Goal: Task Accomplishment & Management: Use online tool/utility

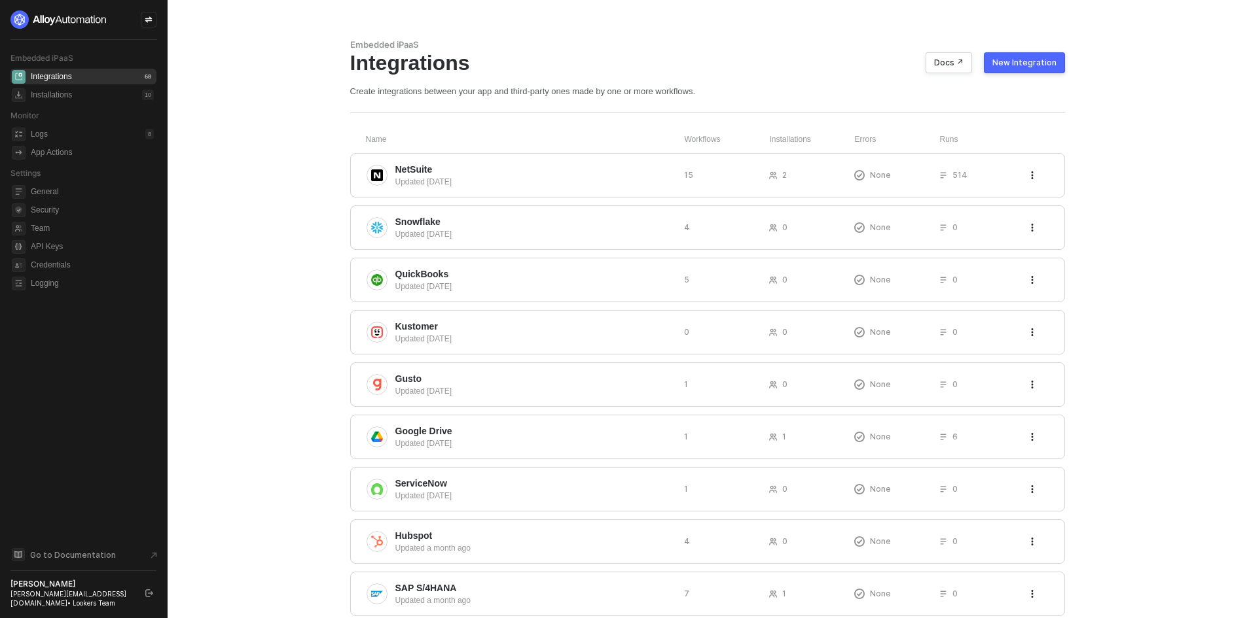
click at [1054, 75] on div "Embedded iPaaS Integrations Docs ↗ New Integration Create integrations between …" at bounding box center [707, 68] width 715 height 58
click at [1044, 68] on button "New Integration" at bounding box center [1024, 62] width 81 height 21
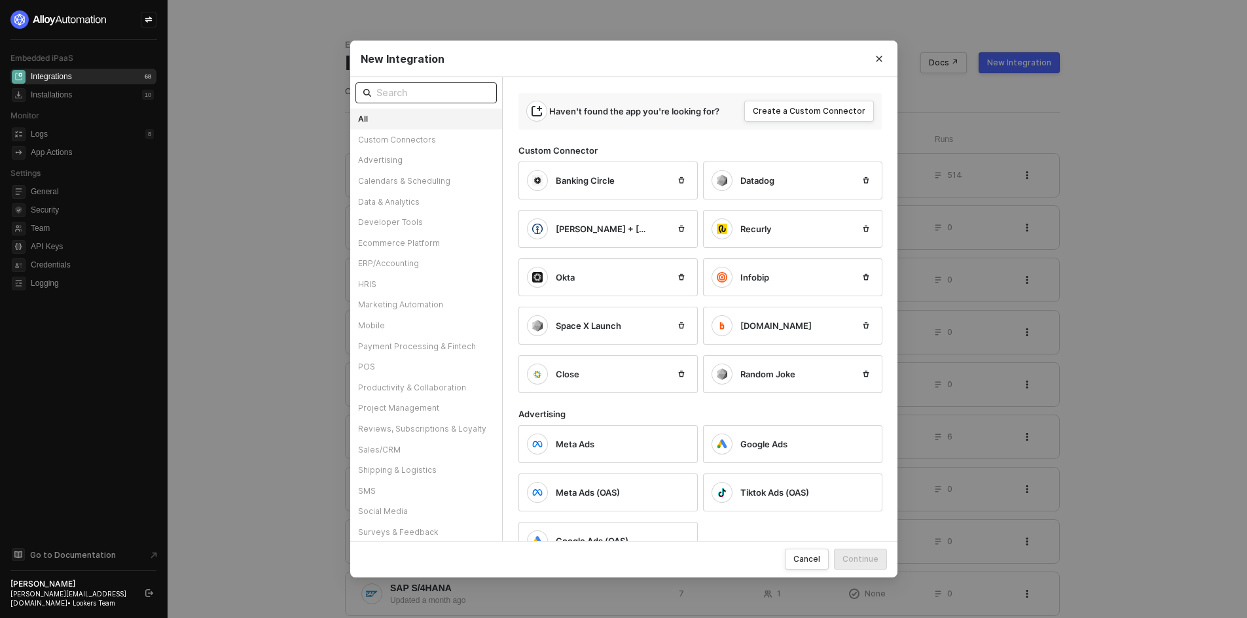
click at [393, 94] on input "text" at bounding box center [432, 93] width 113 height 14
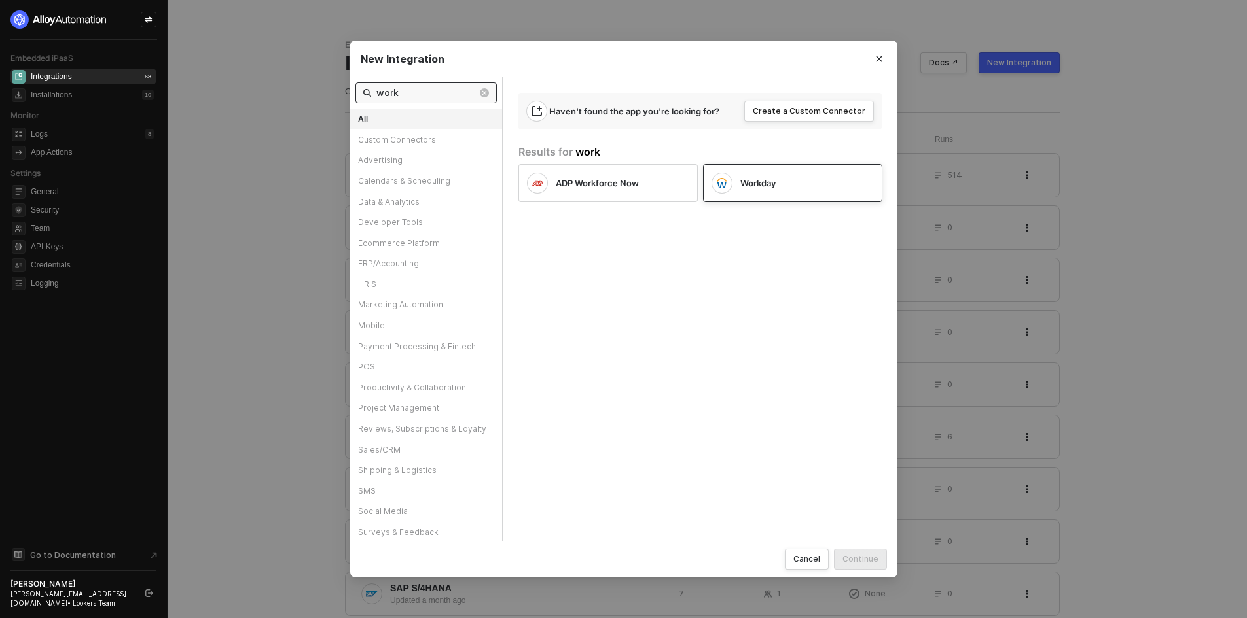
type input "work"
click at [785, 178] on div "Workday" at bounding box center [796, 183] width 113 height 12
click at [857, 561] on div "Continue" at bounding box center [860, 559] width 36 height 11
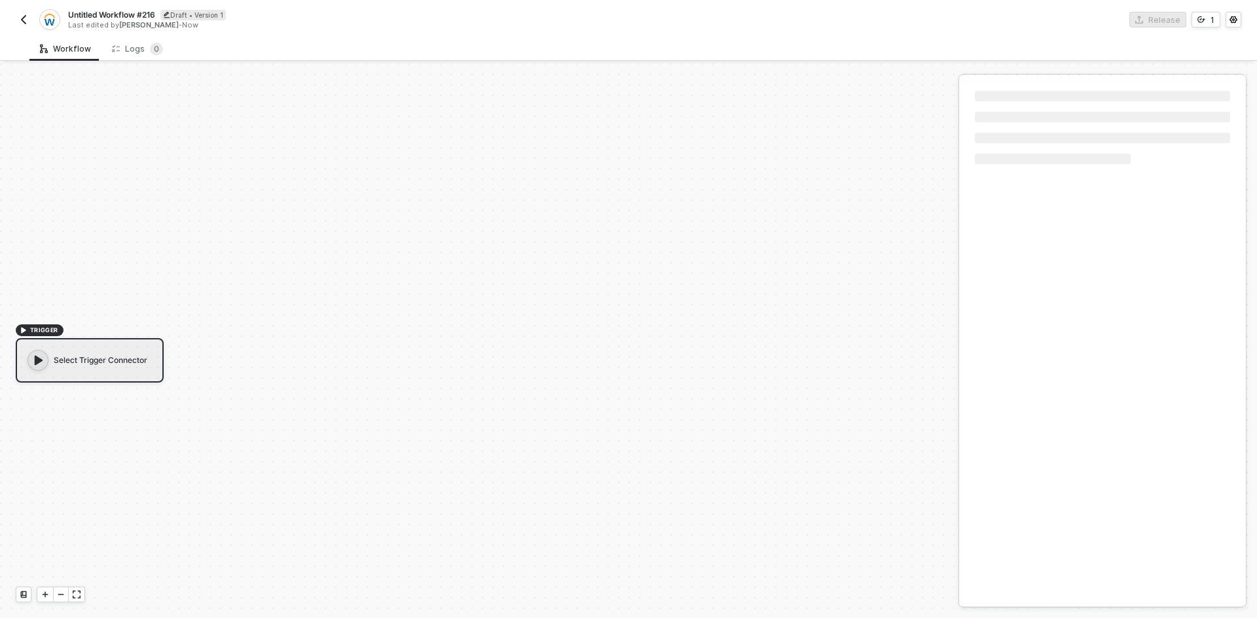
scroll to position [24, 0]
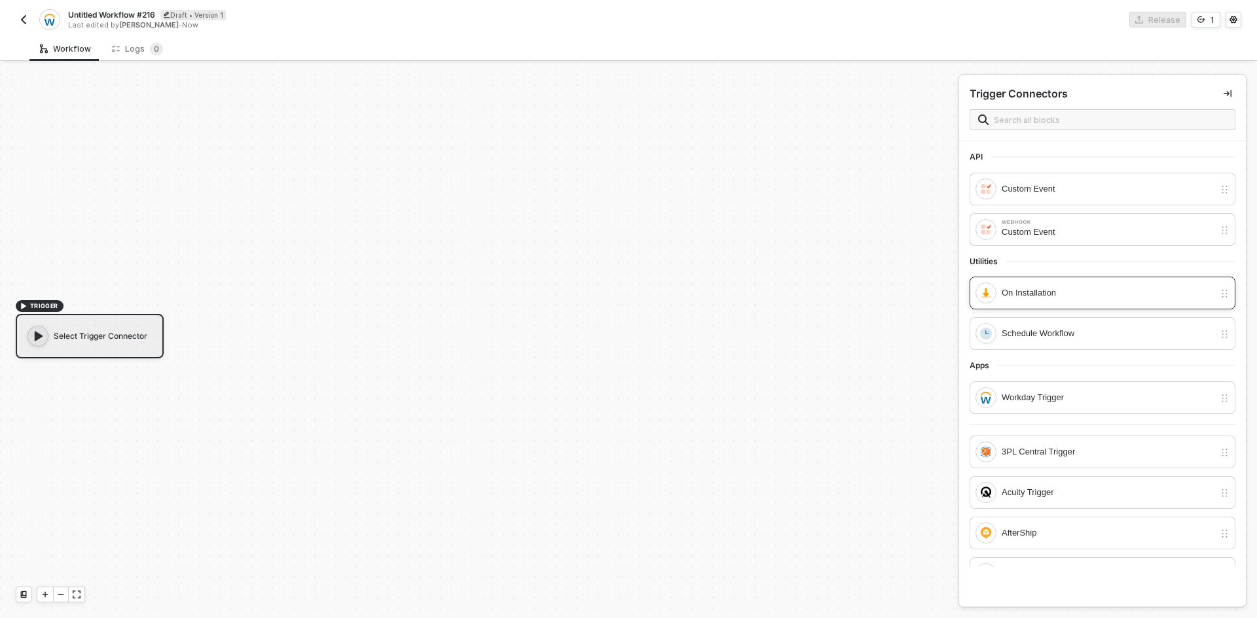
click at [1077, 289] on div "On Installation" at bounding box center [1107, 293] width 213 height 14
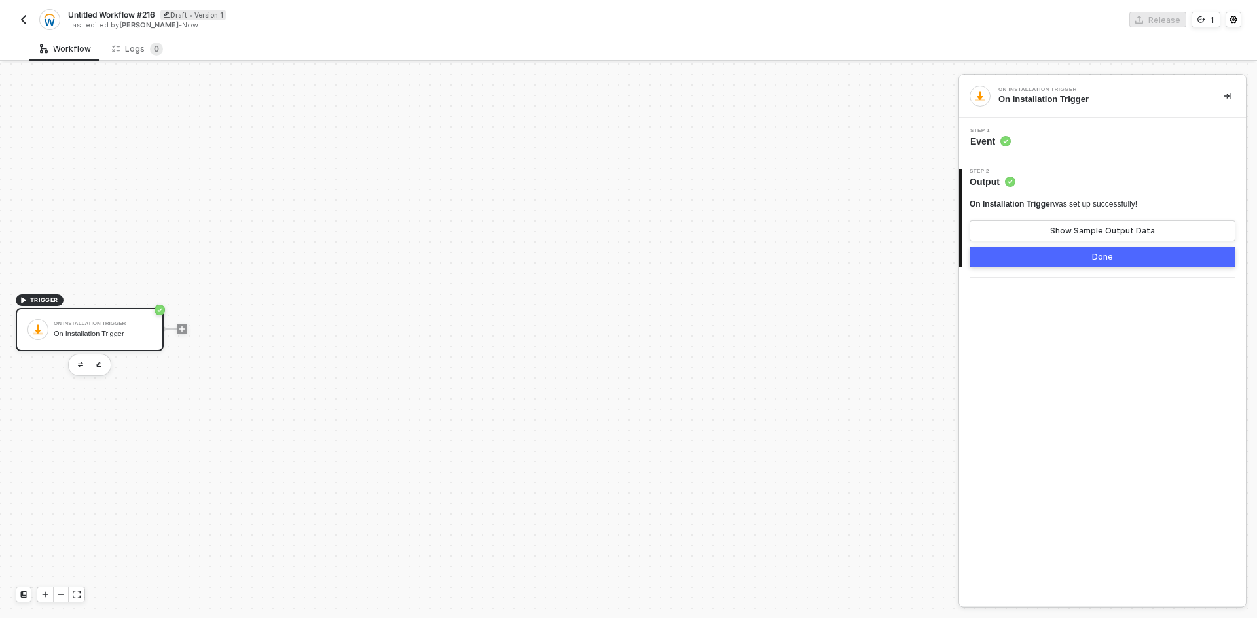
click at [1058, 255] on button "Done" at bounding box center [1102, 257] width 266 height 21
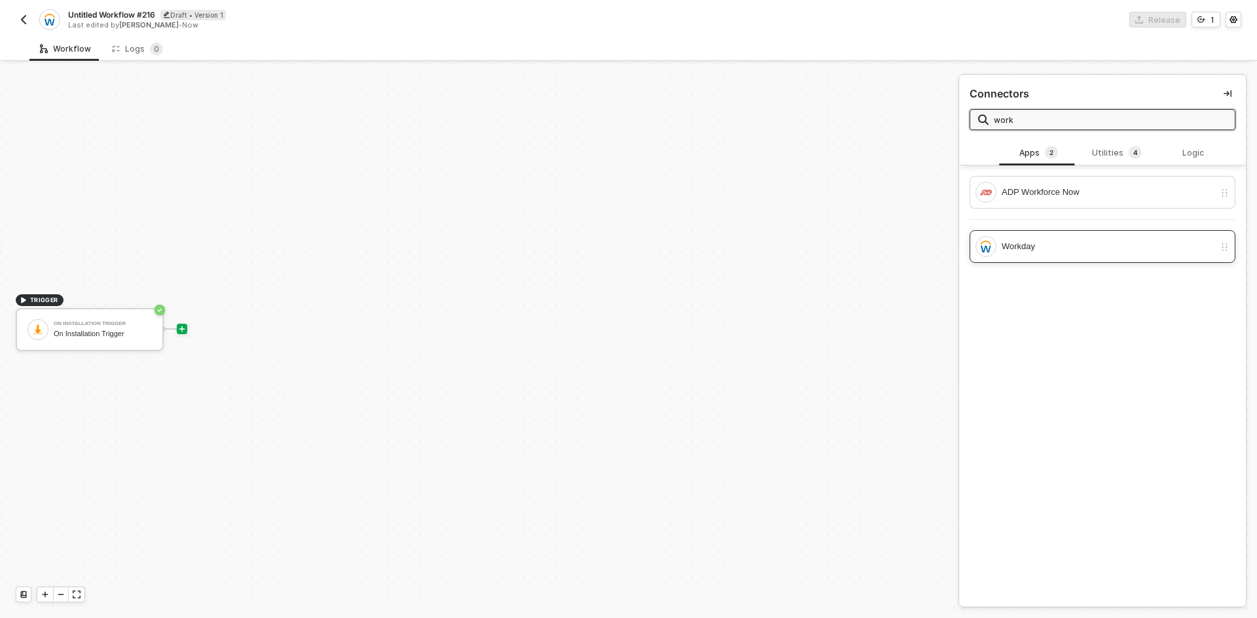
type input "work"
click at [1038, 262] on div "ADP Workforce Now Workday" at bounding box center [1102, 223] width 287 height 95
click at [1038, 260] on div "Workday" at bounding box center [1102, 246] width 266 height 33
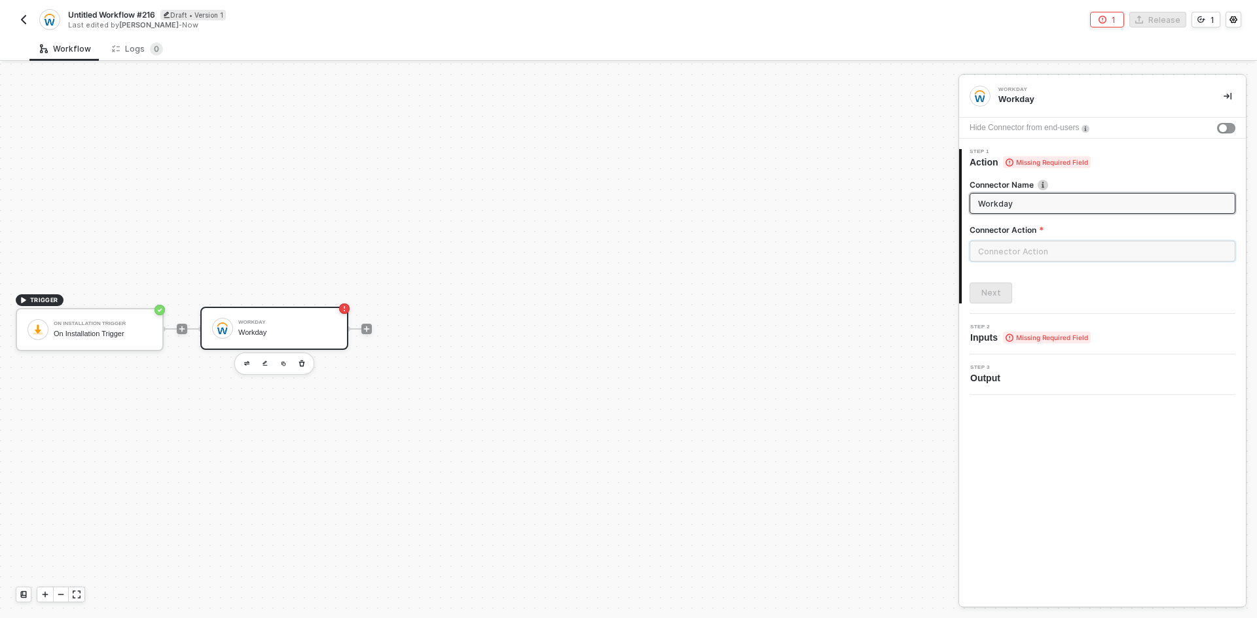
click at [1037, 259] on input "text" at bounding box center [1102, 251] width 266 height 21
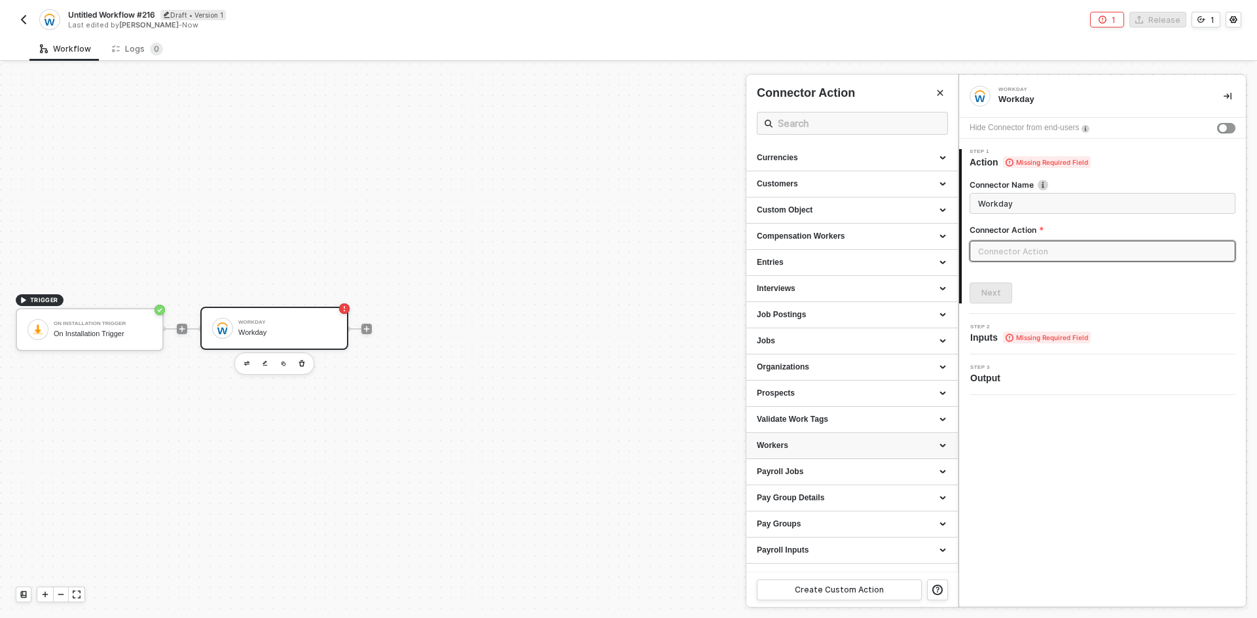
click at [906, 450] on div "Workers" at bounding box center [852, 445] width 190 height 11
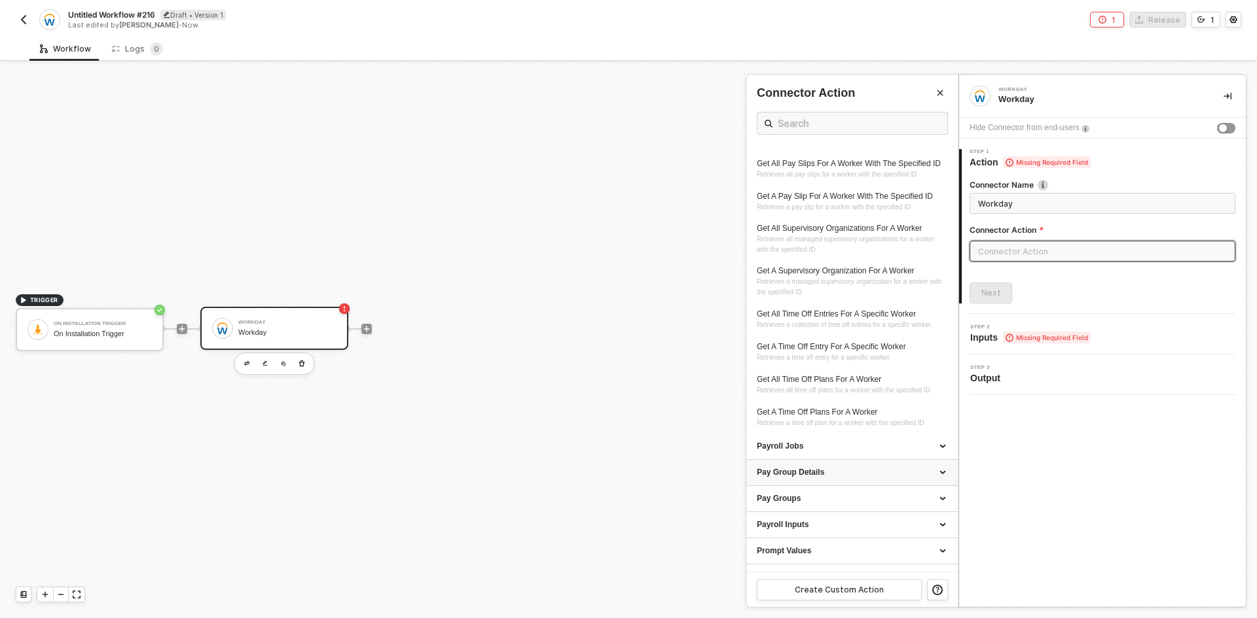
scroll to position [851, 0]
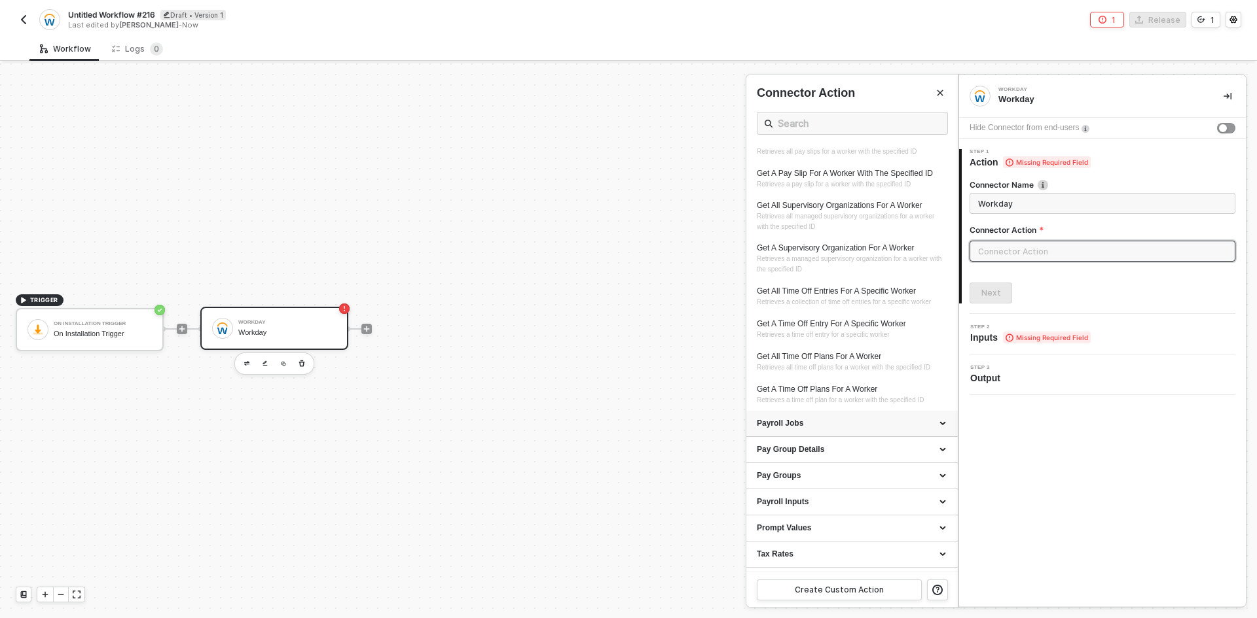
click at [901, 429] on div "Payroll Jobs" at bounding box center [852, 423] width 190 height 11
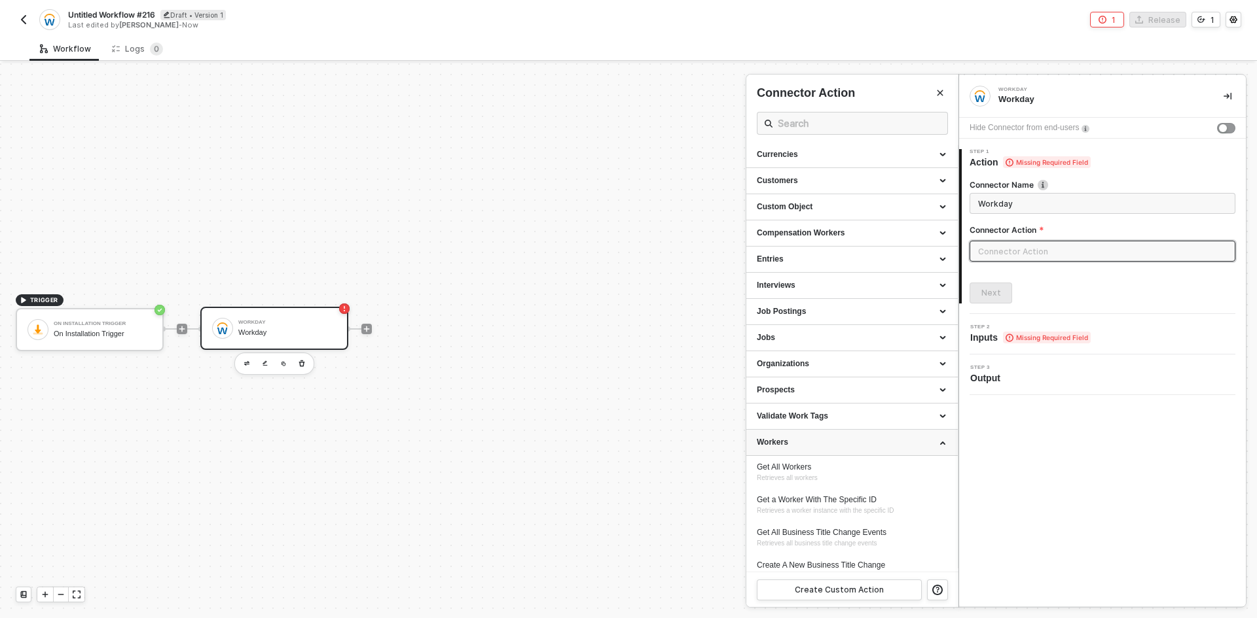
scroll to position [0, 0]
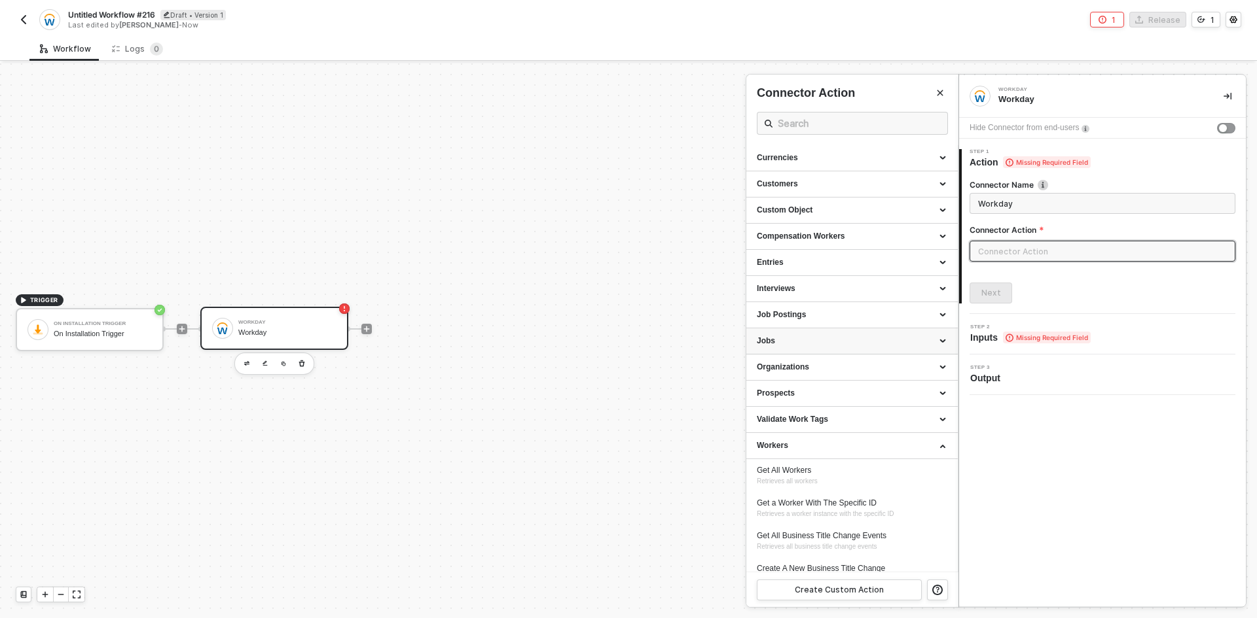
click at [880, 349] on div "Jobs" at bounding box center [851, 342] width 211 height 26
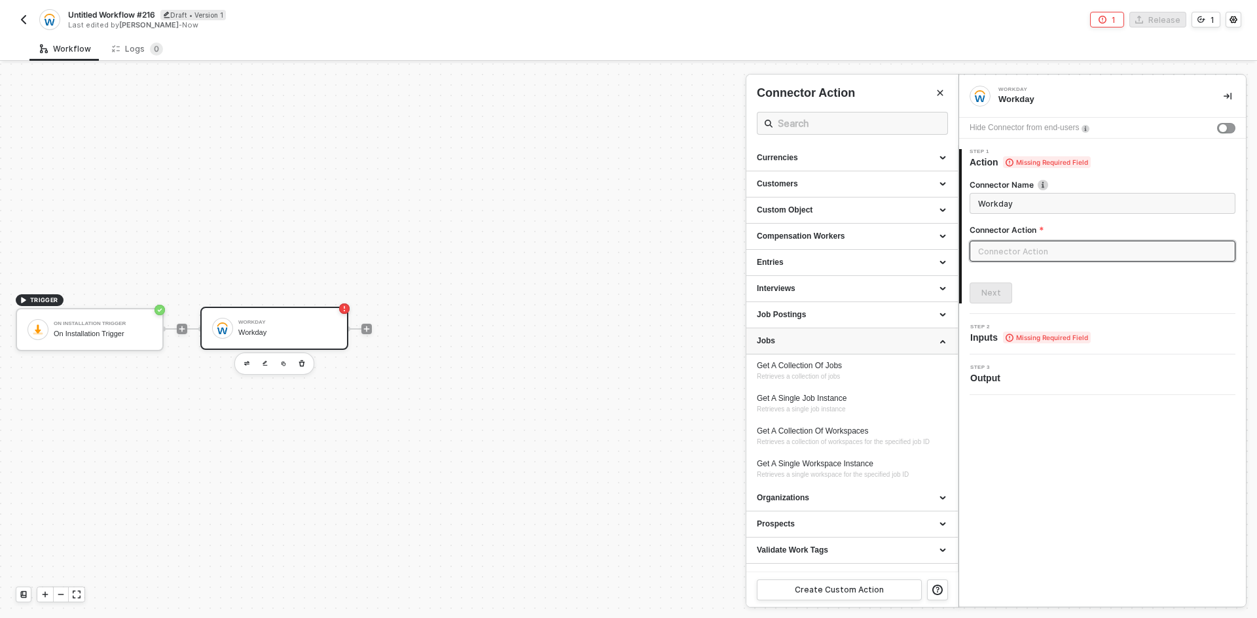
click at [880, 349] on div "Jobs" at bounding box center [851, 342] width 211 height 26
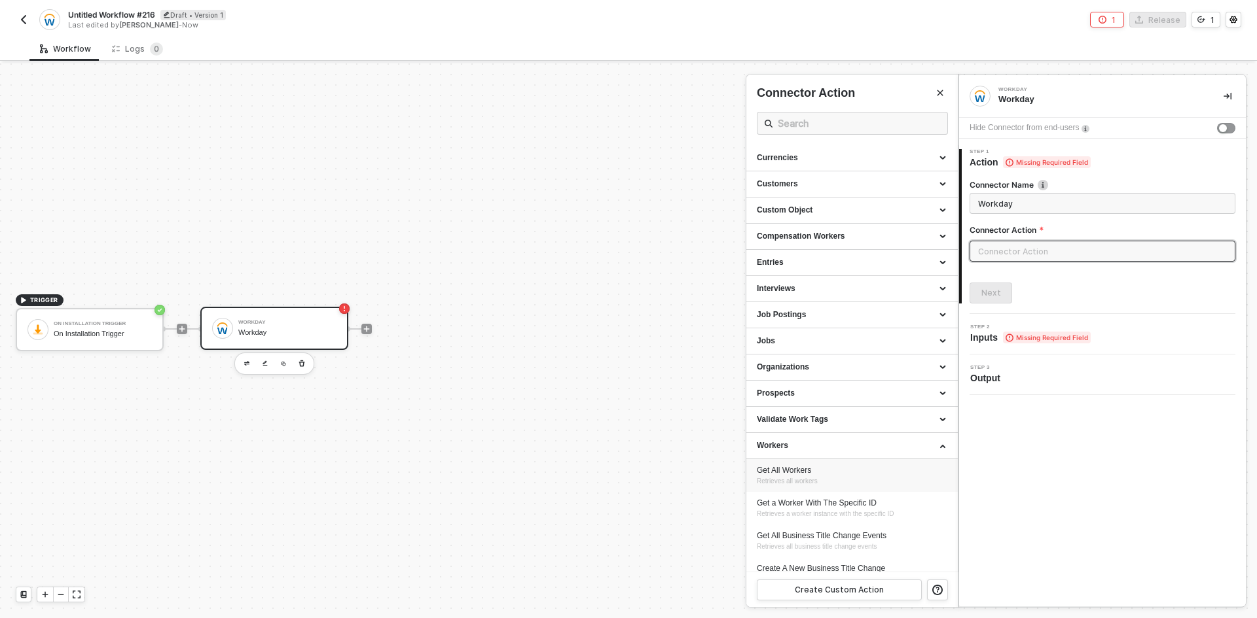
click at [915, 484] on div "Get All Workers Retrieves all workers" at bounding box center [852, 476] width 190 height 22
type input "Retrieves all workers"
type input "Workers - Get All Workers"
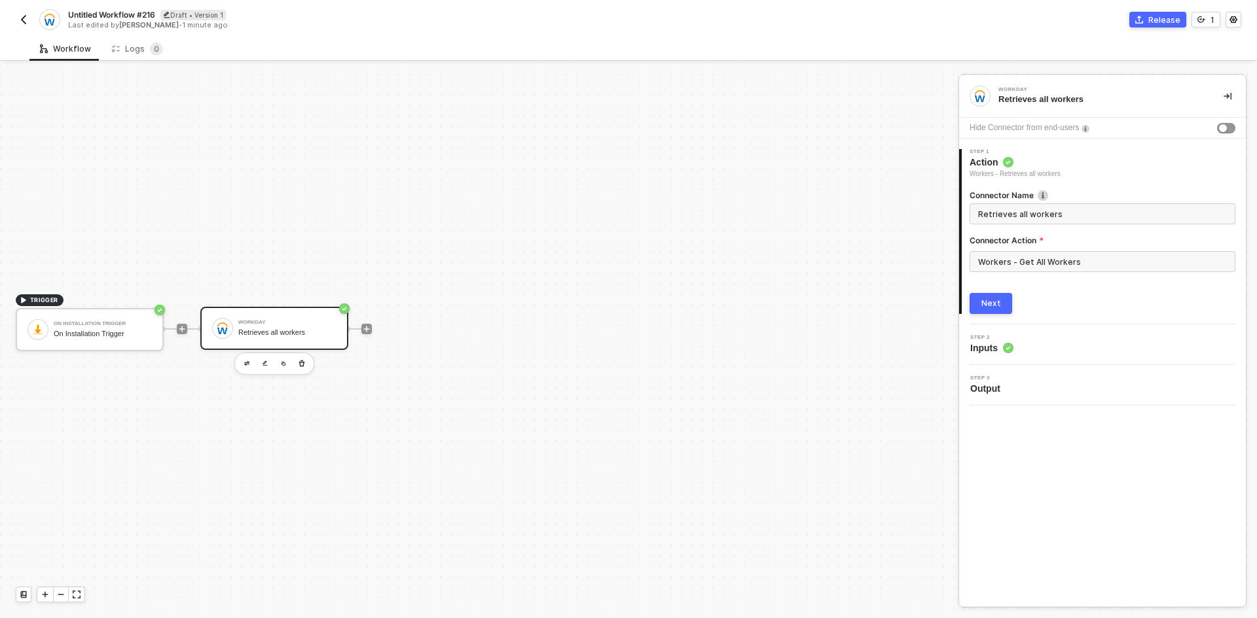
click at [987, 313] on div "1 Step 1 Action Workers - Retrieves all workers Connector Name Retrieves all wo…" at bounding box center [1102, 232] width 287 height 186
click at [986, 304] on div "Next" at bounding box center [991, 303] width 20 height 10
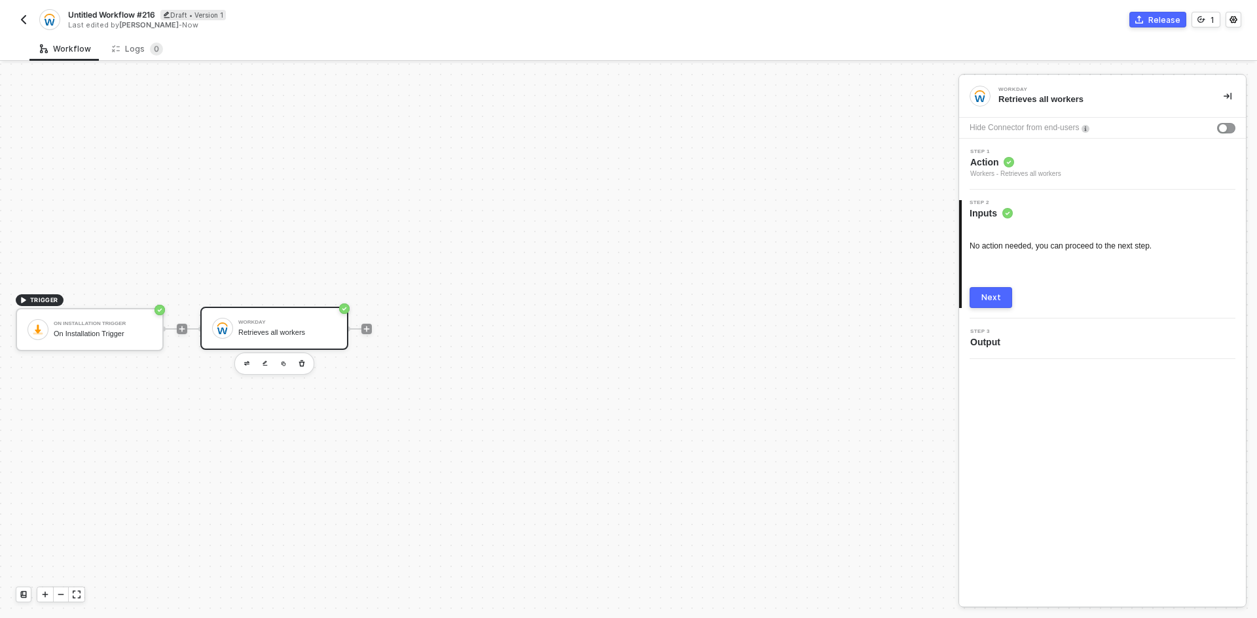
click at [995, 295] on div "Next" at bounding box center [991, 298] width 20 height 10
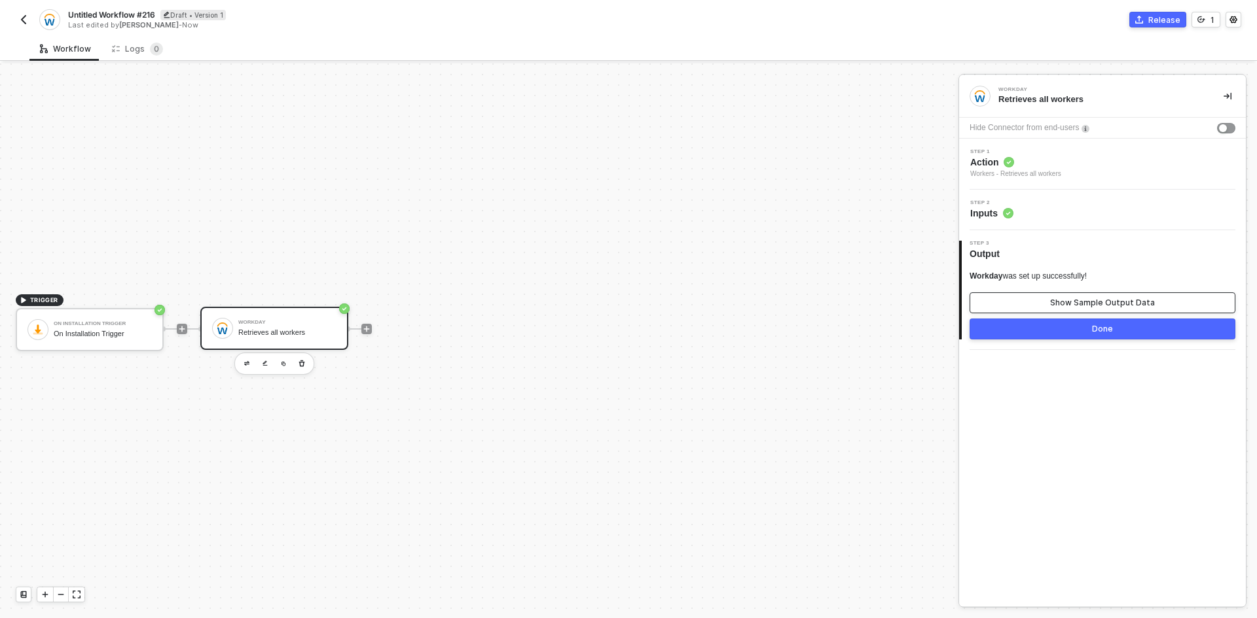
click at [1037, 295] on button "Show Sample Output Data" at bounding box center [1102, 303] width 266 height 21
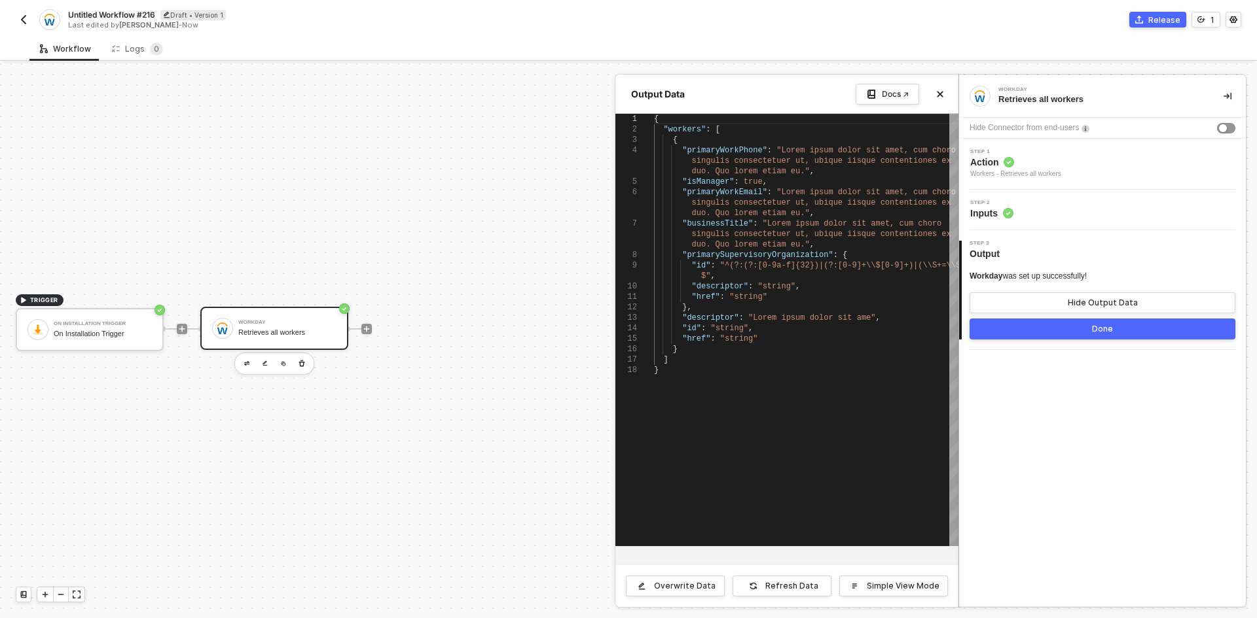
click at [369, 327] on div at bounding box center [628, 340] width 1257 height 555
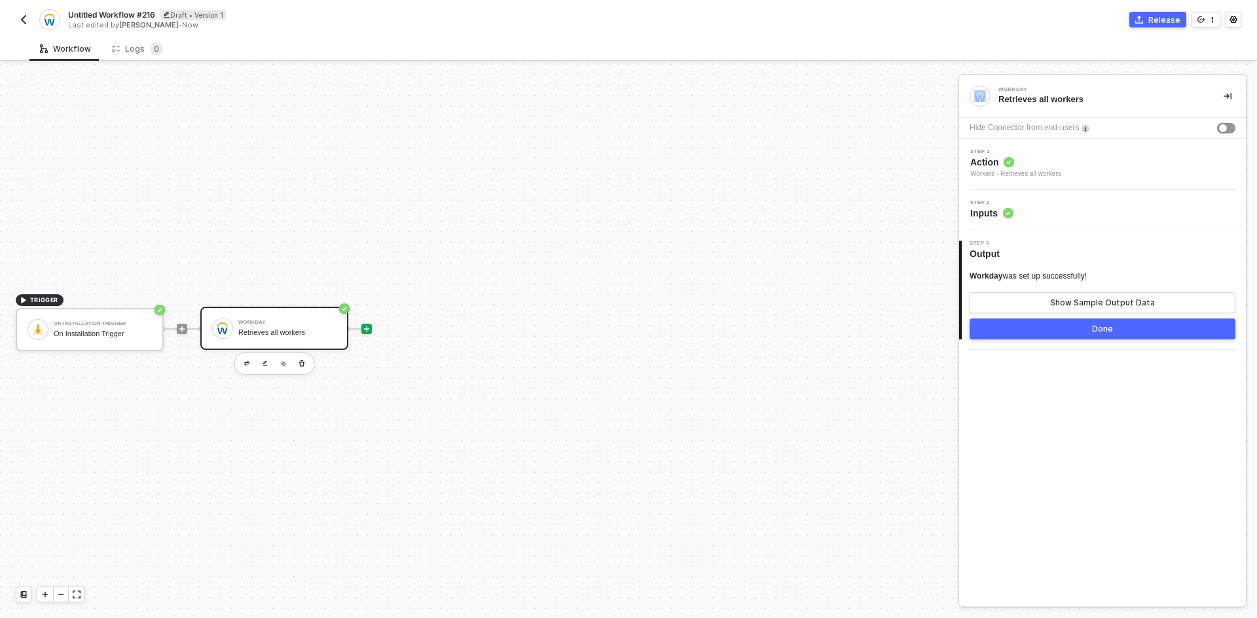
click at [368, 328] on icon "icon-play" at bounding box center [367, 329] width 8 height 8
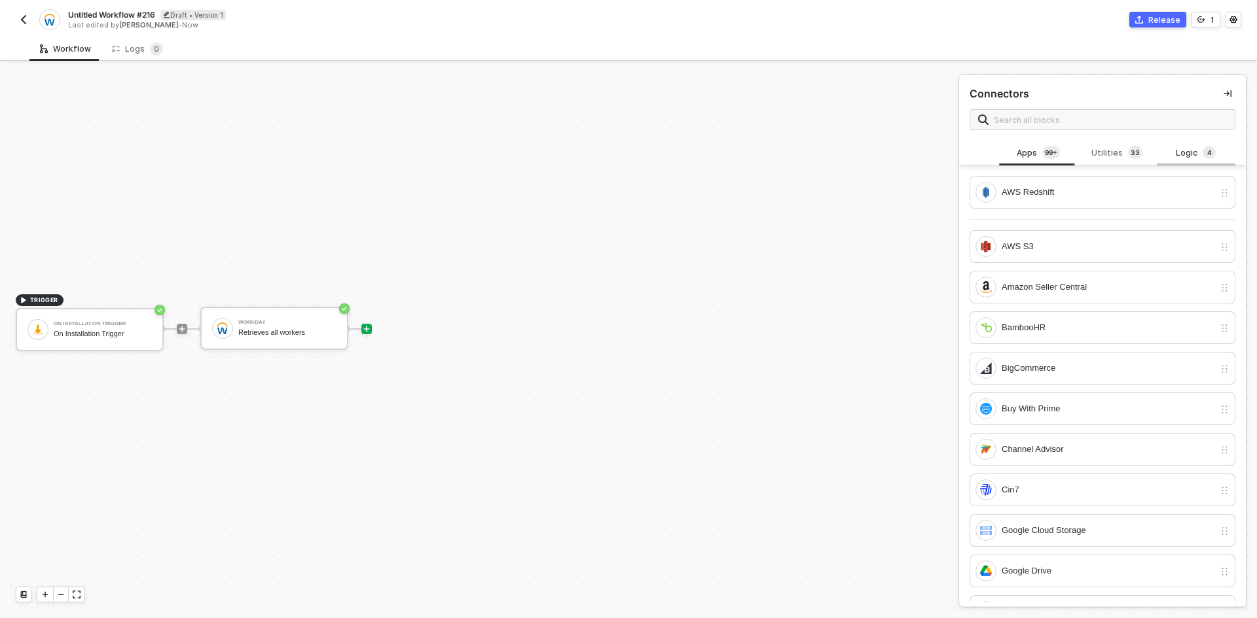
click at [1189, 145] on div "Logic 4" at bounding box center [1195, 153] width 79 height 25
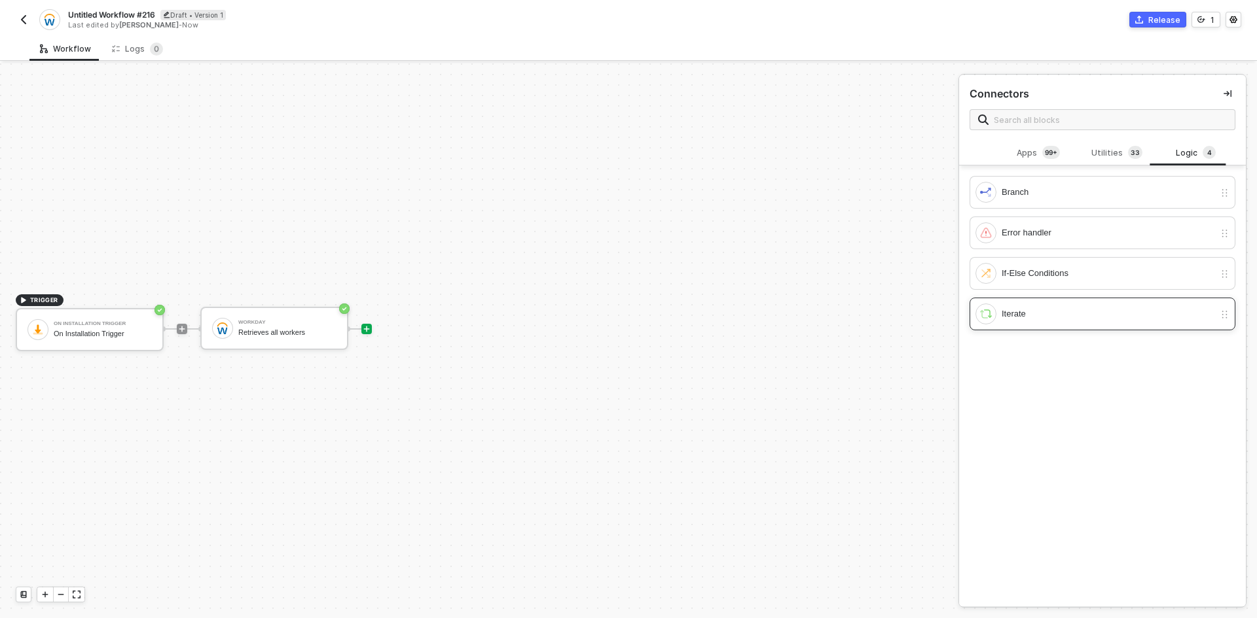
click at [1109, 308] on div "Iterate" at bounding box center [1107, 314] width 213 height 14
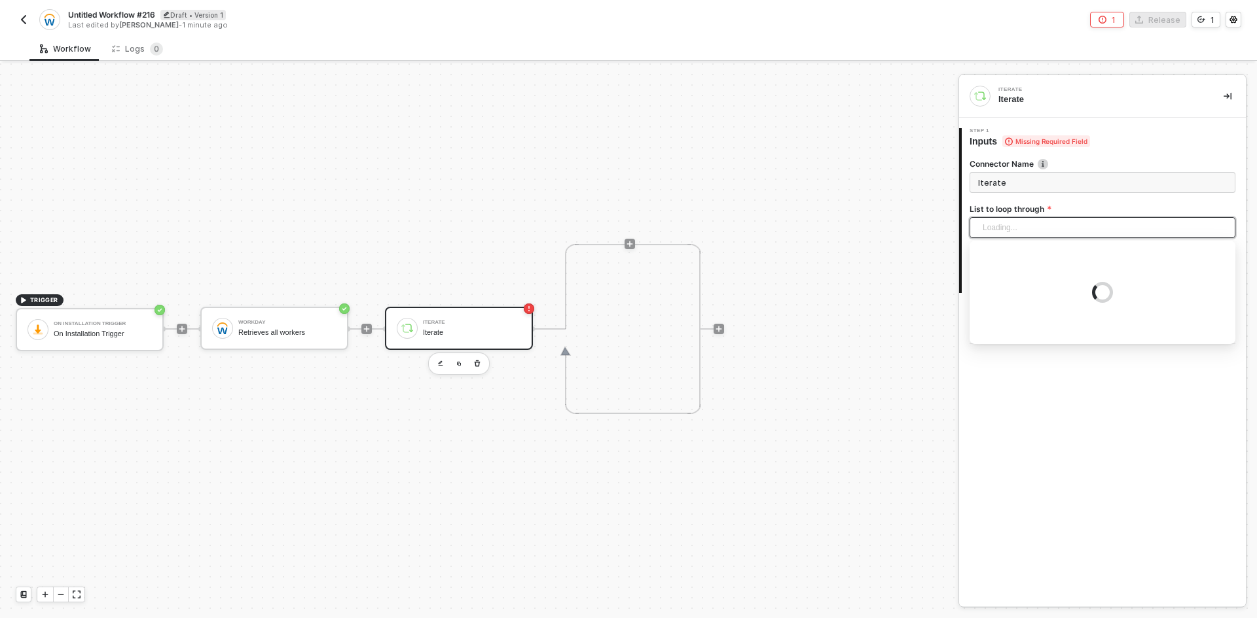
click at [1047, 232] on input "search" at bounding box center [1102, 228] width 250 height 20
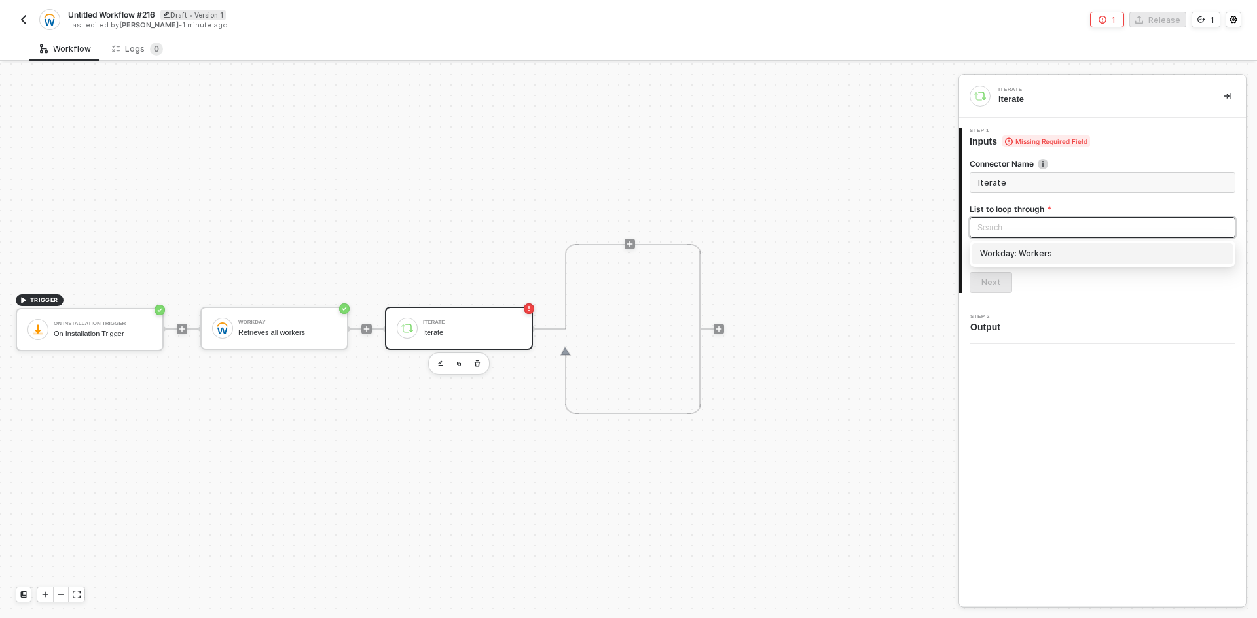
click at [1050, 253] on div "Workday: Workers" at bounding box center [1102, 254] width 245 height 14
type input "Loop through Workday: Workers"
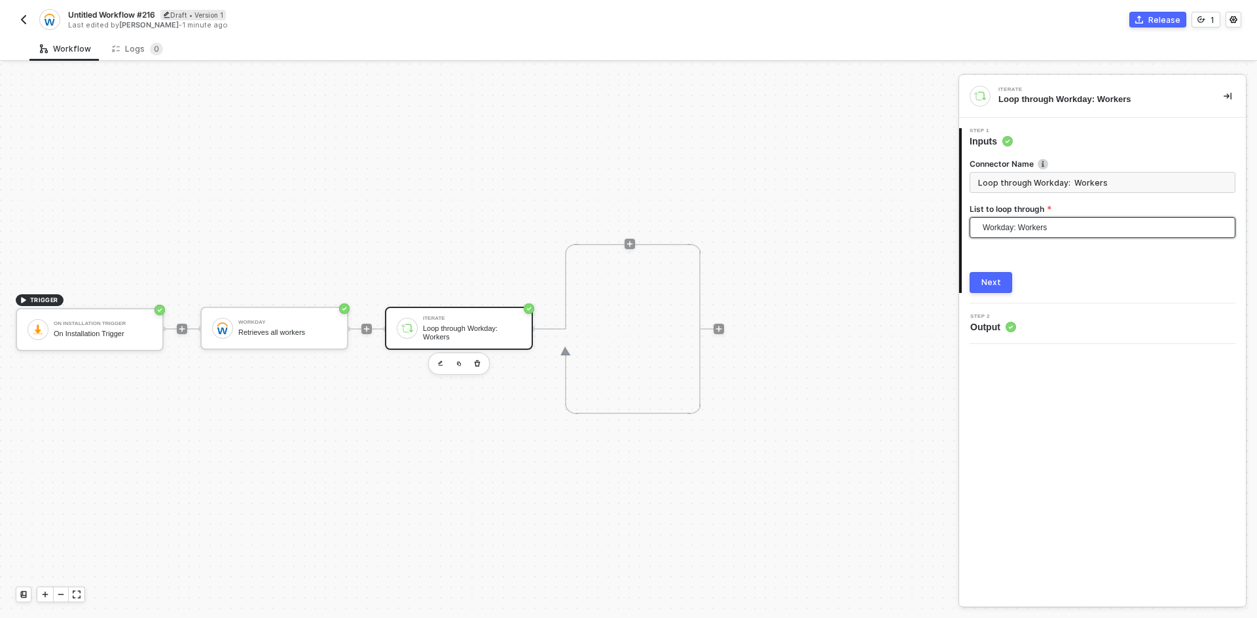
click at [1003, 285] on button "Next" at bounding box center [990, 282] width 43 height 21
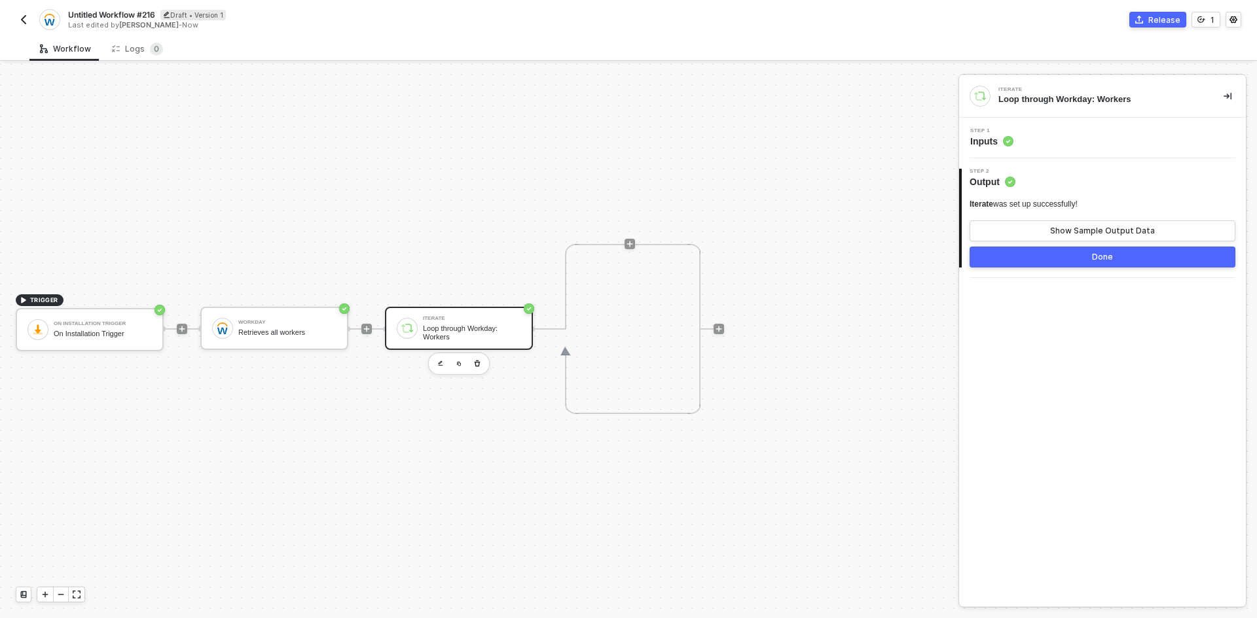
click at [1050, 259] on button "Done" at bounding box center [1102, 257] width 266 height 21
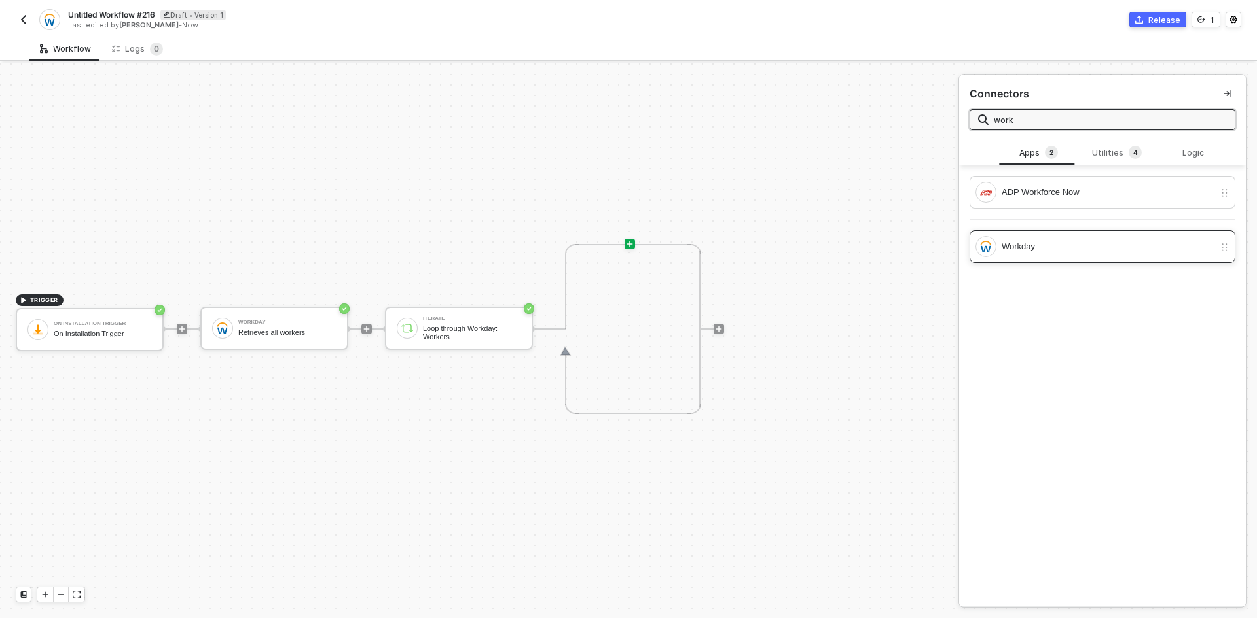
type input "work"
click at [1113, 247] on div "Workday" at bounding box center [1107, 247] width 213 height 14
click at [1113, 247] on div "Workday" at bounding box center [1107, 247] width 212 height 14
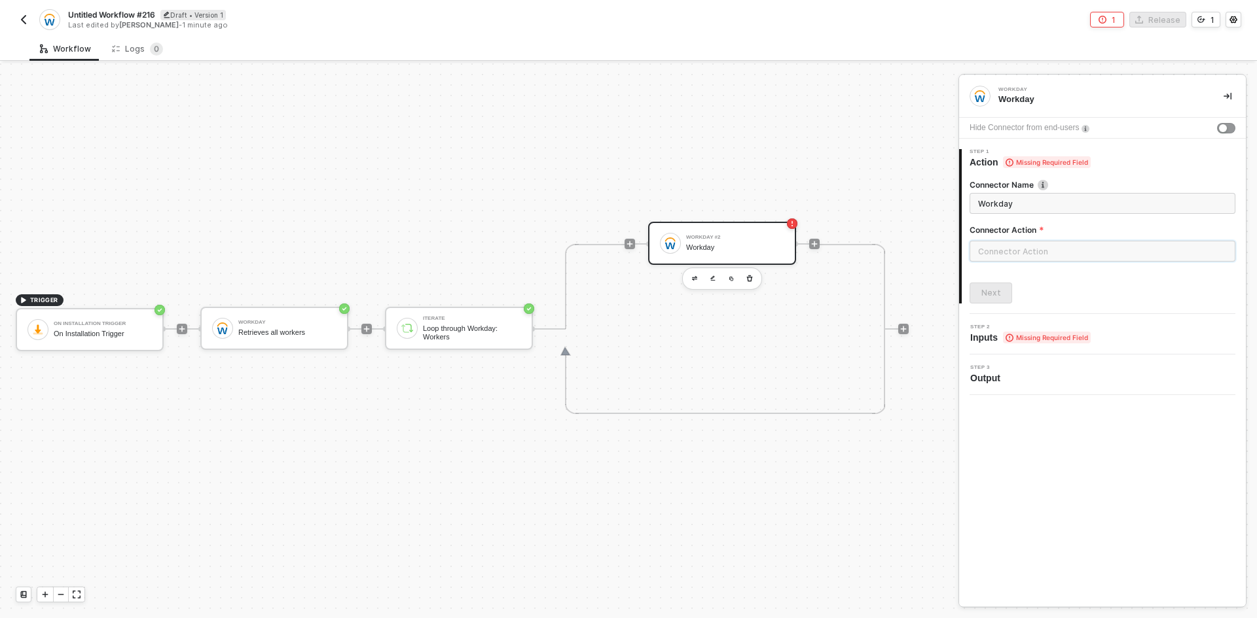
click at [1107, 243] on input "text" at bounding box center [1102, 251] width 266 height 21
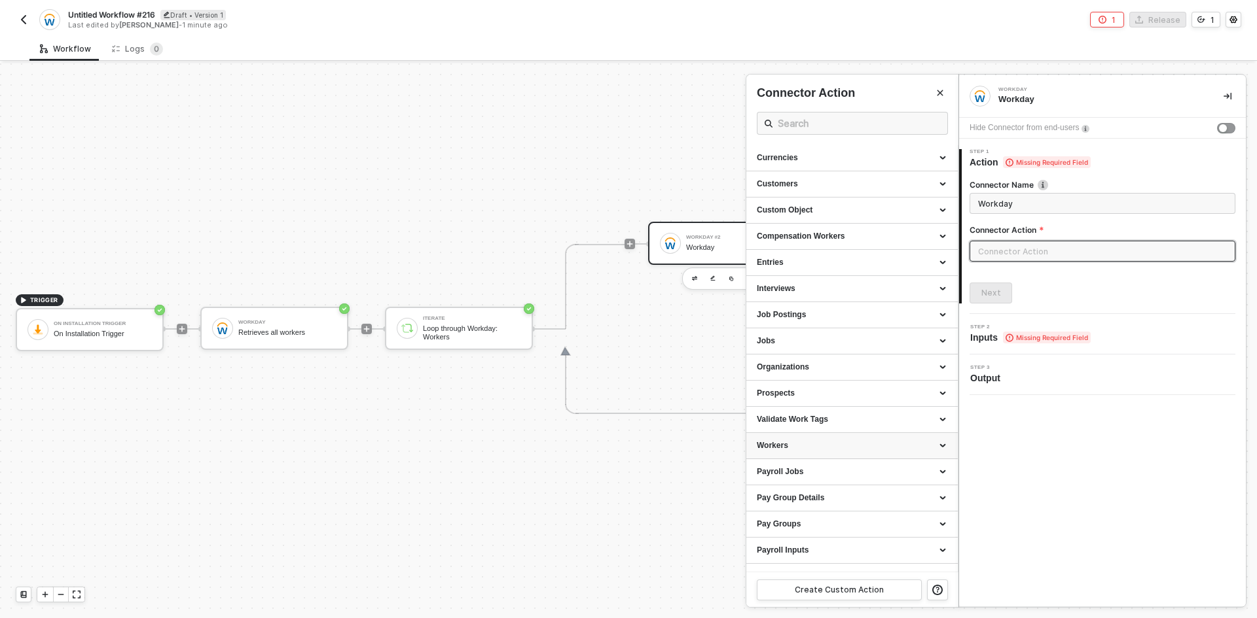
click at [885, 440] on div "Workers" at bounding box center [851, 446] width 211 height 26
click at [887, 509] on div "Get a Worker With The Specific ID Retrieves a worker instance with the specific…" at bounding box center [852, 509] width 190 height 22
type input "Retrieves a worker instance with the specific ID"
type input "Workers - Get a Worker With The Specific ID"
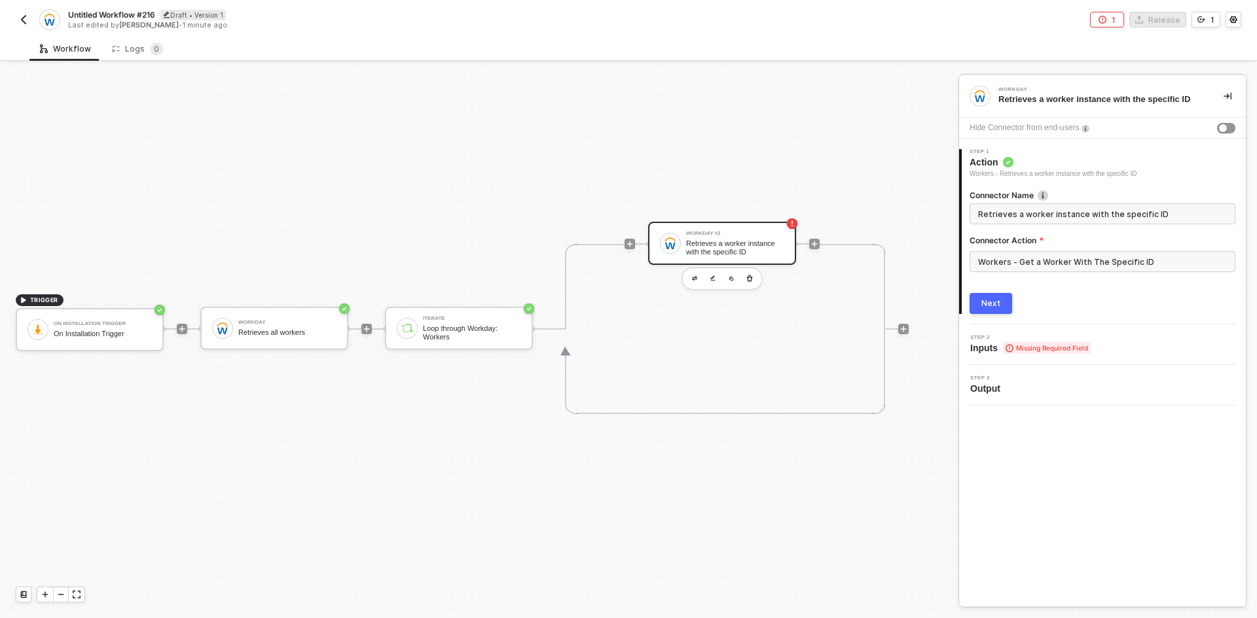
click at [993, 294] on button "Next" at bounding box center [990, 303] width 43 height 21
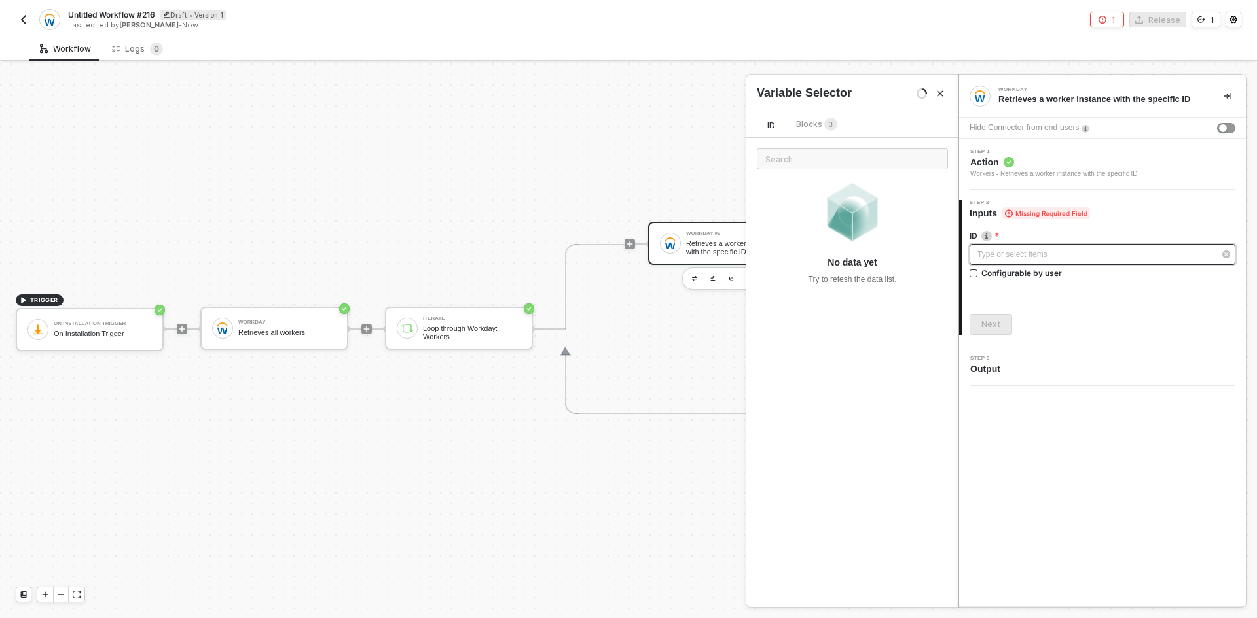
click at [1005, 257] on div "Type or select items ﻿" at bounding box center [1095, 255] width 237 height 12
click at [819, 120] on span "Blocks 3" at bounding box center [816, 124] width 41 height 10
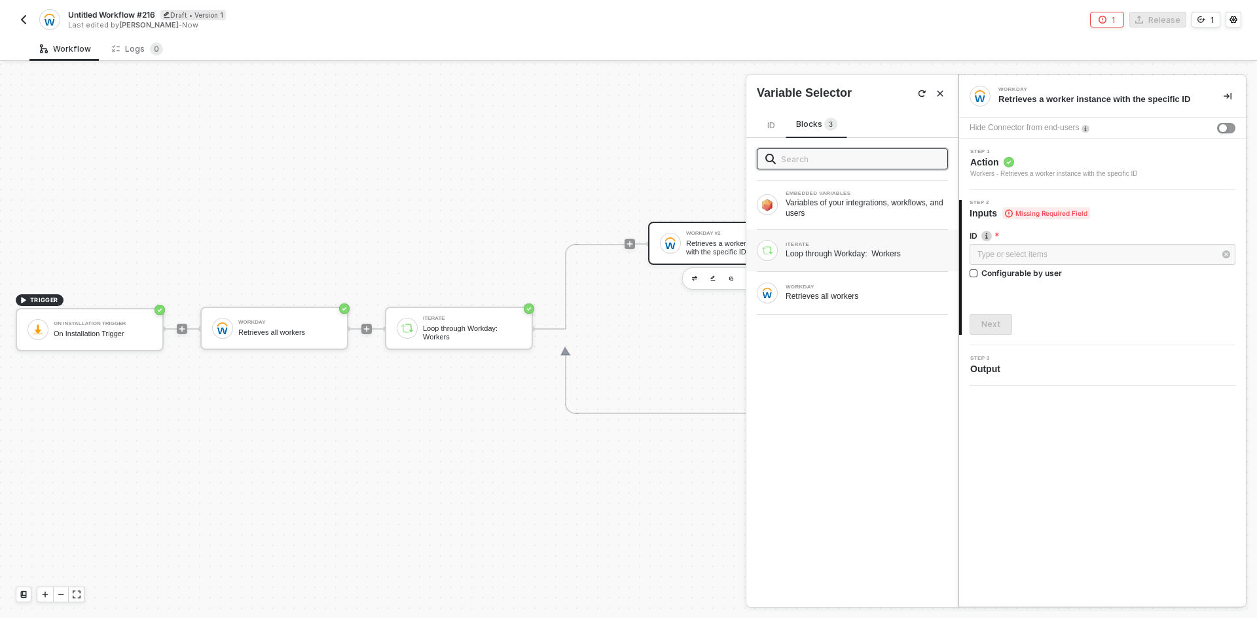
click at [861, 249] on div "Loop through Workday: Workers" at bounding box center [866, 254] width 162 height 10
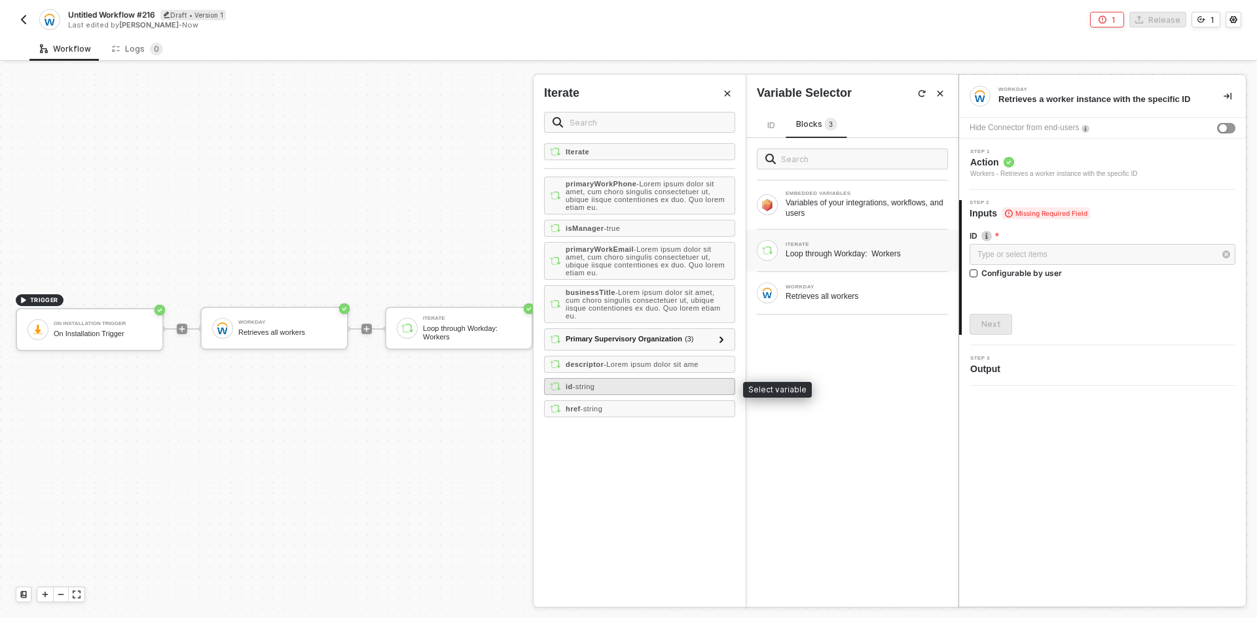
click at [671, 382] on div "id - string" at bounding box center [639, 386] width 191 height 17
click at [990, 324] on div "Next" at bounding box center [991, 324] width 20 height 10
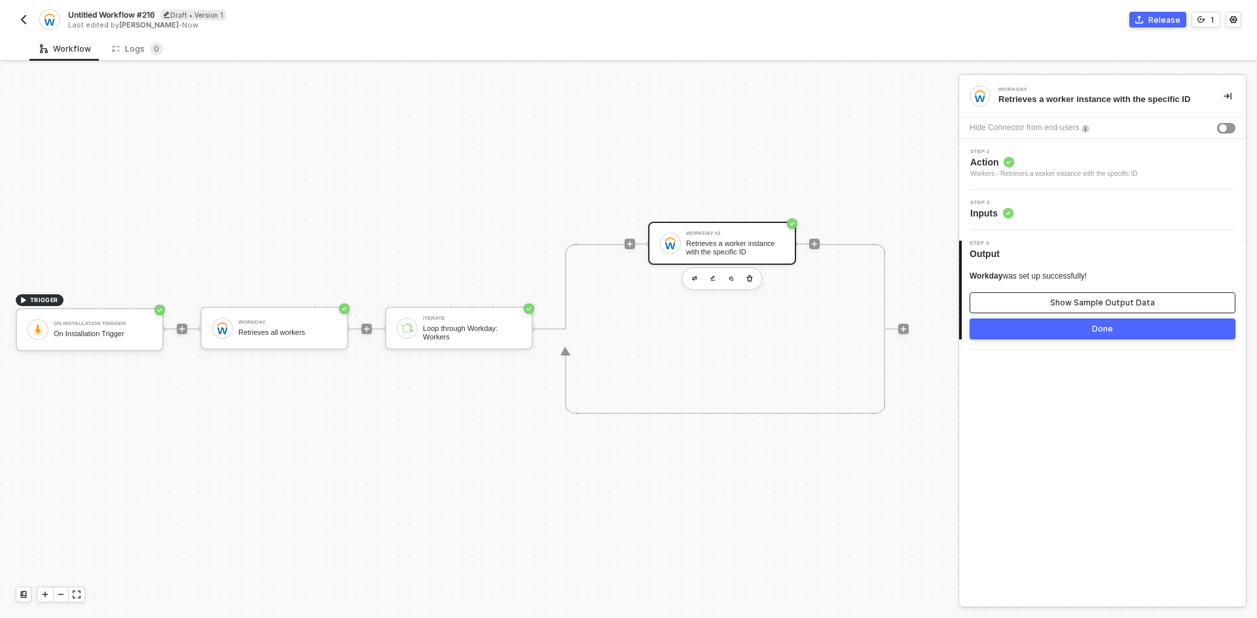
click at [1075, 295] on button "Show Sample Output Data" at bounding box center [1102, 303] width 266 height 21
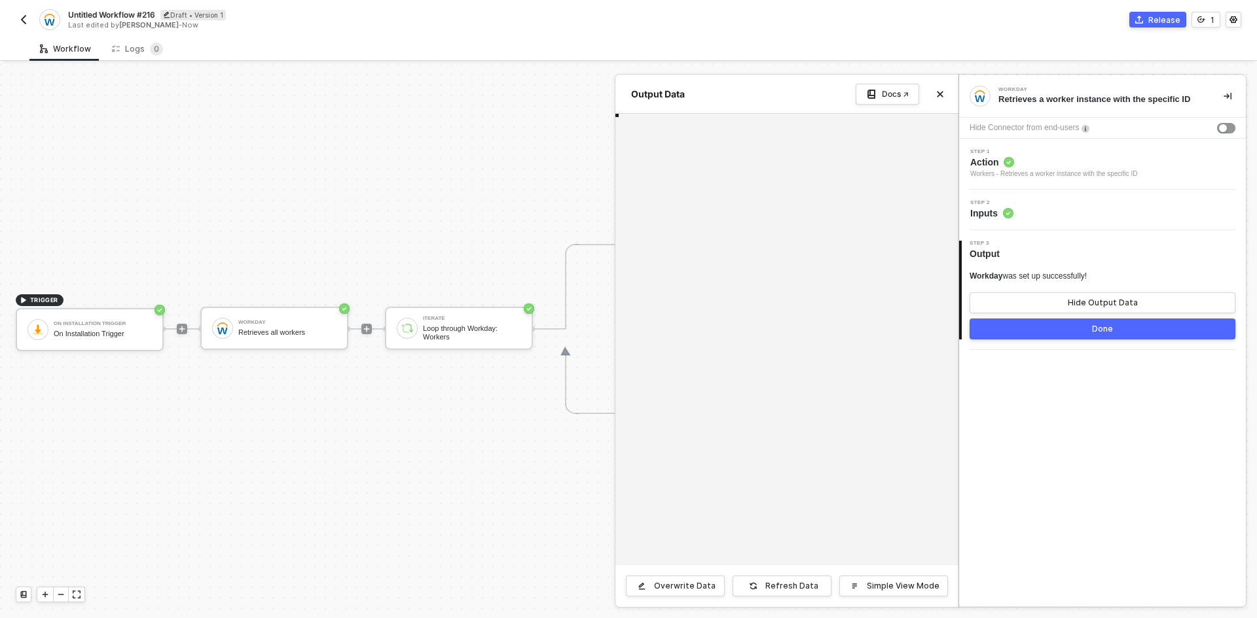
type textarea "{ "worker": { "primaryWorkEmail": "Lorem ipsum dolor sit amet, cum choro singul…"
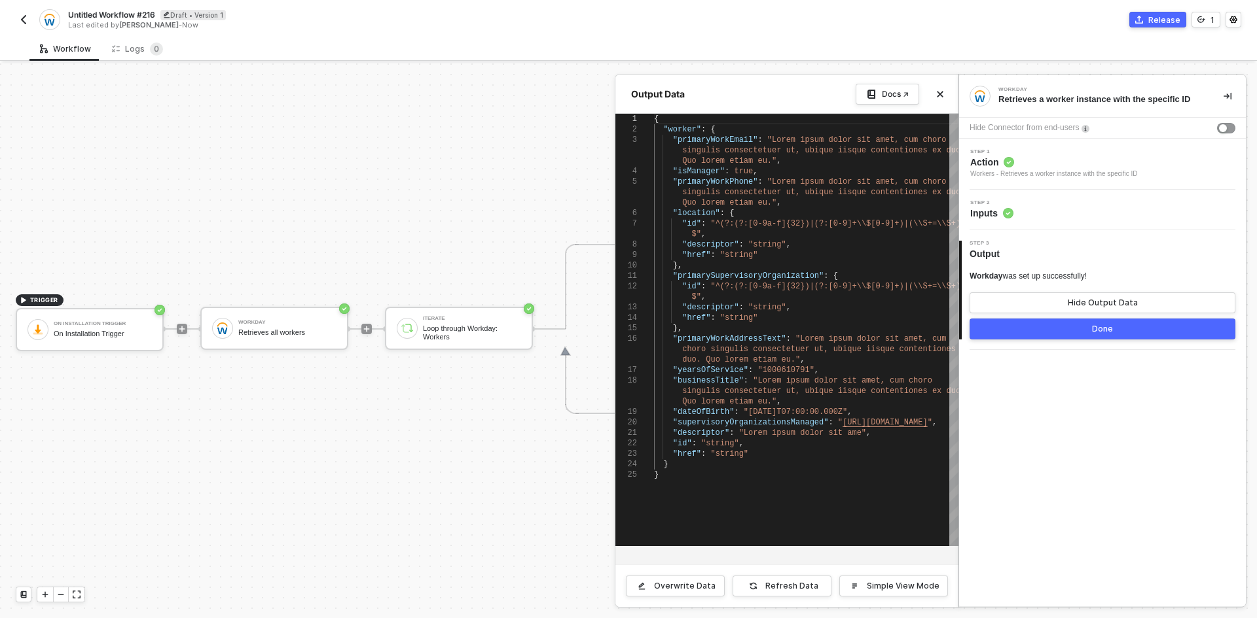
click at [1089, 207] on div "Step 2 Inputs" at bounding box center [1103, 210] width 283 height 20
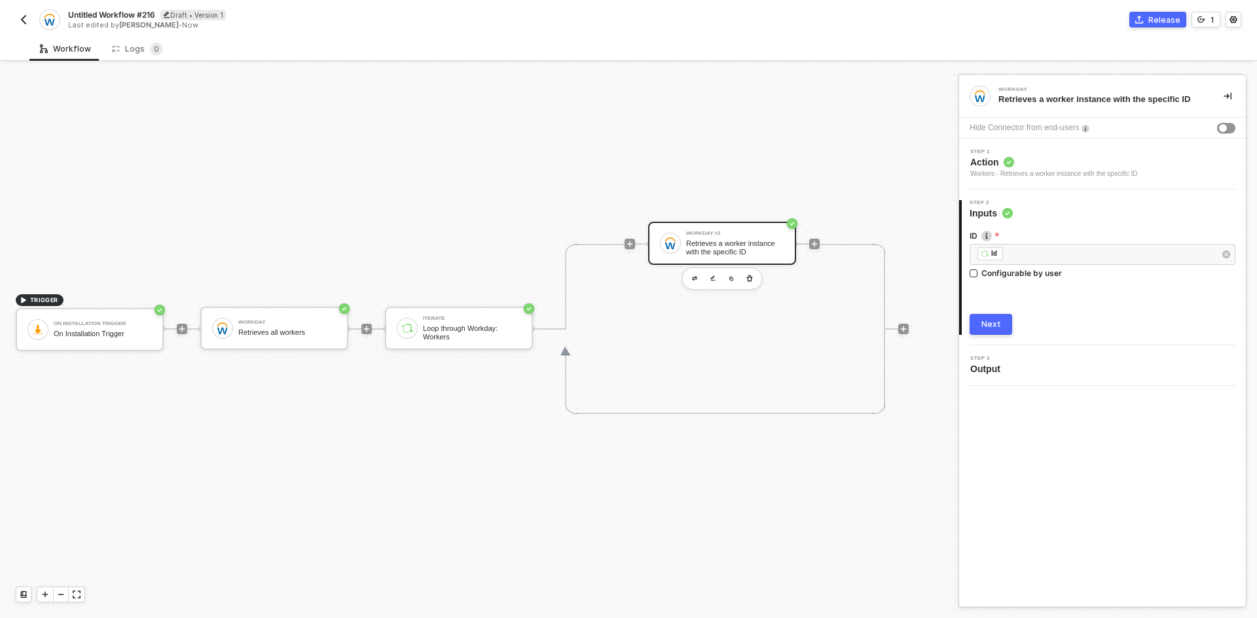
click at [1092, 147] on div "Step 1 Action Workers - Retrieves a worker instance with the specific ID" at bounding box center [1102, 164] width 287 height 51
click at [1093, 161] on span "Action" at bounding box center [1053, 162] width 167 height 13
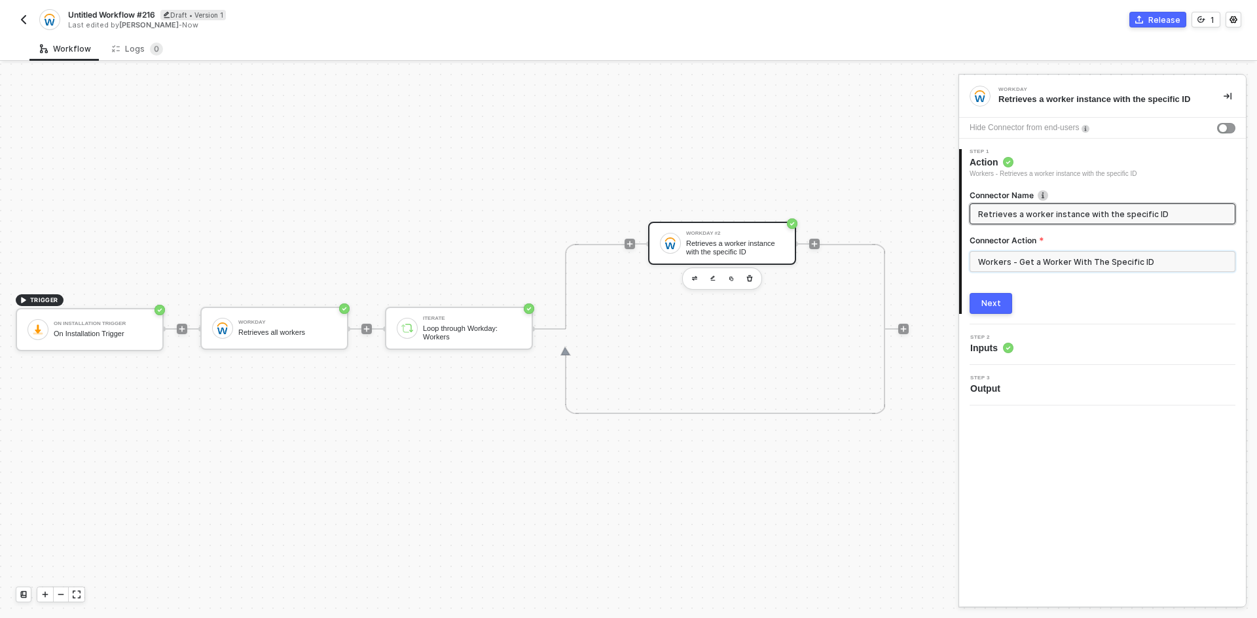
click at [1079, 257] on input "Workers - Get a Worker With The Specific ID" at bounding box center [1102, 261] width 266 height 21
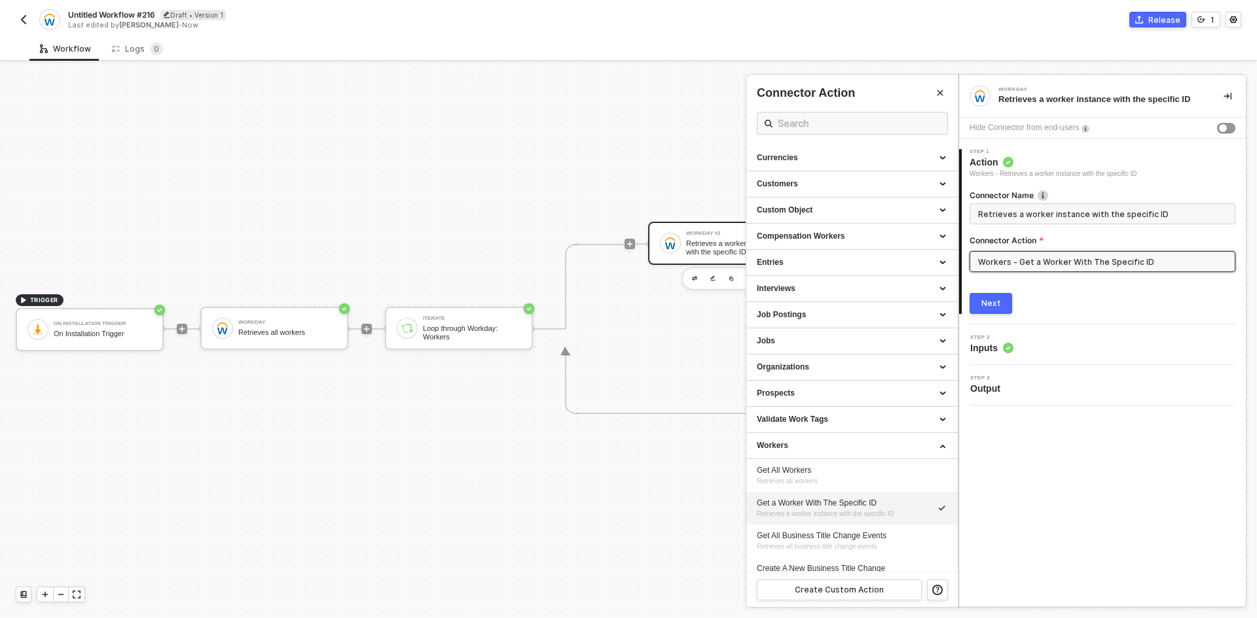
click at [261, 332] on div at bounding box center [628, 340] width 1257 height 555
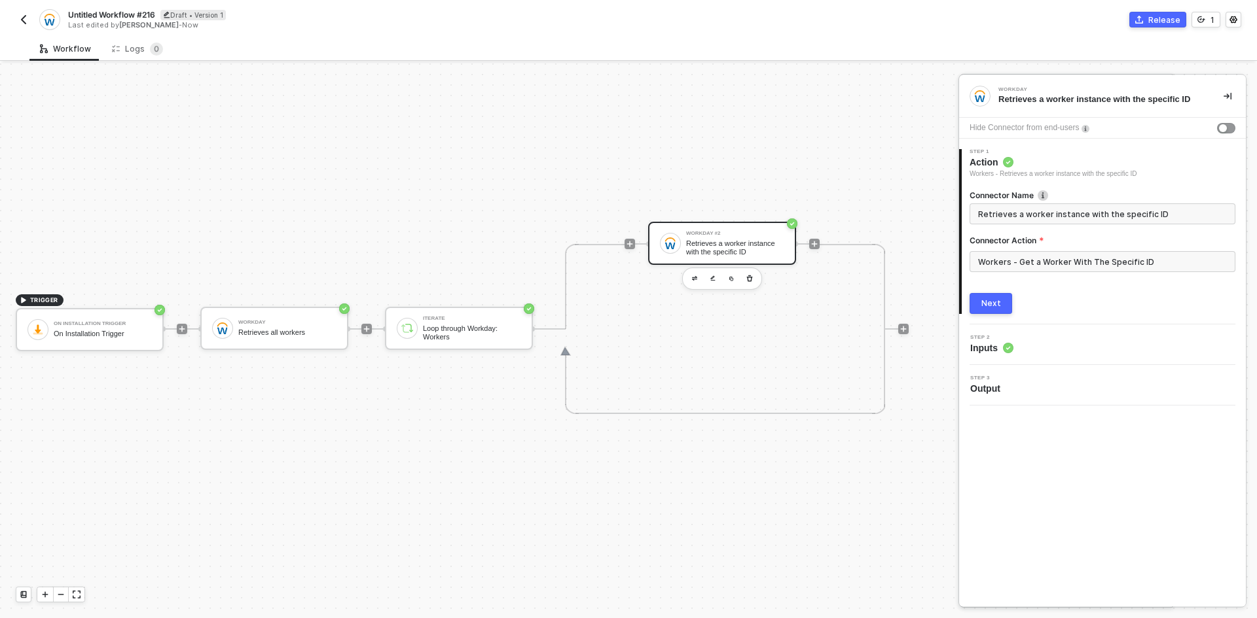
click at [261, 330] on div at bounding box center [628, 340] width 1257 height 555
click at [262, 330] on div "Retrieves all workers" at bounding box center [287, 333] width 98 height 9
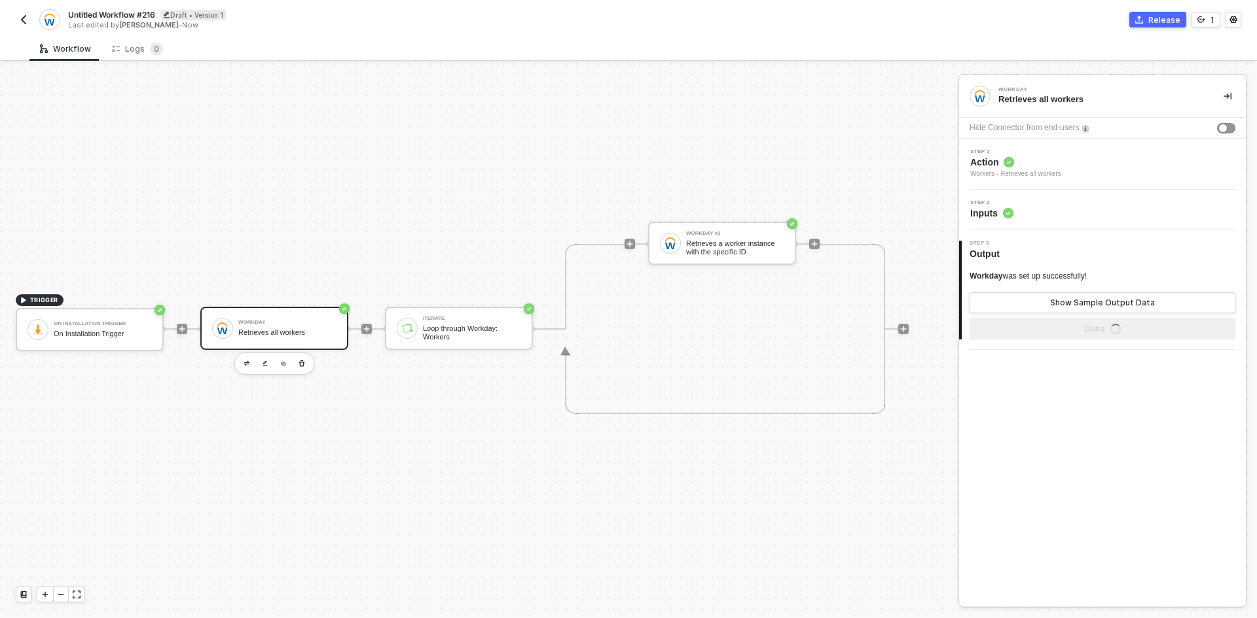
click at [1045, 170] on div "Workers - Retrieves all workers" at bounding box center [1015, 174] width 91 height 10
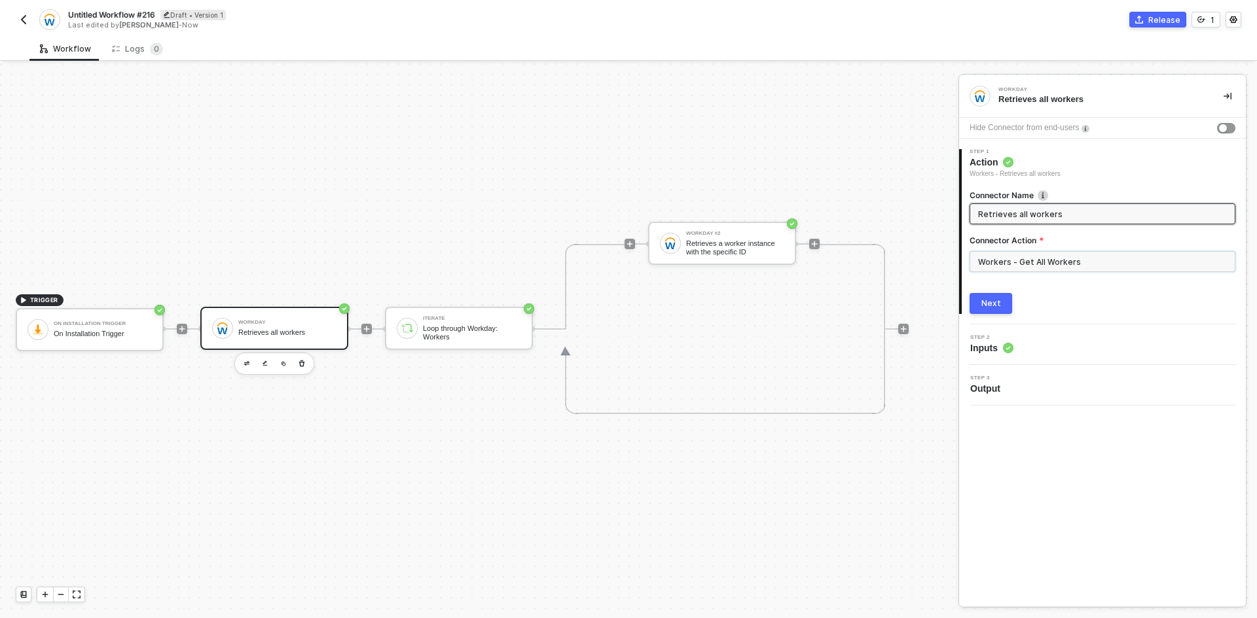
click at [1058, 267] on input "Workers - Get All Workers" at bounding box center [1102, 261] width 266 height 21
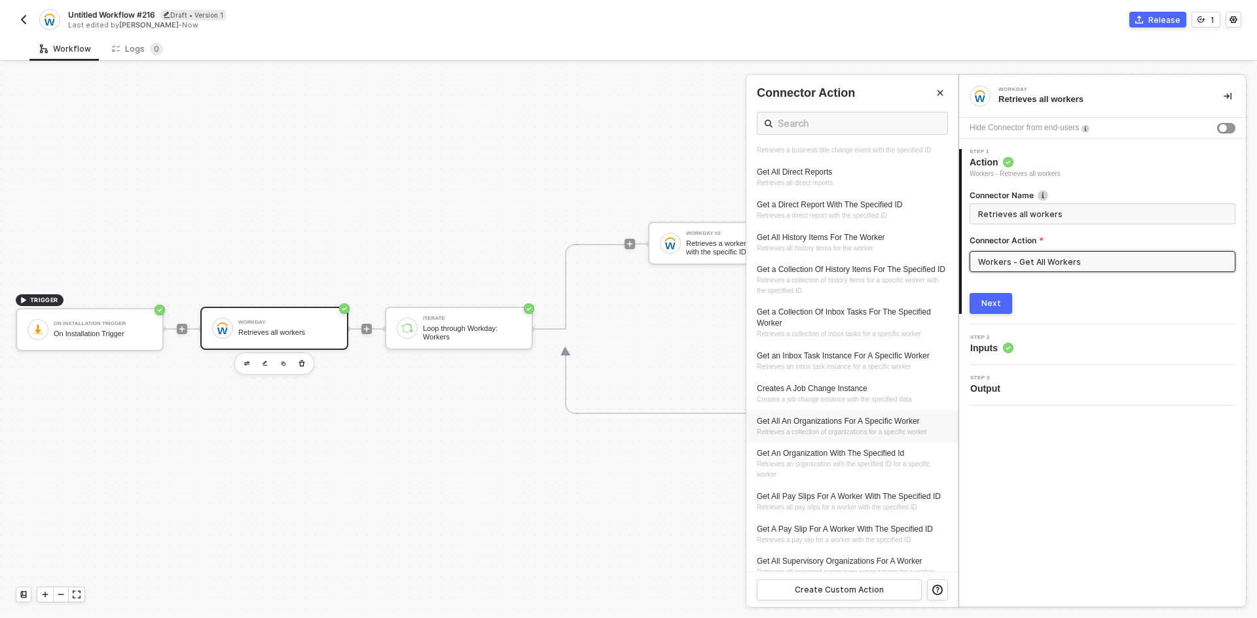
scroll to position [463, 0]
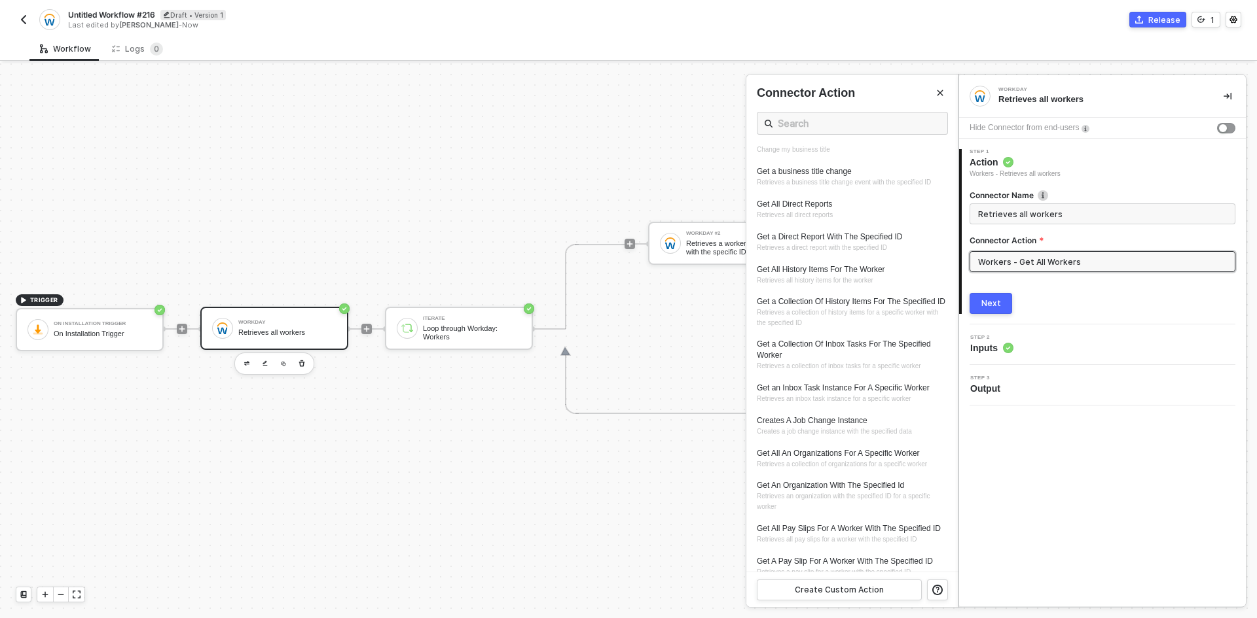
click at [611, 505] on div at bounding box center [628, 340] width 1257 height 555
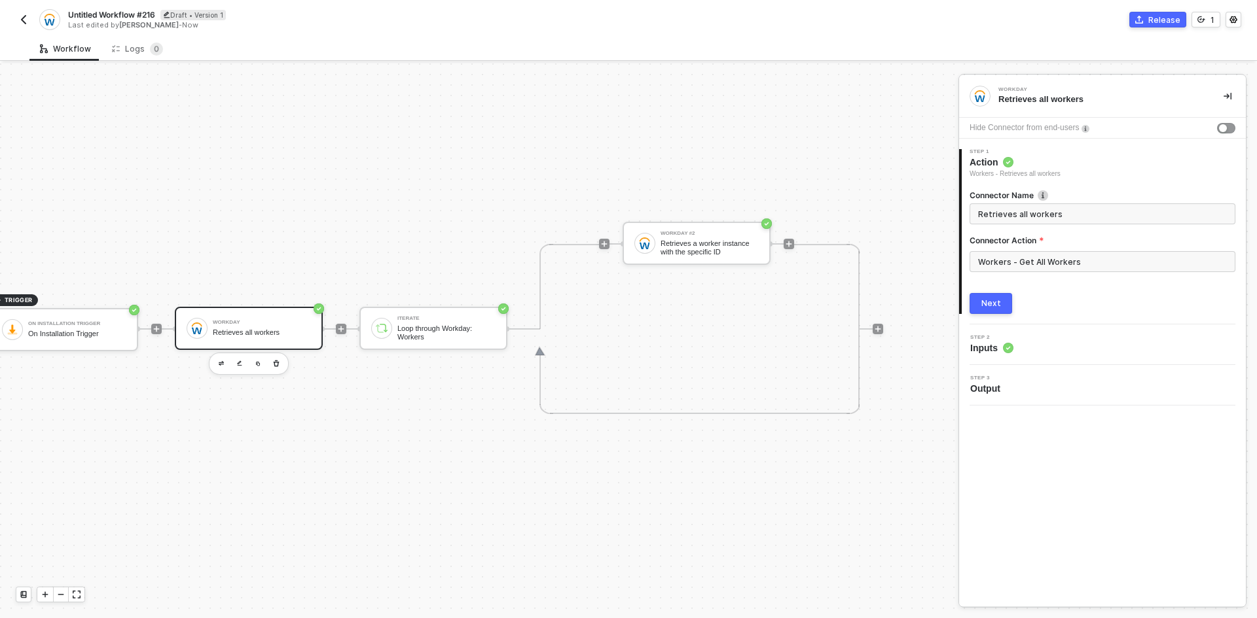
scroll to position [24, 42]
click at [778, 247] on icon "icon-play" at bounding box center [782, 244] width 8 height 8
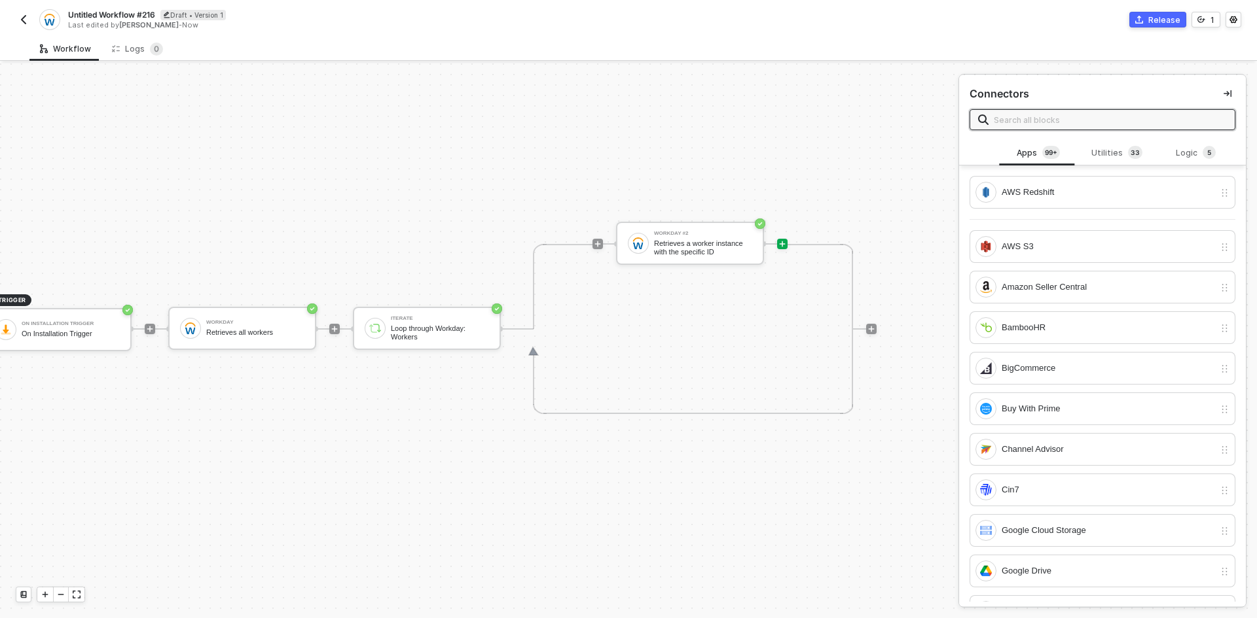
click at [1078, 122] on input "text" at bounding box center [1109, 120] width 233 height 14
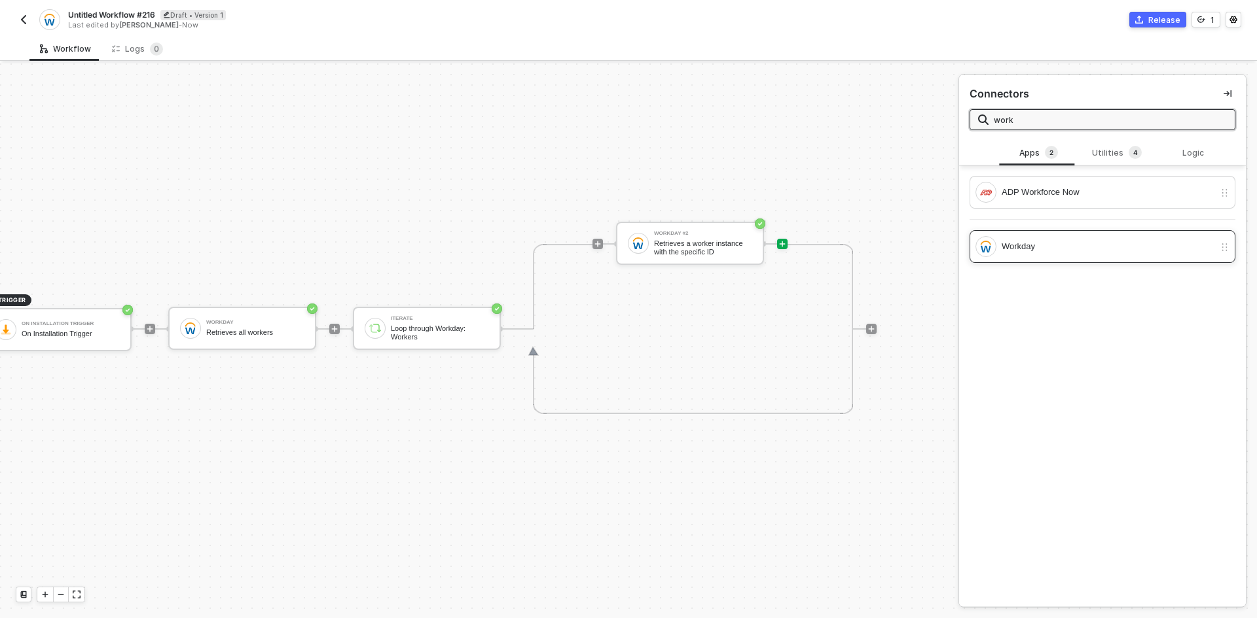
type input "work"
click at [1096, 249] on div "Workday" at bounding box center [1107, 247] width 213 height 14
click at [1096, 249] on div "Workday" at bounding box center [1107, 247] width 212 height 14
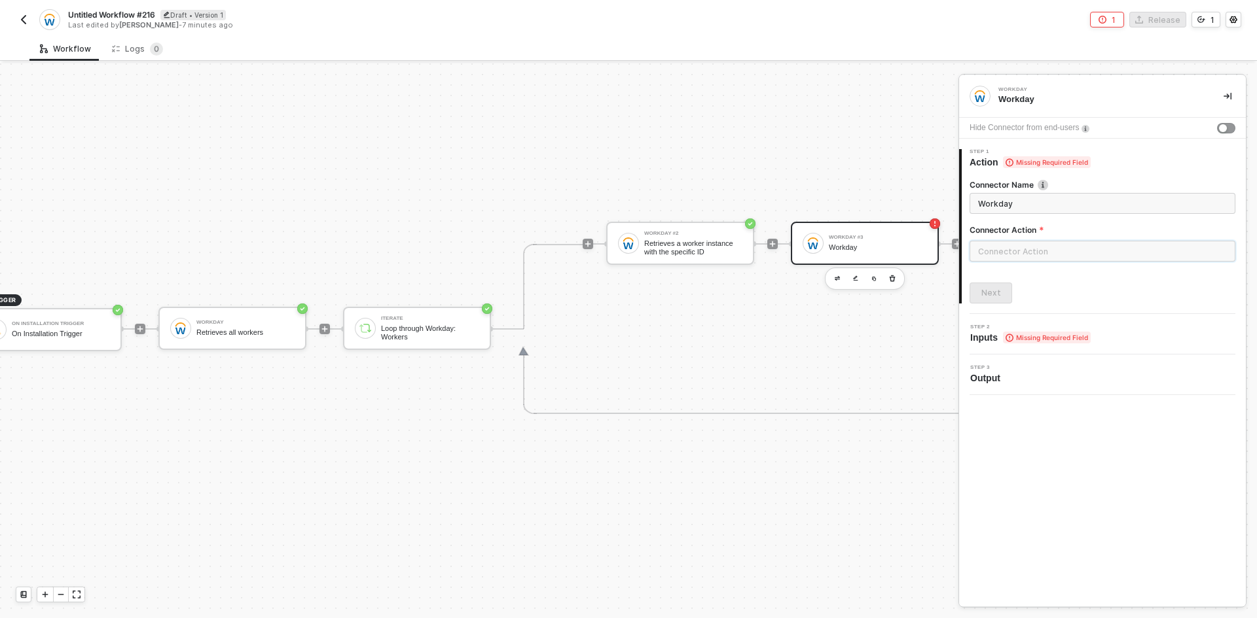
click at [1093, 250] on input "text" at bounding box center [1102, 251] width 266 height 21
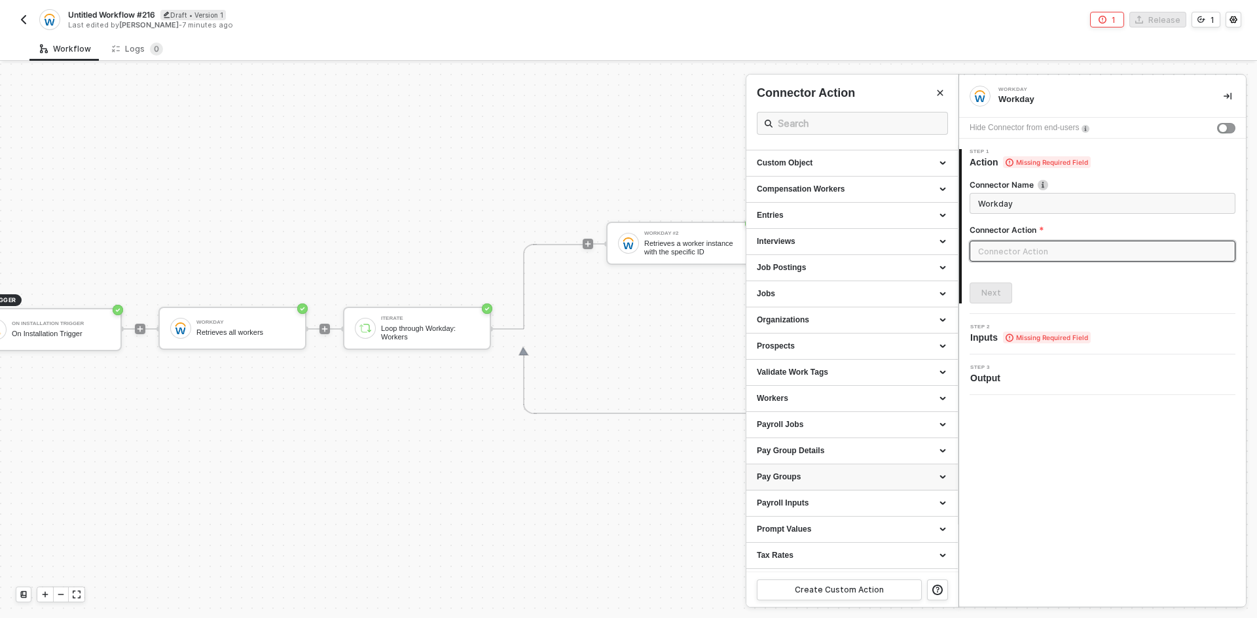
scroll to position [97, 0]
click at [846, 357] on div "Workers" at bounding box center [851, 349] width 211 height 26
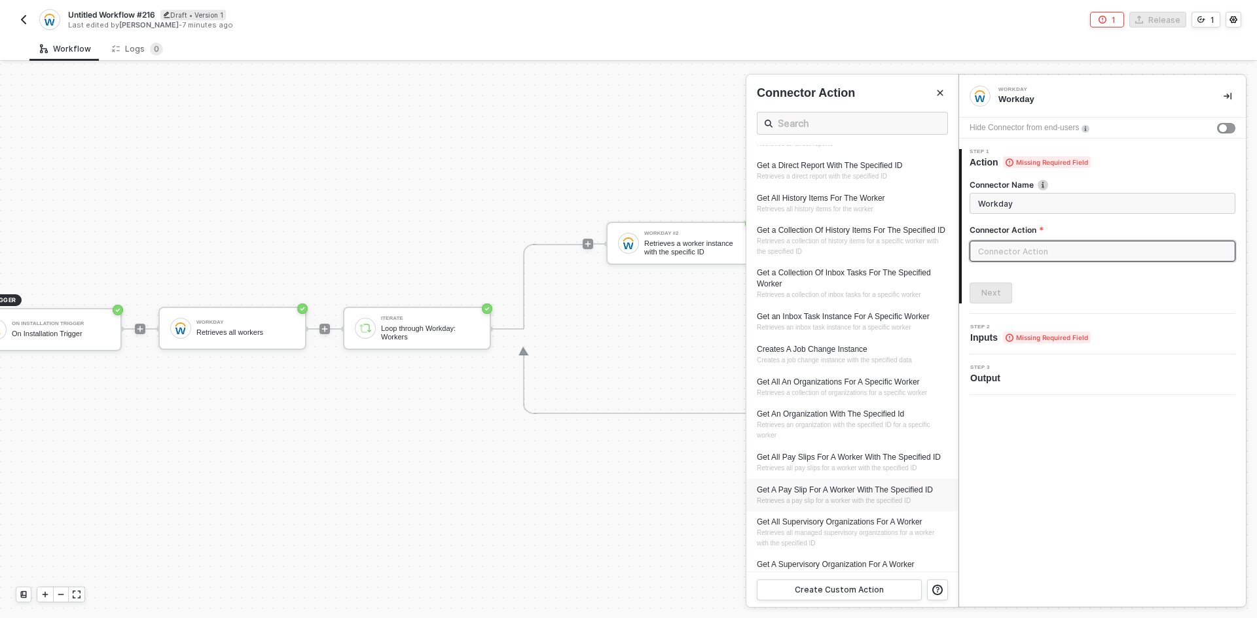
scroll to position [555, 0]
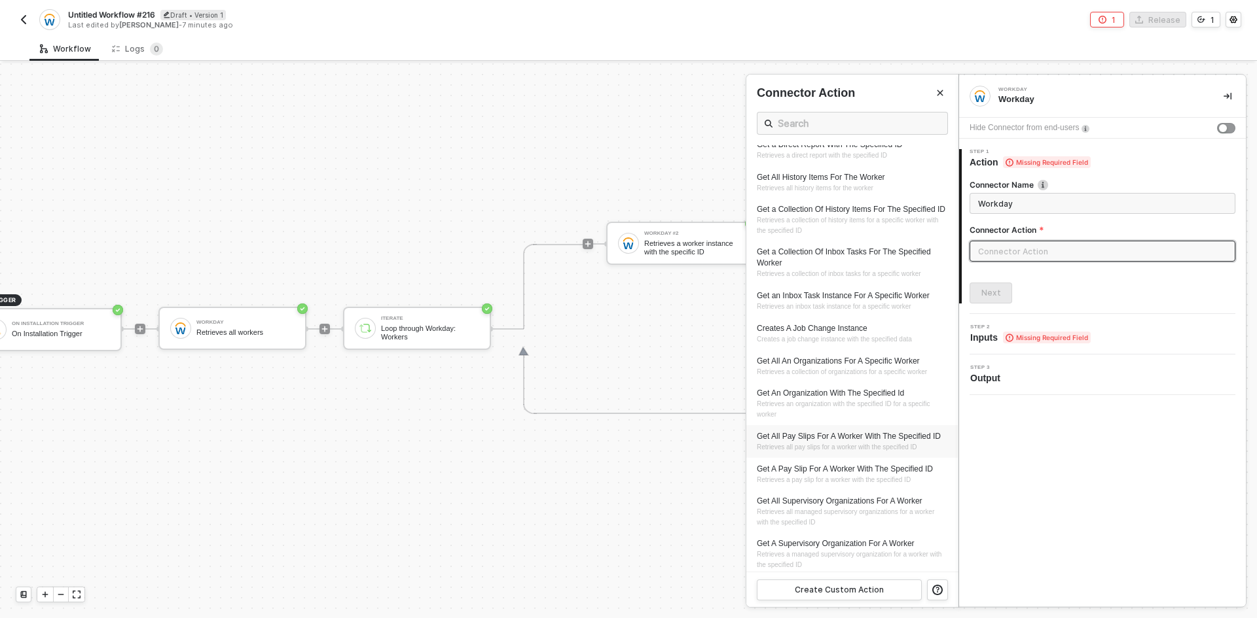
click at [909, 442] on div "Get All Pay Slips For A Worker With The Specified ID" at bounding box center [852, 436] width 190 height 11
type input "Retrieves all pay slips for a worker with the specified ID"
type input "Workers - Get All Pay Slips For A Worker With The Specified ID"
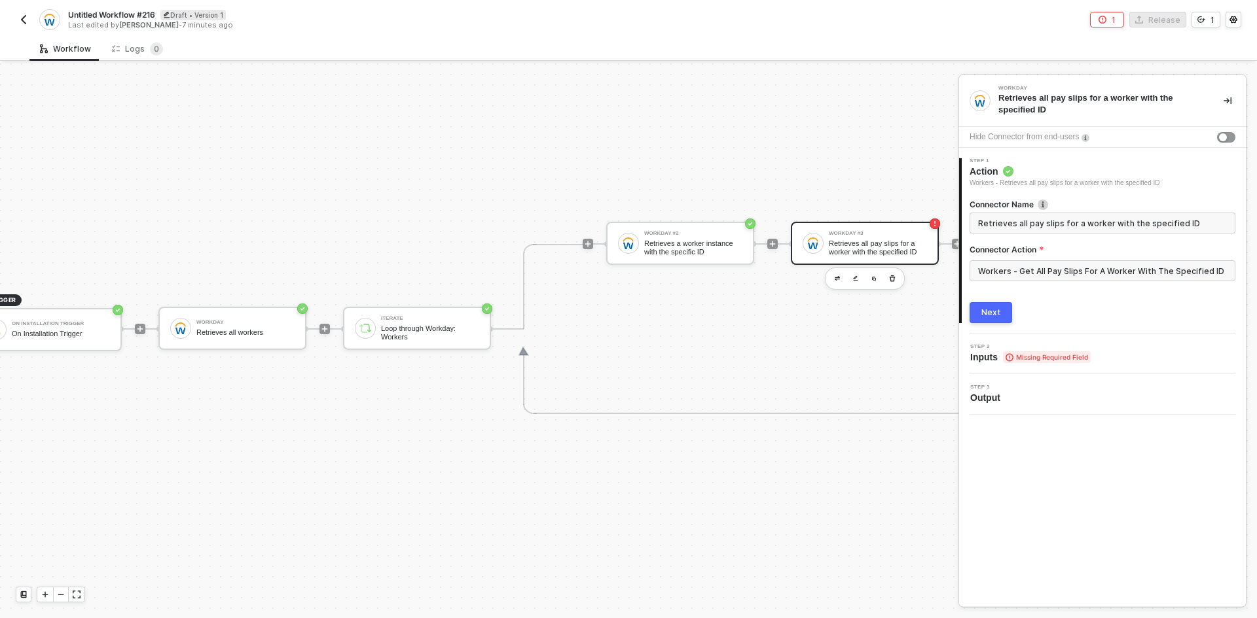
click at [978, 315] on button "Next" at bounding box center [990, 312] width 43 height 21
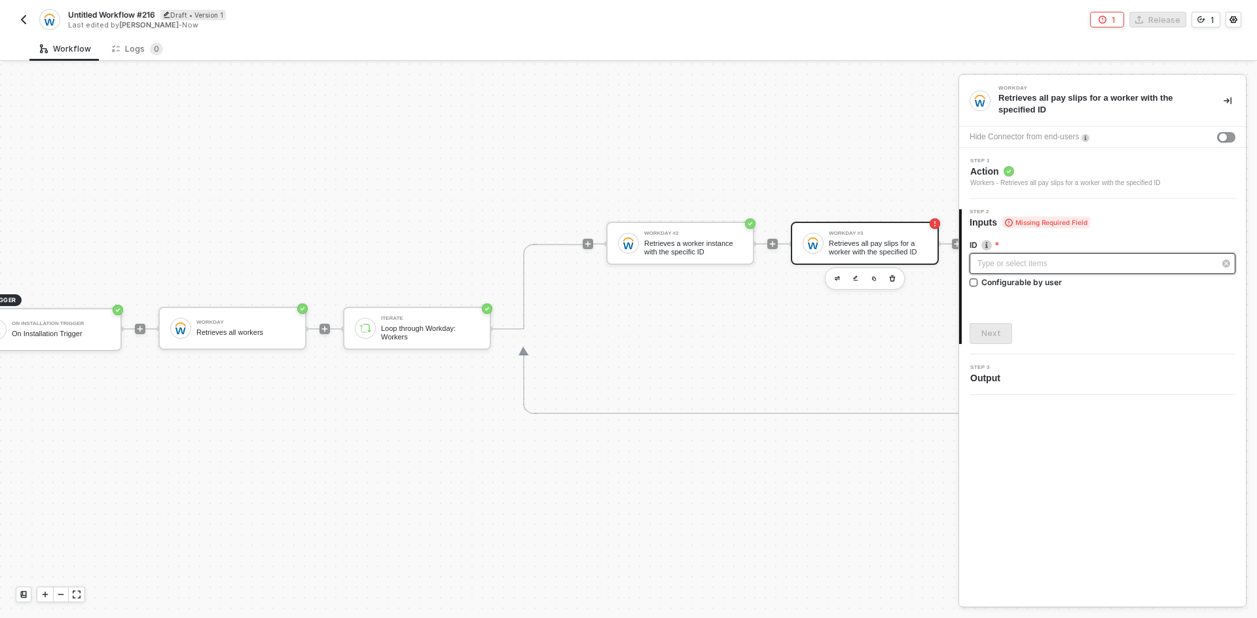
click at [1011, 264] on div "Type or select items ﻿" at bounding box center [1095, 264] width 237 height 12
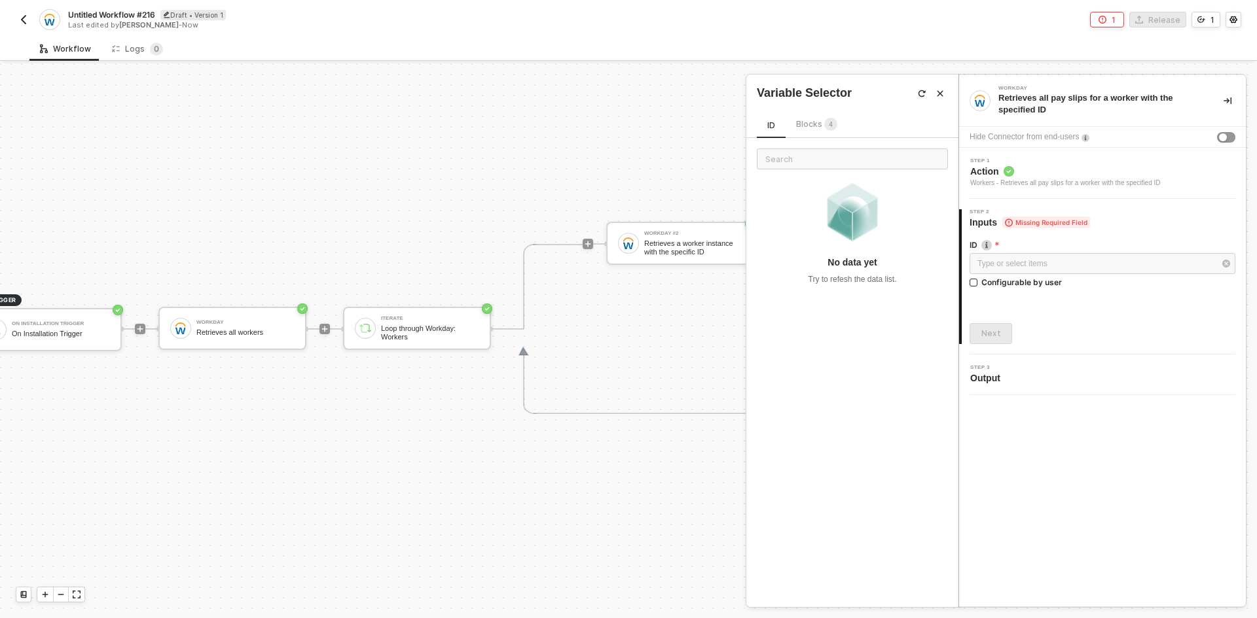
click at [819, 122] on span "Blocks 4" at bounding box center [816, 124] width 41 height 10
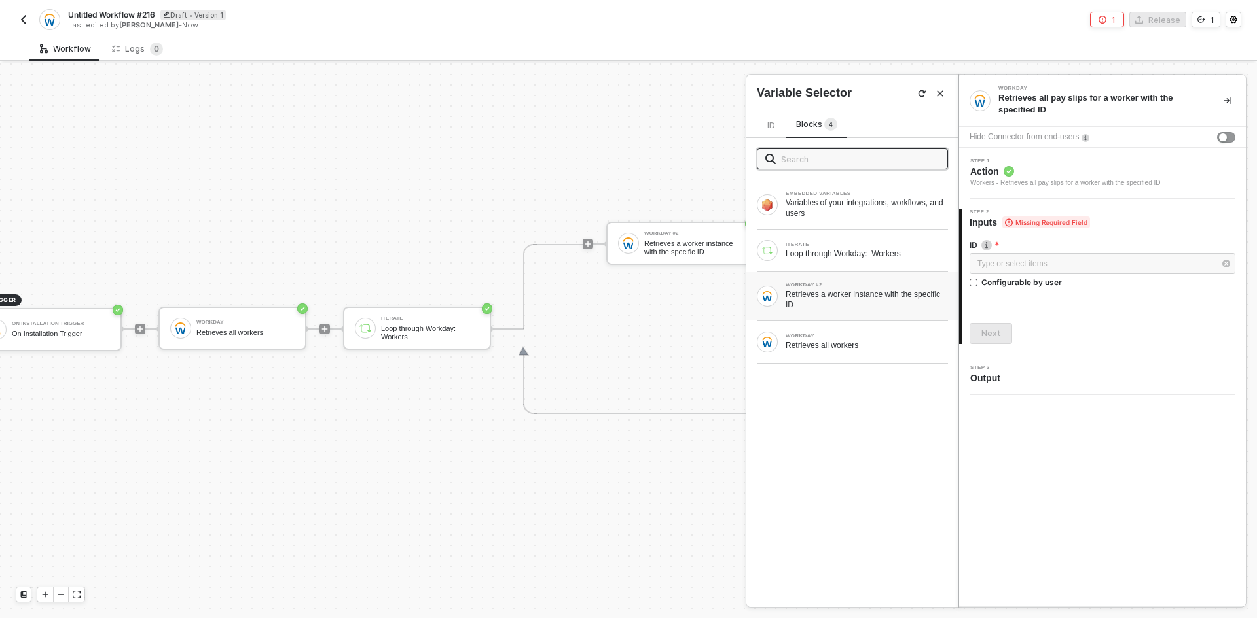
click at [893, 299] on div "Retrieves a worker instance with the specific ID" at bounding box center [866, 299] width 162 height 21
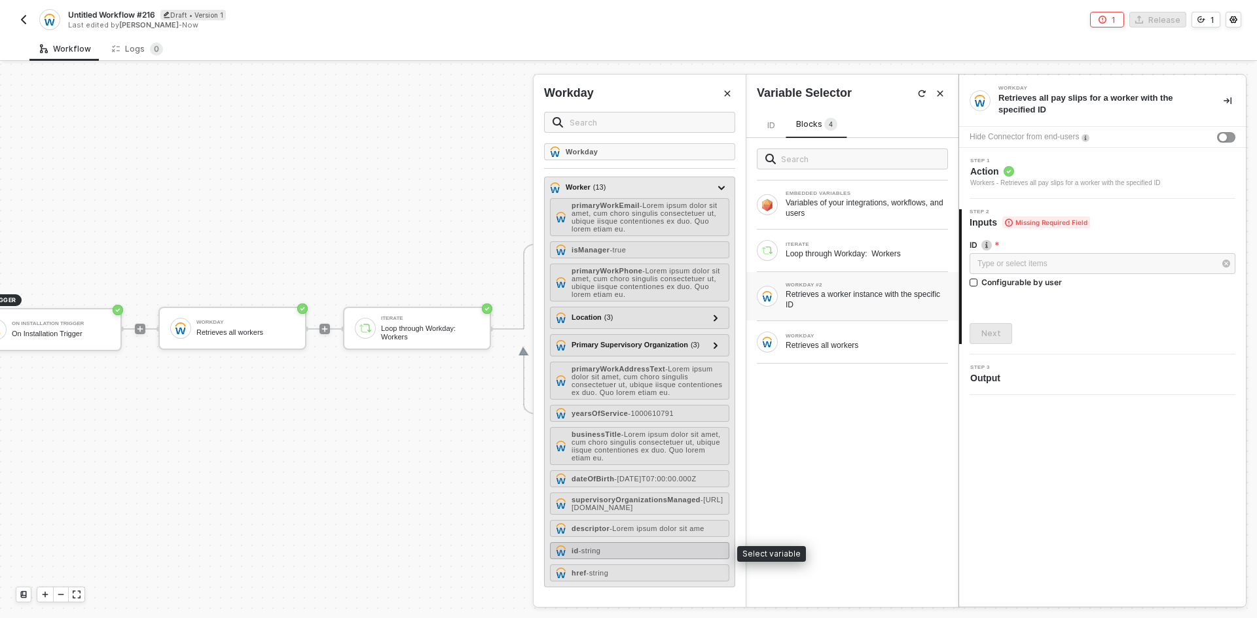
click at [685, 550] on div "id - string" at bounding box center [639, 551] width 179 height 17
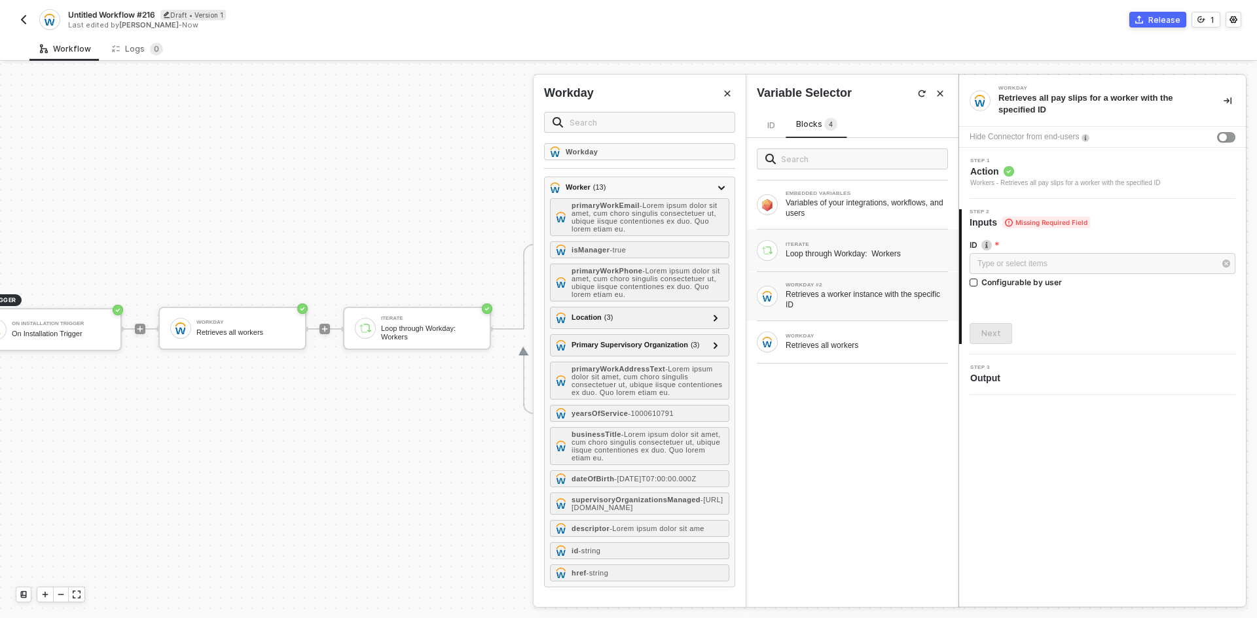
click at [927, 251] on div "Loop through Workday: Workers" at bounding box center [866, 254] width 162 height 10
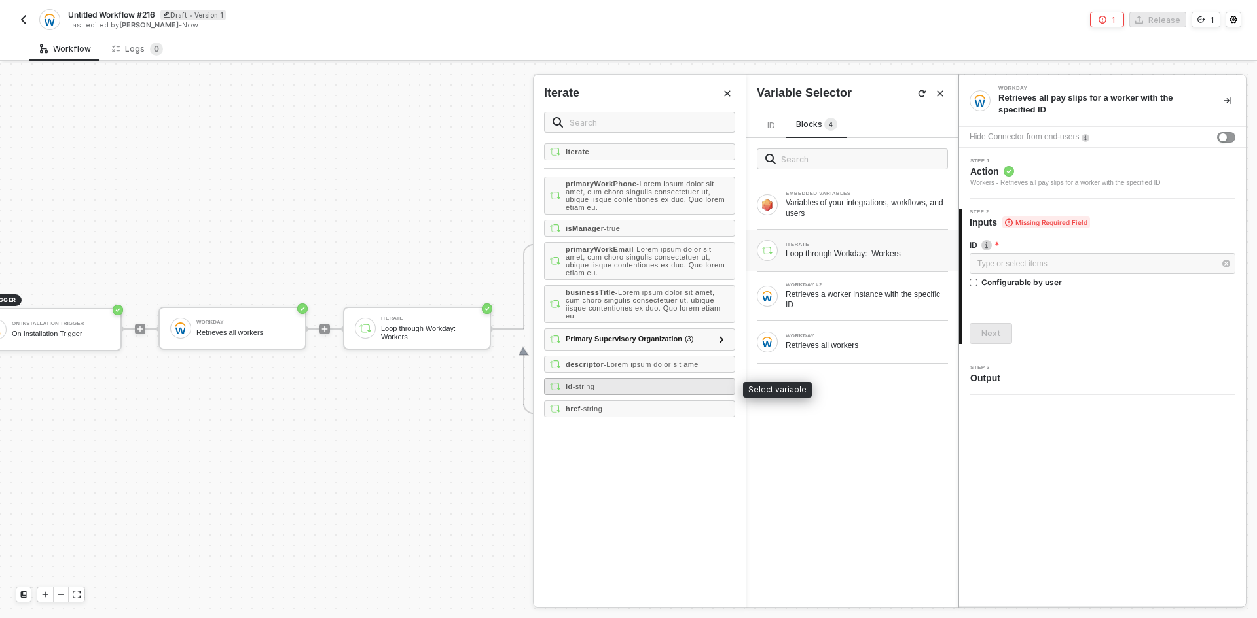
click at [689, 387] on div "id - string" at bounding box center [639, 386] width 191 height 17
click at [995, 333] on div "Next" at bounding box center [991, 334] width 20 height 10
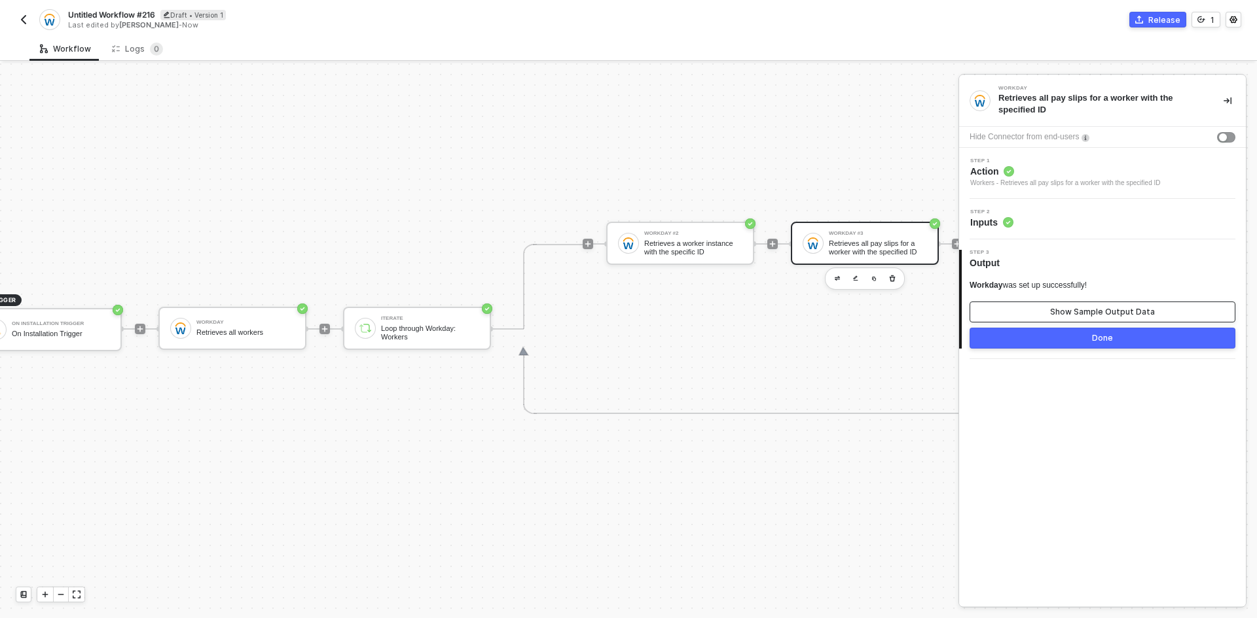
click at [1046, 312] on button "Show Sample Output Data" at bounding box center [1102, 312] width 266 height 21
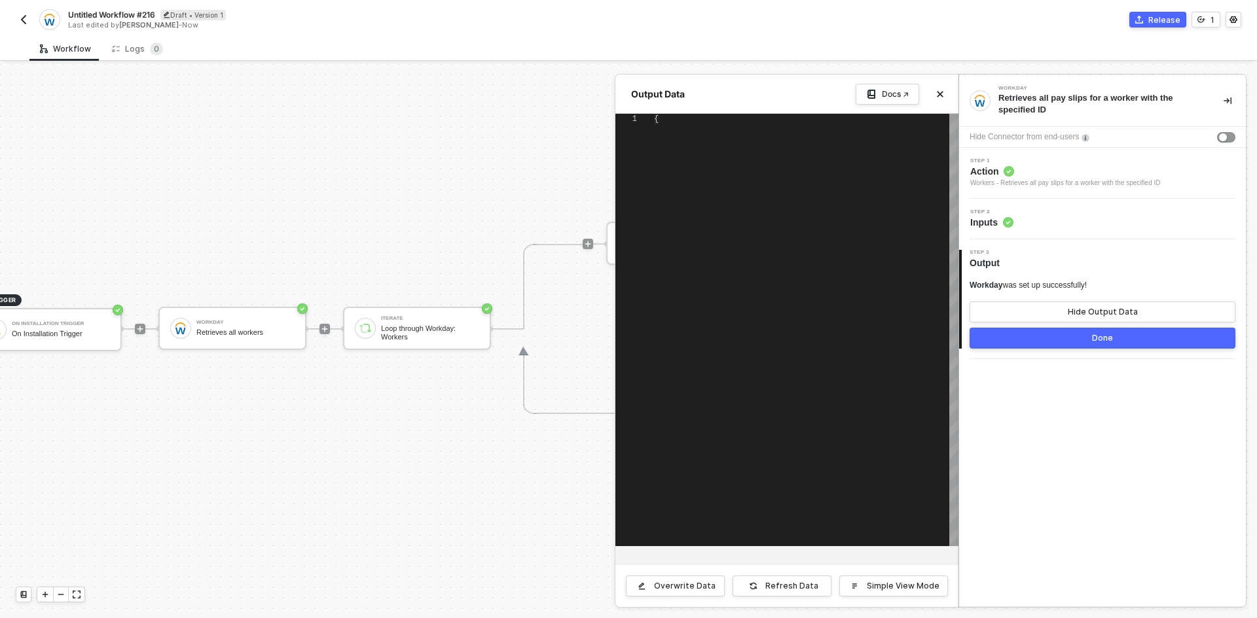
type textarea "{ "paySlips": [ { "gross": "816274817", "status": { "id": "^(?:(?:[0-9a-f]{32})…"
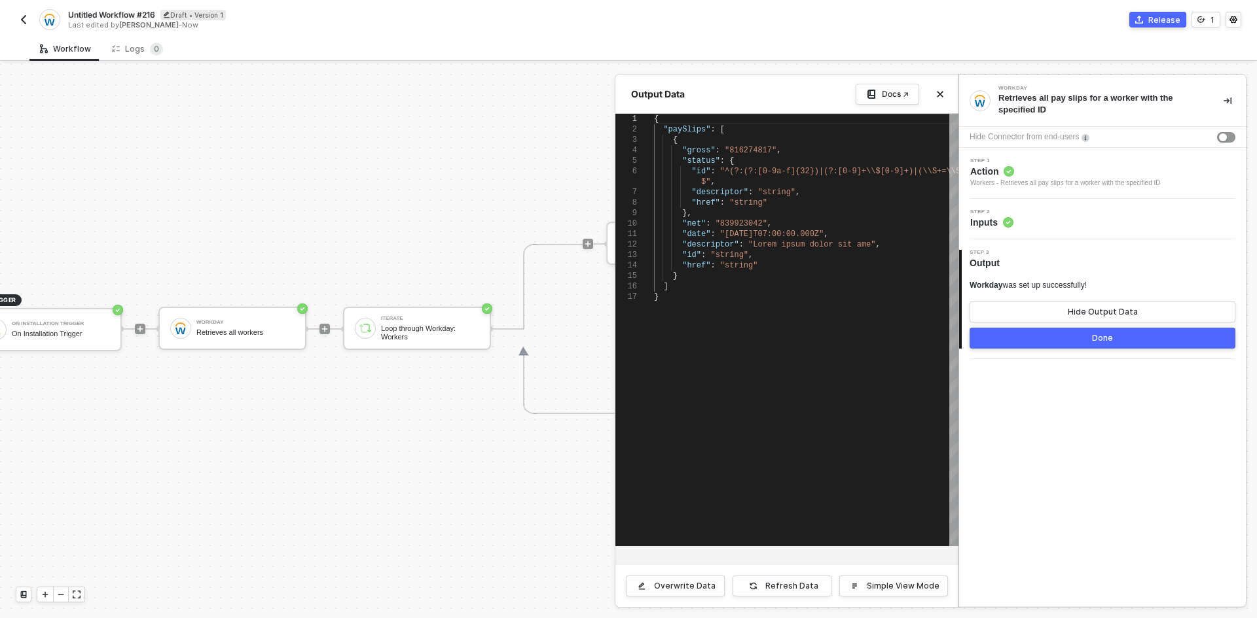
click at [527, 484] on div at bounding box center [628, 340] width 1257 height 555
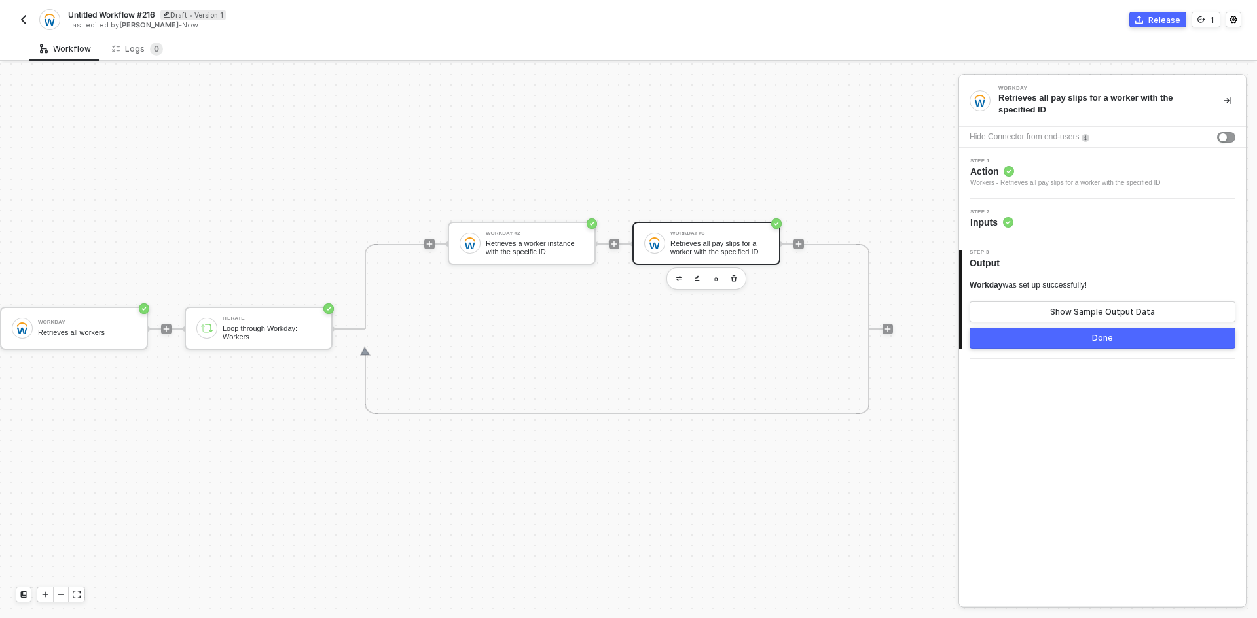
scroll to position [24, 201]
click at [501, 245] on div "Retrieves a worker instance with the specific ID" at bounding box center [534, 248] width 98 height 16
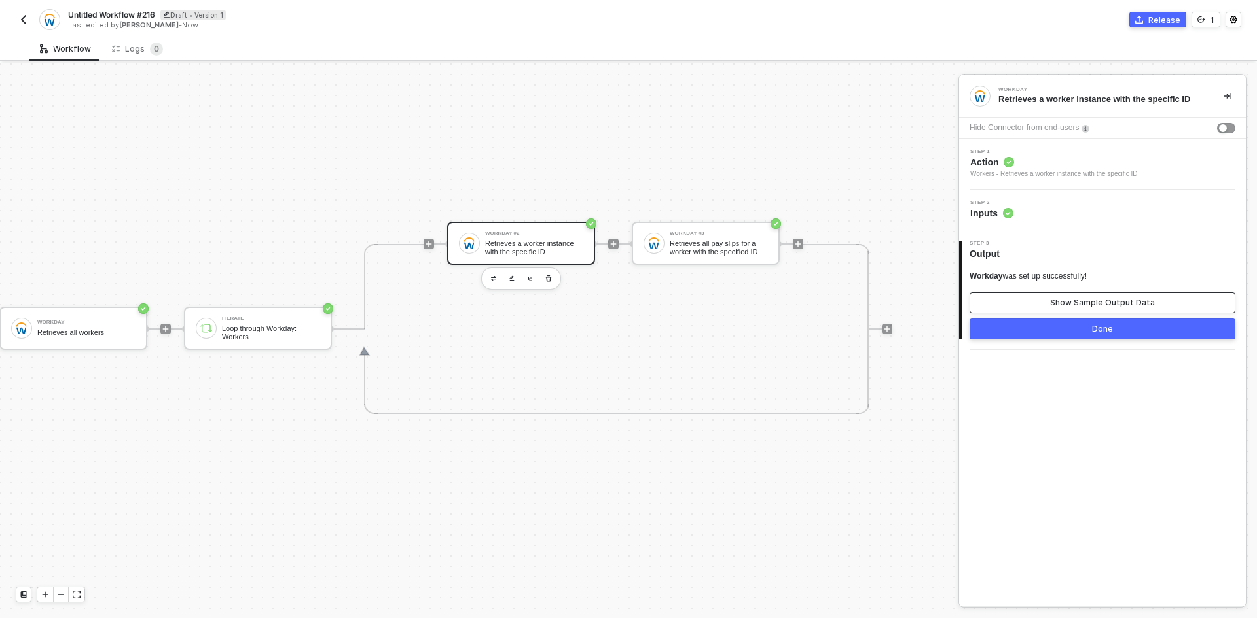
click at [994, 296] on button "Show Sample Output Data" at bounding box center [1102, 303] width 266 height 21
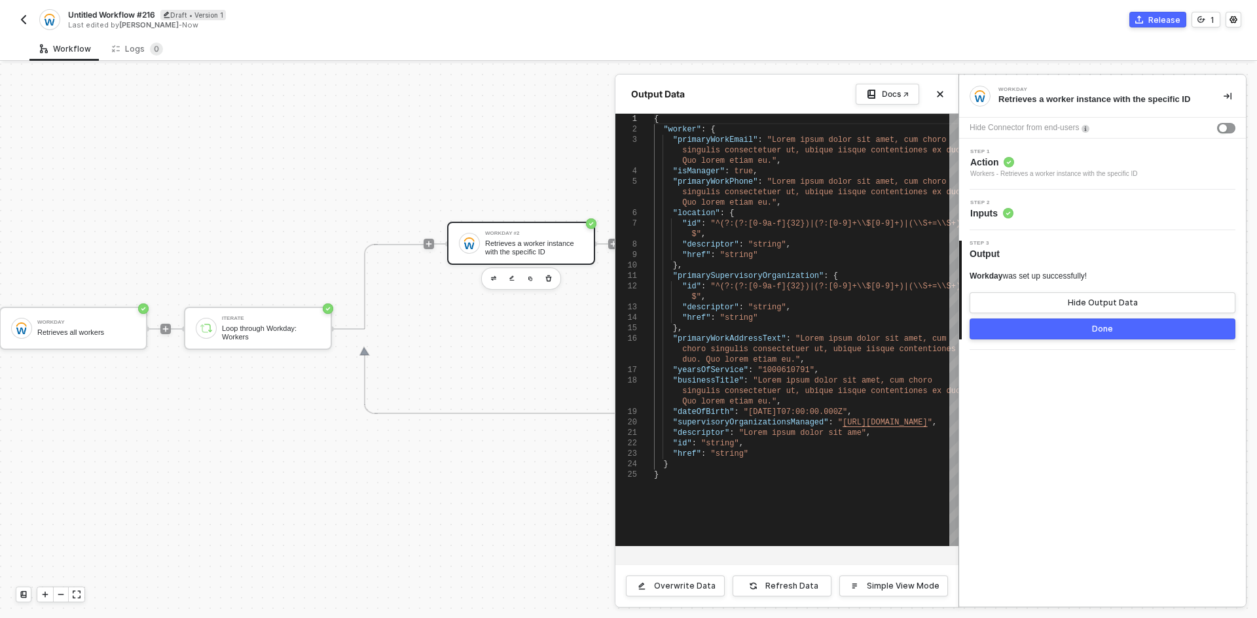
scroll to position [0, 0]
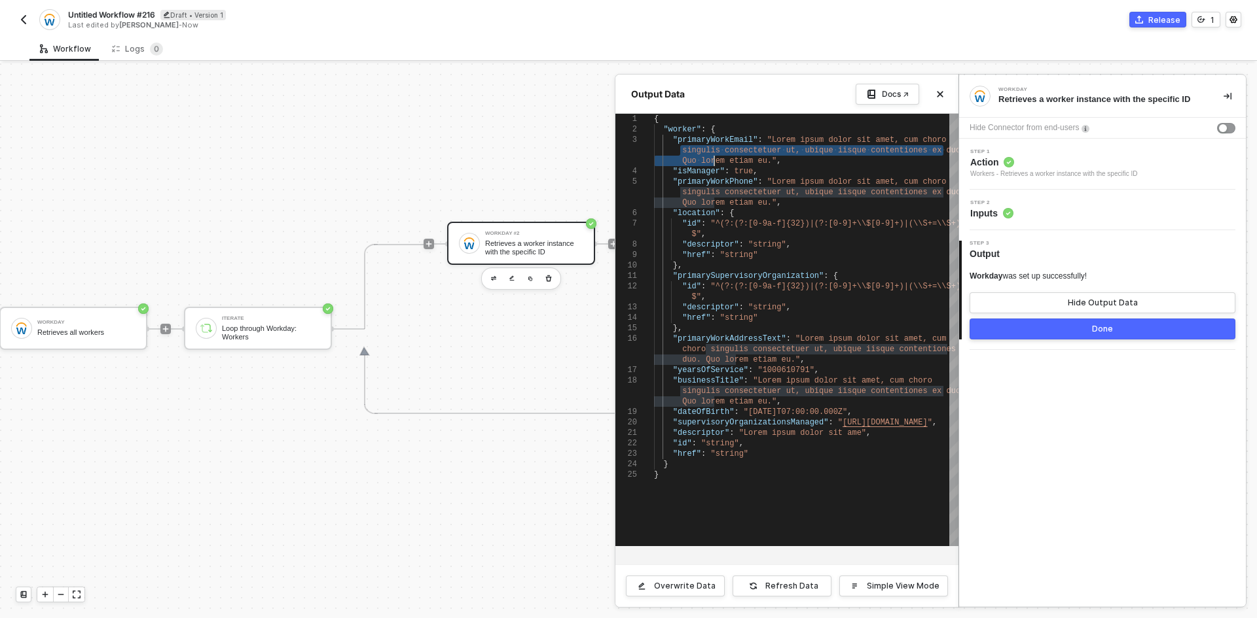
drag, startPoint x: 669, startPoint y: 151, endPoint x: 715, endPoint y: 156, distance: 45.5
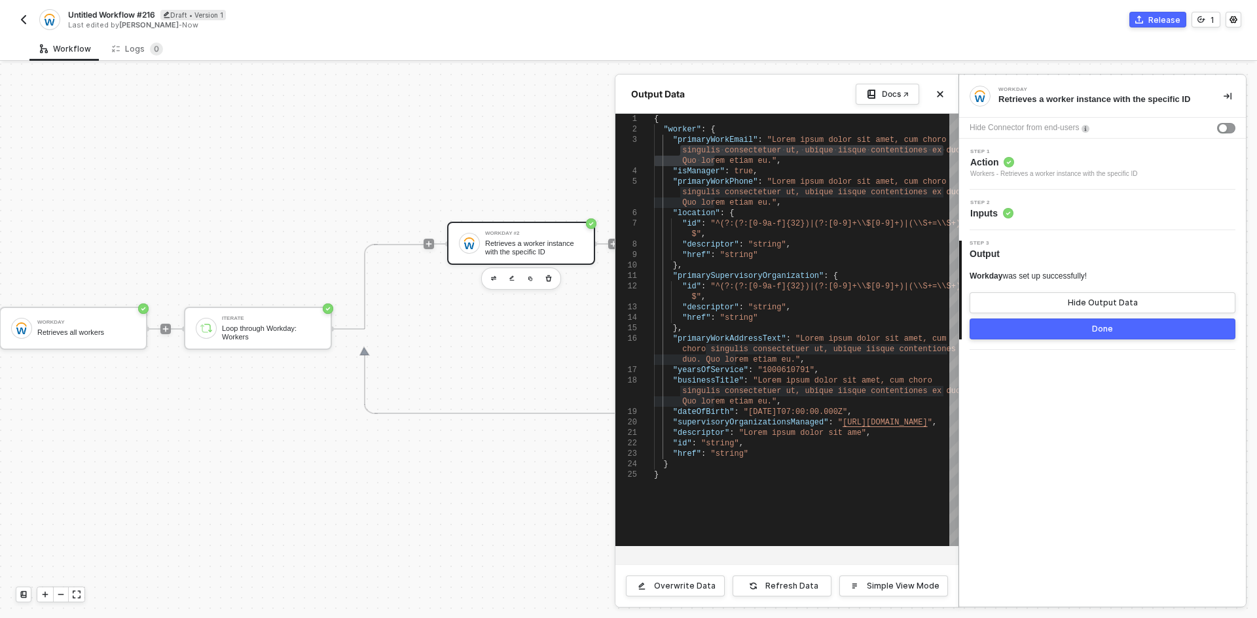
click at [331, 502] on div at bounding box center [628, 340] width 1257 height 555
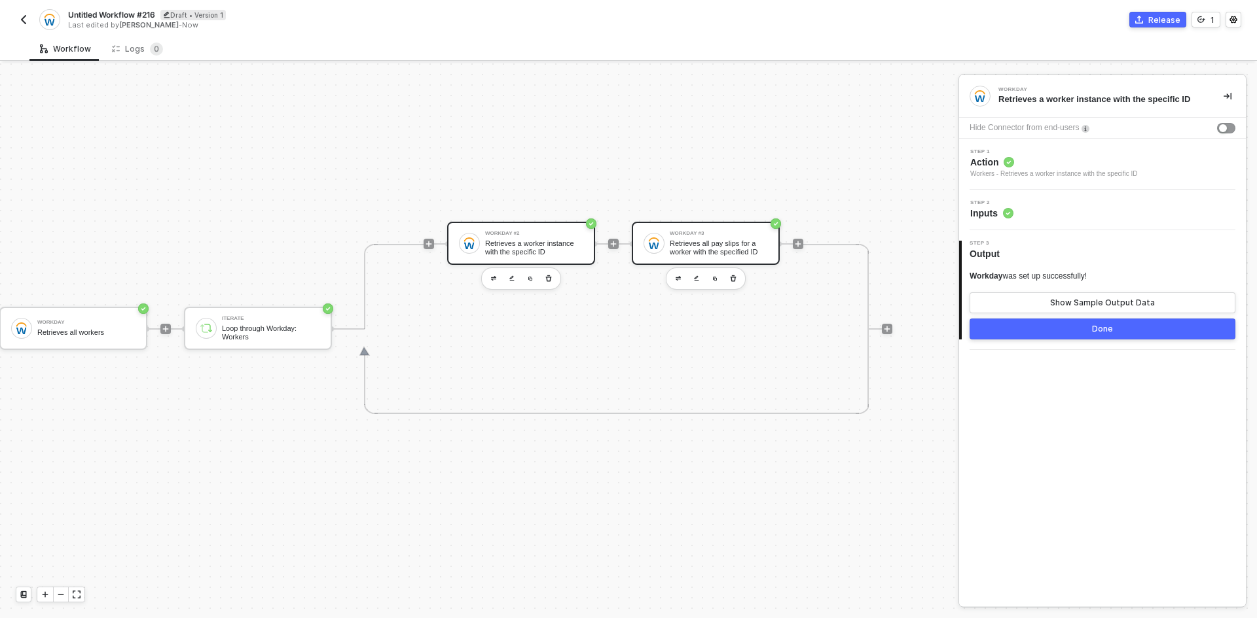
click at [655, 246] on img at bounding box center [654, 244] width 12 height 12
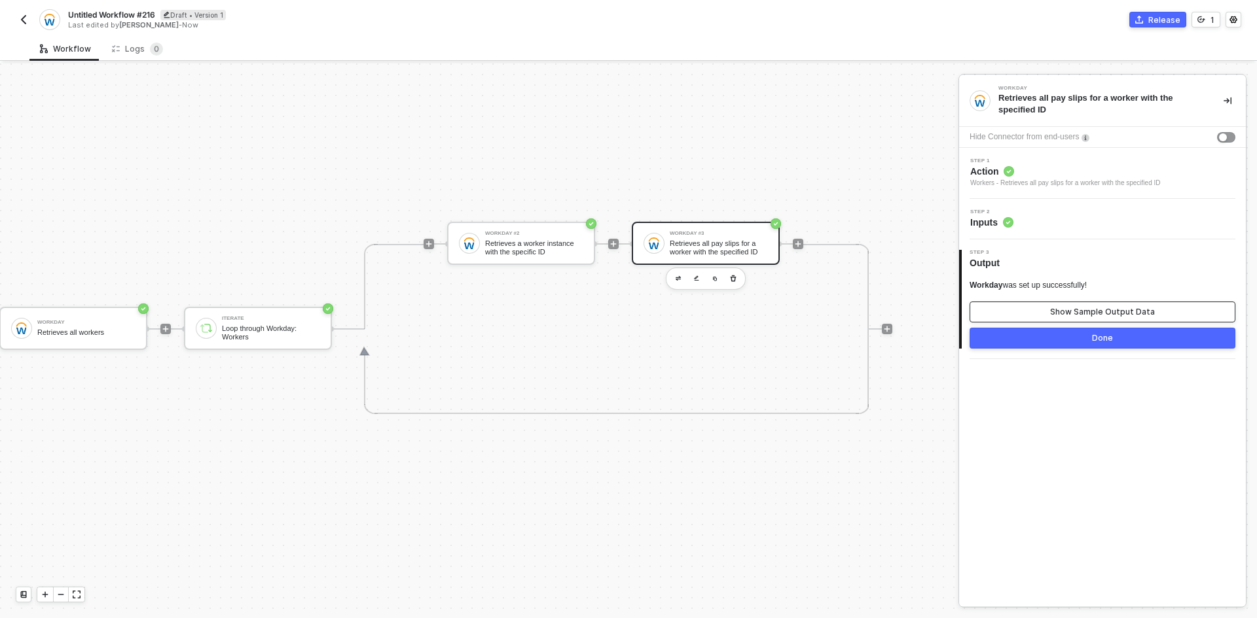
click at [1000, 307] on button "Show Sample Output Data" at bounding box center [1102, 312] width 266 height 21
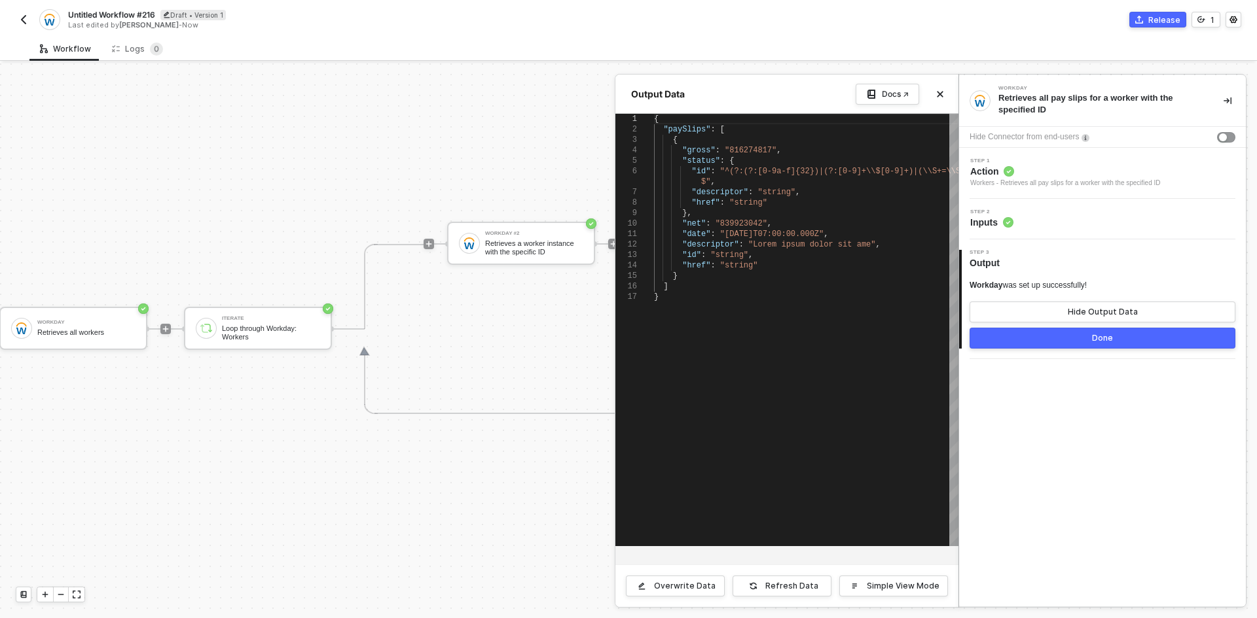
click at [507, 338] on div at bounding box center [628, 340] width 1257 height 555
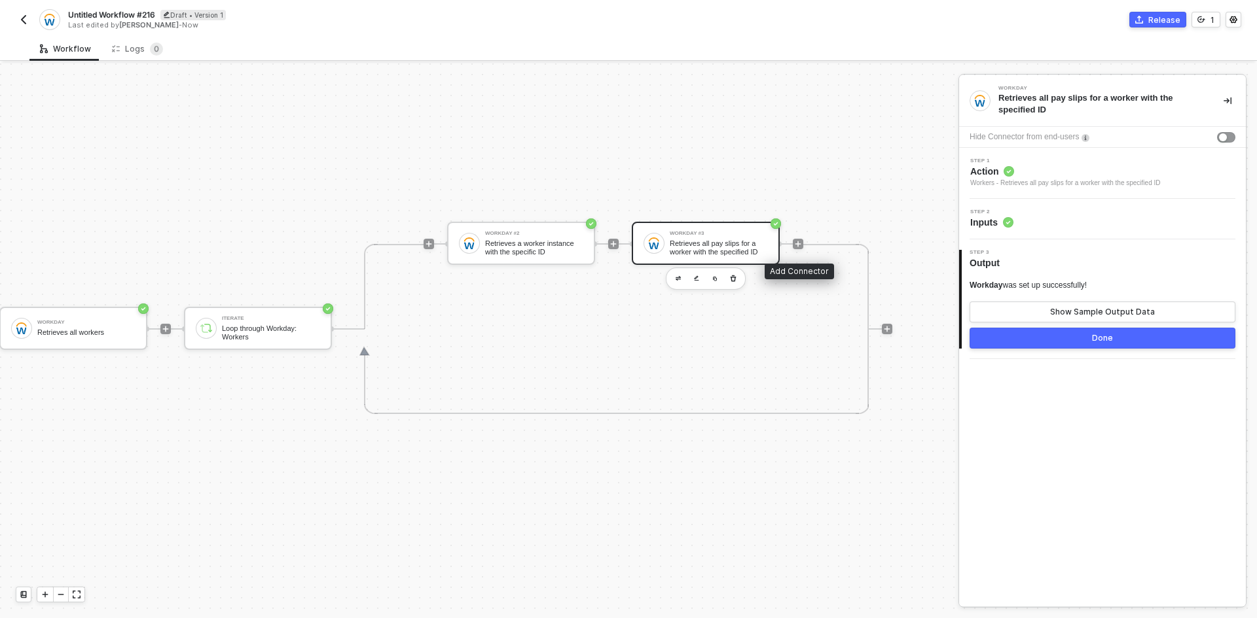
click at [798, 249] on div "Workday #2 Retrieves a worker instance with the specific ID Workday #3 Retrieve…" at bounding box center [625, 244] width 356 height 170
click at [799, 248] on div at bounding box center [798, 244] width 10 height 10
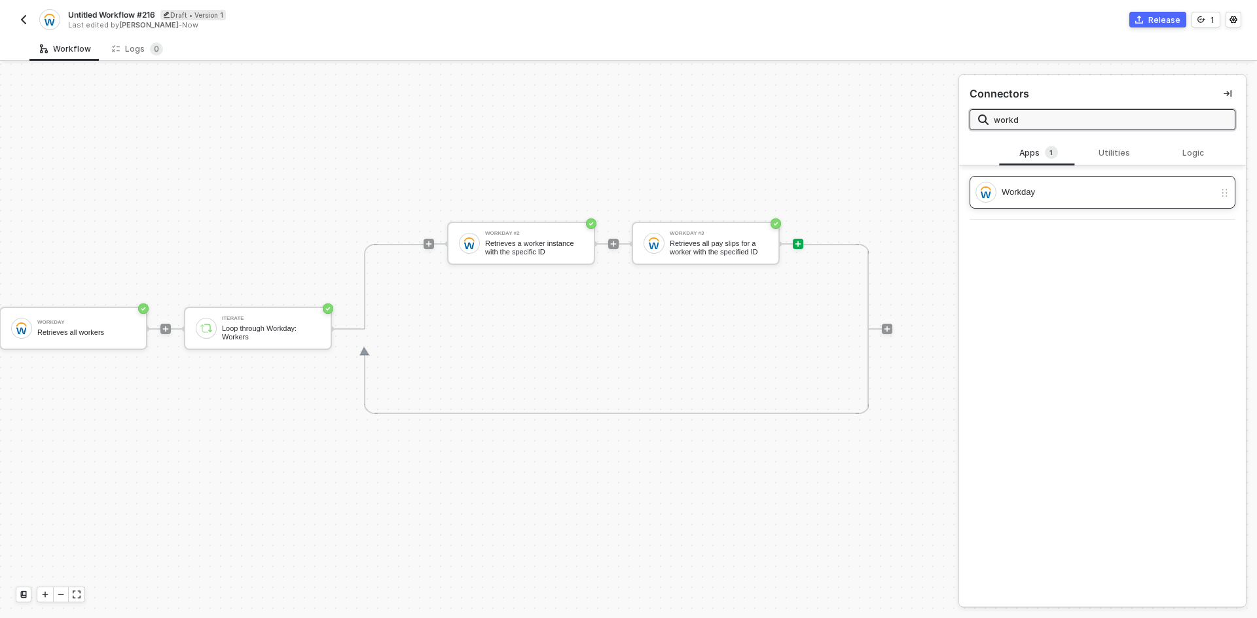
type input "workd"
click at [1054, 194] on div "Workday" at bounding box center [1107, 192] width 213 height 14
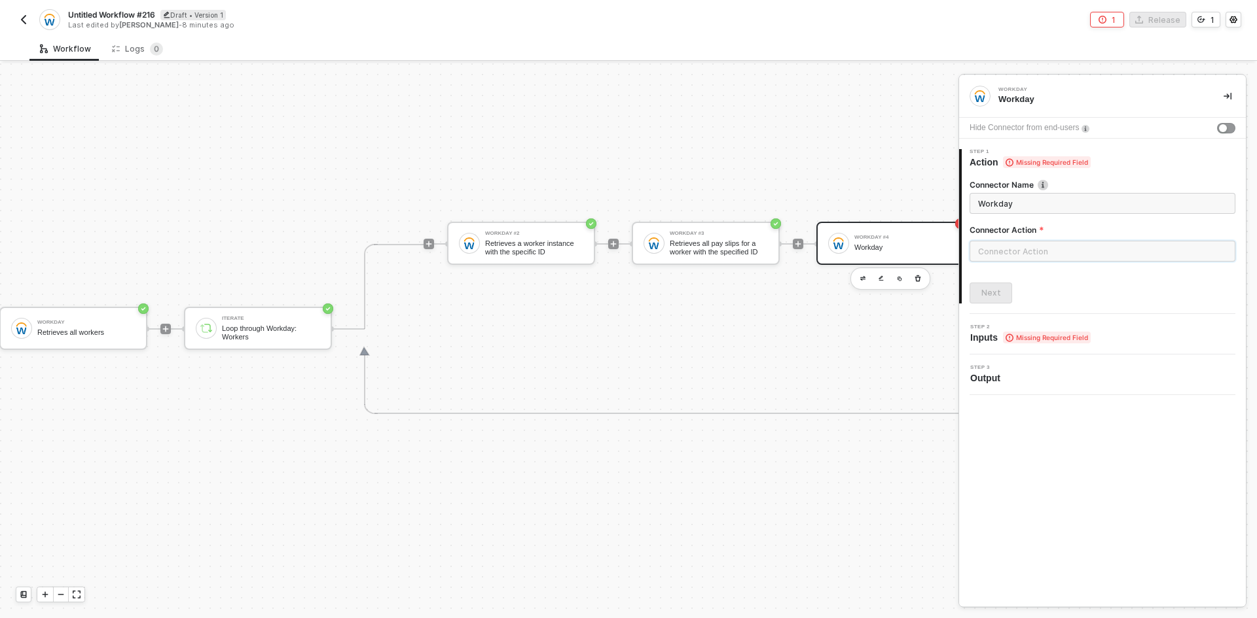
click at [1037, 253] on input "text" at bounding box center [1102, 251] width 266 height 21
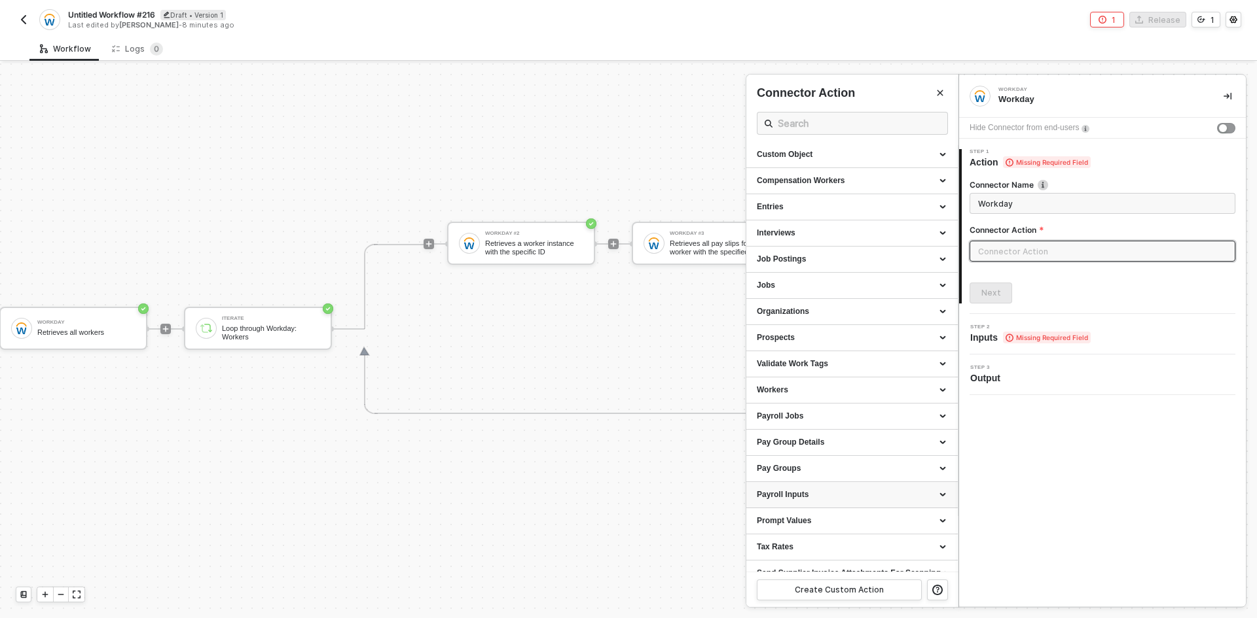
scroll to position [97, 0]
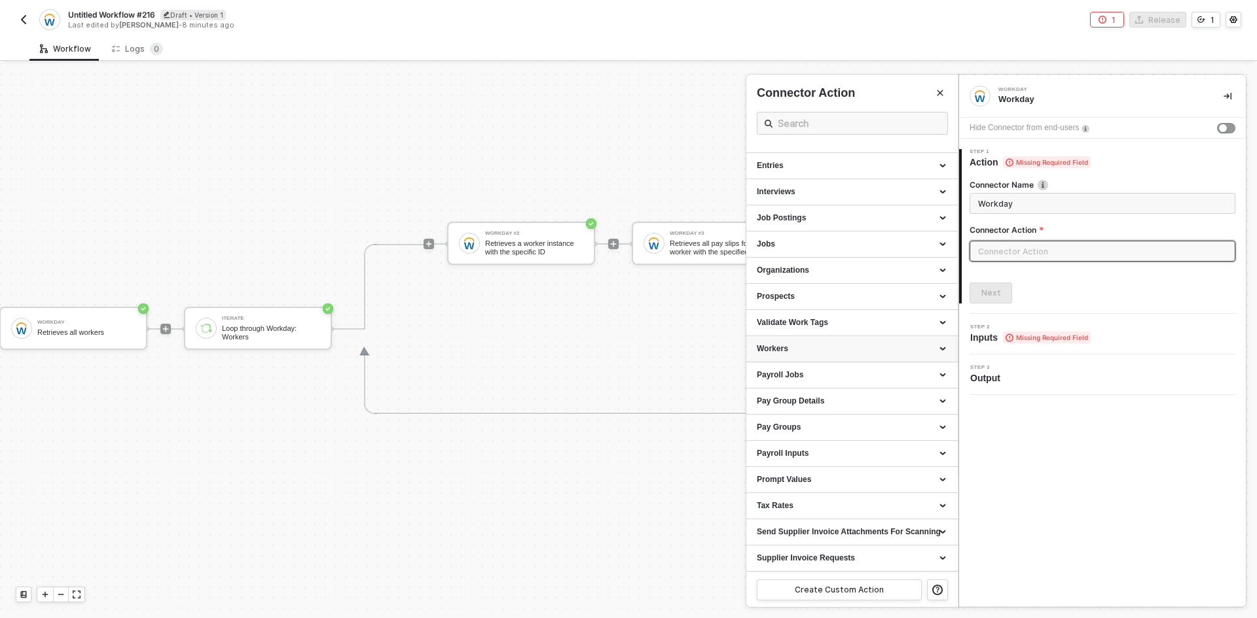
click at [821, 359] on div "Workers" at bounding box center [851, 349] width 211 height 26
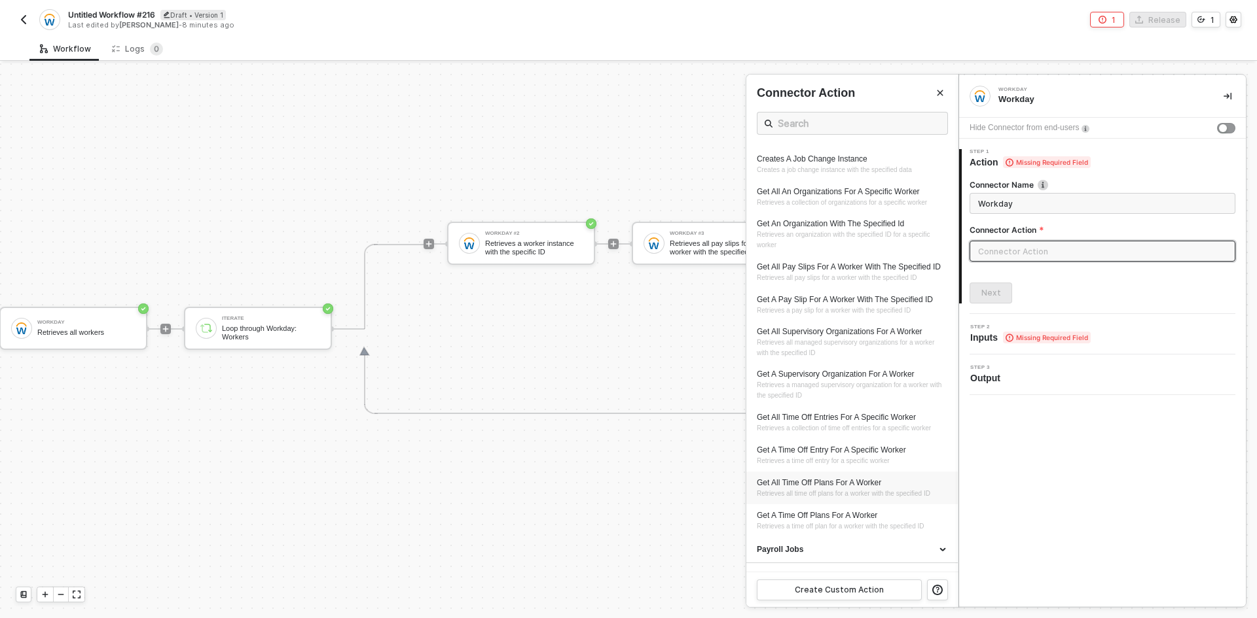
scroll to position [921, 0]
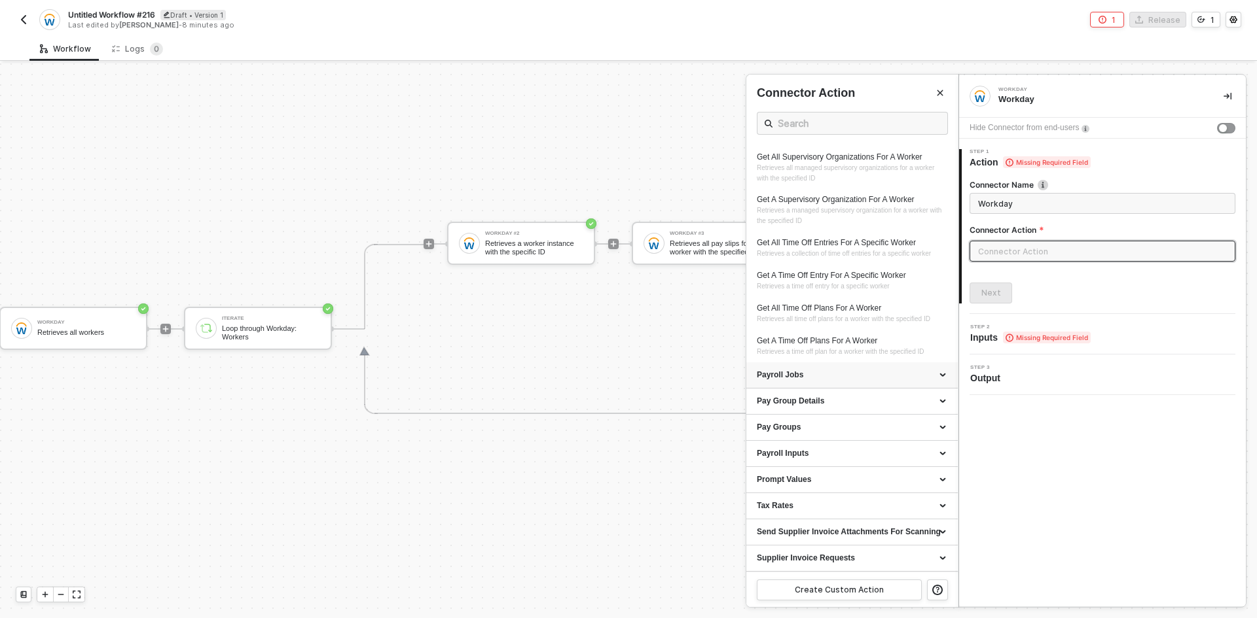
click at [825, 373] on div "Payroll Jobs" at bounding box center [852, 375] width 190 height 11
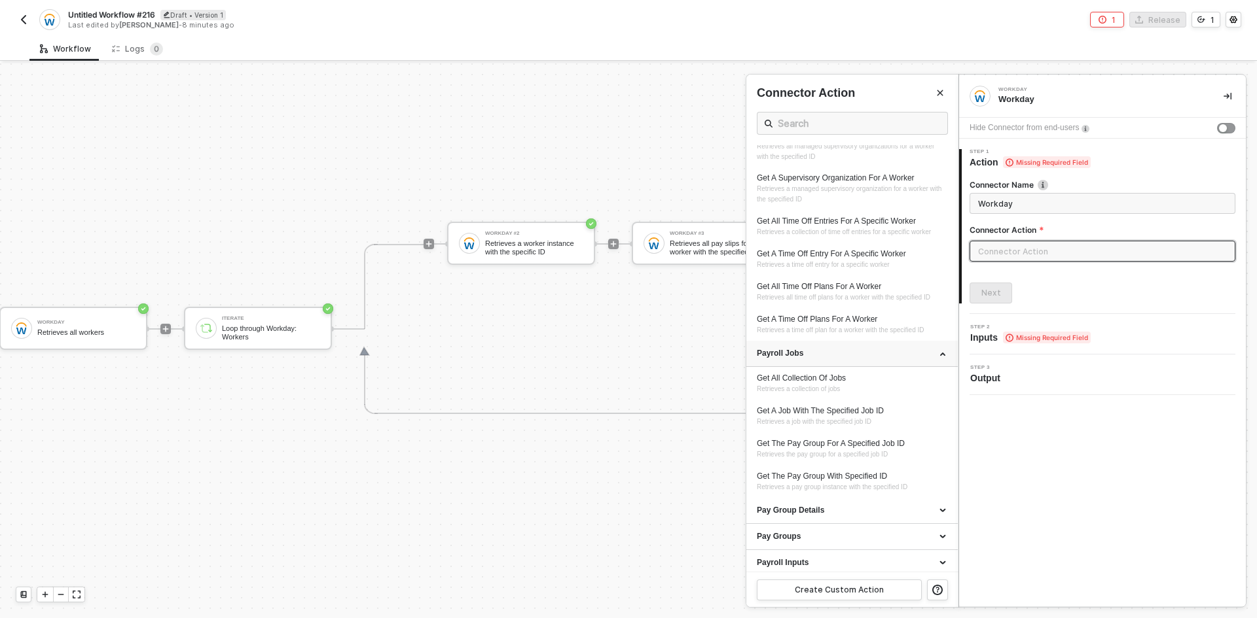
click at [825, 359] on div "Payroll Jobs" at bounding box center [852, 353] width 190 height 11
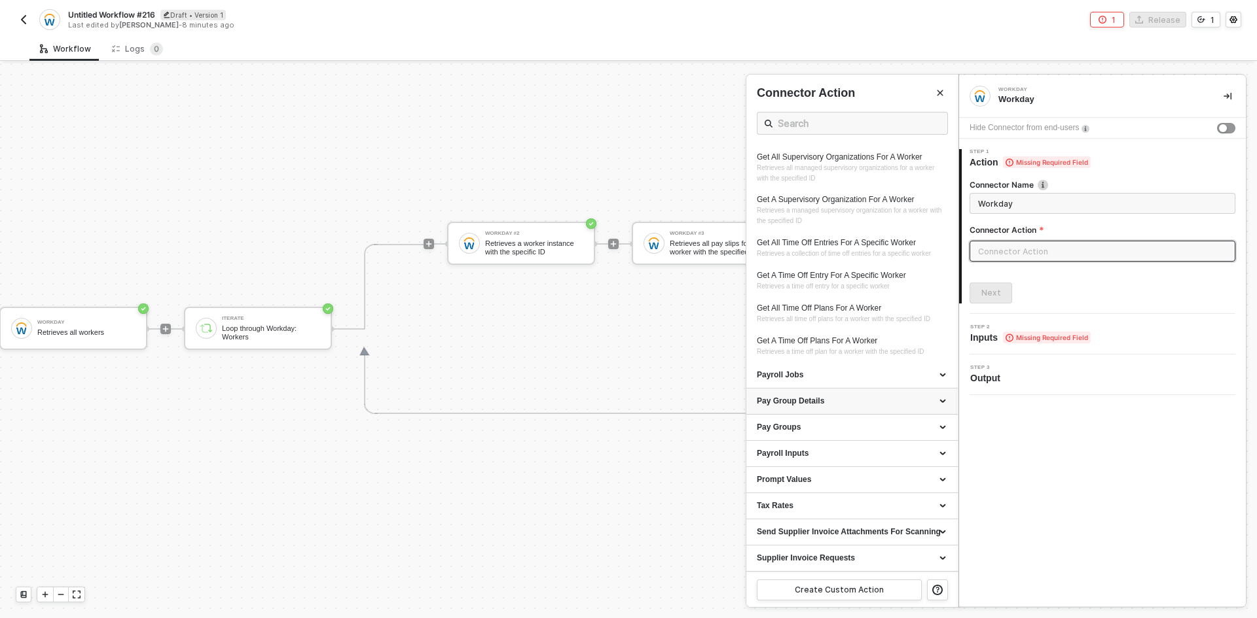
click at [826, 406] on div "Pay Group Details" at bounding box center [852, 401] width 190 height 11
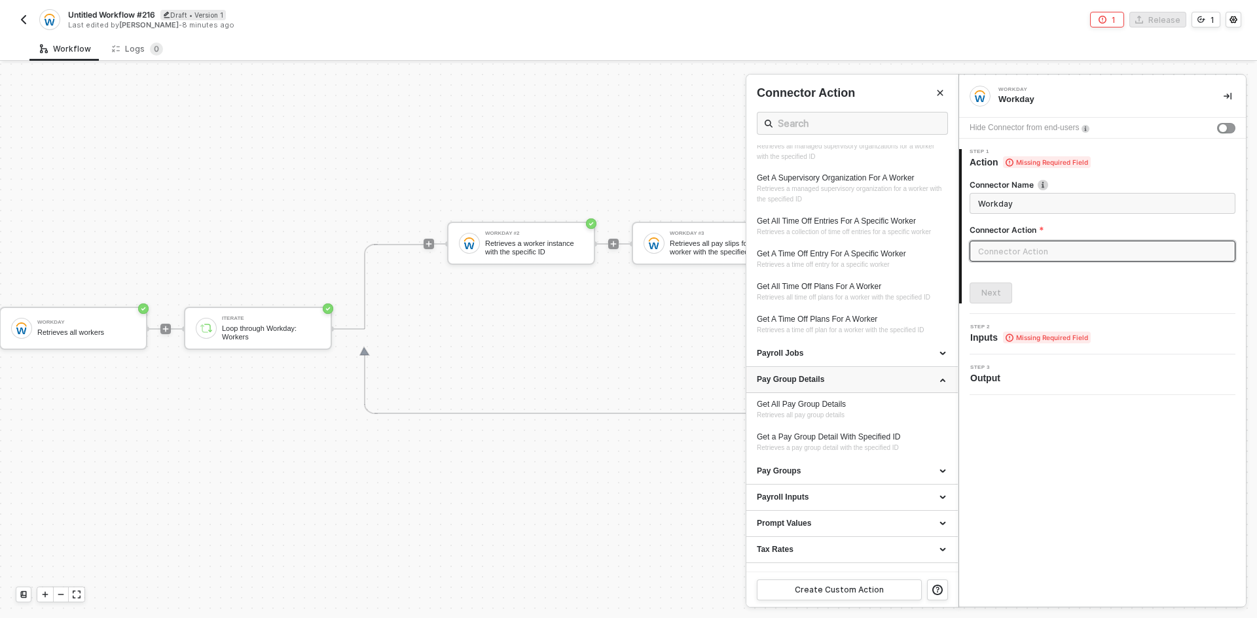
click at [826, 385] on div "Pay Group Details" at bounding box center [852, 379] width 190 height 11
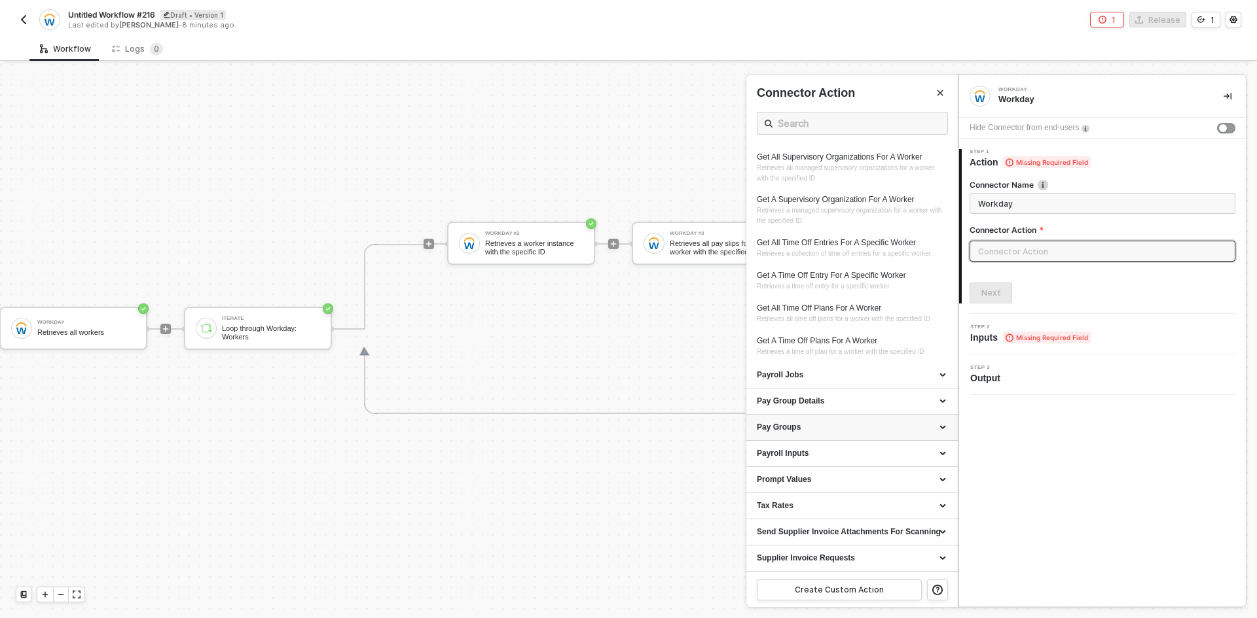
click at [819, 433] on div "Pay Groups" at bounding box center [852, 427] width 190 height 11
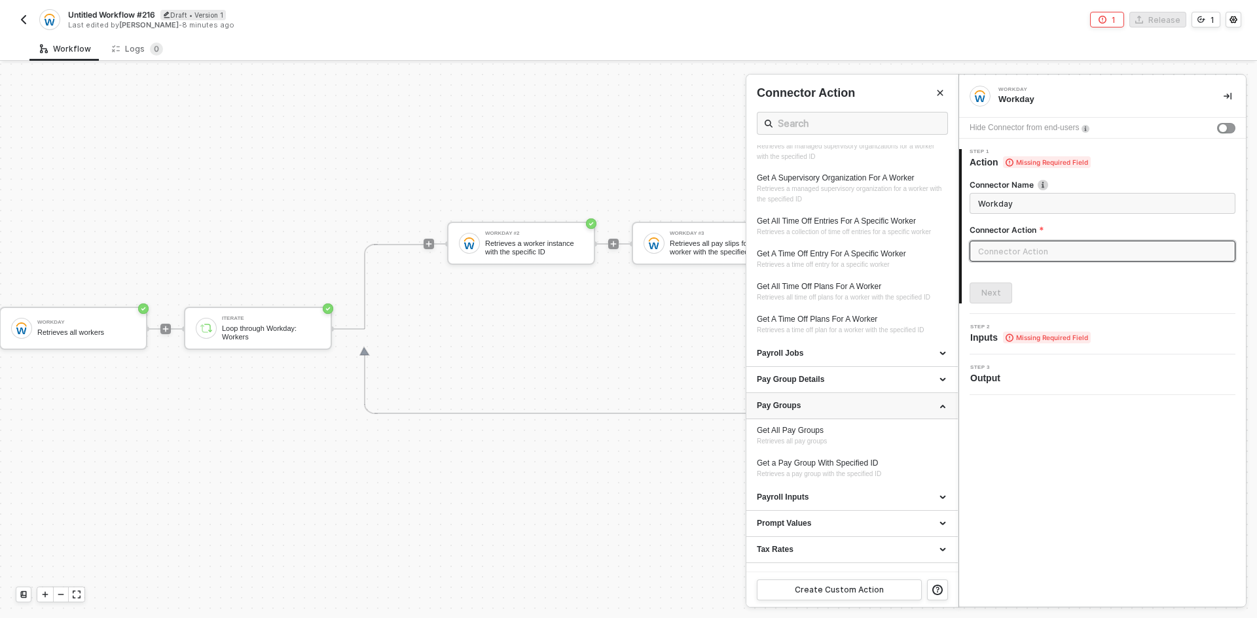
click at [819, 412] on div "Pay Groups" at bounding box center [852, 406] width 190 height 11
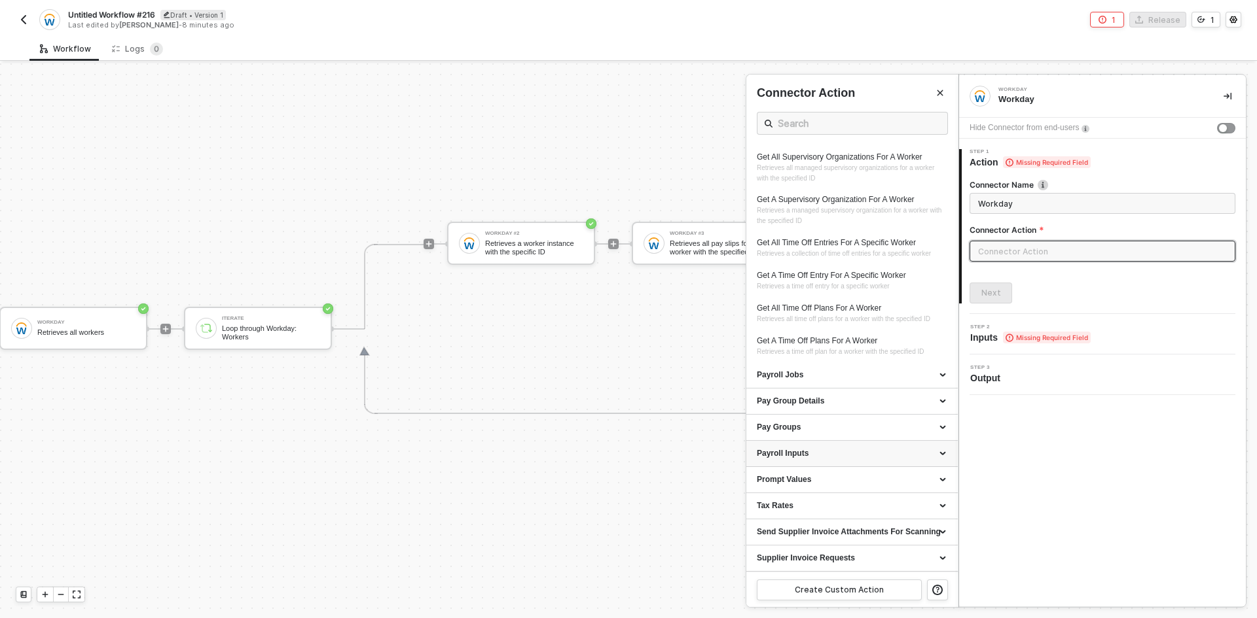
click at [817, 452] on div "Payroll Inputs" at bounding box center [852, 453] width 190 height 11
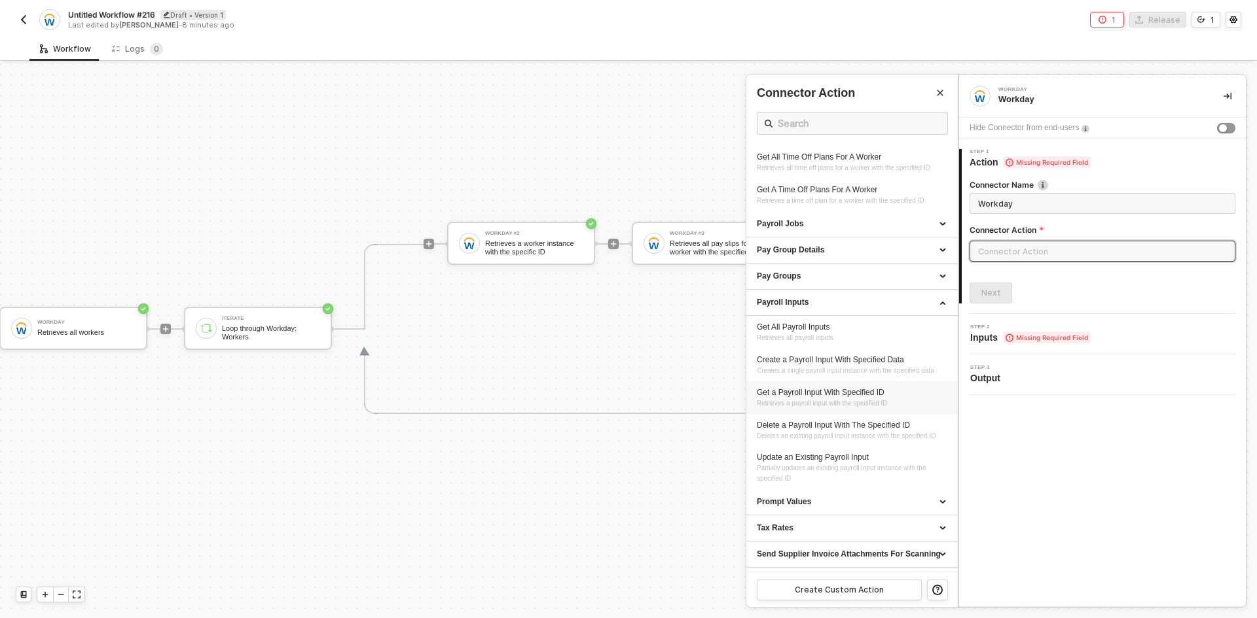
scroll to position [1052, 0]
click at [827, 315] on div "Payroll Inputs" at bounding box center [851, 302] width 211 height 26
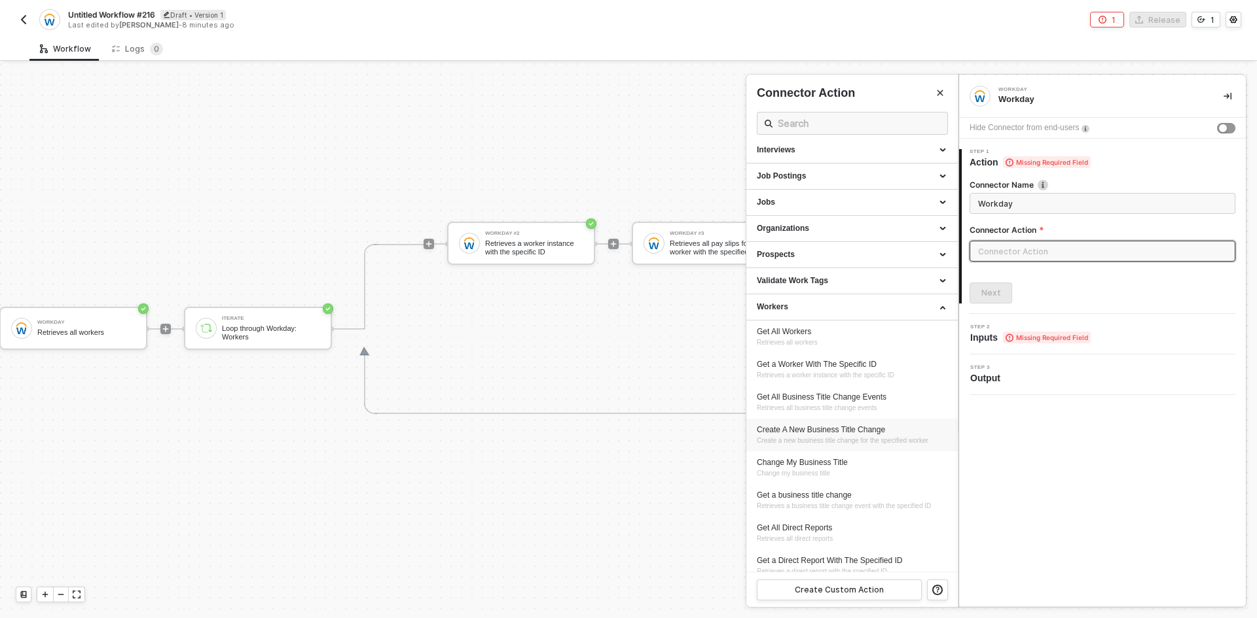
scroll to position [135, 0]
click at [837, 207] on div "Jobs" at bounding box center [852, 205] width 190 height 11
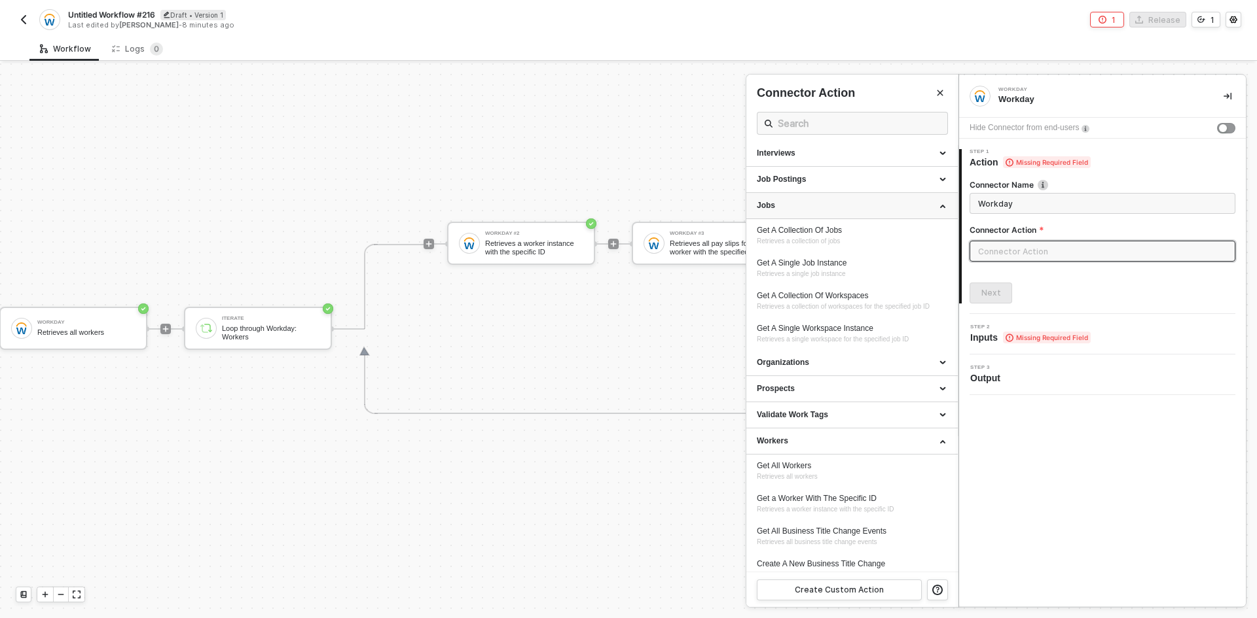
click at [837, 207] on div "Jobs" at bounding box center [852, 205] width 190 height 11
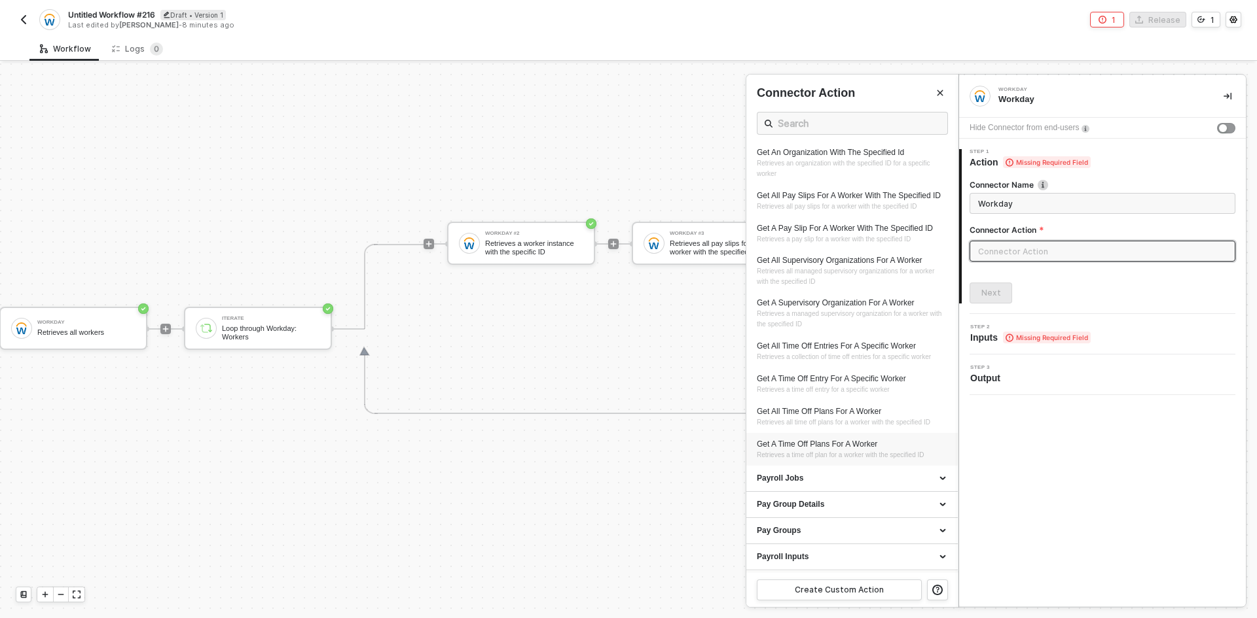
scroll to position [921, 0]
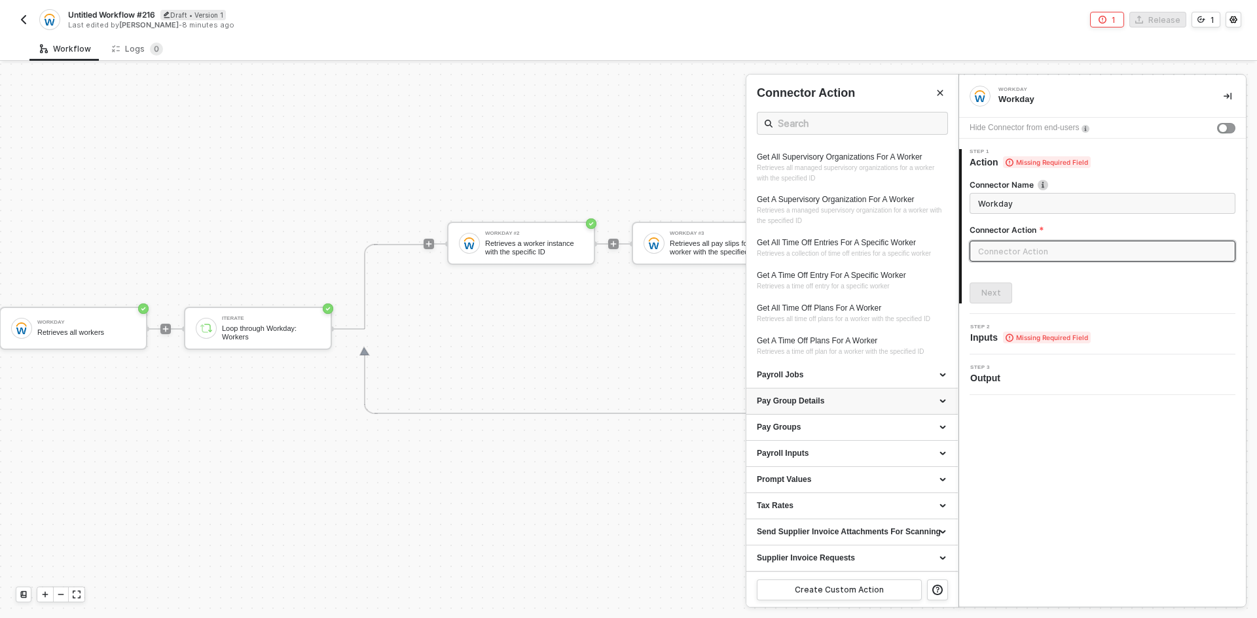
click at [866, 395] on div "Pay Group Details" at bounding box center [851, 402] width 211 height 26
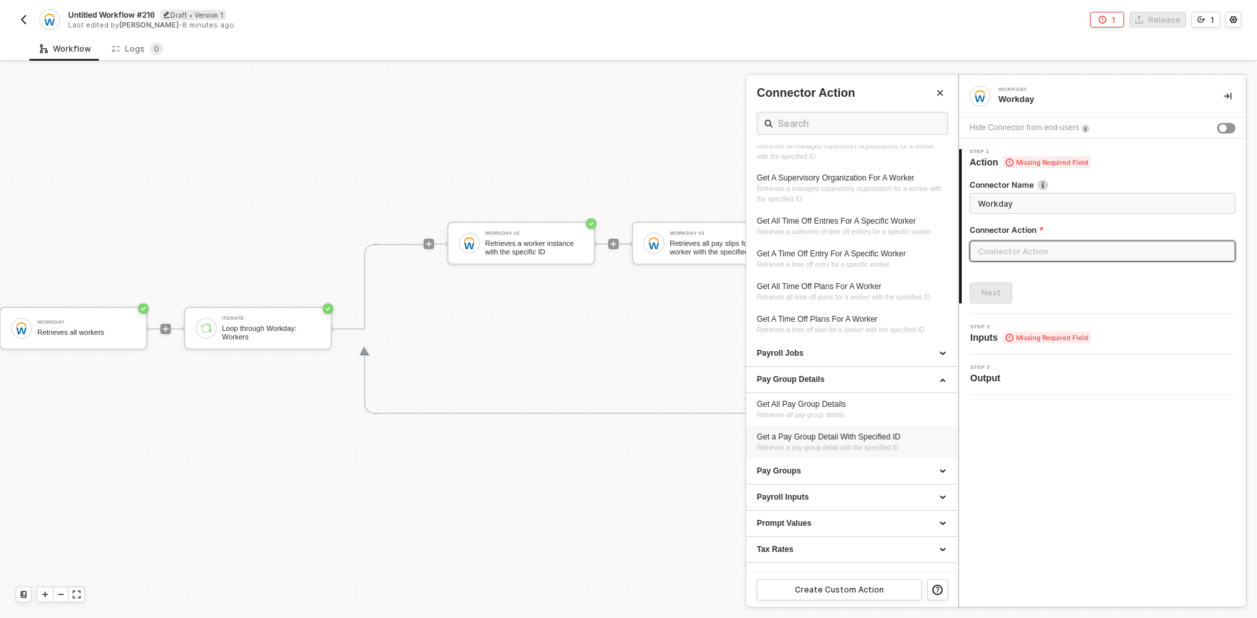
click at [862, 452] on span "Retrieves a pay group detail with the specified ID" at bounding box center [828, 447] width 142 height 7
type input "Retrieves a pay group detail with the specified ID"
type input "Pay Group Details - Get a Pay Group Detail With Specified ID"
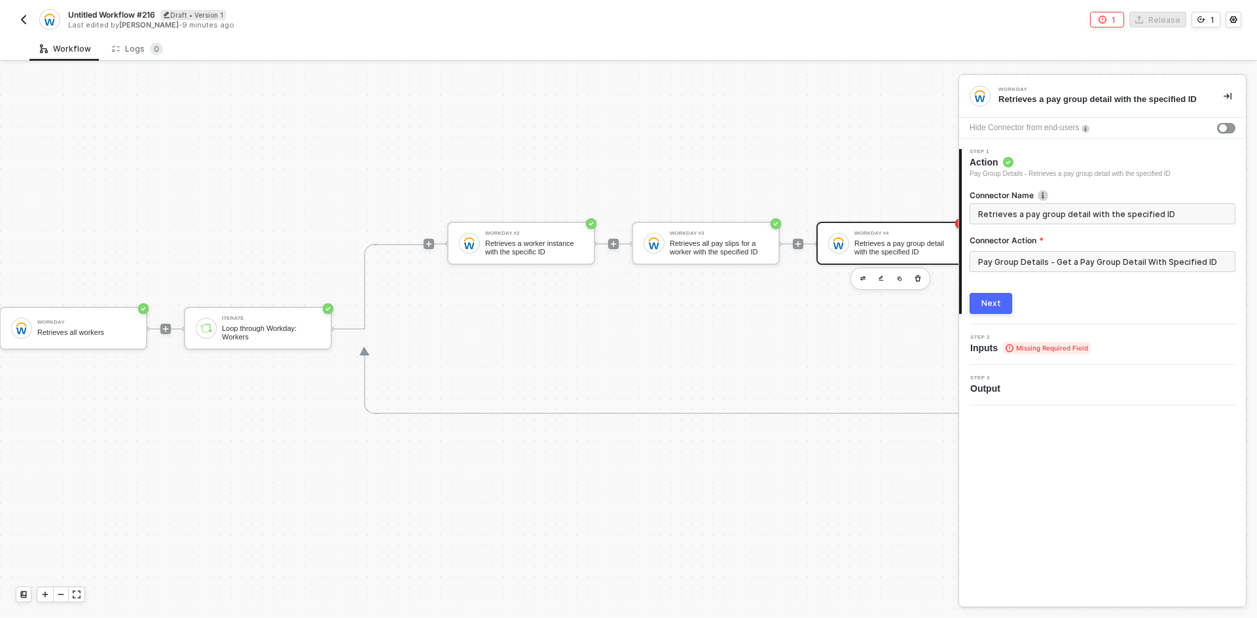
click at [984, 296] on button "Next" at bounding box center [990, 303] width 43 height 21
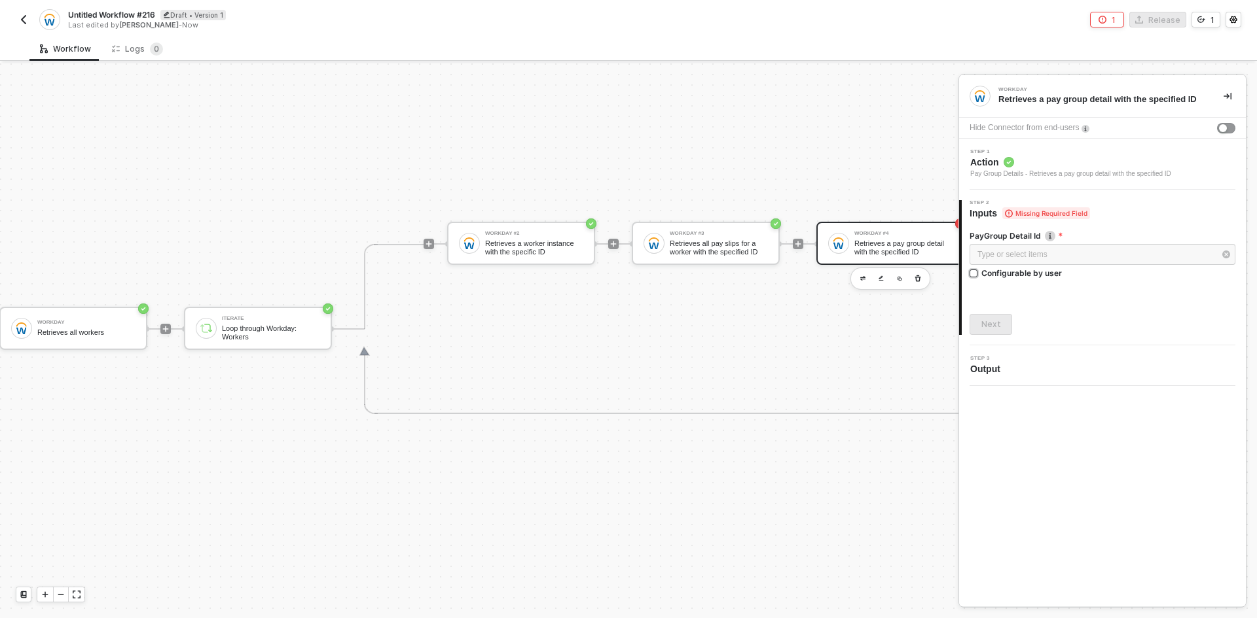
click at [997, 272] on div "Configurable by user" at bounding box center [1021, 273] width 80 height 11
click at [978, 272] on input "Configurable by user" at bounding box center [973, 274] width 9 height 9
checkbox input "true"
click at [986, 324] on div "Next" at bounding box center [991, 326] width 20 height 10
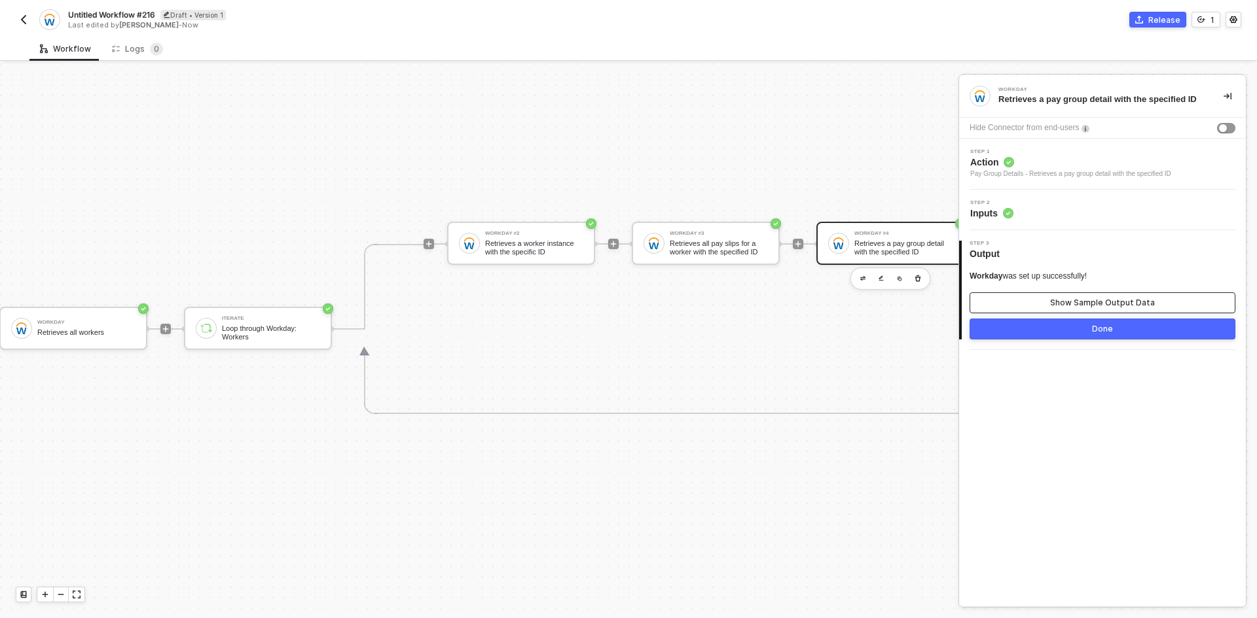
click at [1015, 297] on button "Show Sample Output Data" at bounding box center [1102, 303] width 266 height 21
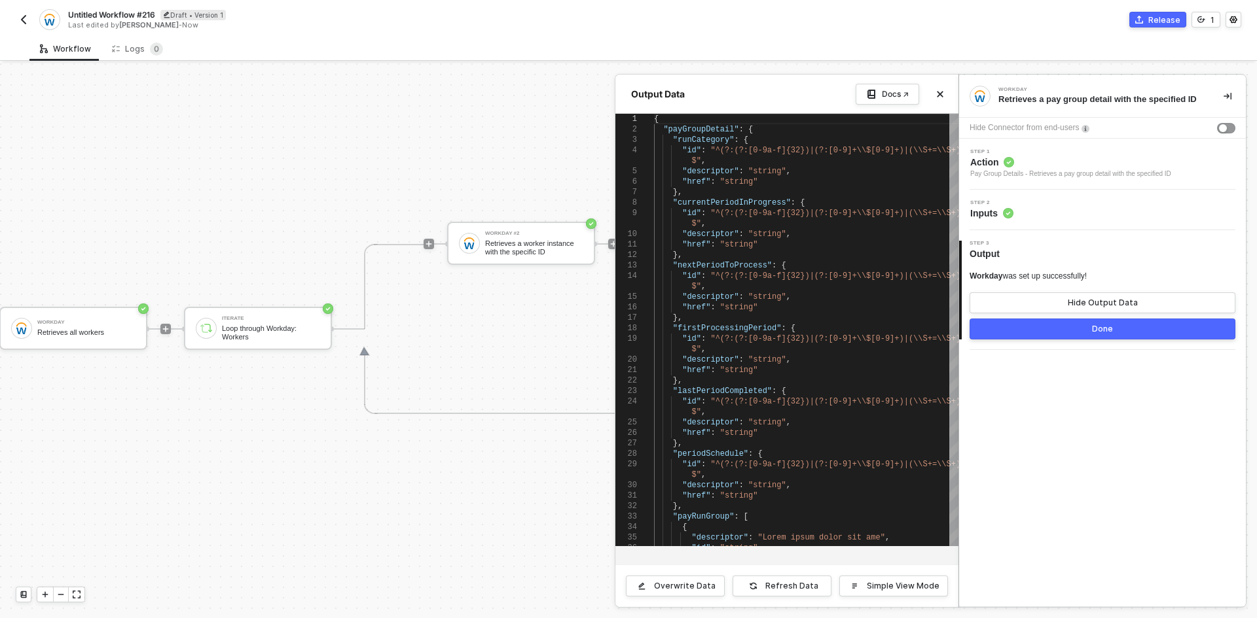
click at [550, 325] on div at bounding box center [628, 340] width 1257 height 555
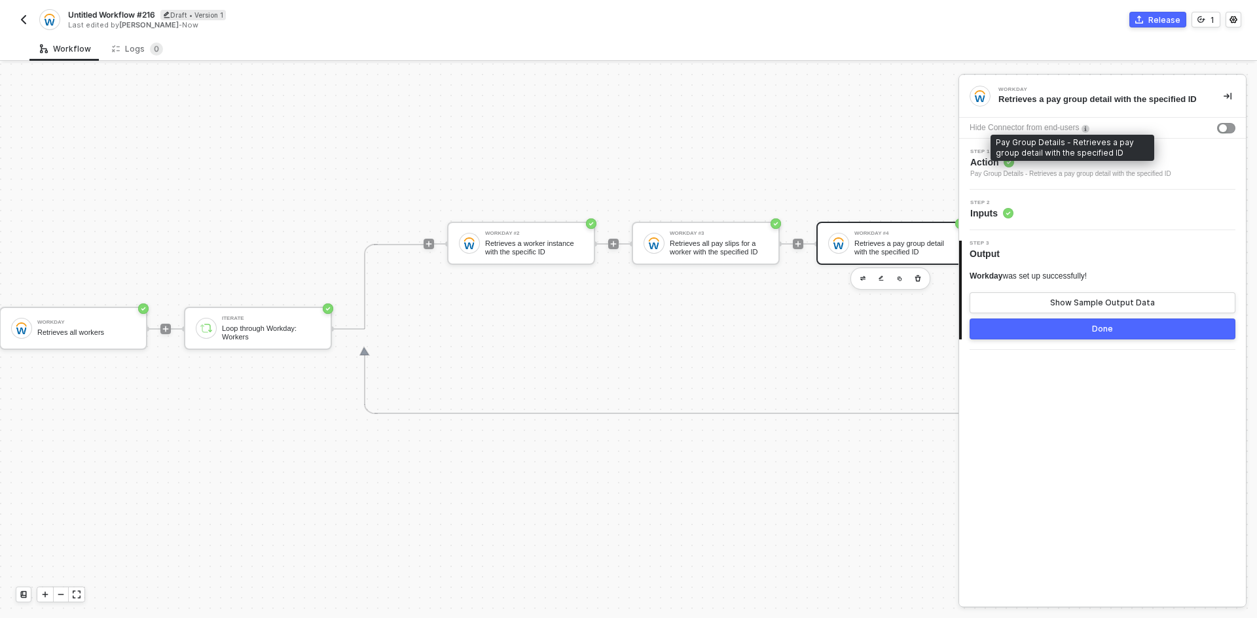
click at [1067, 170] on div "Pay Group Details - Retrieves a pay group detail with the specified ID" at bounding box center [1070, 174] width 201 height 10
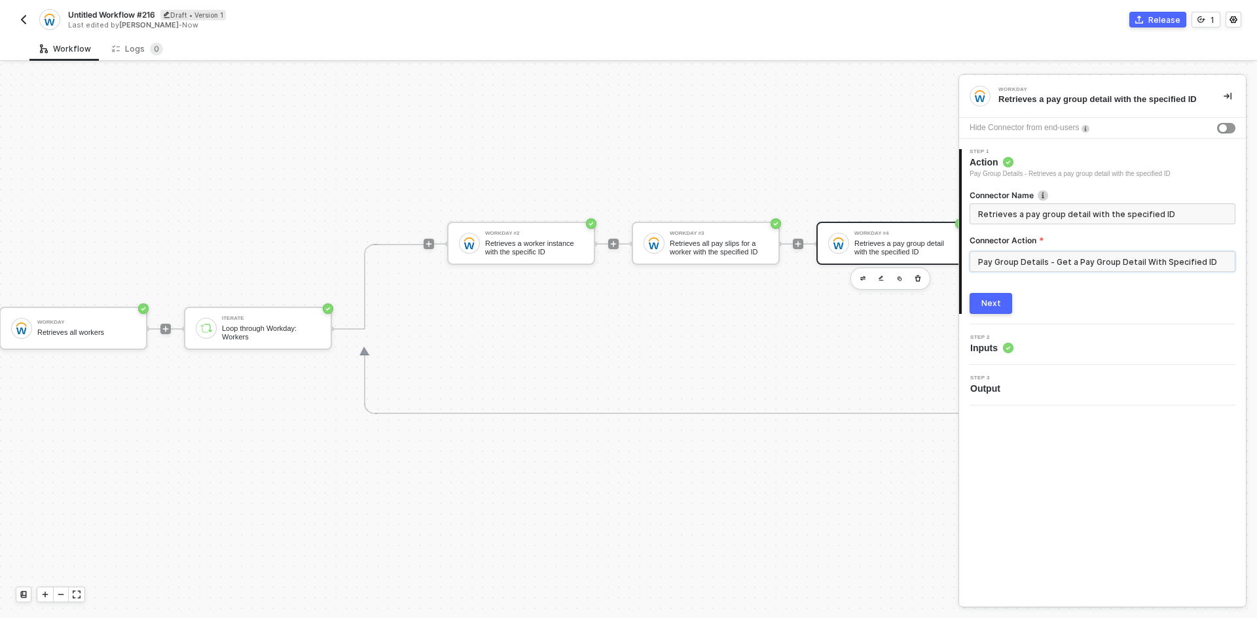
click at [1041, 257] on input "Pay Group Details - Get a Pay Group Detail With Specified ID" at bounding box center [1102, 261] width 266 height 21
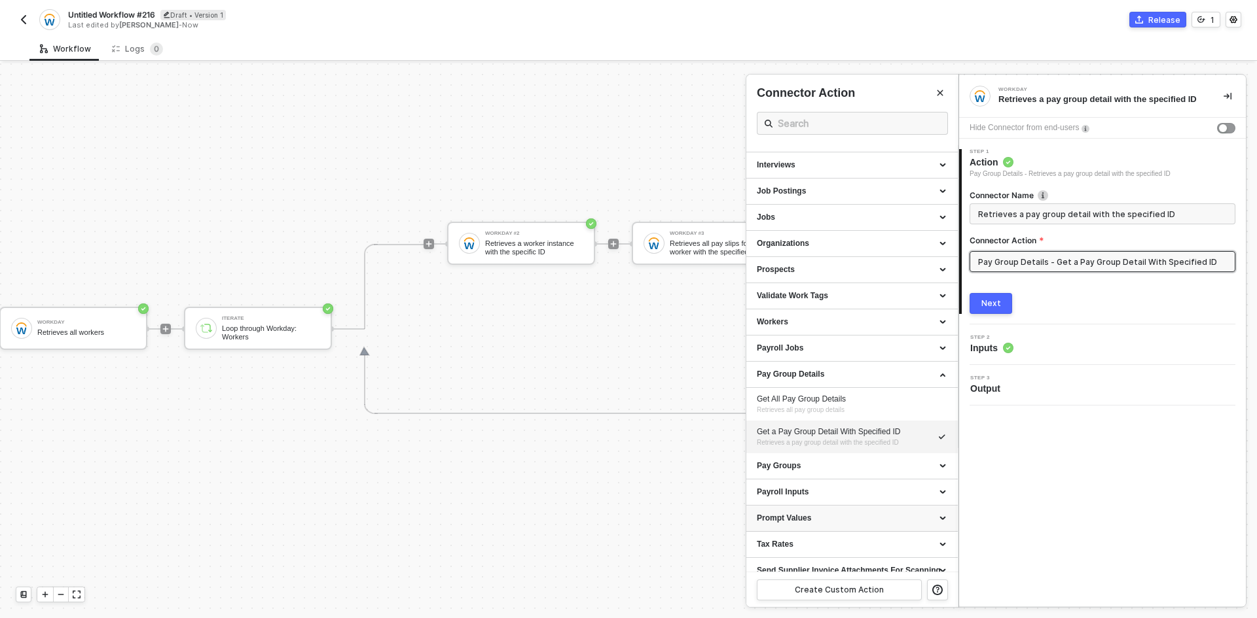
scroll to position [131, 0]
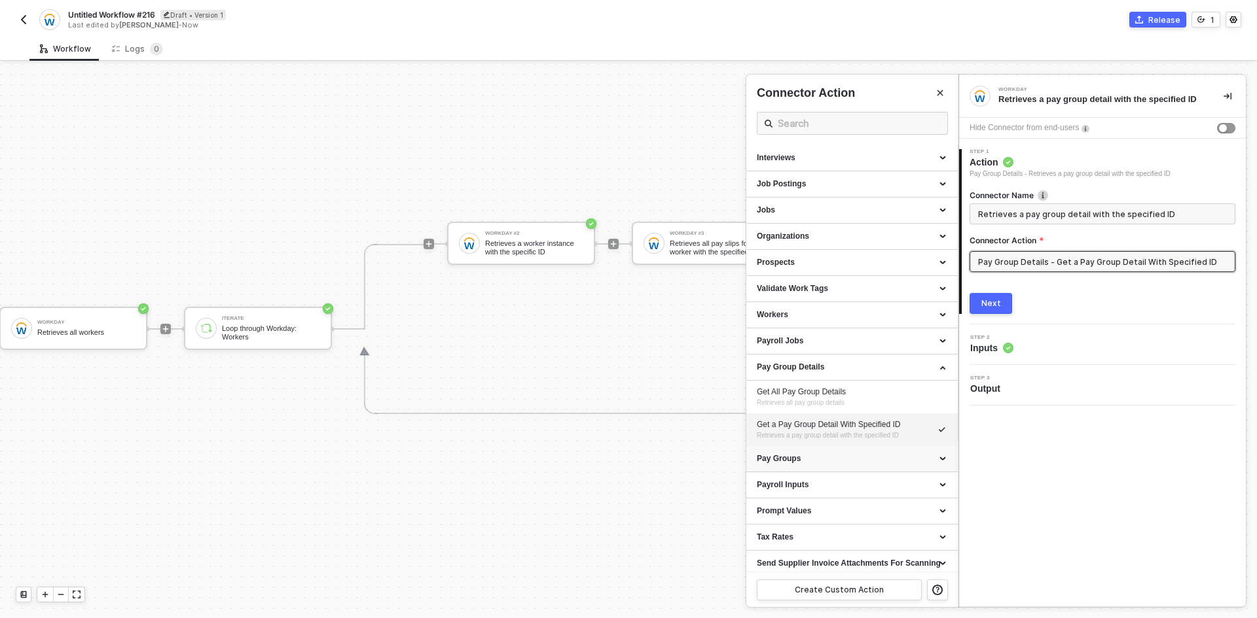
click at [851, 459] on div "Pay Groups" at bounding box center [852, 459] width 190 height 11
click at [885, 521] on div "Get a Pay Group With Specified ID" at bounding box center [852, 516] width 190 height 11
type input "Retrieves a pay group with the specified ID"
type input "Pay Groups - Get a Pay Group With Specified ID"
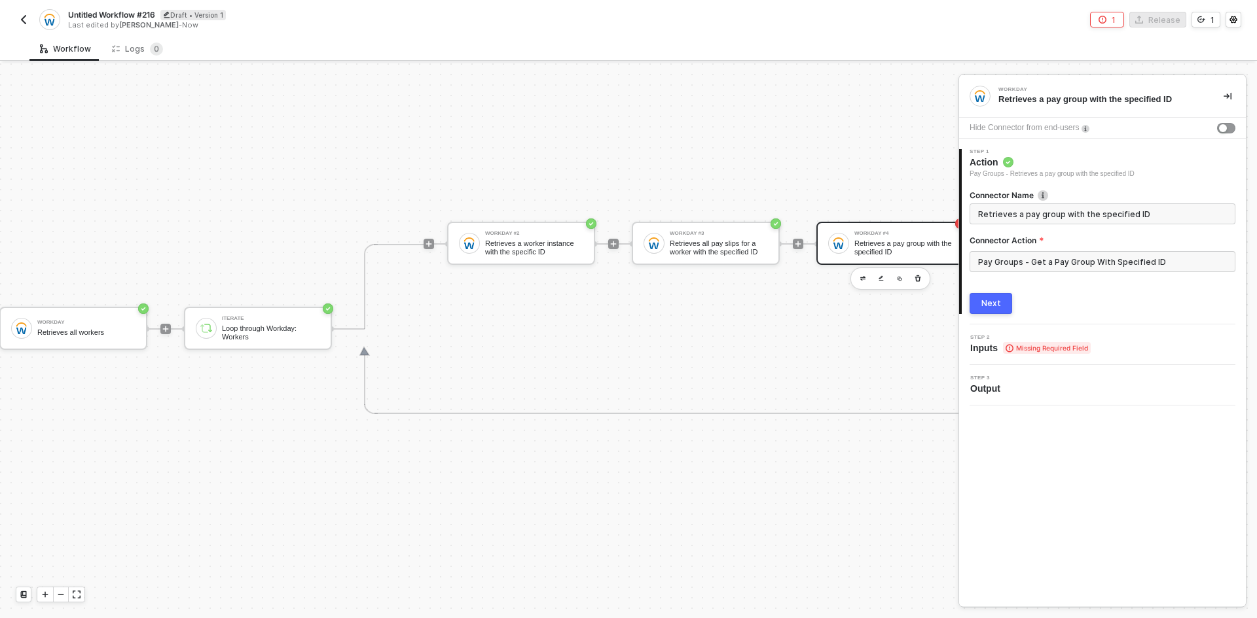
click at [981, 302] on button "Next" at bounding box center [990, 303] width 43 height 21
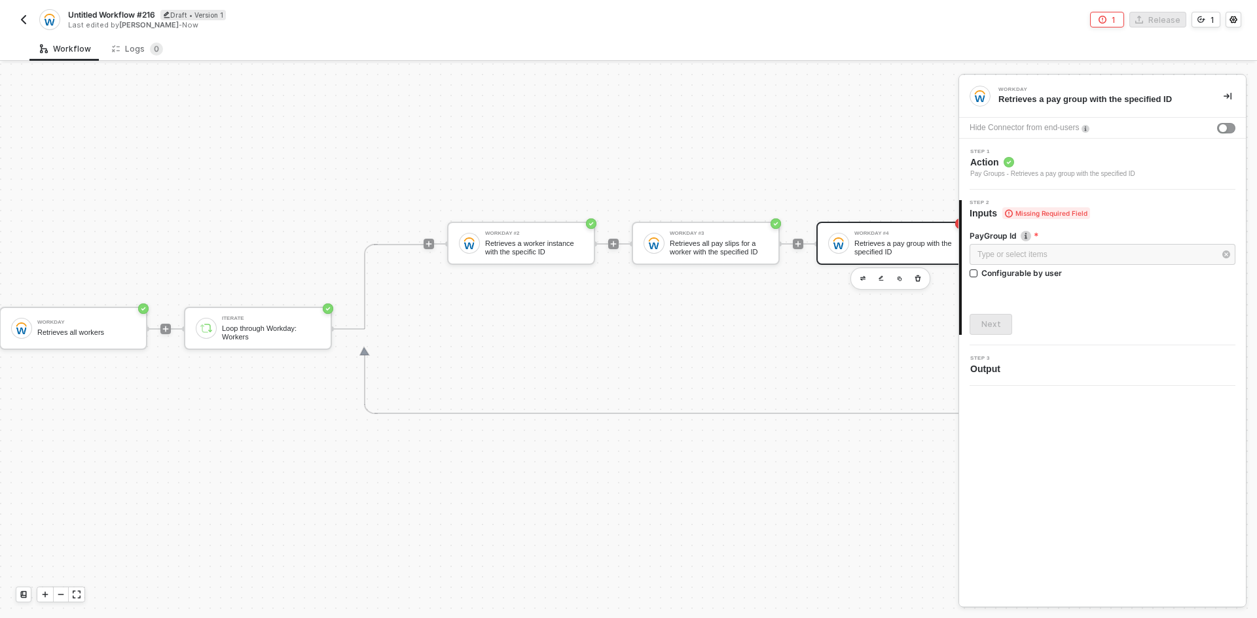
click at [984, 281] on div "Type or select items ﻿ Configurable by user" at bounding box center [1102, 264] width 266 height 40
click at [984, 274] on div "Configurable by user" at bounding box center [1021, 273] width 80 height 11
click at [978, 274] on input "Configurable by user" at bounding box center [973, 274] width 9 height 9
checkbox input "true"
click at [990, 322] on div "Next" at bounding box center [991, 326] width 20 height 10
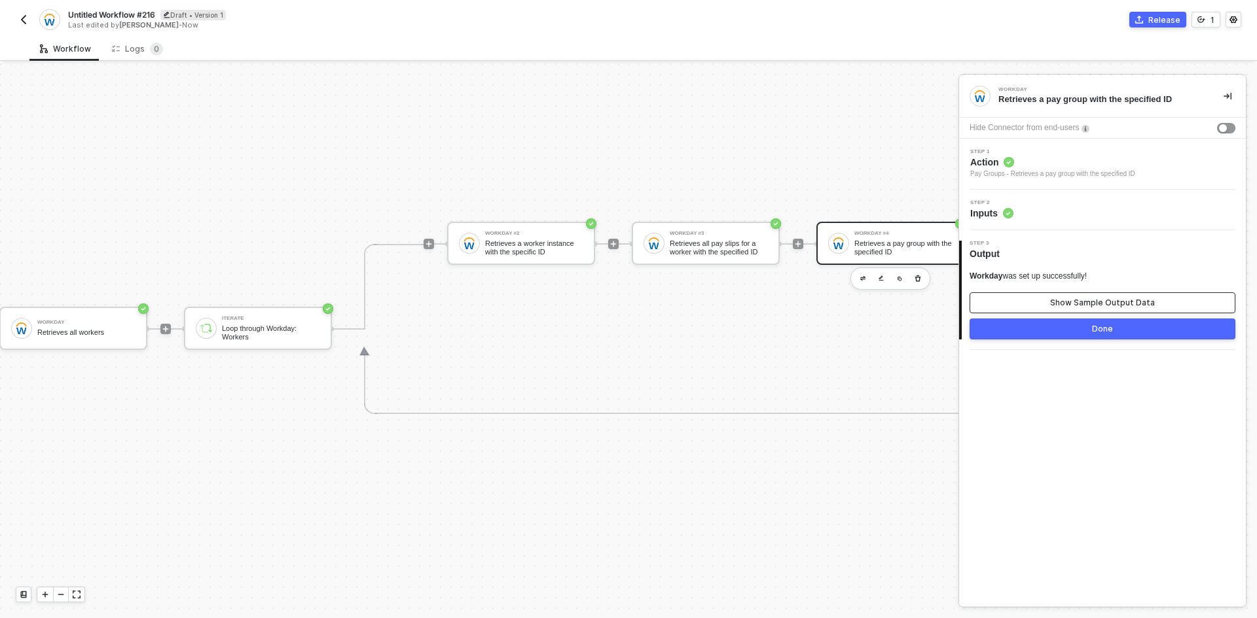
click at [1005, 302] on button "Show Sample Output Data" at bounding box center [1102, 303] width 266 height 21
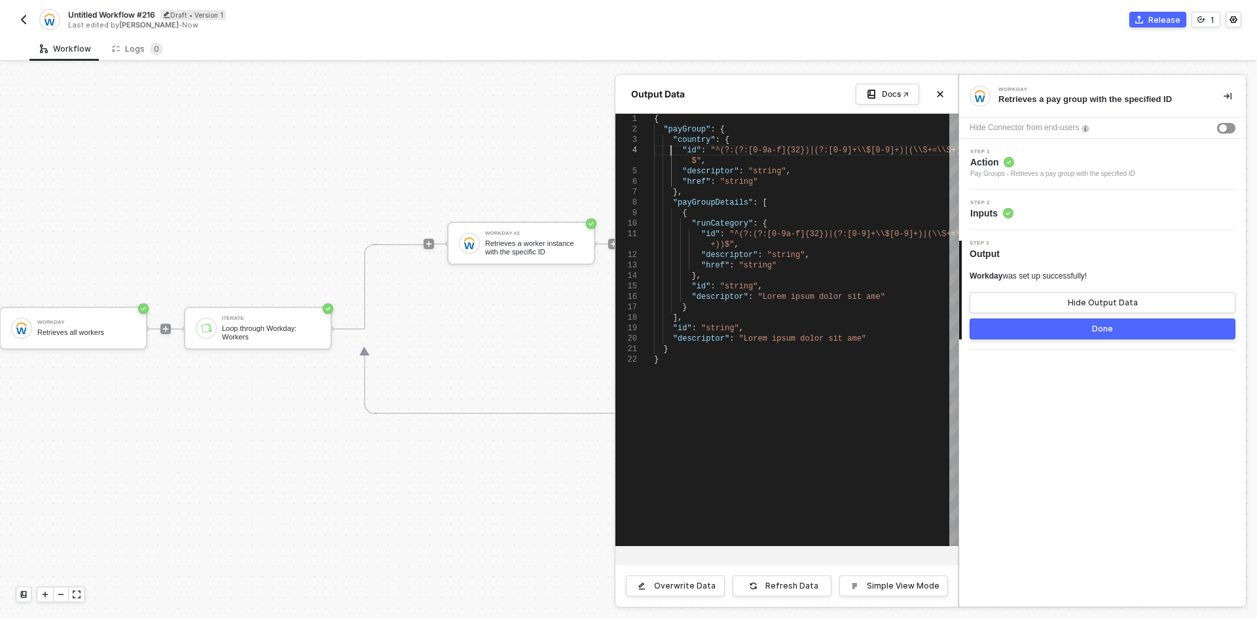
scroll to position [0, 0]
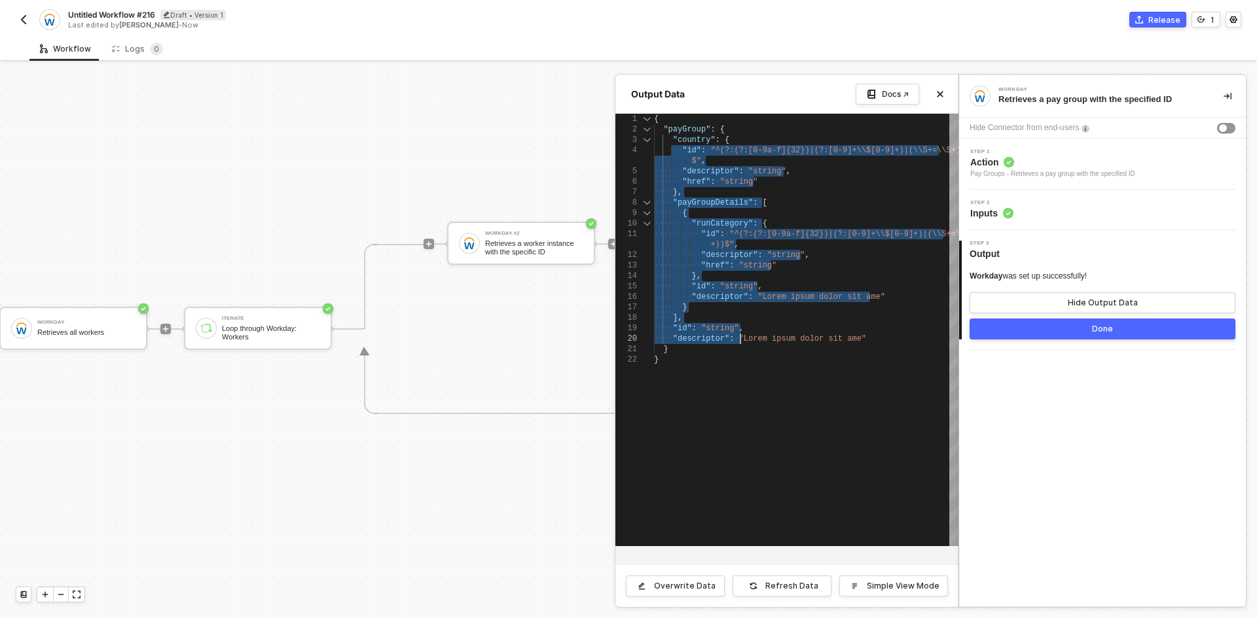
type textarea ""id": "string", "descriptor": "Lorem ipsum dolor sit ame" } }"
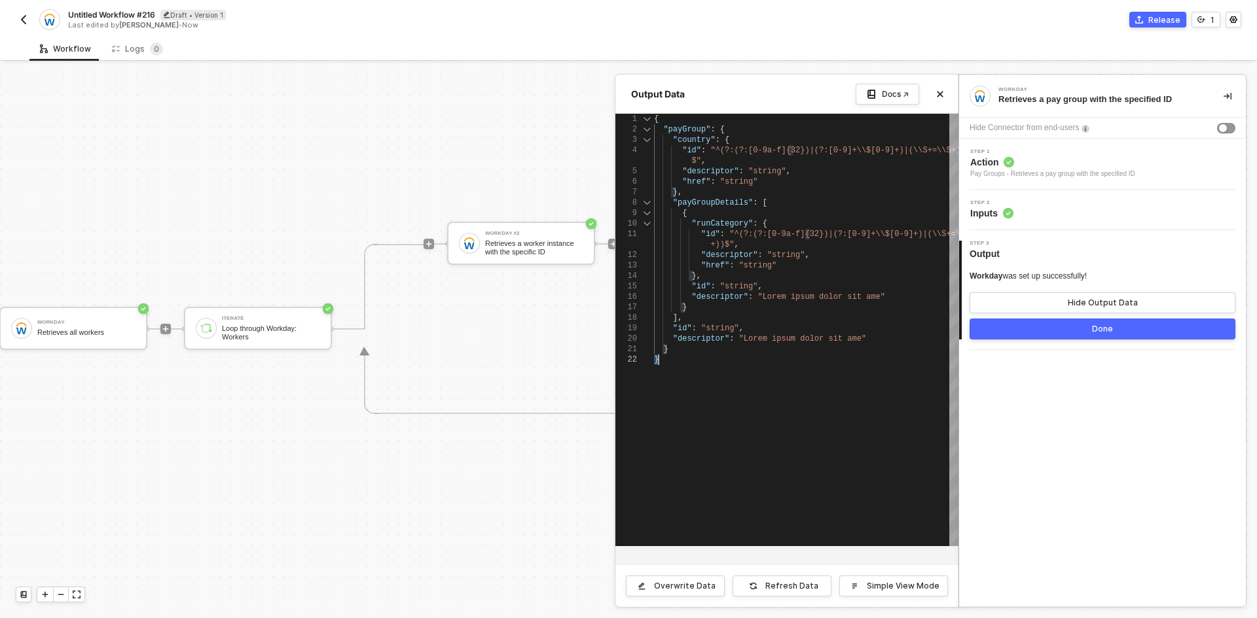
click at [617, 486] on div "1 2 3 4 5 6 7 8 9 10 11 12 13 14 15 16 17 18 19 20 21 22" at bounding box center [634, 330] width 39 height 433
click at [558, 496] on div at bounding box center [628, 340] width 1257 height 555
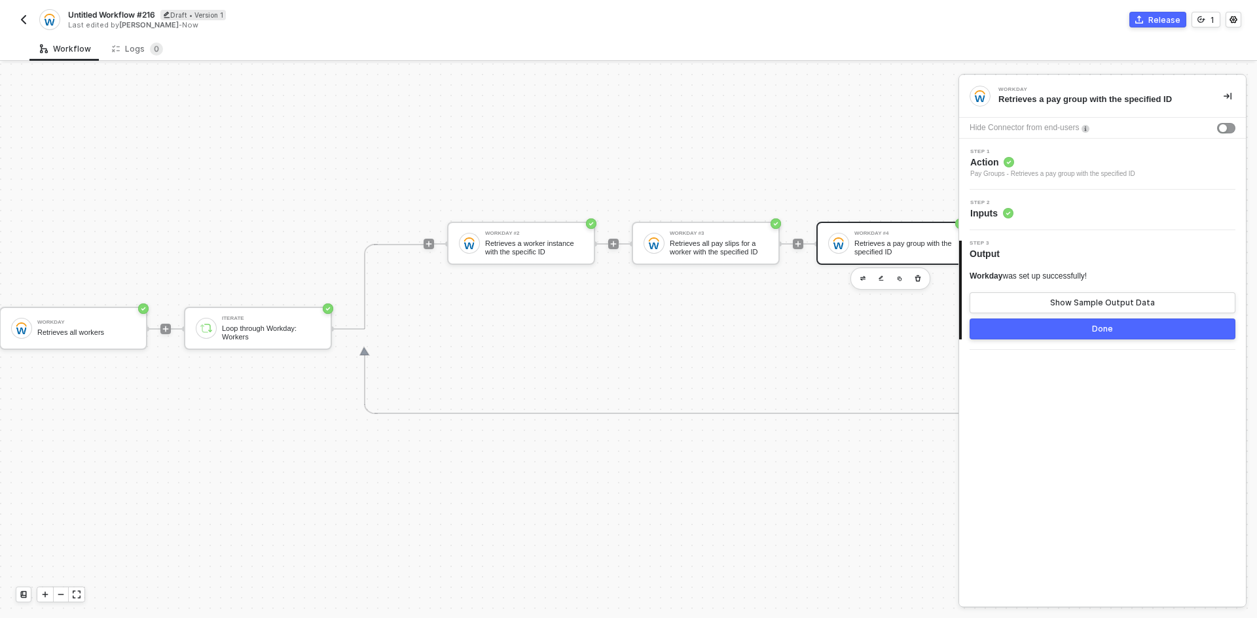
click at [1031, 162] on span "Action" at bounding box center [1052, 162] width 165 height 13
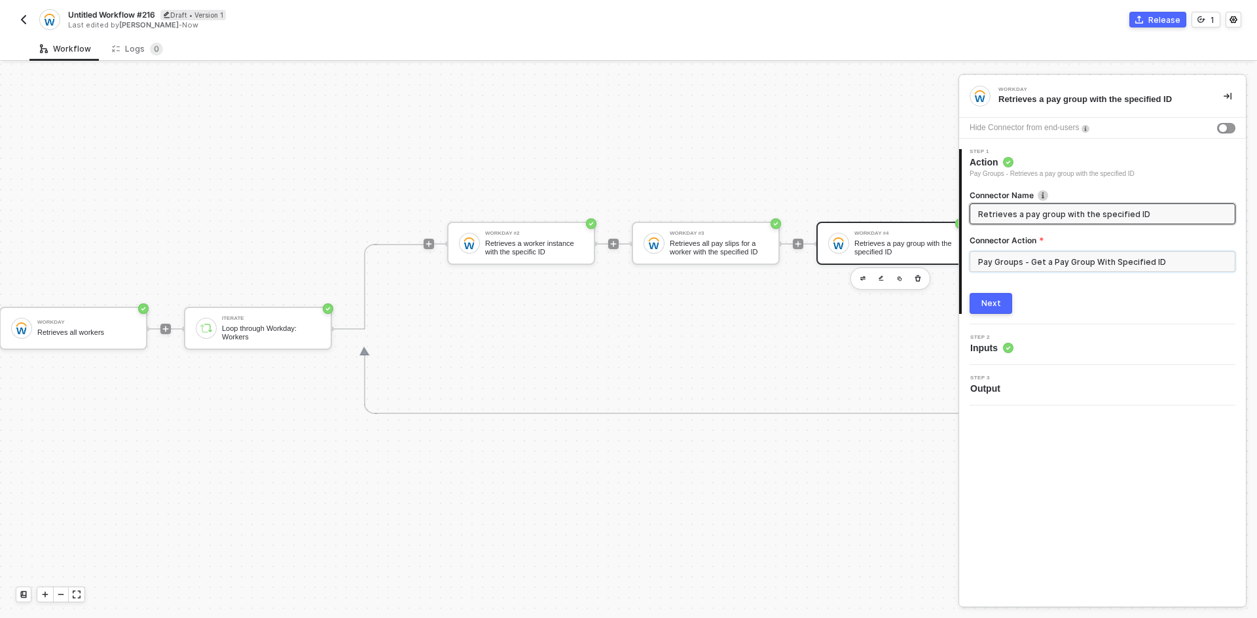
click at [1022, 262] on input "Pay Groups - Get a Pay Group With Specified ID" at bounding box center [1102, 261] width 266 height 21
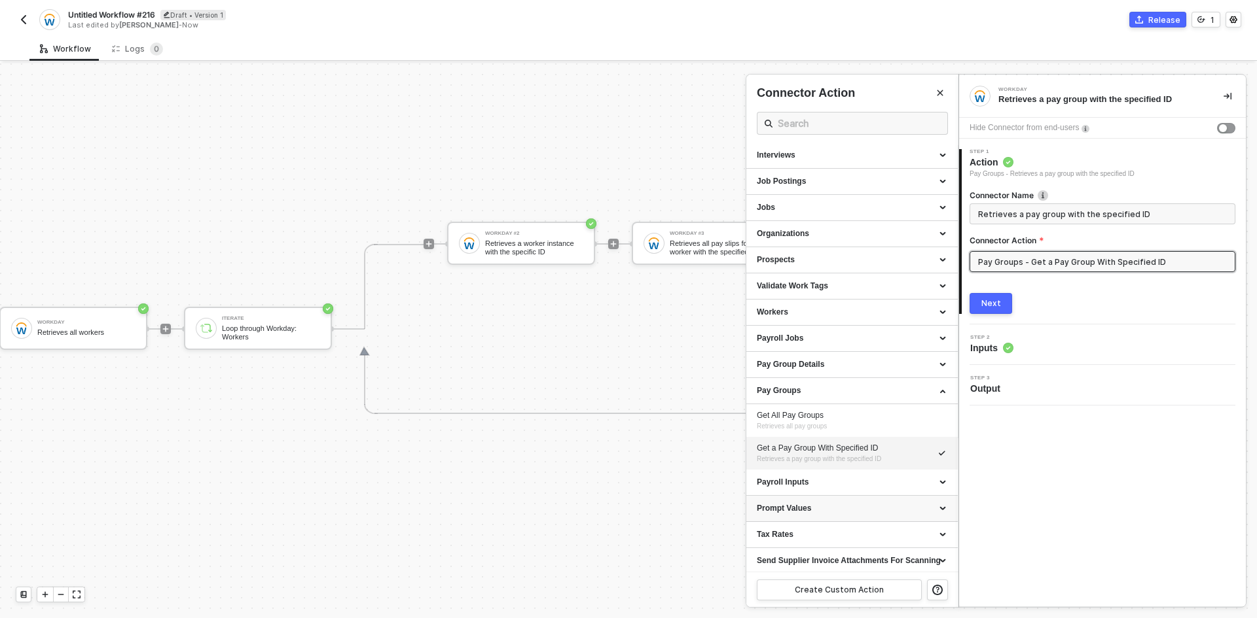
scroll to position [162, 0]
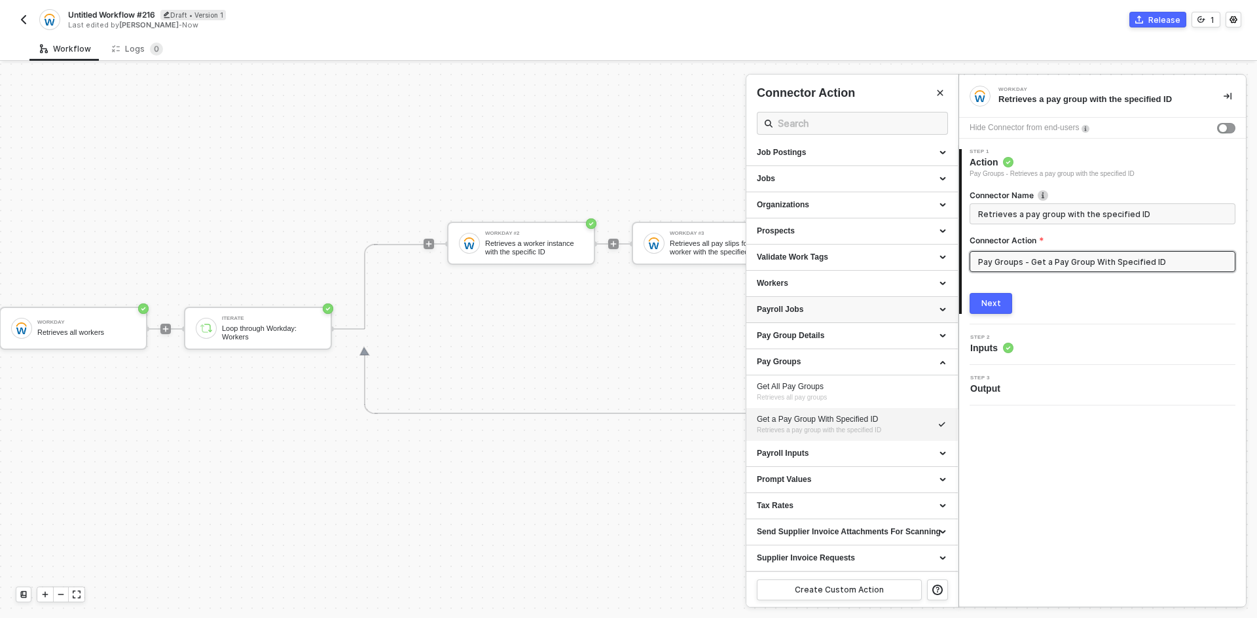
click at [836, 312] on div "Payroll Jobs" at bounding box center [852, 309] width 190 height 11
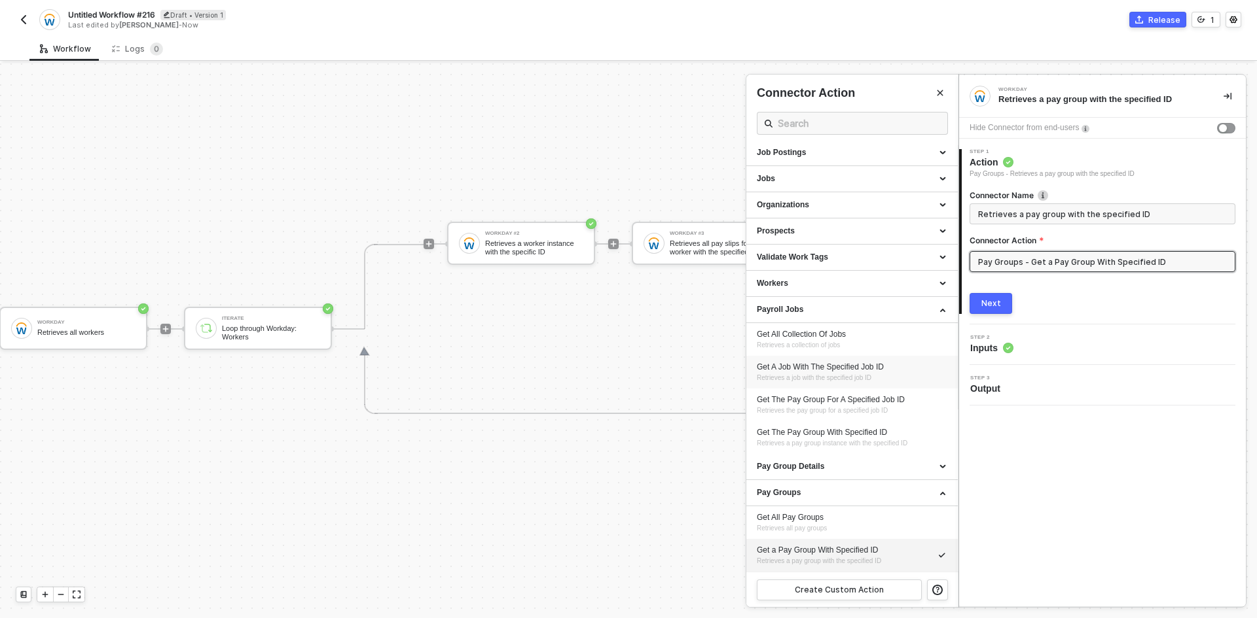
click at [918, 374] on div "Get A Job With The Specified Job ID Retrieves a job with the specified job ID" at bounding box center [852, 373] width 190 height 22
type input "Retrieves a job with the specified job ID"
type input "Payroll Jobs - Get A Job With The Specified Job ID"
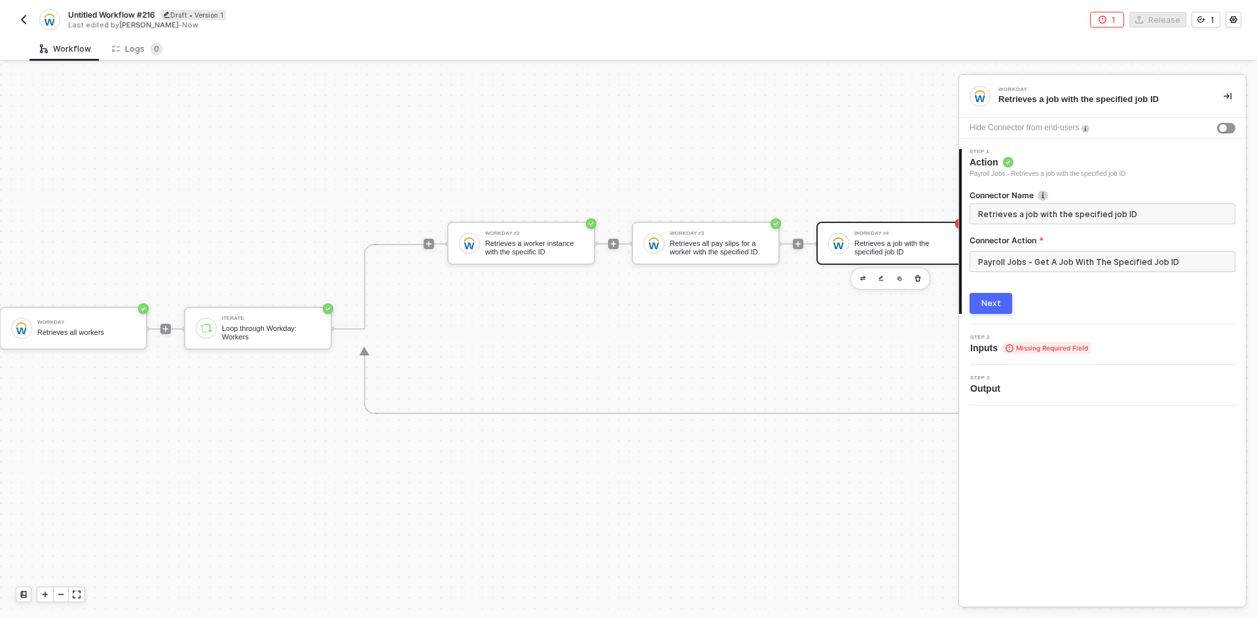
click at [972, 310] on button "Next" at bounding box center [990, 303] width 43 height 21
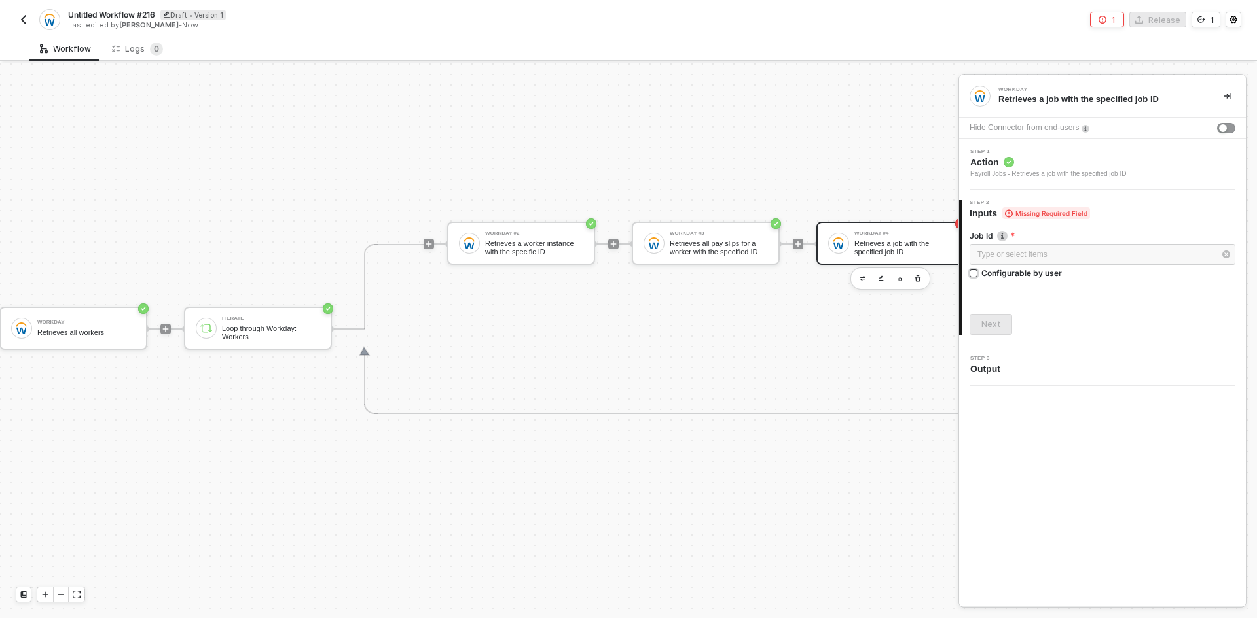
click at [1001, 272] on div "Configurable by user" at bounding box center [1021, 273] width 80 height 11
click at [978, 272] on input "Configurable by user" at bounding box center [973, 274] width 9 height 9
checkbox input "true"
click at [988, 328] on div "Next" at bounding box center [991, 326] width 20 height 10
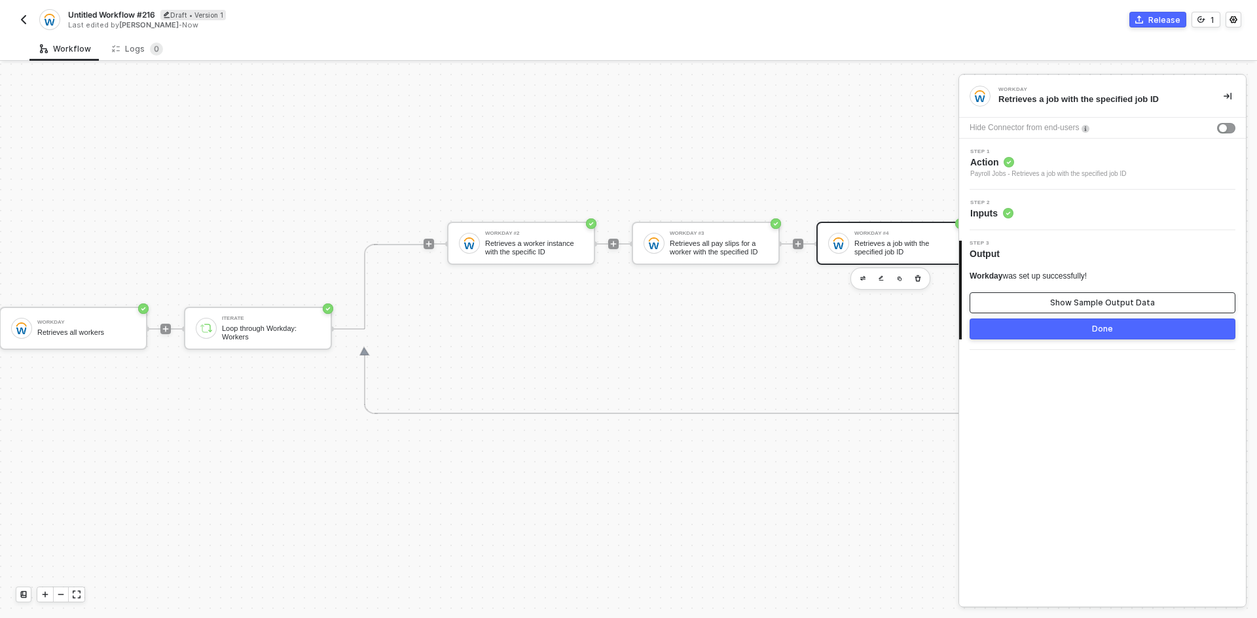
click at [1008, 298] on button "Show Sample Output Data" at bounding box center [1102, 303] width 266 height 21
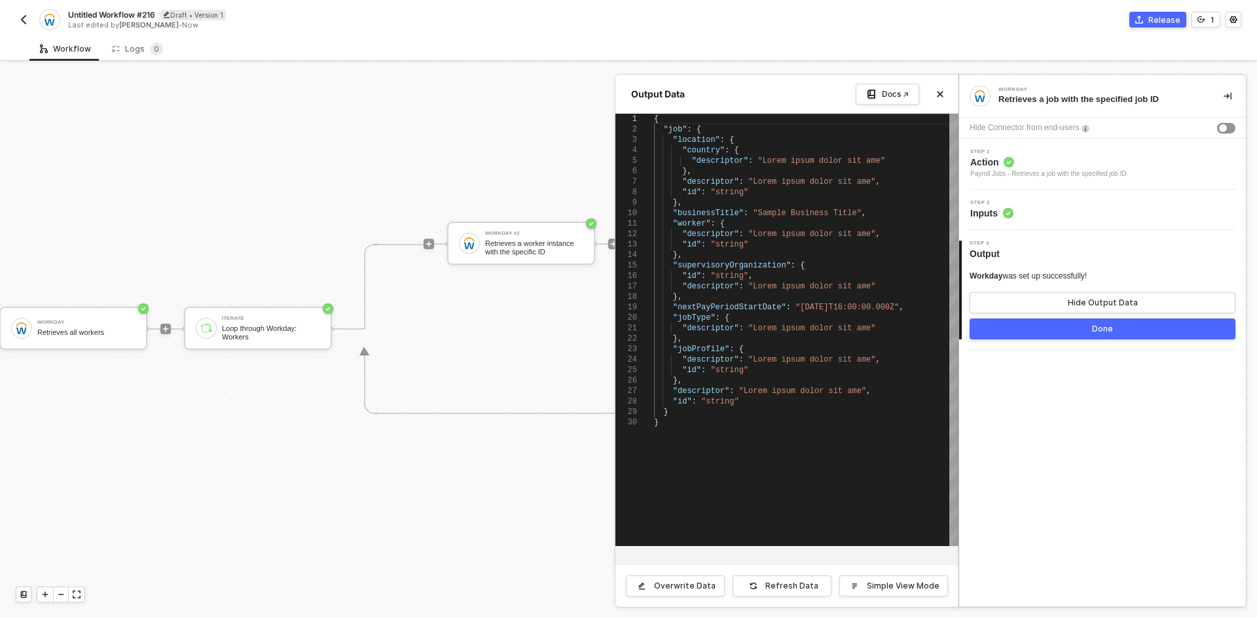
click at [546, 327] on div at bounding box center [628, 340] width 1257 height 555
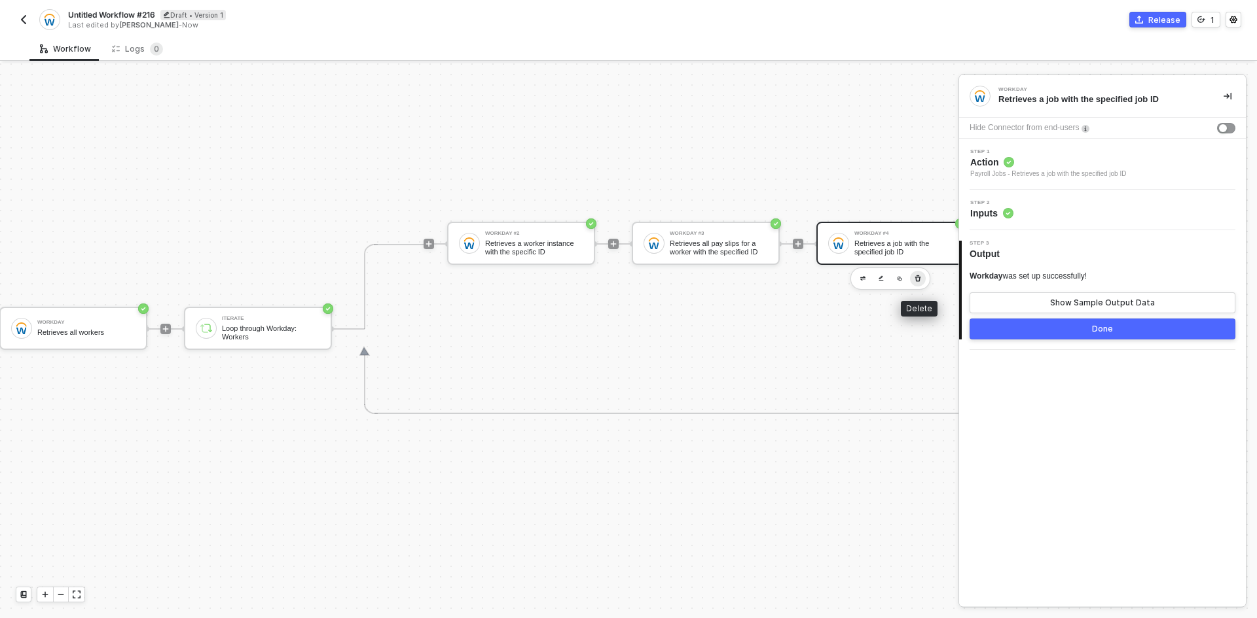
click at [919, 280] on icon "button" at bounding box center [918, 278] width 6 height 7
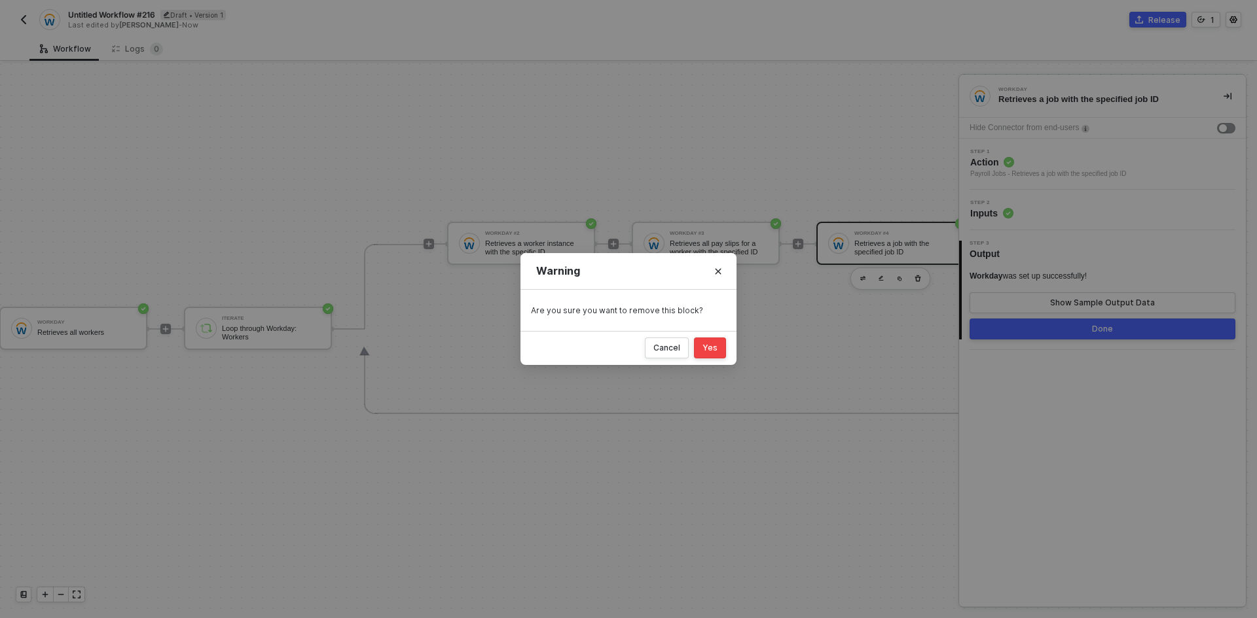
click at [720, 347] on button "Yes" at bounding box center [710, 348] width 32 height 21
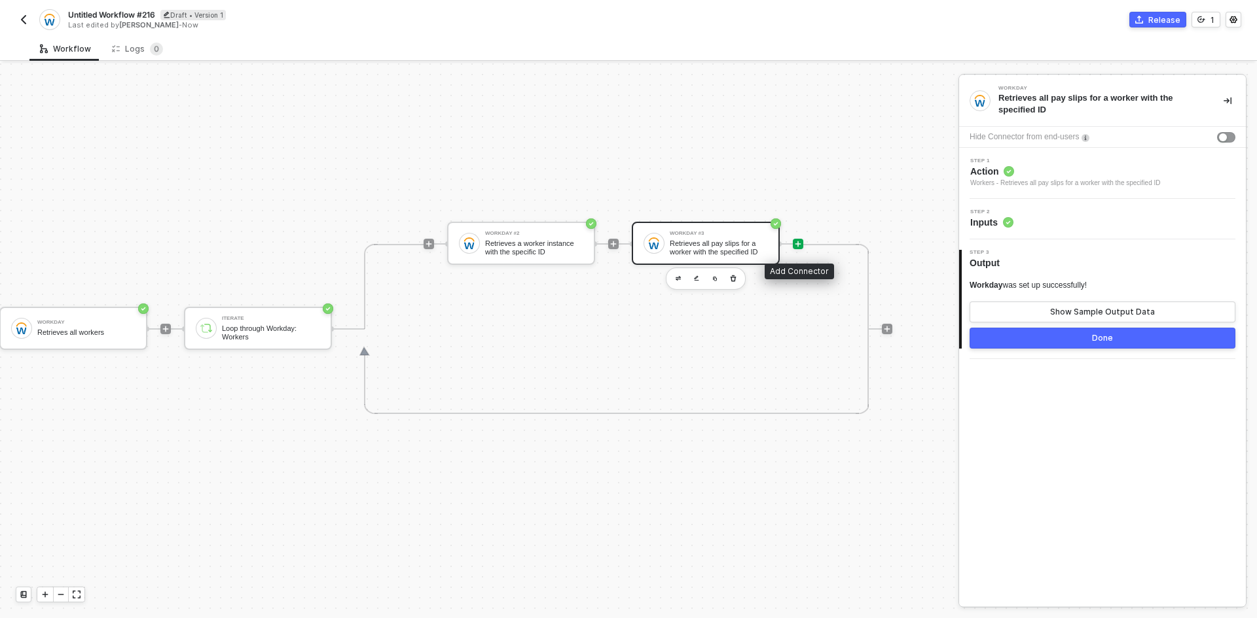
click at [797, 246] on icon "icon-play" at bounding box center [798, 244] width 8 height 8
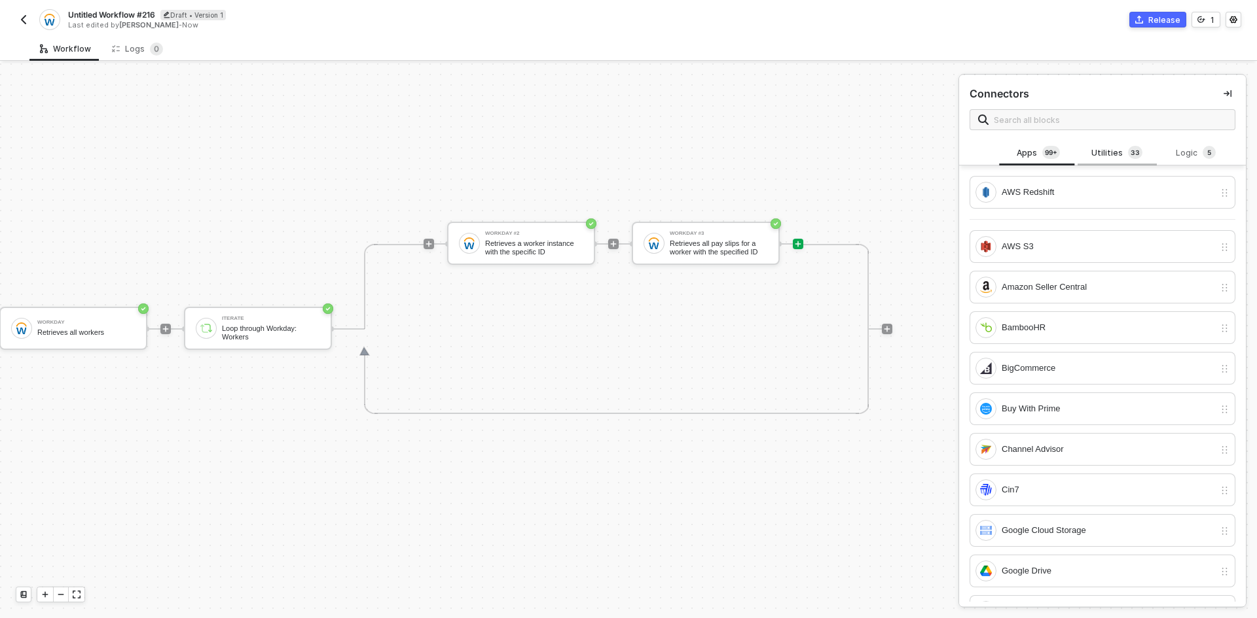
click at [1110, 155] on div "Utilities 3 3" at bounding box center [1117, 153] width 58 height 14
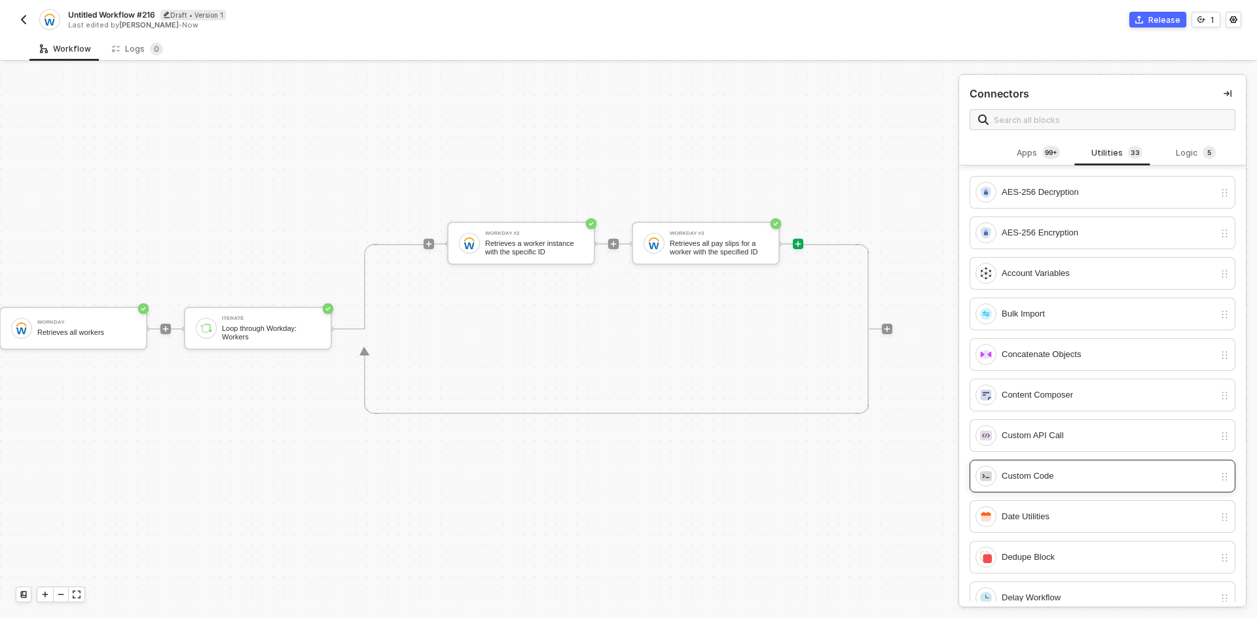
click at [1063, 467] on div "Custom Code" at bounding box center [1094, 476] width 239 height 21
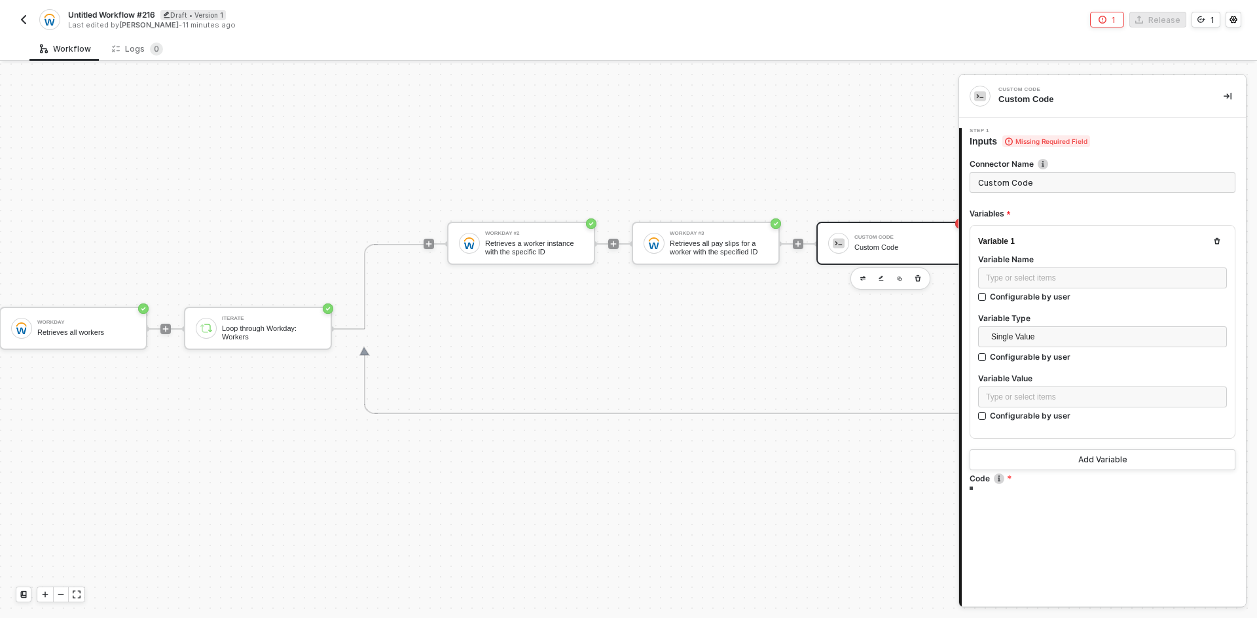
type textarea "/* You can access variables on the inputData object. ex: const myVariable = inp…"
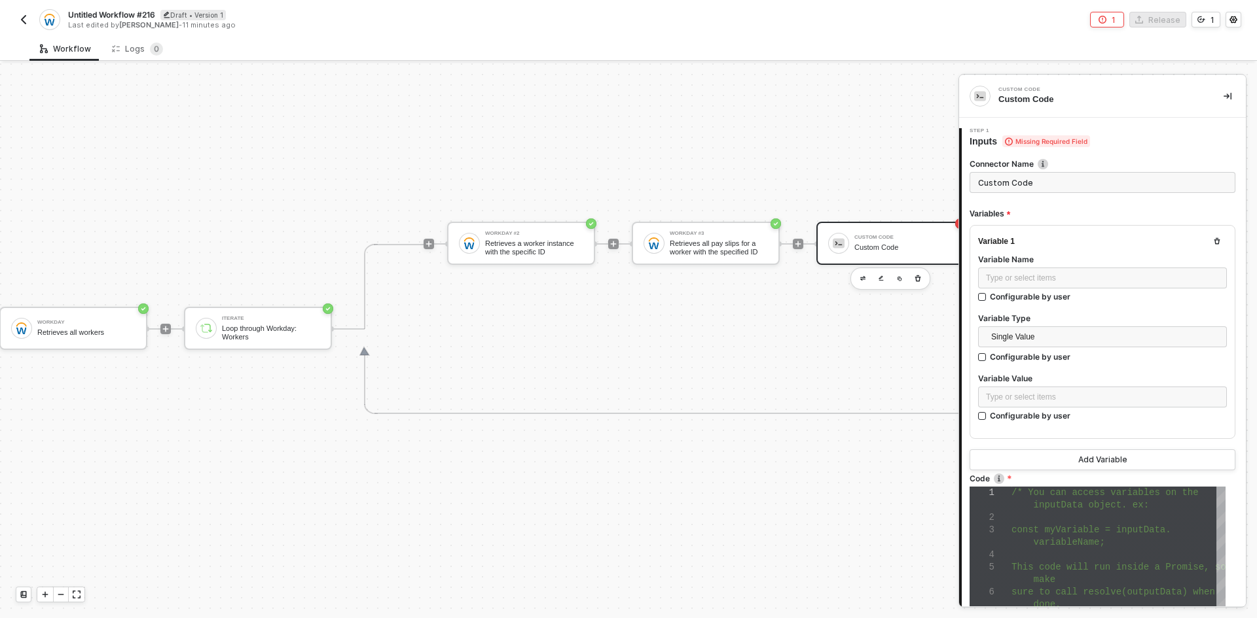
click at [1039, 183] on input "Custom Code" at bounding box center [1102, 182] width 266 height 21
type input "Worker Details"
click at [1029, 283] on div "Type or select items ﻿" at bounding box center [1102, 278] width 233 height 12
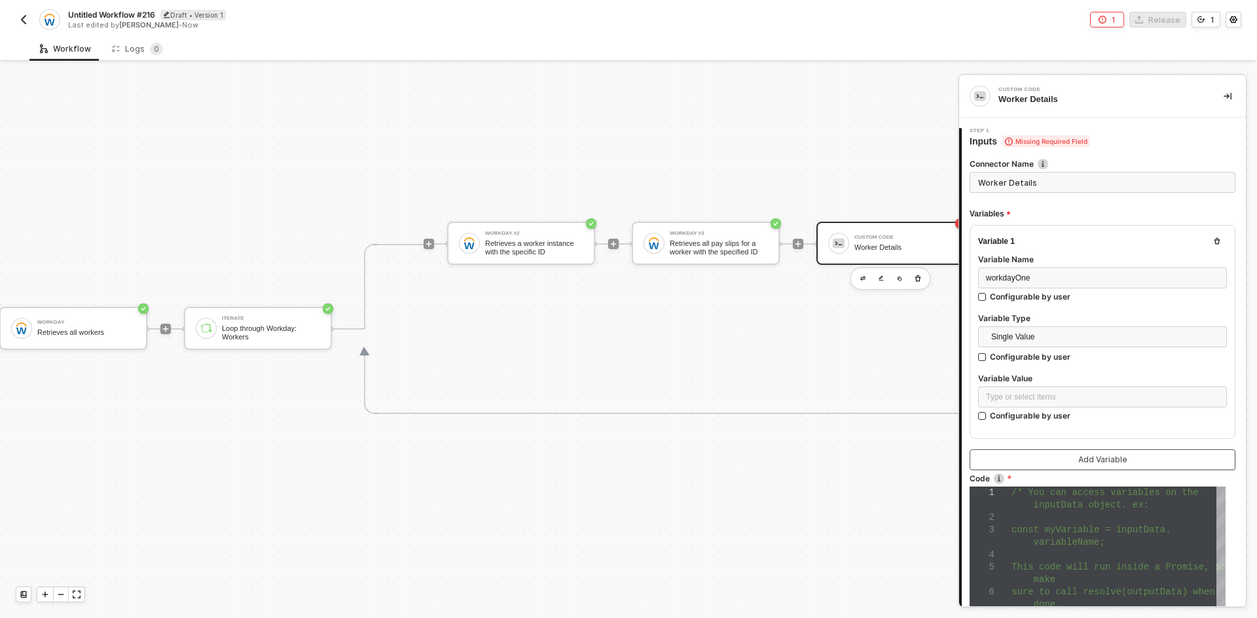
click at [1022, 459] on button "Add Variable" at bounding box center [1102, 460] width 266 height 21
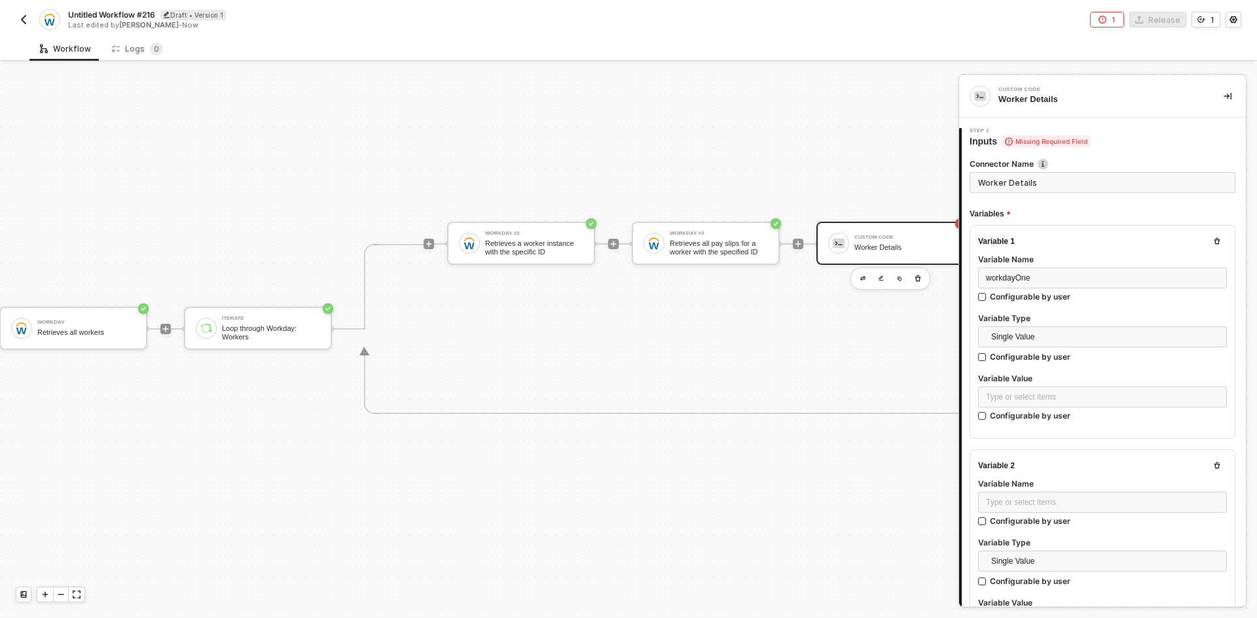
click at [1022, 512] on div "Type or select items ﻿" at bounding box center [1102, 504] width 249 height 24
click at [1026, 503] on div "Type or select items ﻿" at bounding box center [1102, 503] width 233 height 12
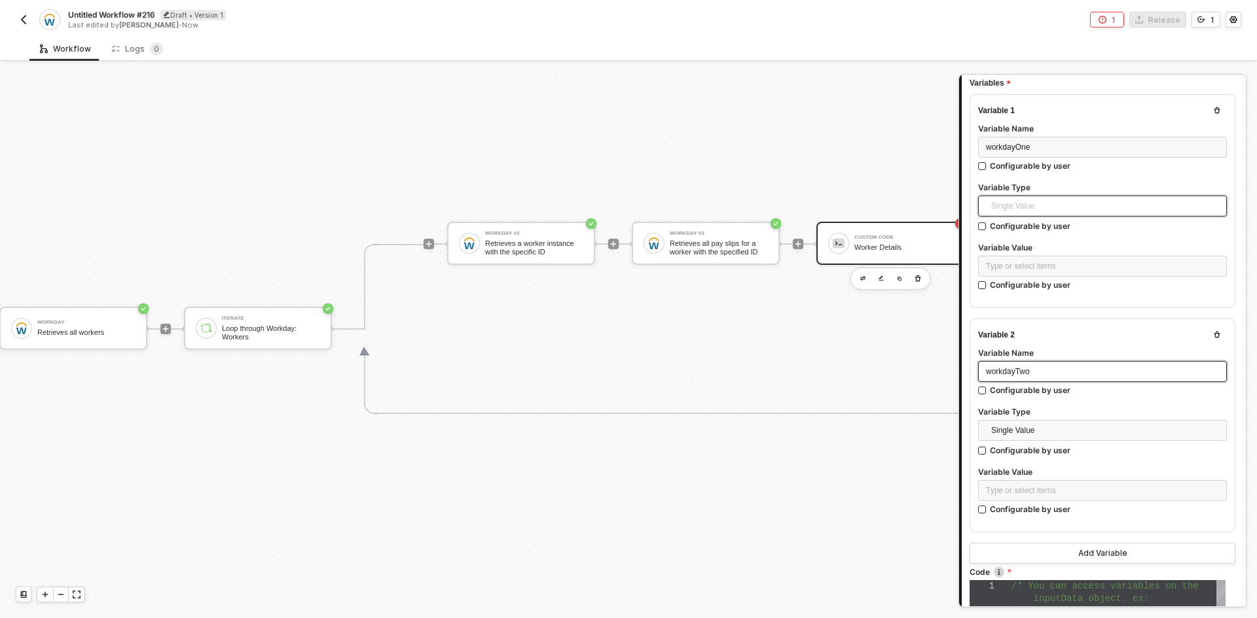
click at [1036, 198] on span "Single Value" at bounding box center [1105, 206] width 228 height 20
click at [1032, 259] on div "Entire Block Output" at bounding box center [1097, 253] width 218 height 14
click at [1029, 265] on div "Search" at bounding box center [1102, 266] width 249 height 21
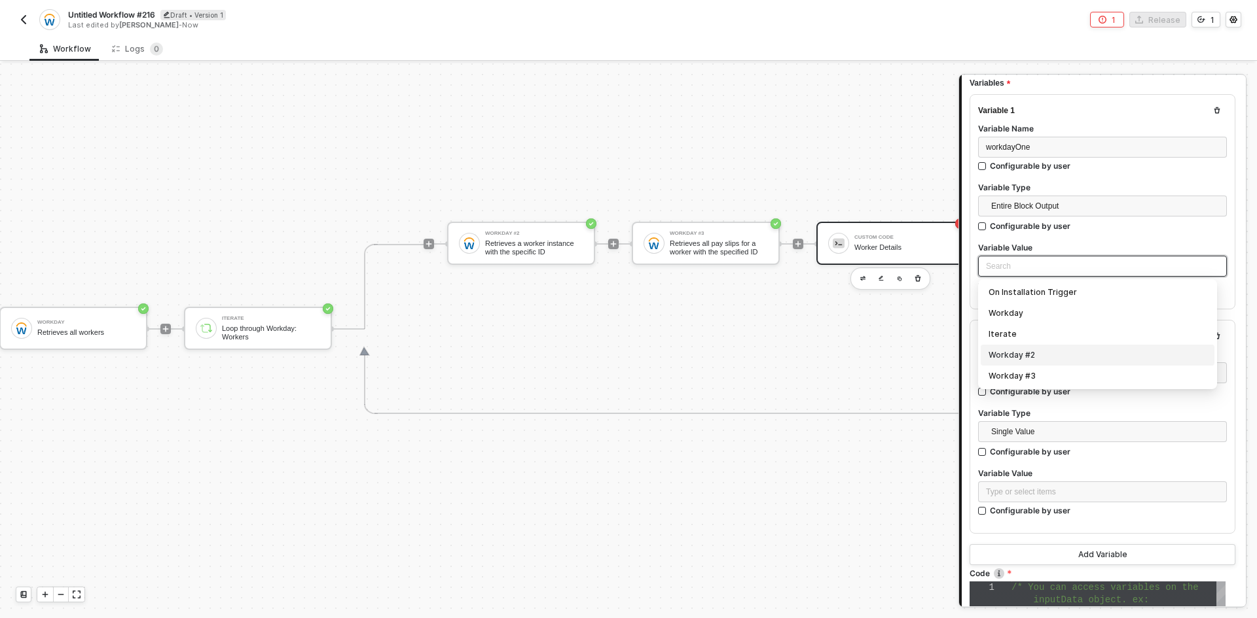
click at [1035, 354] on div "Workday #2" at bounding box center [1097, 355] width 218 height 14
click at [1029, 426] on span "Single Value" at bounding box center [1105, 432] width 228 height 20
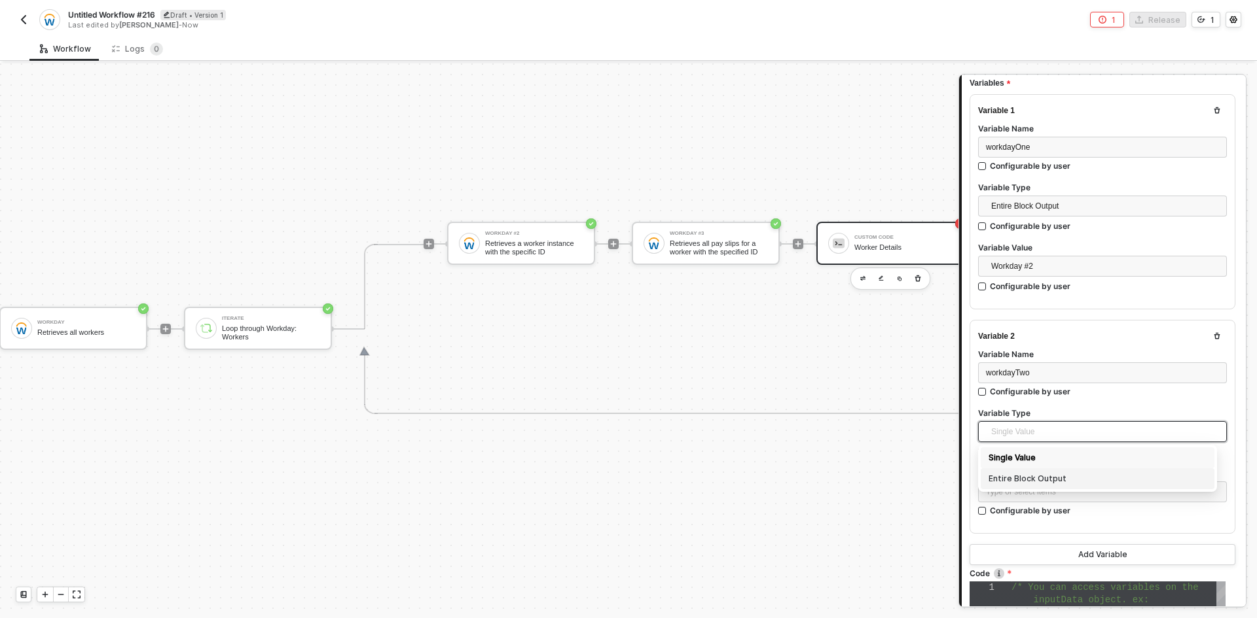
click at [1028, 475] on div "Entire Block Output" at bounding box center [1097, 479] width 218 height 14
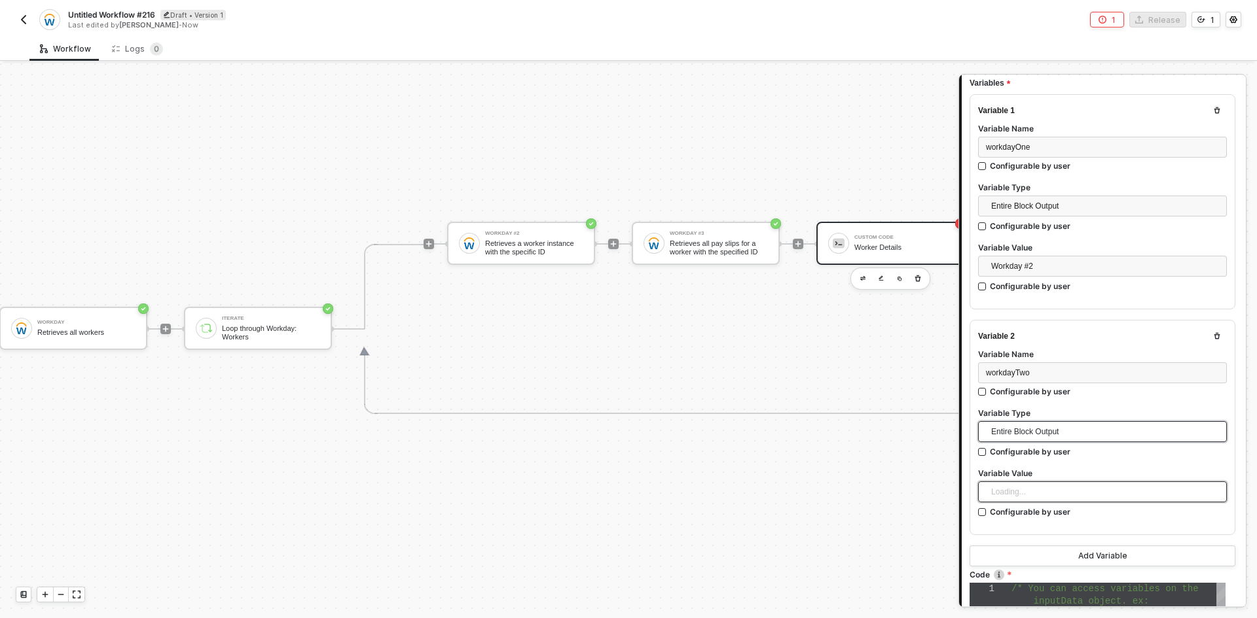
click at [1028, 489] on div "Loading..." at bounding box center [1102, 492] width 249 height 21
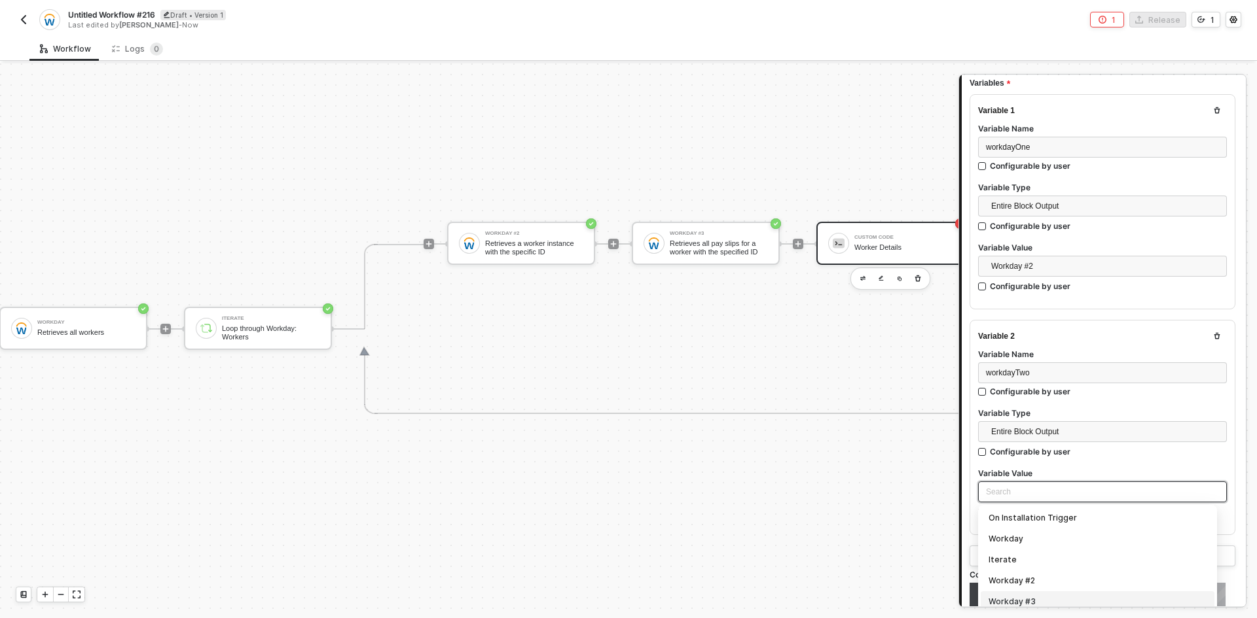
click at [1032, 596] on div "Workday #3" at bounding box center [1097, 602] width 218 height 14
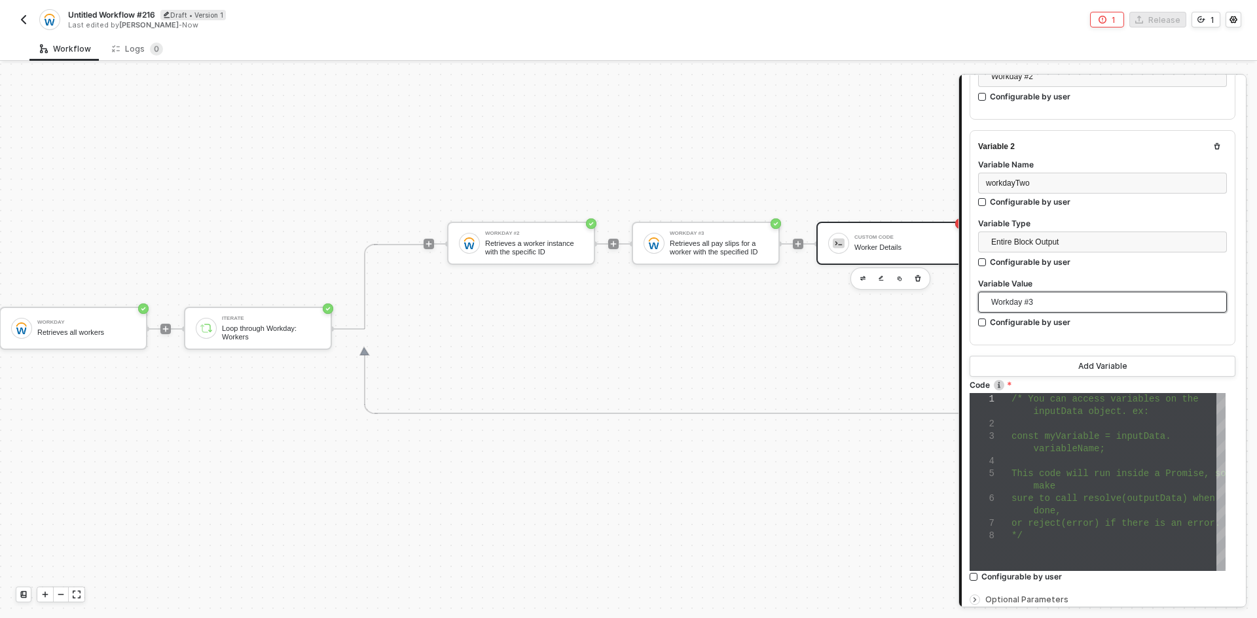
scroll to position [327, 0]
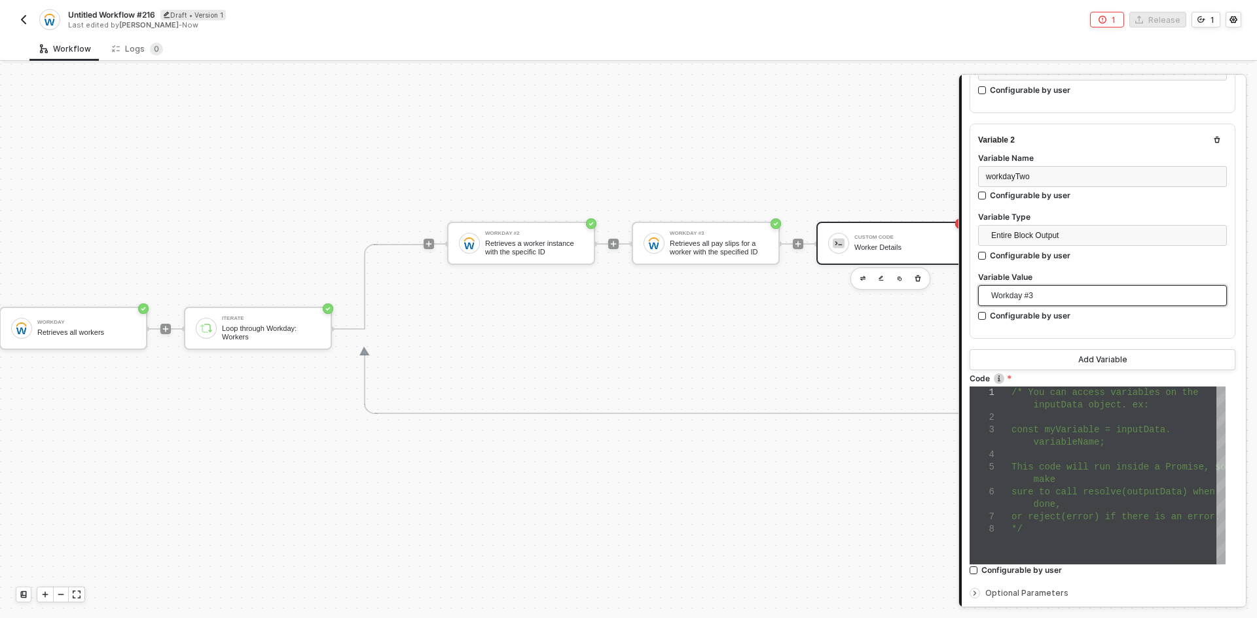
click at [1070, 452] on div at bounding box center [1118, 455] width 214 height 12
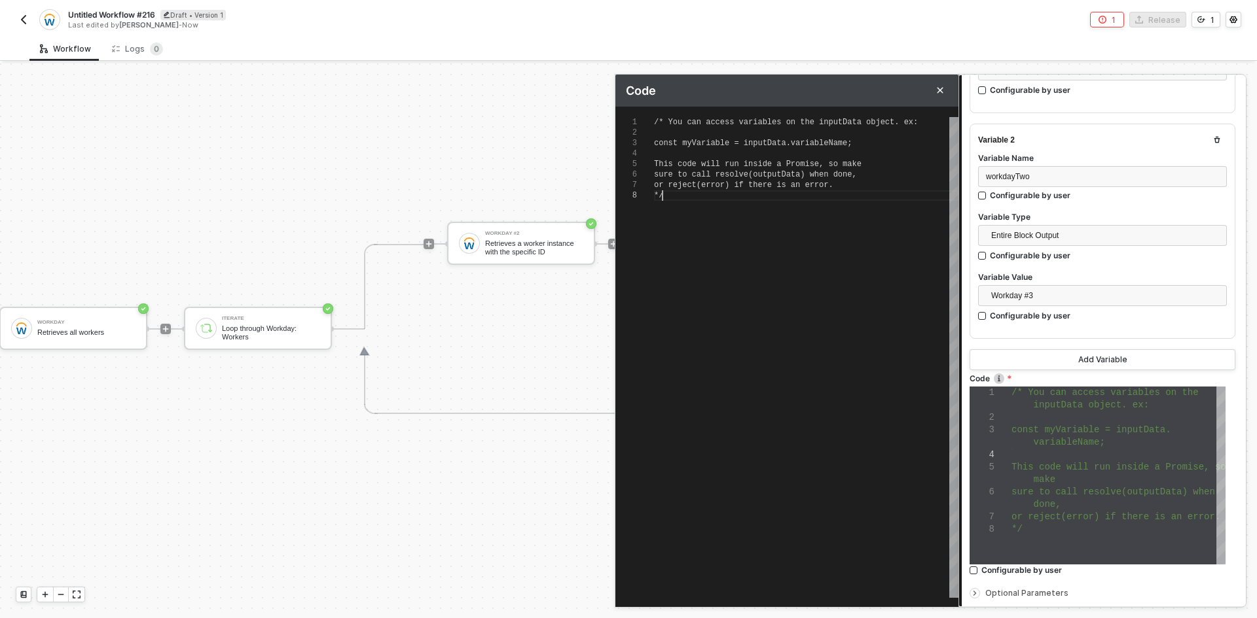
scroll to position [0, 8]
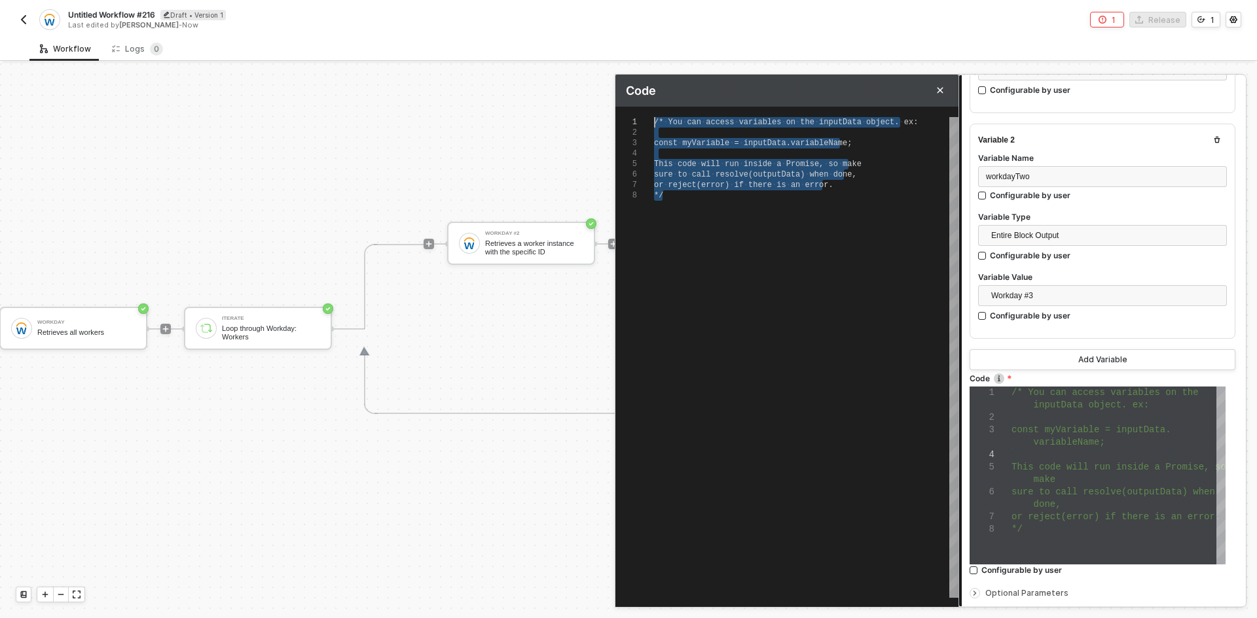
drag, startPoint x: 709, startPoint y: 323, endPoint x: 595, endPoint y: 27, distance: 317.2
click at [607, 32] on div "Untitled Workflow #216 Draft • Version 1 Last edited by [PERSON_NAME] - Now 1 R…" at bounding box center [628, 309] width 1257 height 618
type textarea "c"
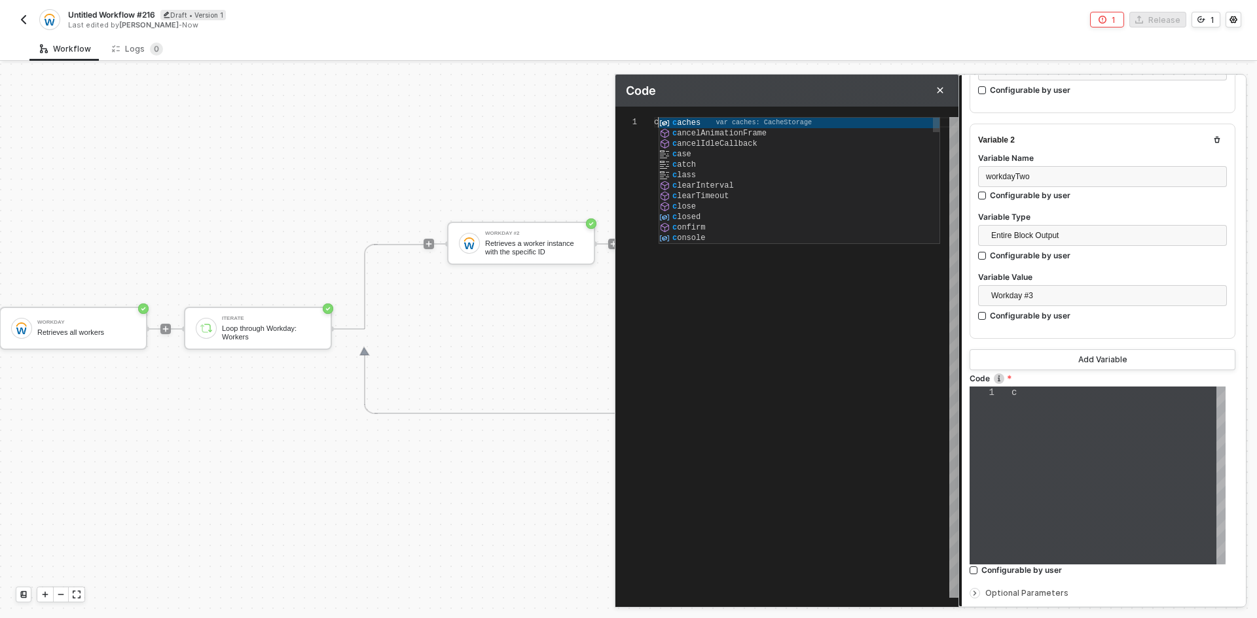
type textarea "cs"
type textarea "cso"
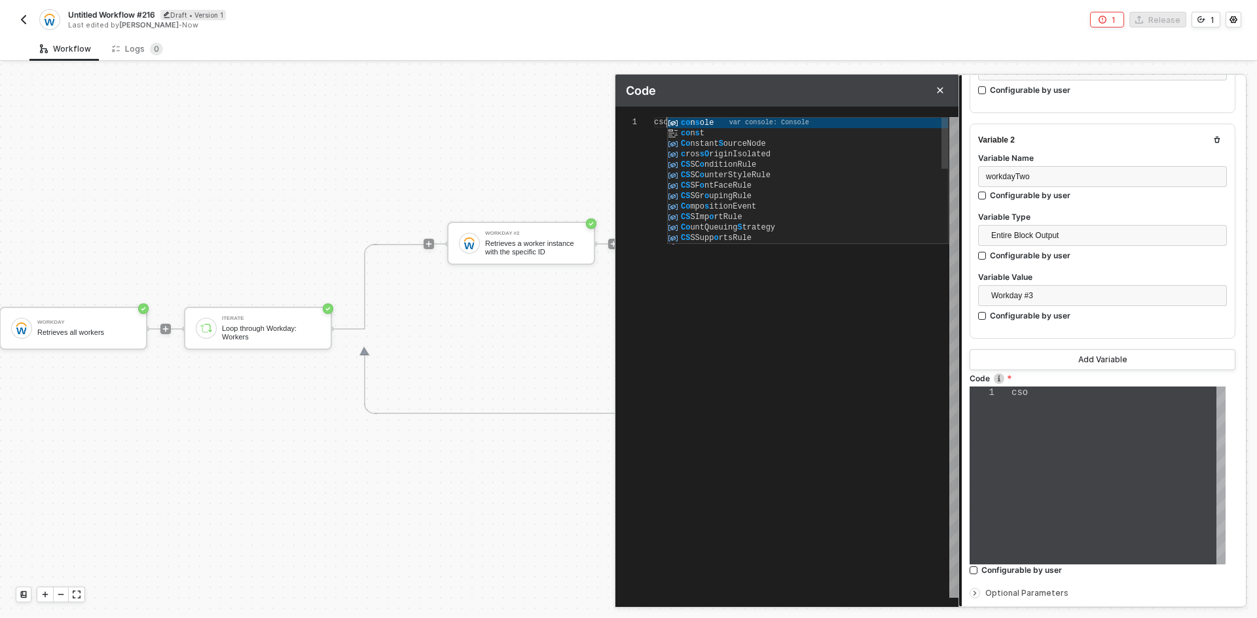
type textarea "cson"
type textarea "csont"
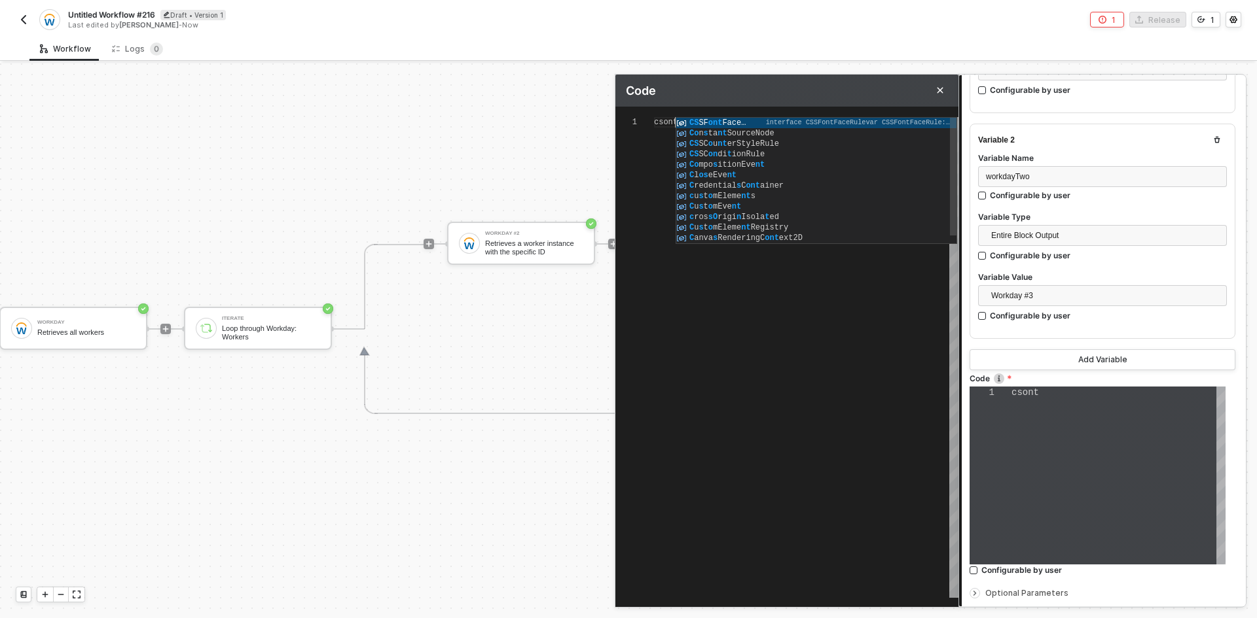
type textarea "csont"
type textarea "csont i"
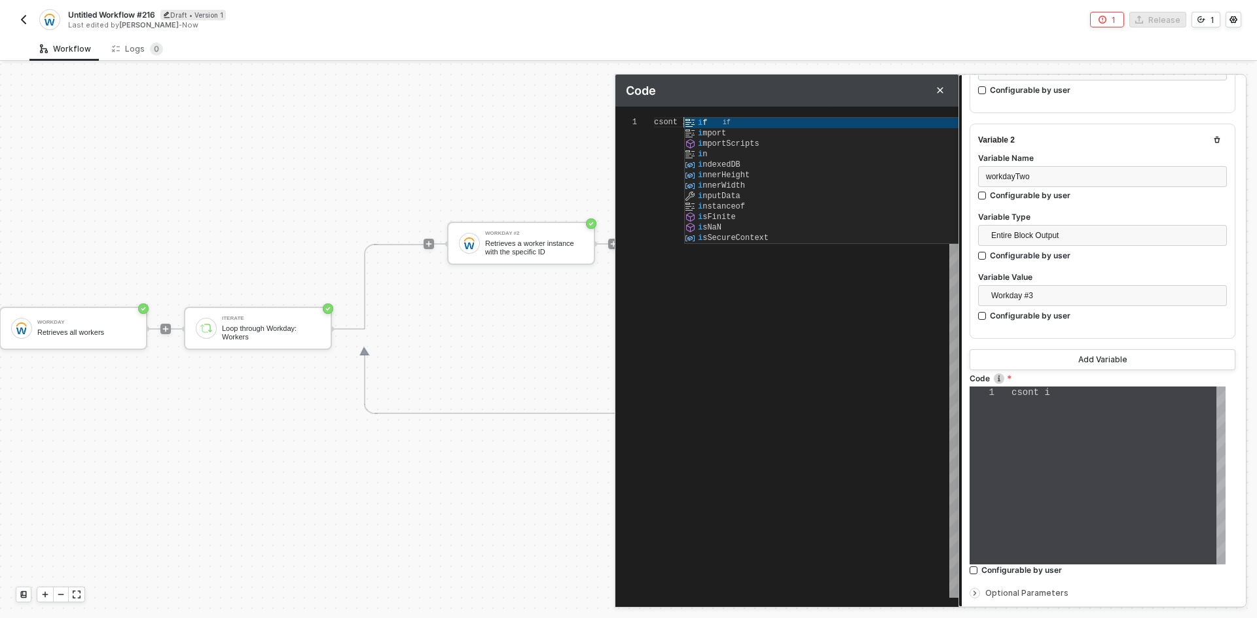
type textarea "csont in"
type textarea "csont inp"
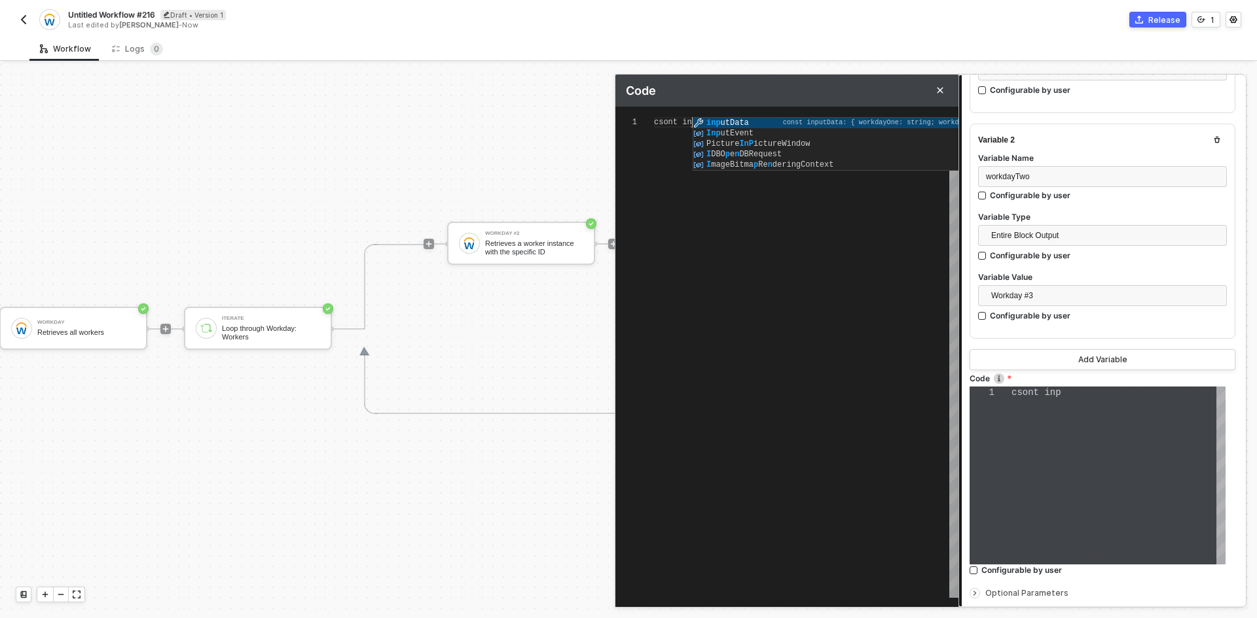
type textarea "csont inpu"
type textarea "csont input"
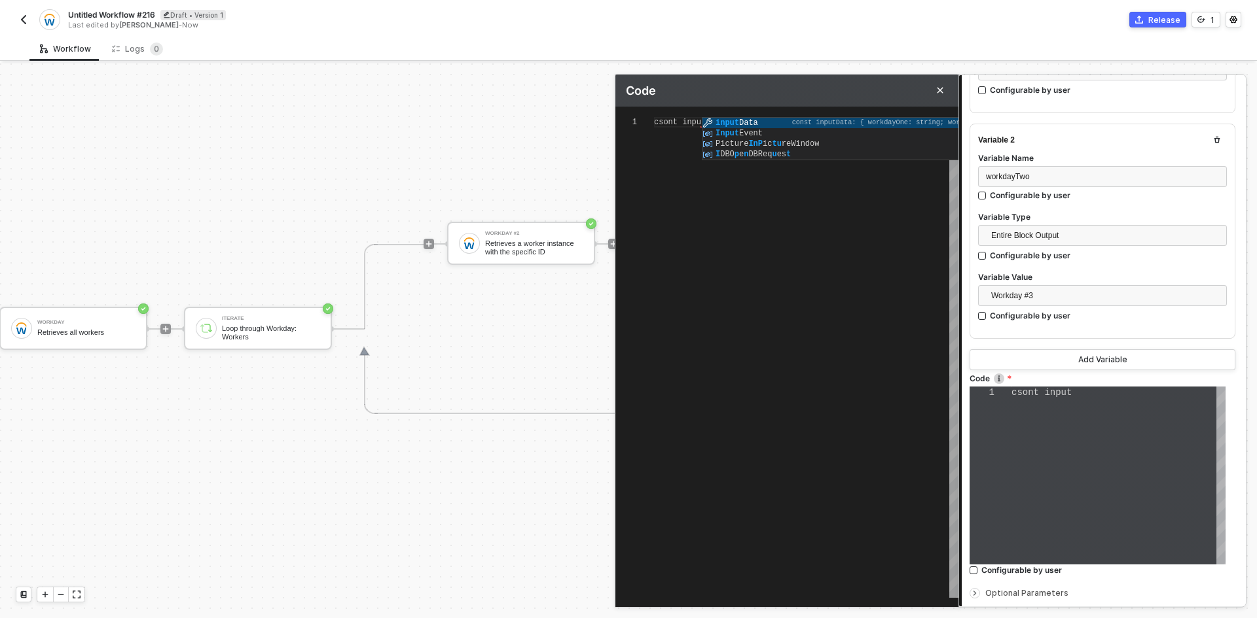
type textarea "csont inputData"
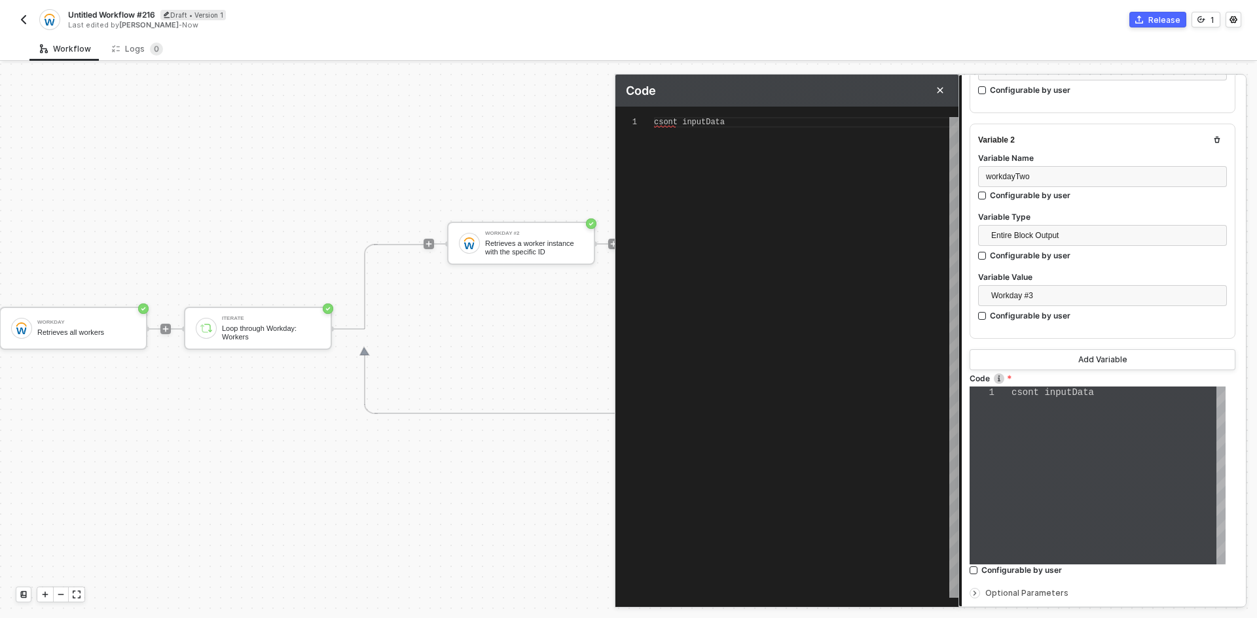
type textarea "csont inputDat"
type textarea "csont inputDa"
type textarea "csont inputD"
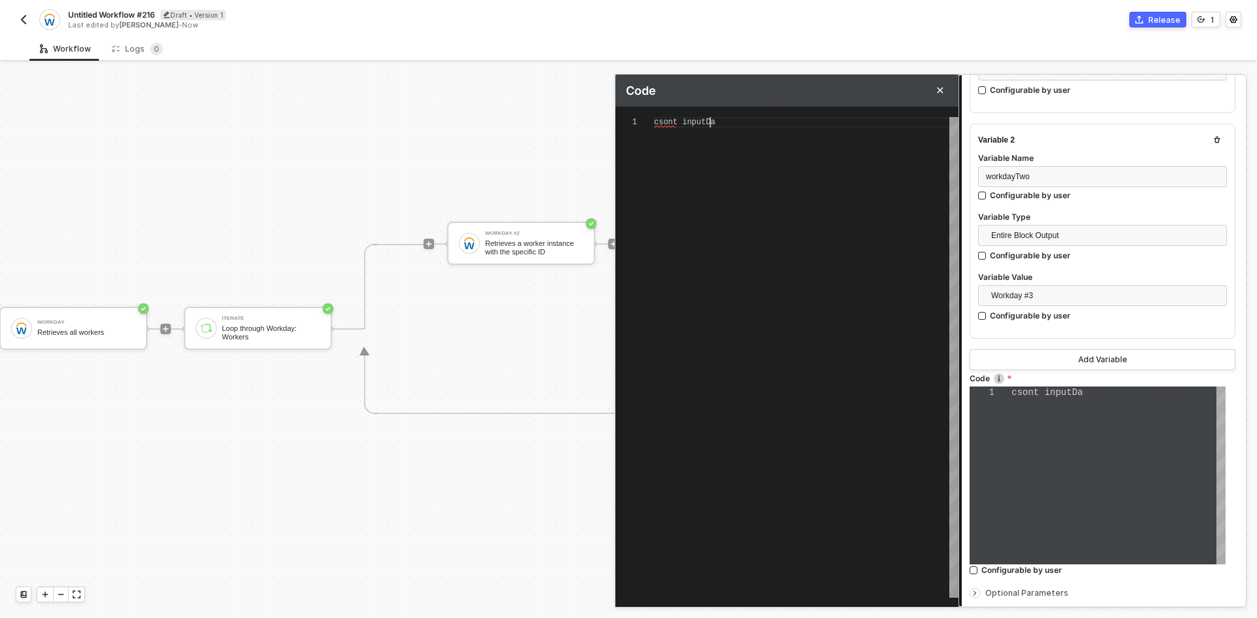
type textarea "csont inputD"
type textarea "csont input"
type textarea "csont inpu"
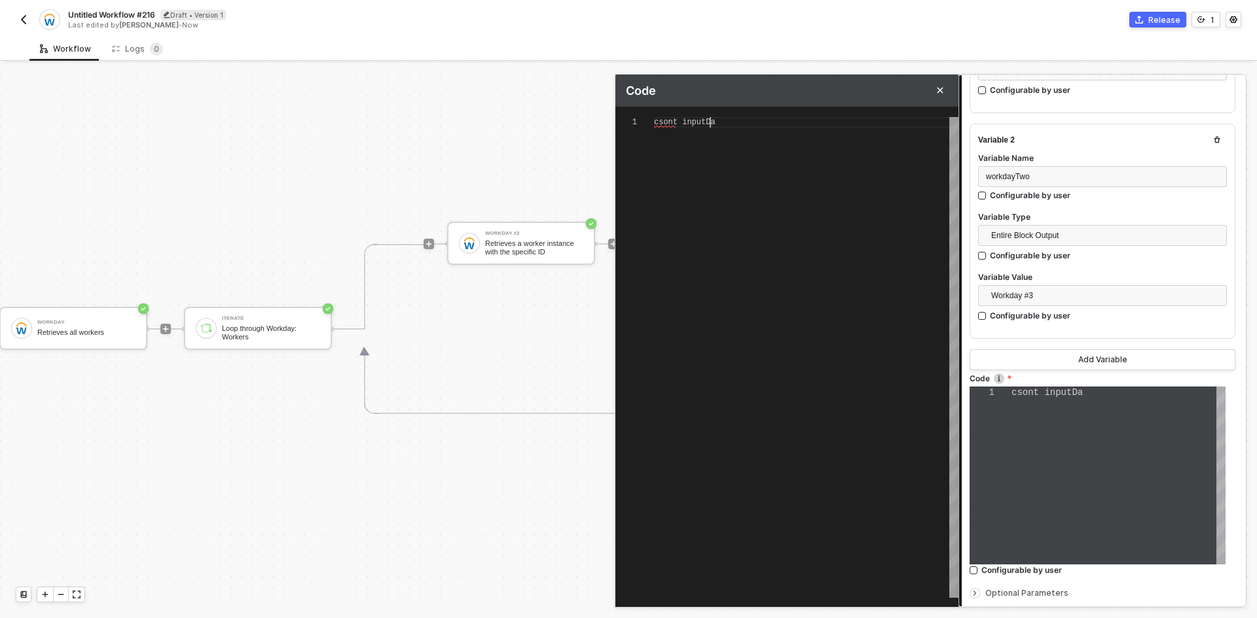
type textarea "csont inp"
type textarea "csont in"
type textarea "csont i"
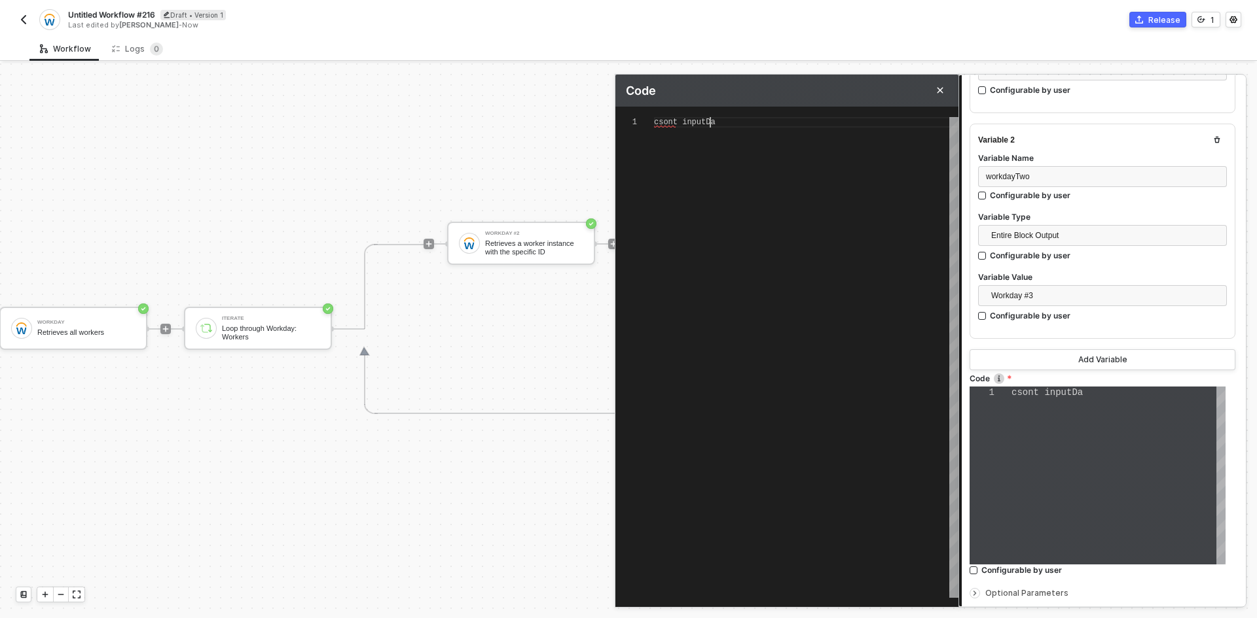
type textarea "csont i"
type textarea "csont"
type textarea "cson"
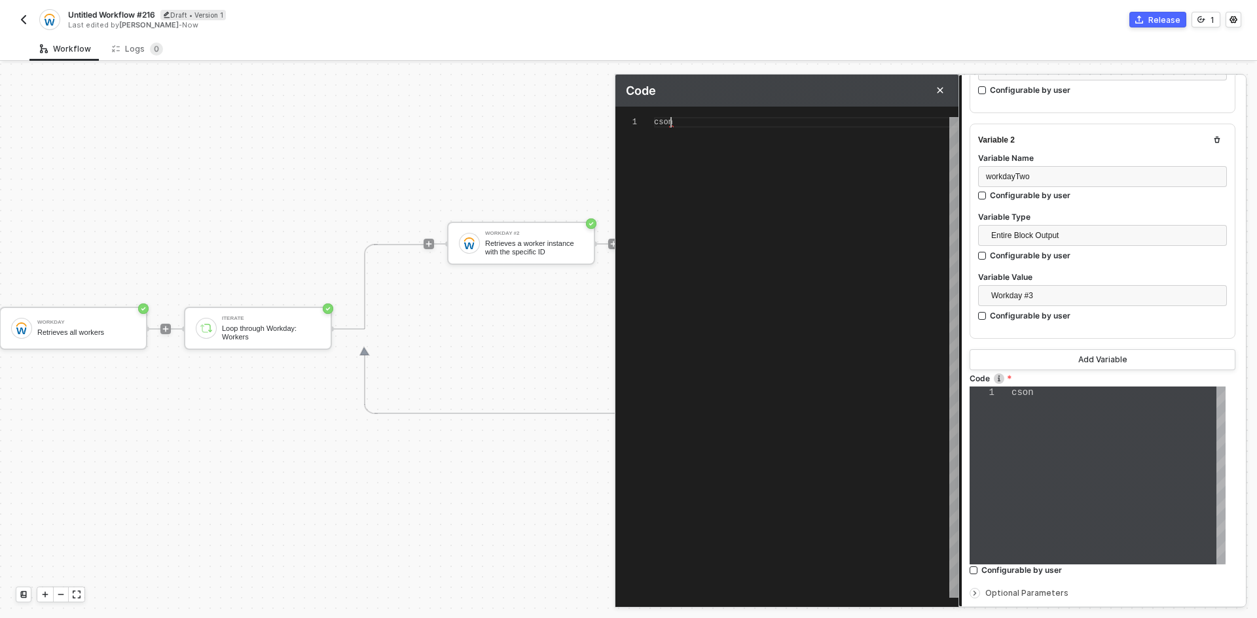
type textarea "cso"
type textarea "cs"
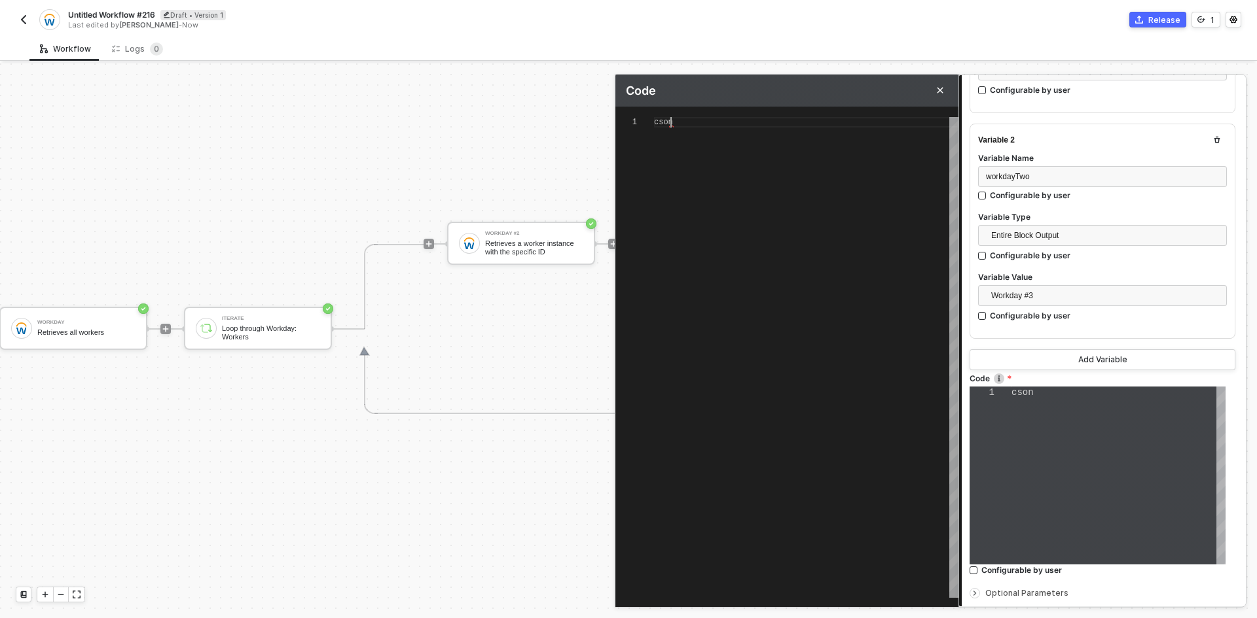
type textarea "c"
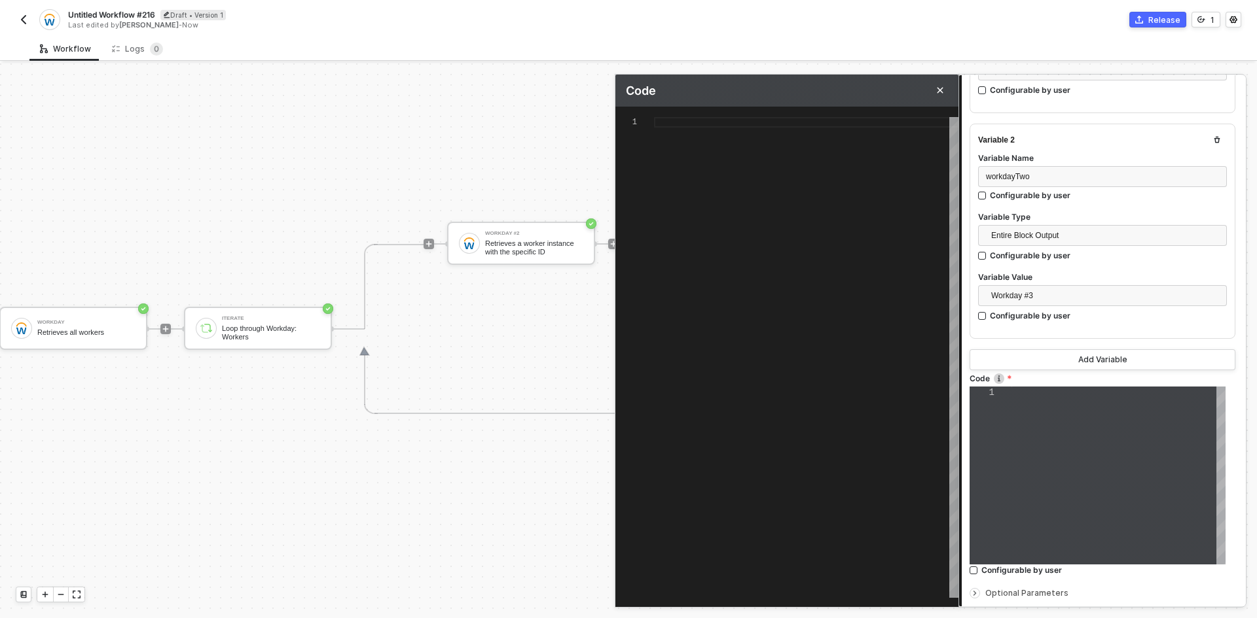
type textarea "co"
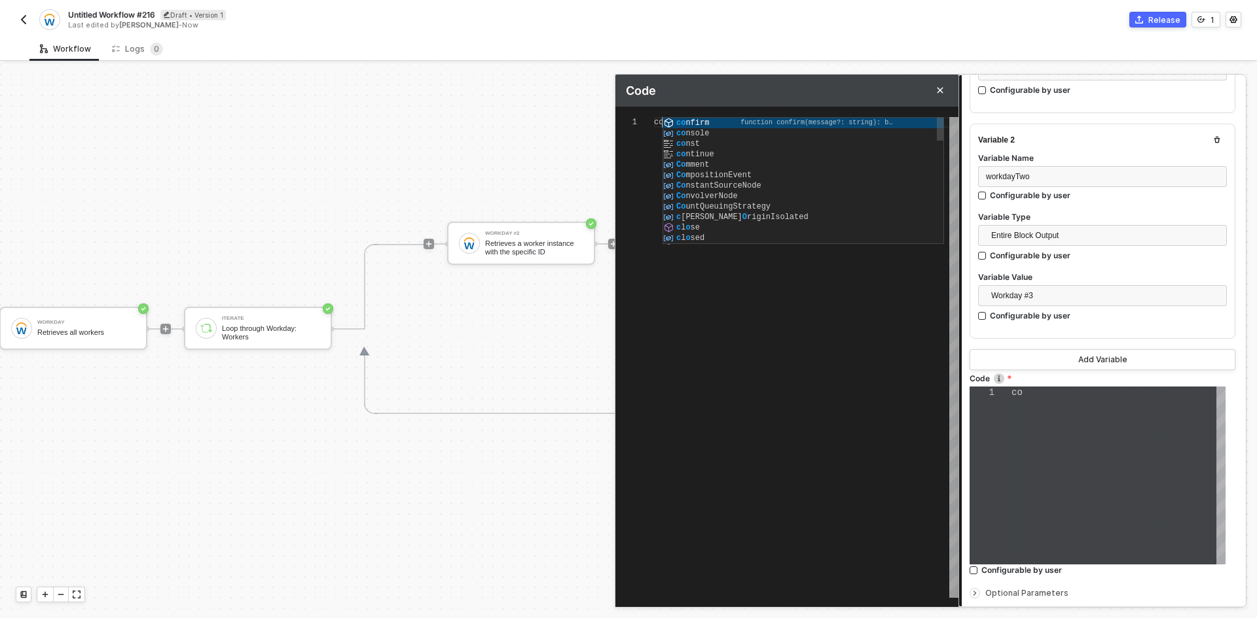
type textarea "con"
type textarea "cons"
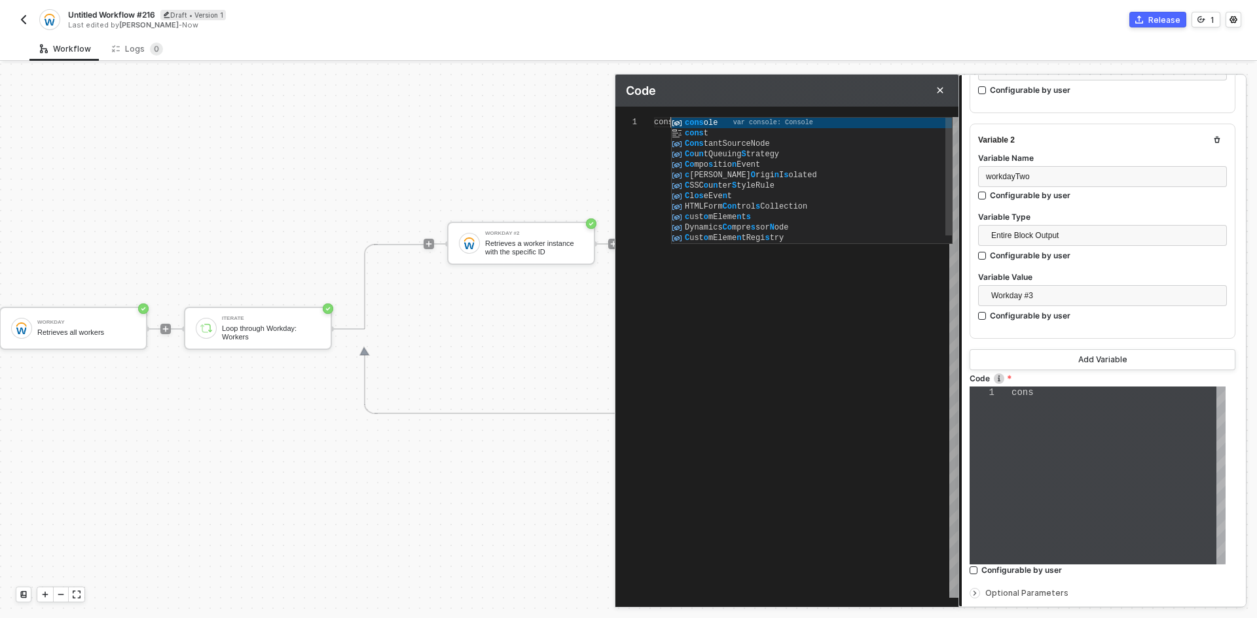
type textarea "const"
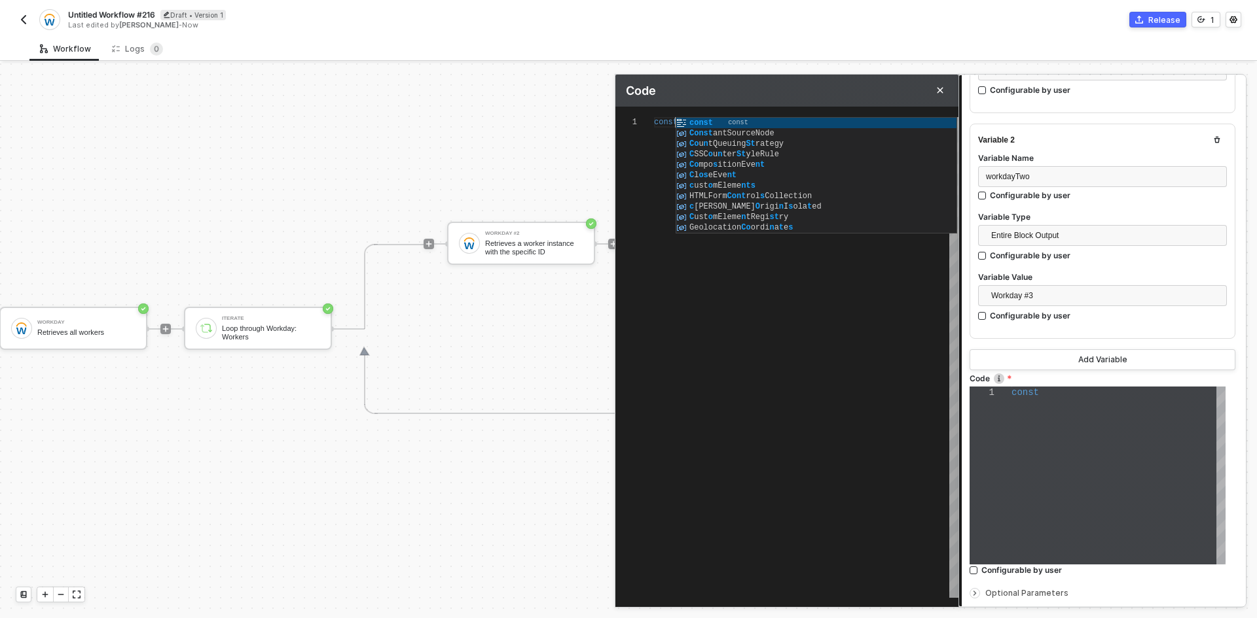
type textarea "const"
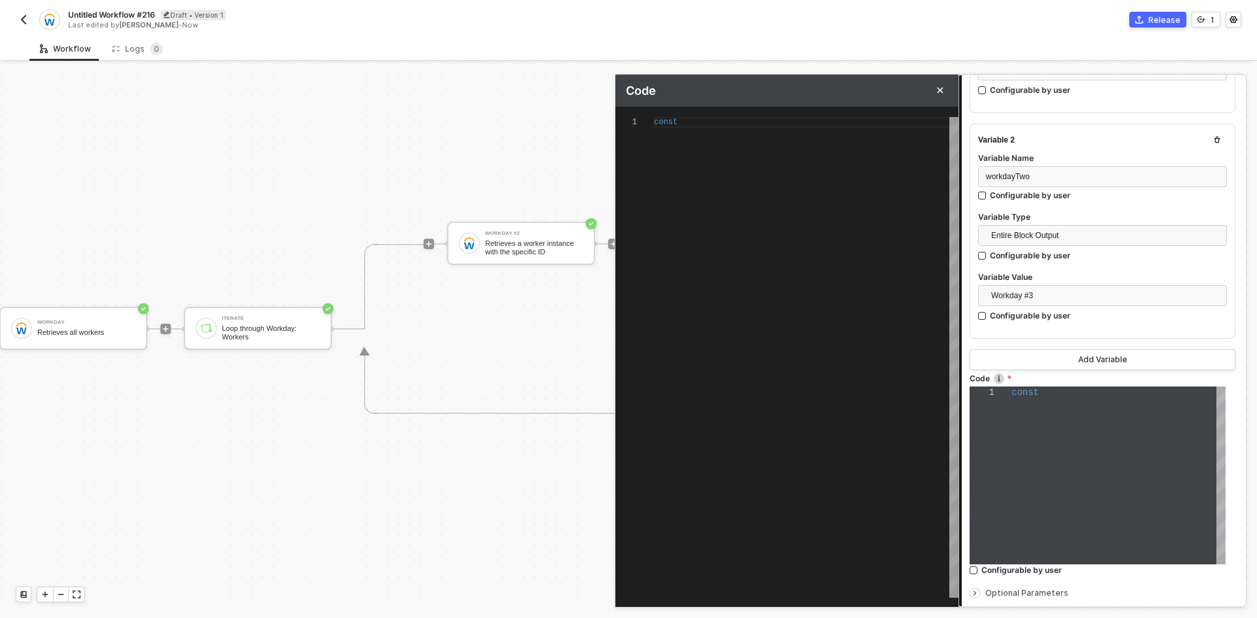
type textarea "const p"
type textarea "const pa"
type textarea "const pay"
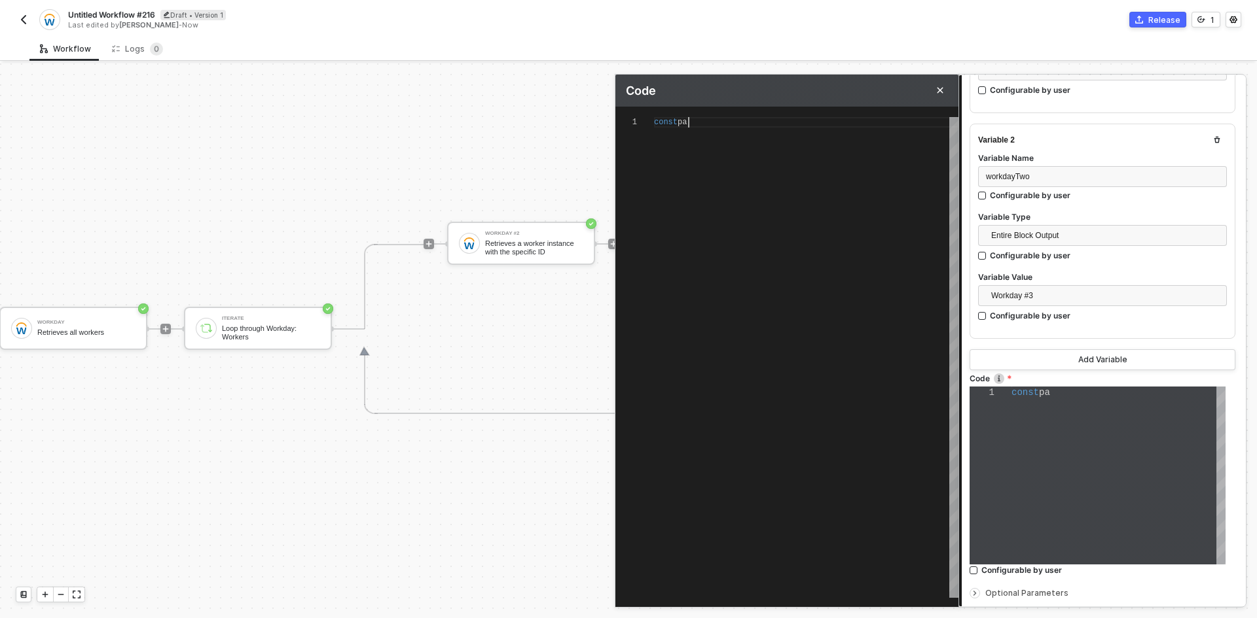
type textarea "const pay"
type textarea "const payl"
type textarea "const paylo"
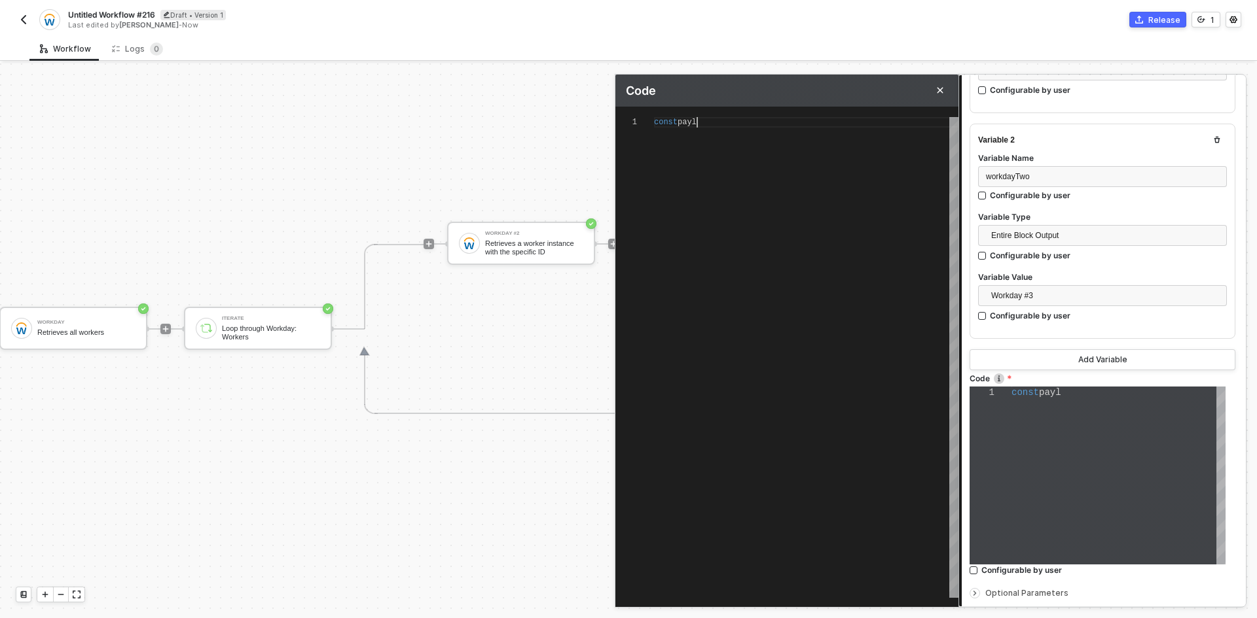
type textarea "const payloa"
type textarea "const payload"
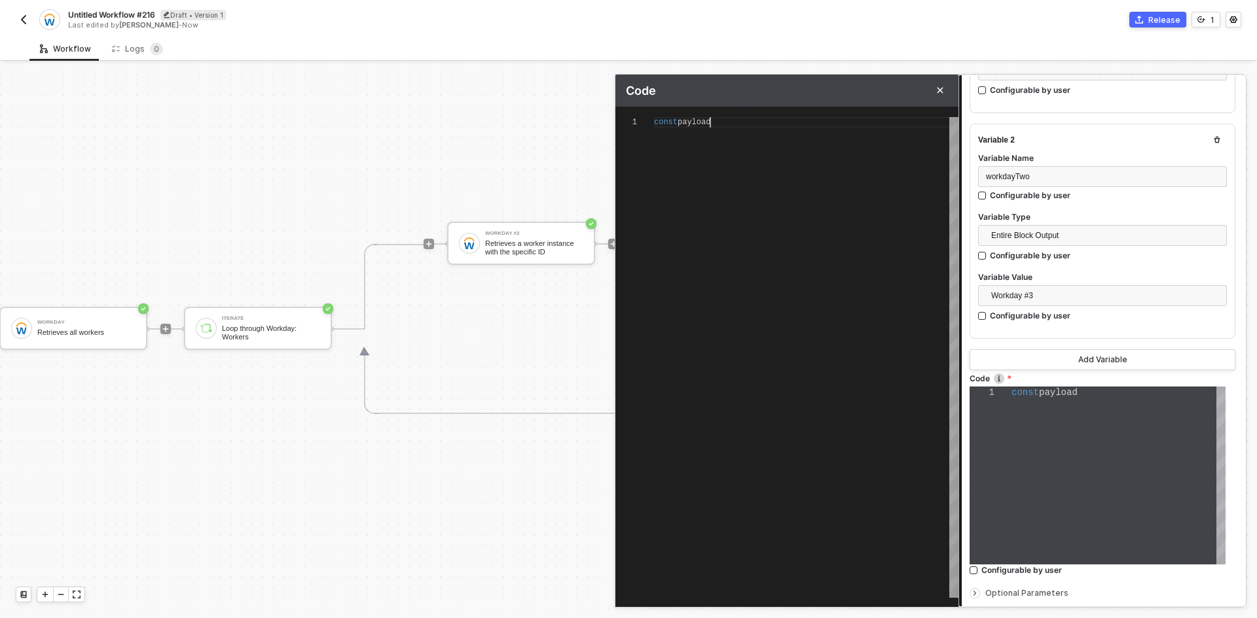
type textarea "const payloadO"
type textarea "const payloadOn"
type textarea "const payloadOne"
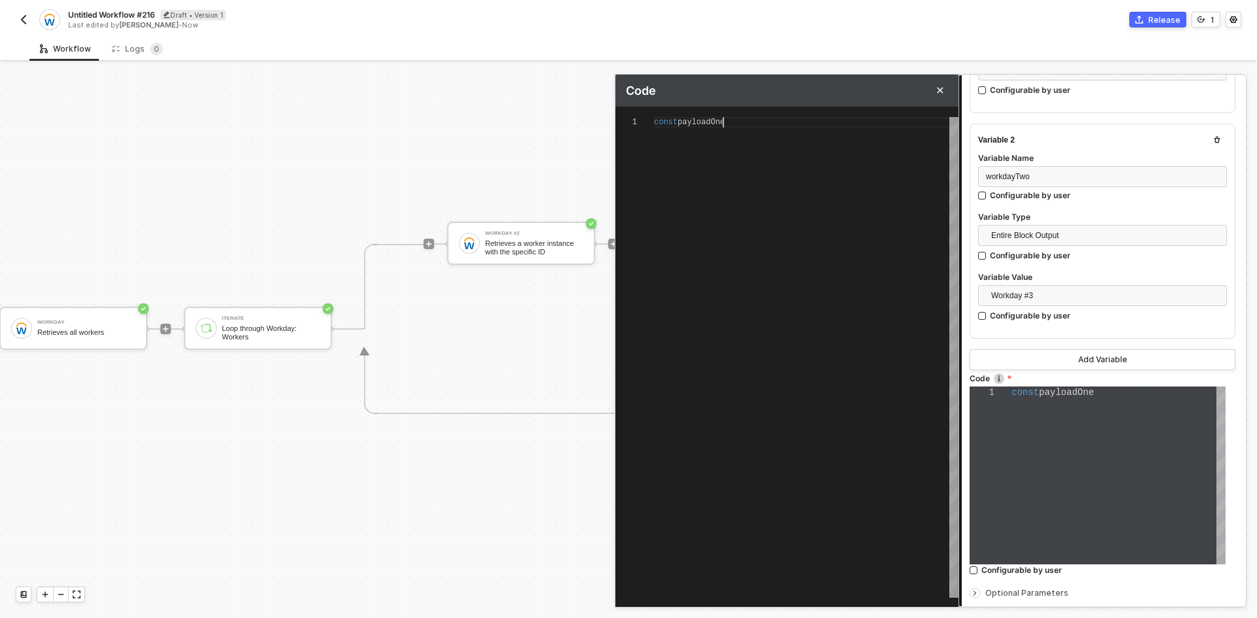
type textarea "const payloadOne"
type textarea "const payloadOne ="
type textarea "const payloadOne = i"
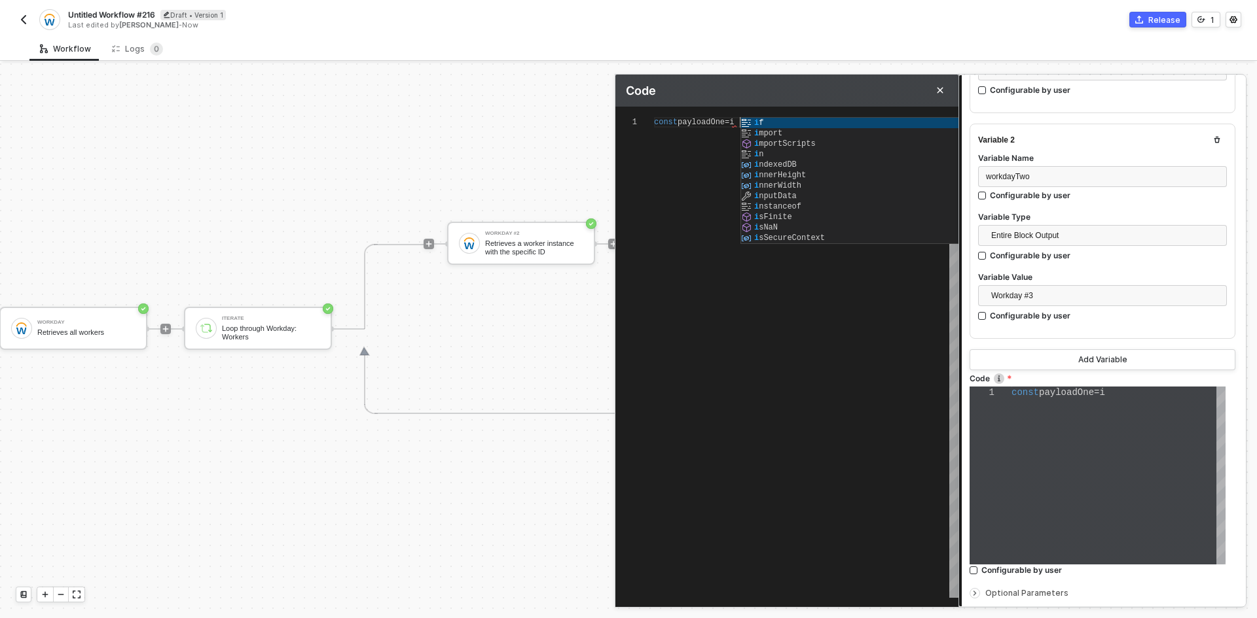
type textarea "const payloadOne = in"
type textarea "const payloadOne = inp"
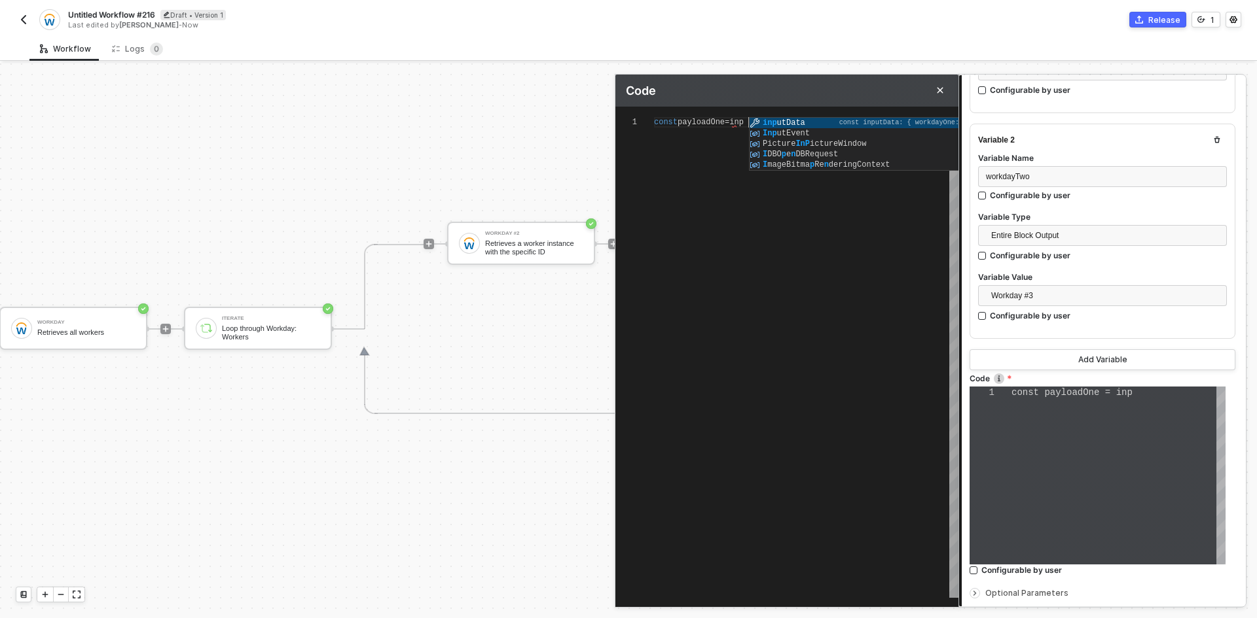
type textarea "const payloadOne = inpu"
type textarea "const payloadOne = input"
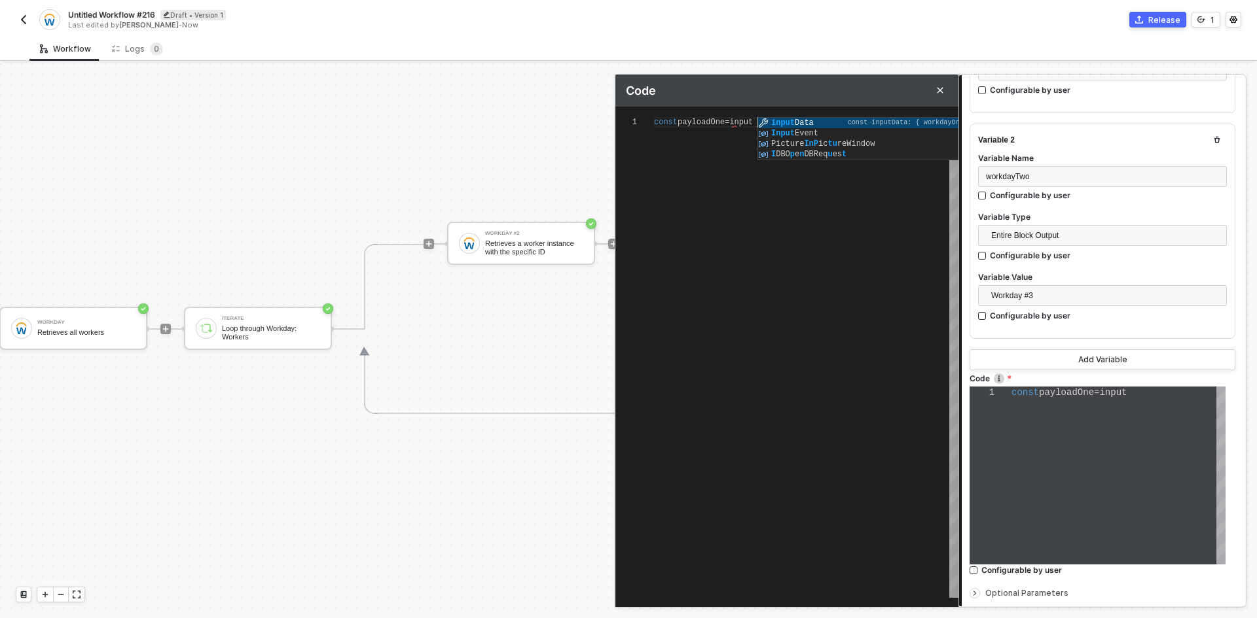
type textarea "const payloadOne = inputData"
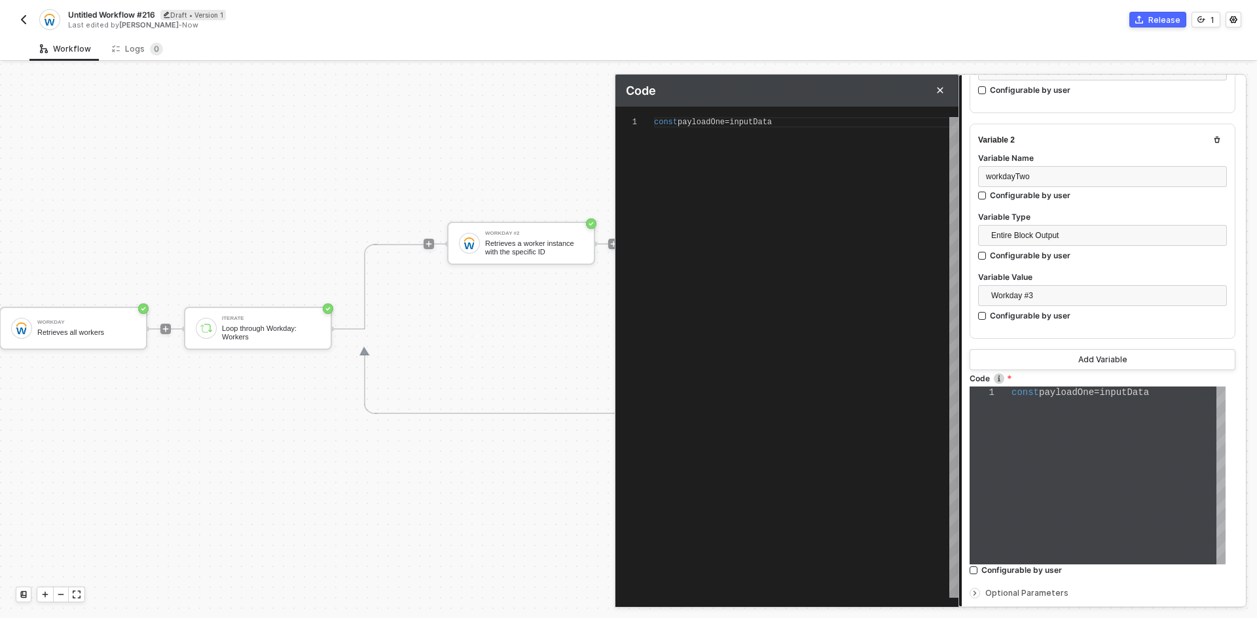
type textarea "const payloadOne = inputData."
type textarea "const payloadOne = inputData.workdayOne"
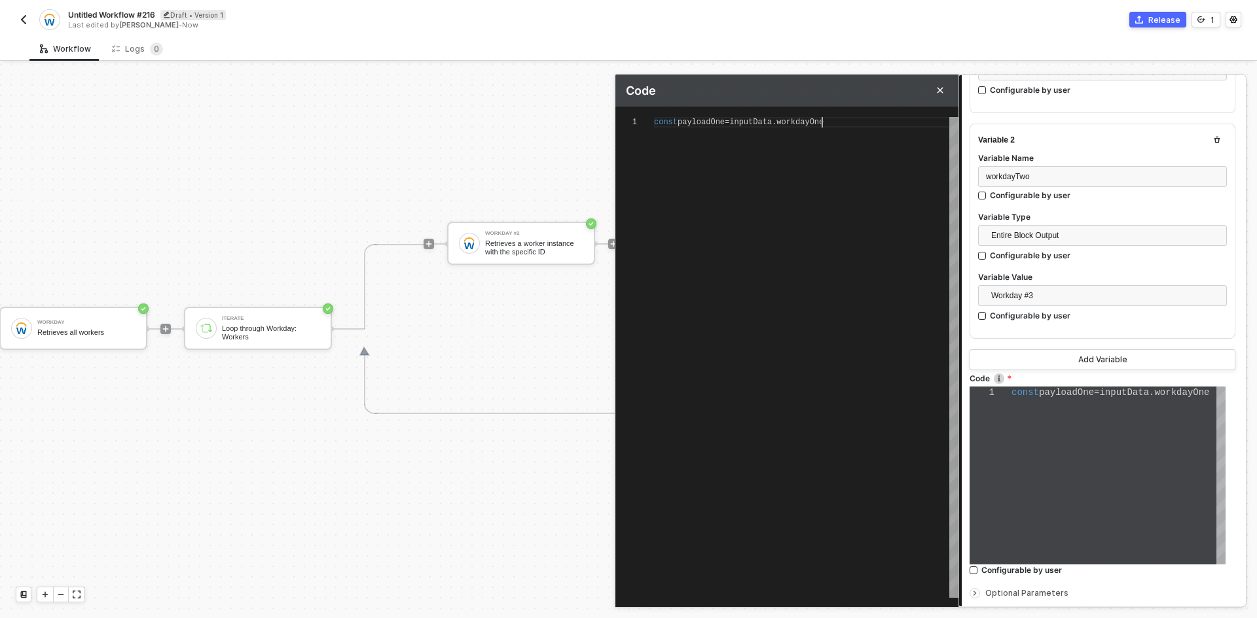
type textarea "const payloadOne = inputData.workdayOne,"
type textarea "const payloadOne = inputData.workdayOne, c"
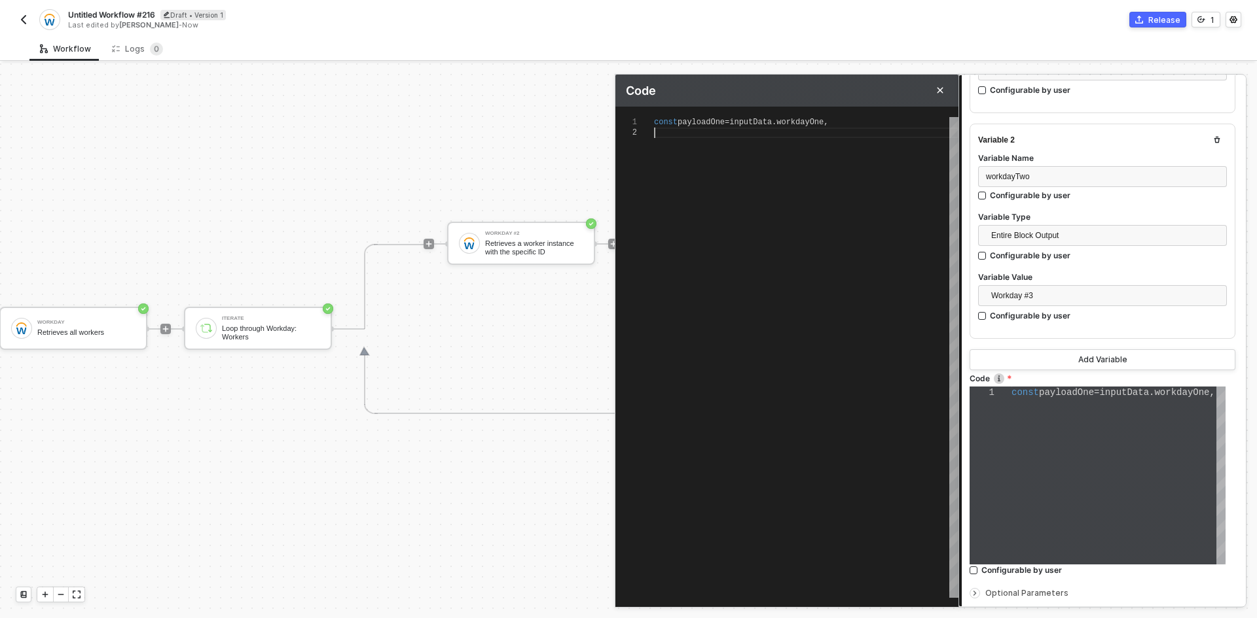
type textarea "const payloadOne = inputData.workdayOne, c"
type textarea "const payloadOne = inputData.workdayOne, co"
type textarea "const payloadOne = inputData.workdayOne, con"
type textarea "const payloadOne = inputData.workdayOne, cons"
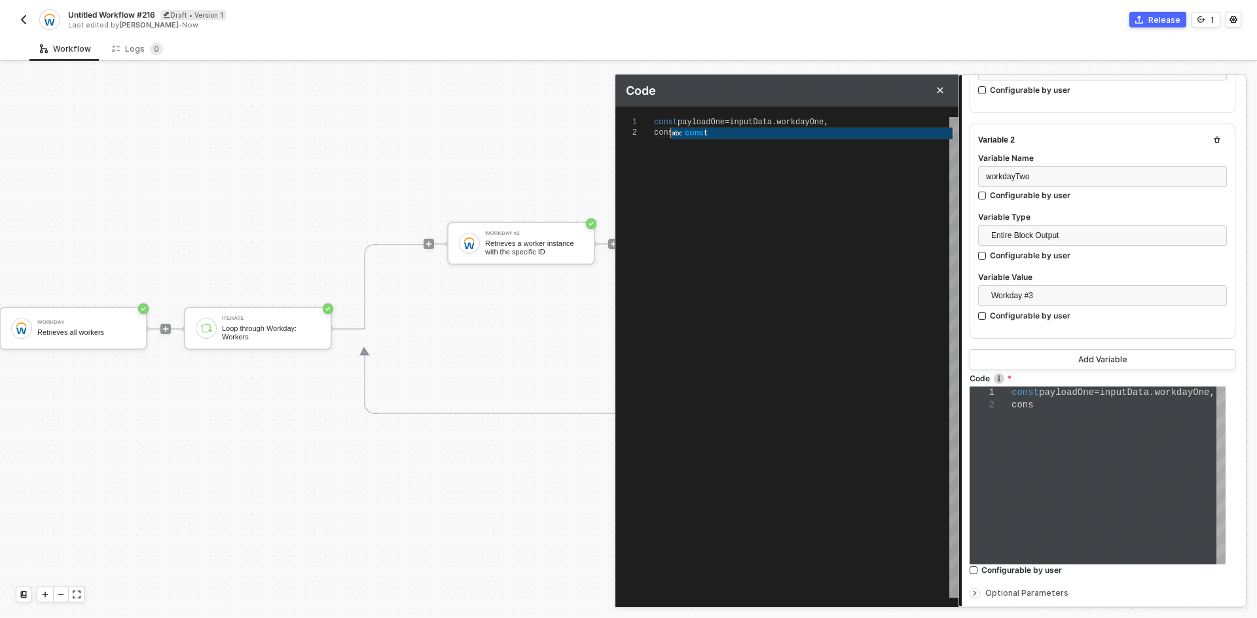
type textarea "const payloadOne = inputData.workdayOne, const"
type textarea "const payloadOne = inputData.workdayOne, const p"
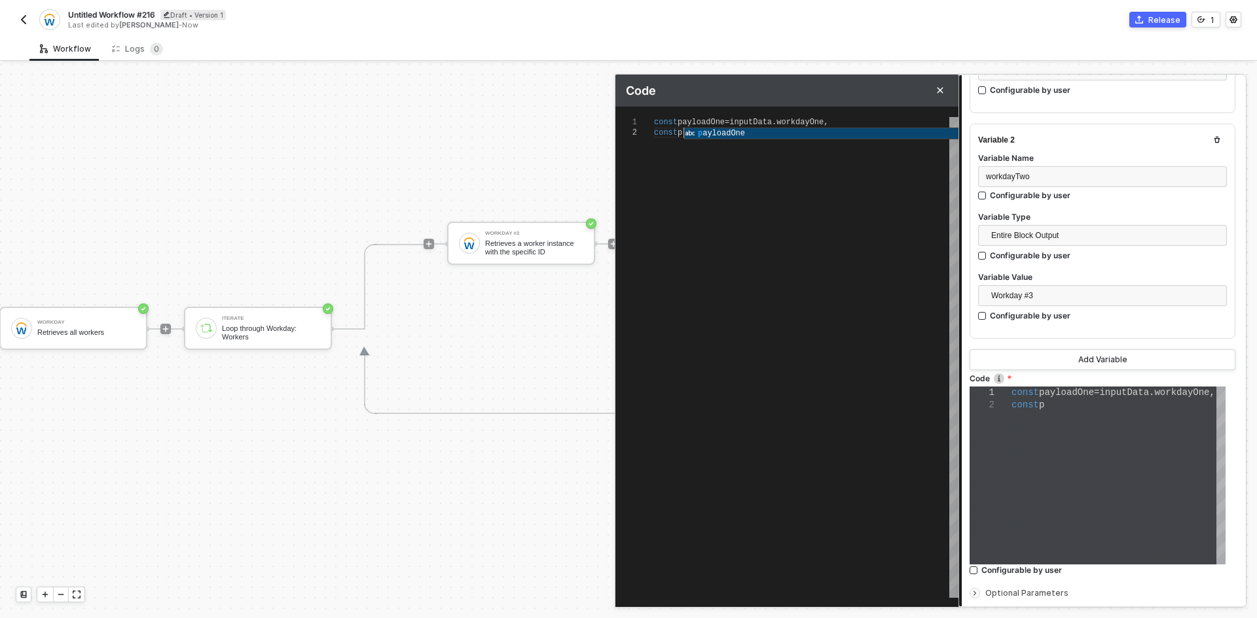
type textarea "const payloadOne = inputData.workdayOne, const pa"
type textarea "const payloadOne = inputData.workdayOne, const pay"
type textarea "const payloadOne = inputData.workdayOne, const payl"
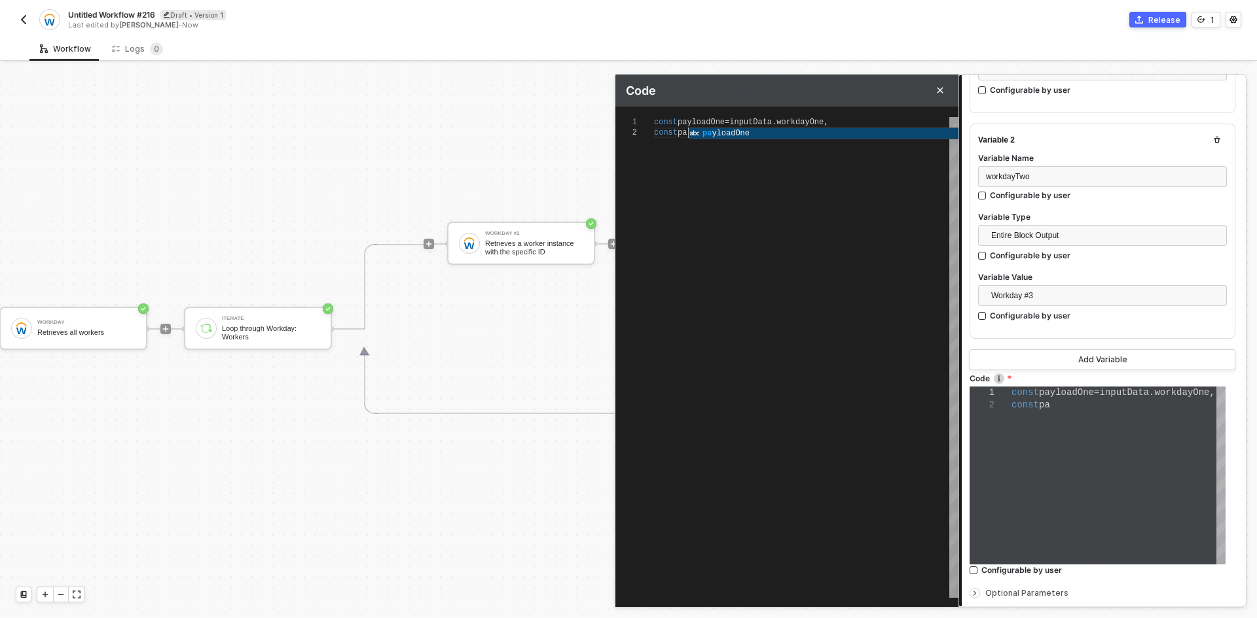
type textarea "const payloadOne = inputData.workdayOne, const payl"
type textarea "const payloadOne = inputData.workdayOne, const paylo"
type textarea "const payloadOne = inputData.workdayOne, const payloa"
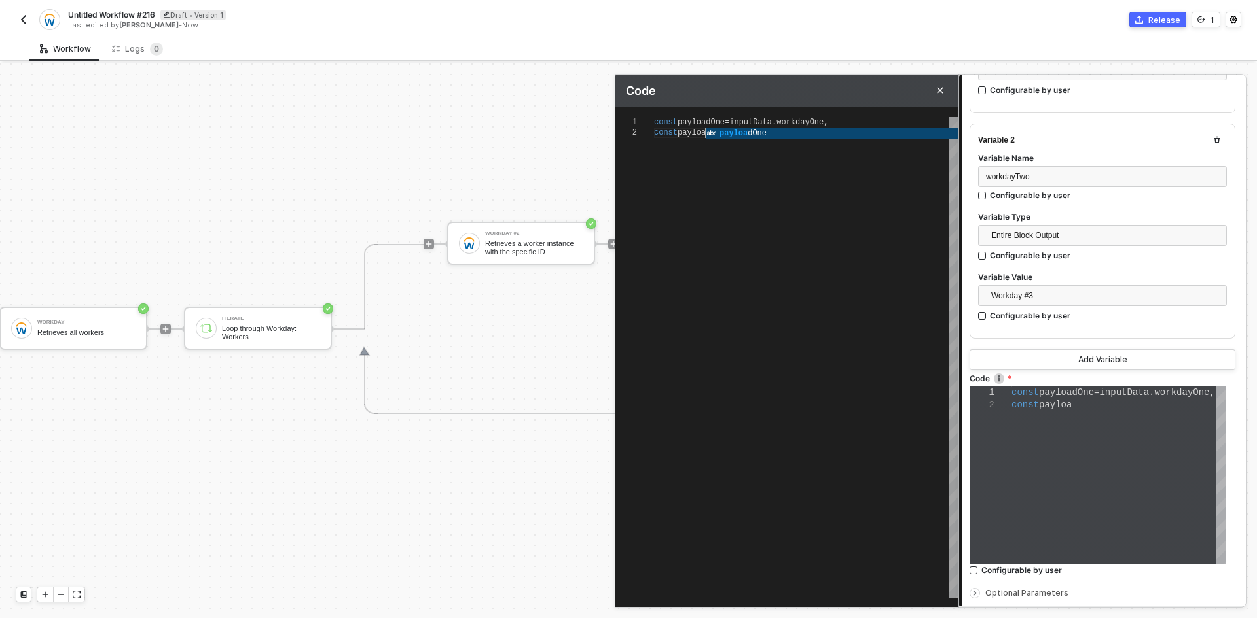
type textarea "const payloadOne = inputData.workdayOne, const payload"
type textarea "const payloadOne = inputData.workdayOne, const payloadO"
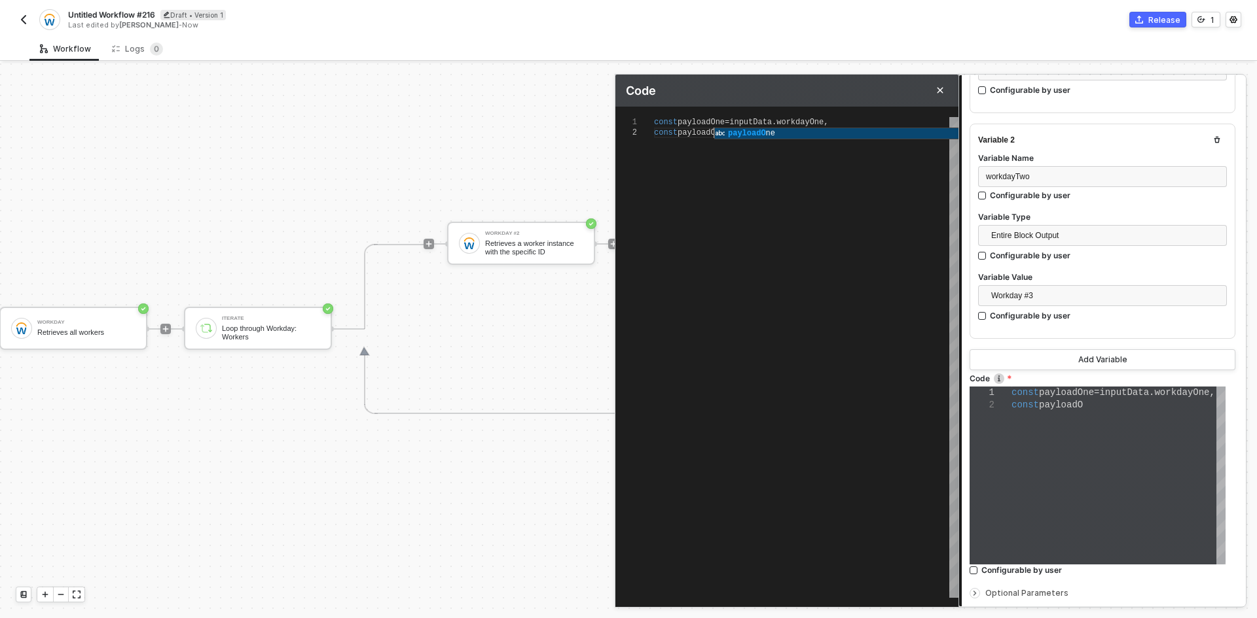
type textarea "const payloadOne = inputData.workdayOne, const payload"
type textarea "const payloadOne = inputData.workdayOne, const payloadT"
type textarea "const payloadOne = inputData.workdayOne, const payloadTw"
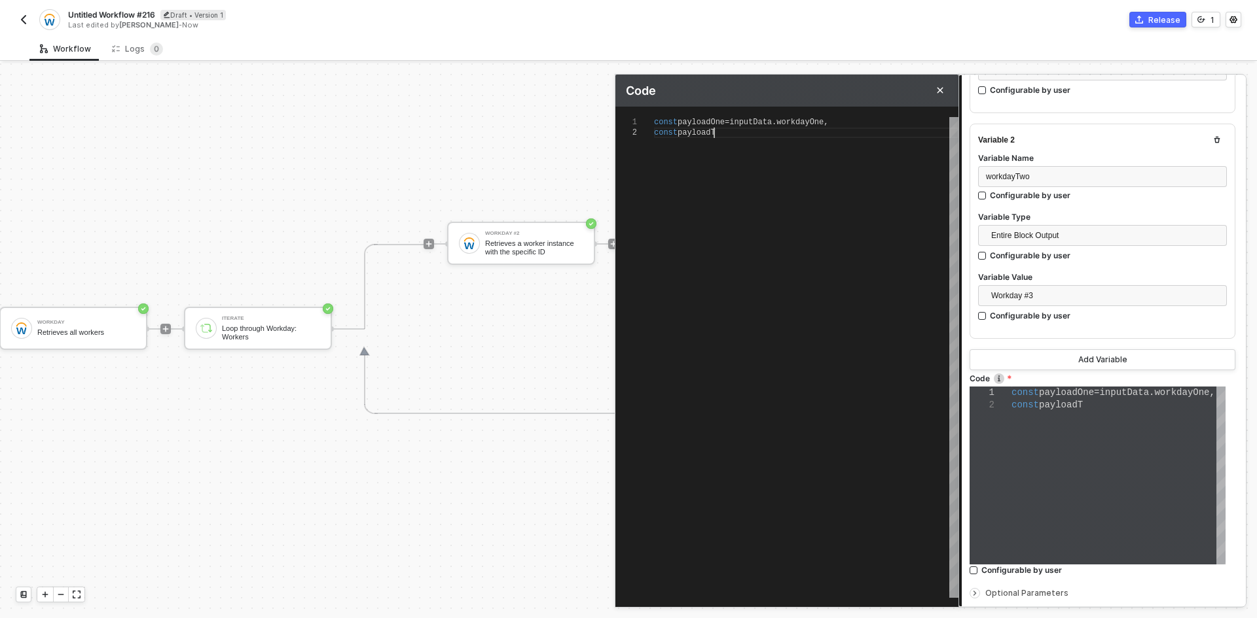
type textarea "const payloadOne = inputData.workdayOne, const payloadTw"
type textarea "const payloadOne = inputData.workdayOne, const payloadTwo"
type textarea "const payloadOne = inputData.workdayOne, const payloadTwo ="
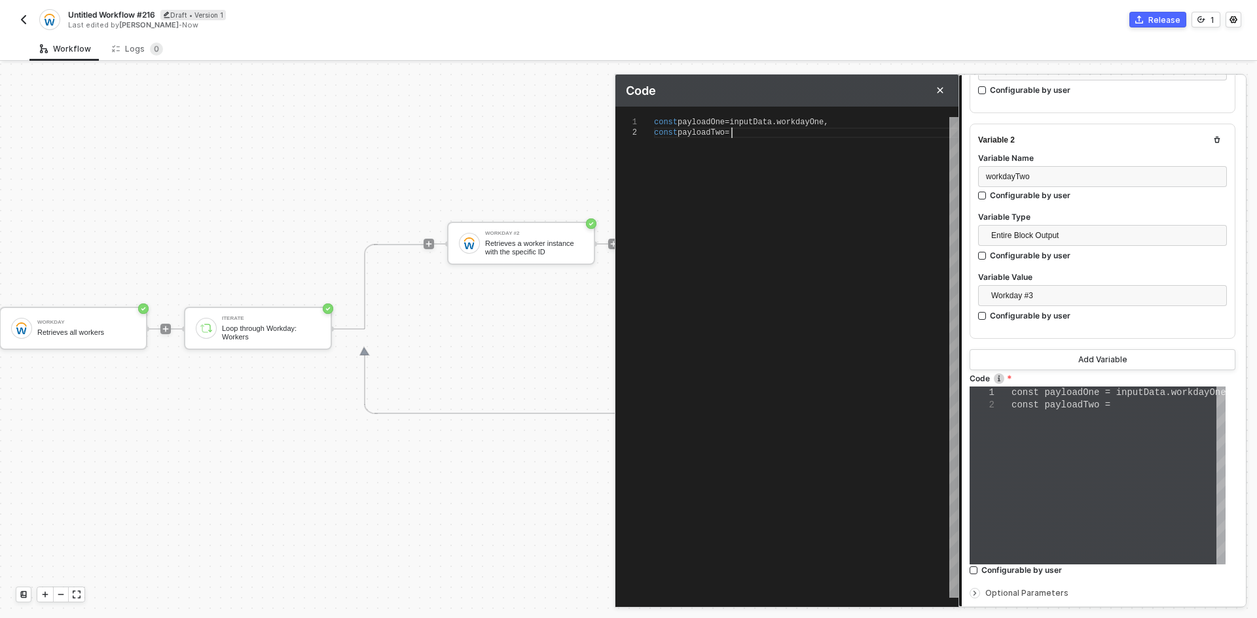
scroll to position [11, 81]
type textarea "const payloadOne = inputData.workdayOne, const payloadTwo = i"
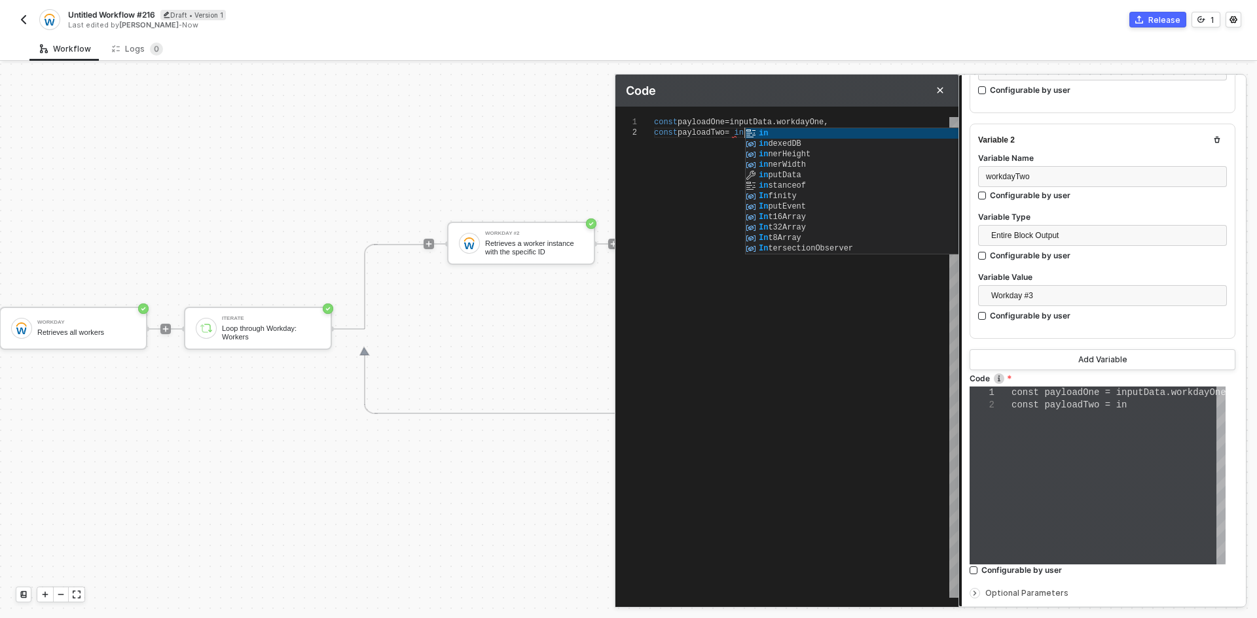
type textarea "const payloadOne = inputData.workdayOne, const payloadTwo = in"
type textarea "const payloadOne = inputData.workdayOne, const payloadTwo = inp"
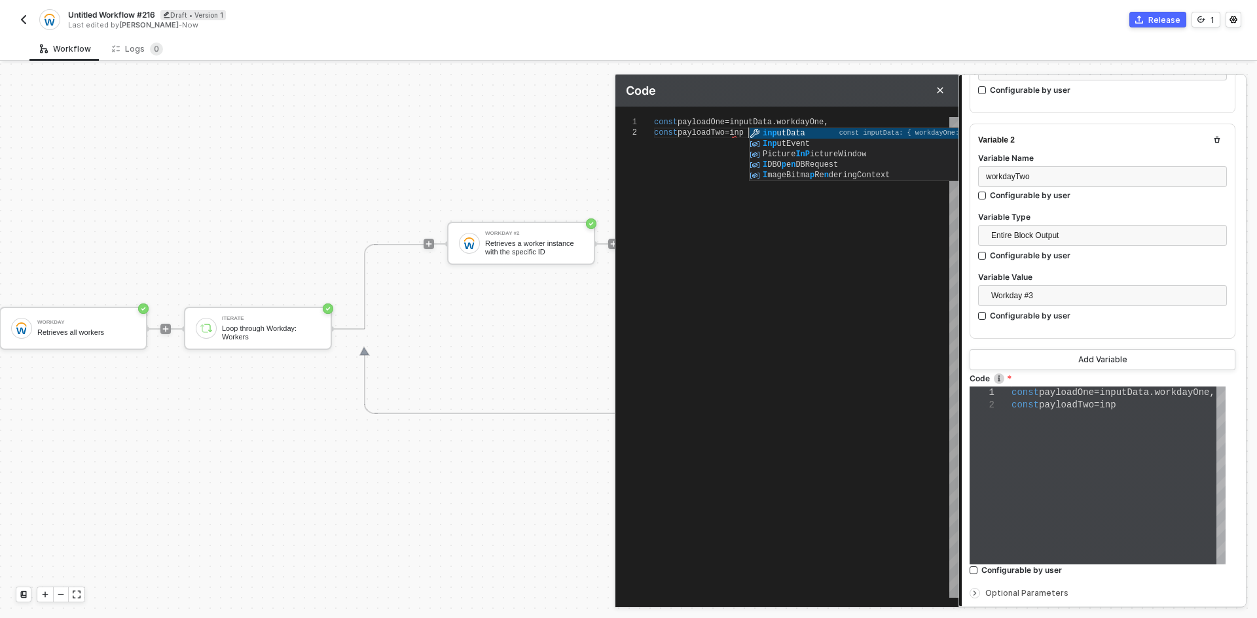
type textarea "const payloadOne = inputData.workdayOne, const payloadTwo = inpu"
type textarea "const payloadOne = inputData.workdayOne, const payloadTwo = inputData"
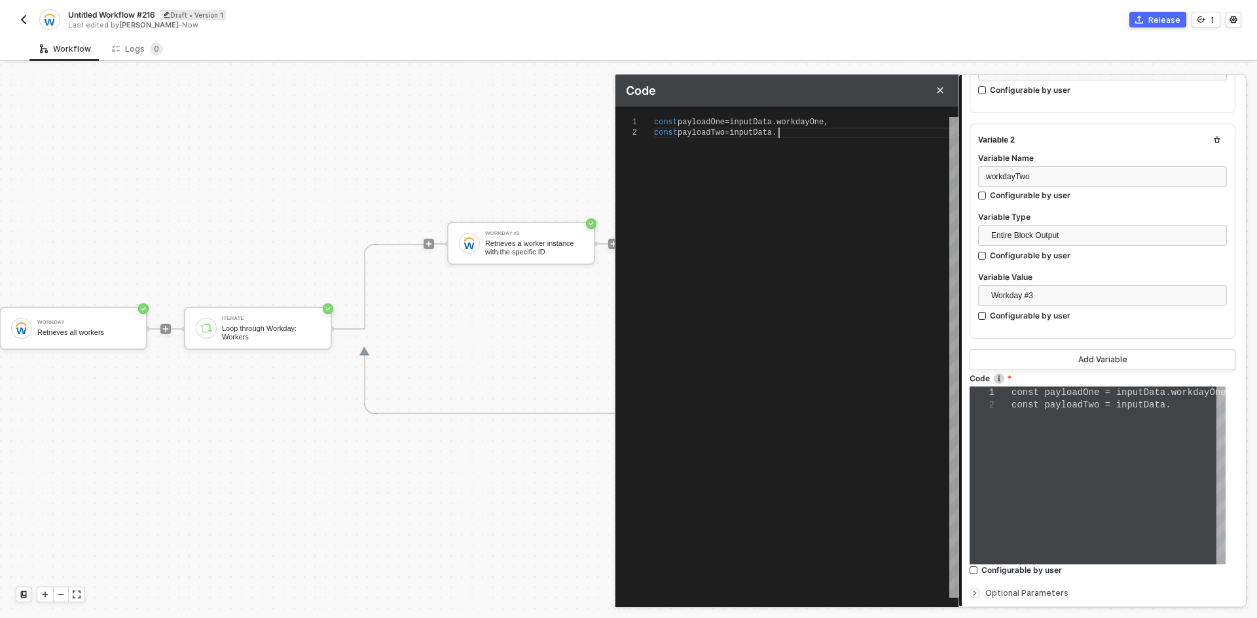
type textarea "const payloadOne = inputData.workdayOne, const payloadTwo = inputData."
type textarea "const payloadOne = inputData.workdayOne, const payloadTwo = inputData.w"
type textarea "const payloadOne = inputData.workdayOne, const payloadTwo = inputData.wo"
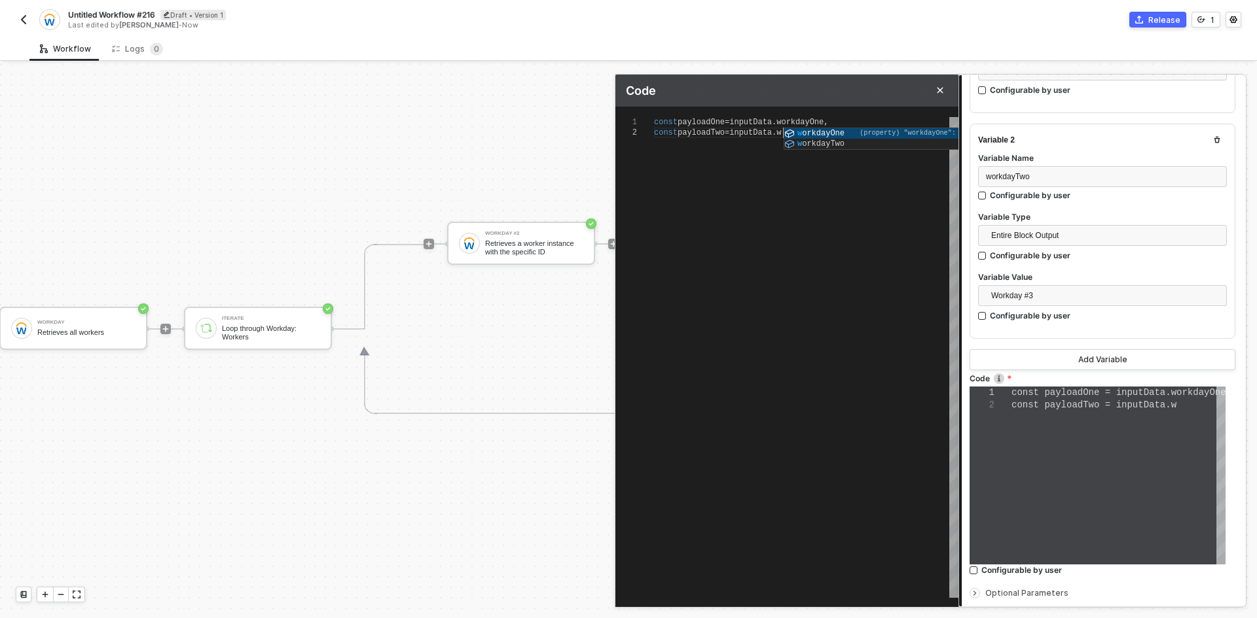
type textarea "const payloadOne = inputData.workdayOne, const payloadTwo = inputData.wo"
type textarea "const payloadOne = inputData.workdayOne, const payloadTwo = inputData.wor"
type textarea "const payloadOne = inputData.workdayOne, const payloadTwo = [DOMAIN_NAME]"
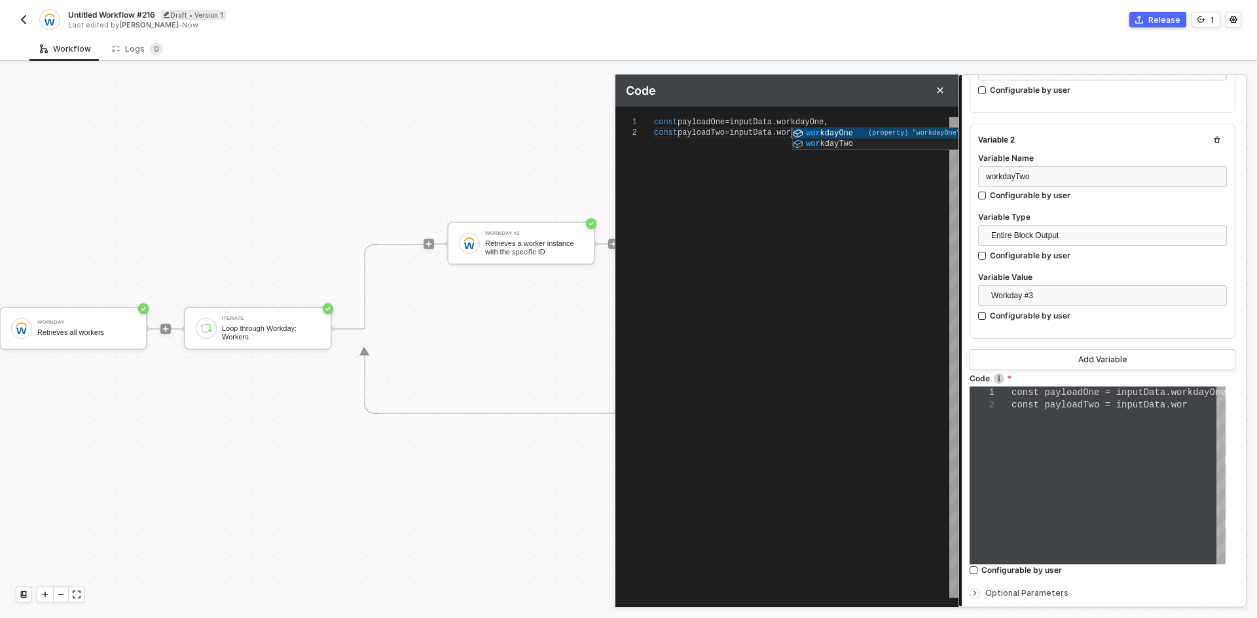
type textarea "const payloadOne = inputData.workdayOne, const payloadTwo = [DOMAIN_NAME]"
type textarea "const payloadOne = inputData.workdayOne, const payloadTwo = inputData.workdayTwo"
type textarea "const payloadOne = inputData.workdayOne const payloadTwo = inputData.workdayTwo"
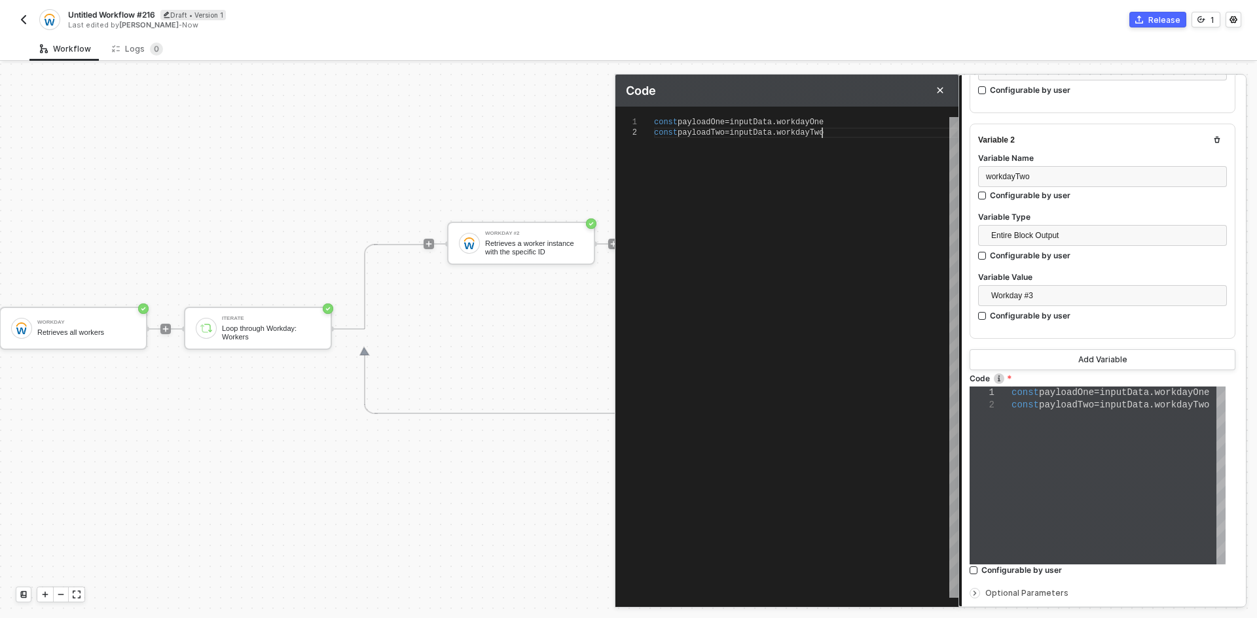
scroll to position [20, 0]
type textarea "const payloadOne = inputData.workdayOne const payloadTwo = inputData.workdayTwo"
type textarea "const payloadOne = inputData.workdayOne const payloadTwo = inputData.workdayTwo…"
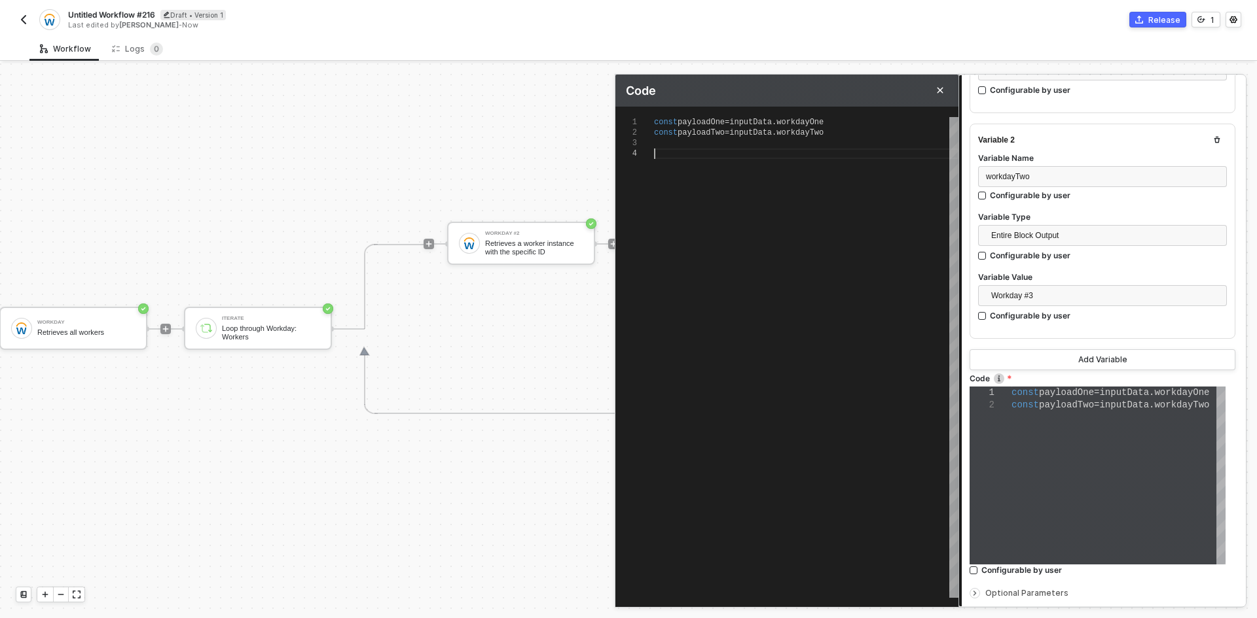
scroll to position [32, 4]
type textarea "const payloadOne = inputData.workdayOne const payloadTwo = inputData.workdayTwo…"
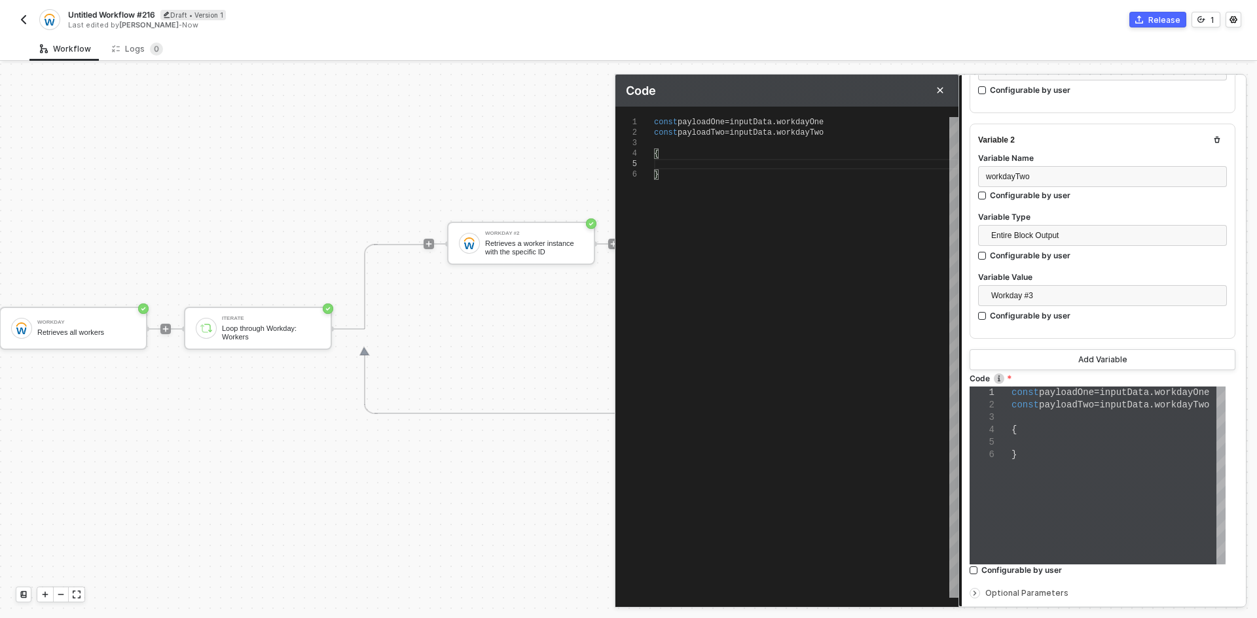
type textarea "const payloadOne = inputData.workdayOne const payloadTwo = inputData.workdayTwo…"
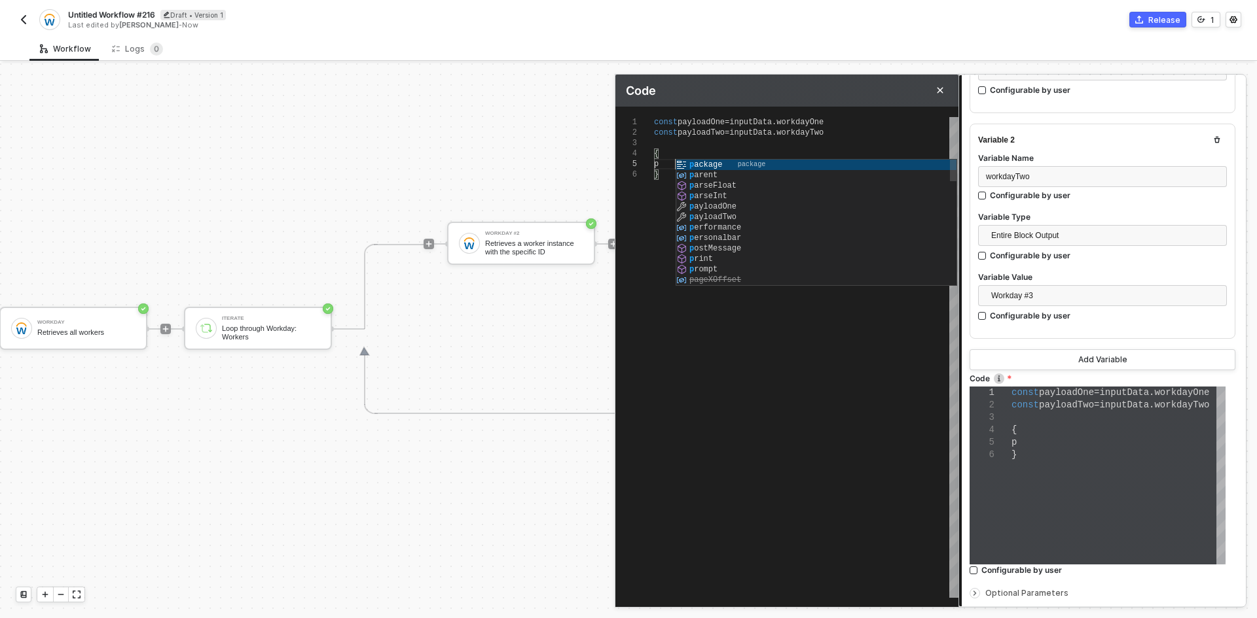
type textarea "const payloadOne = inputData.workdayOne const payloadTwo = inputData.workdayTwo…"
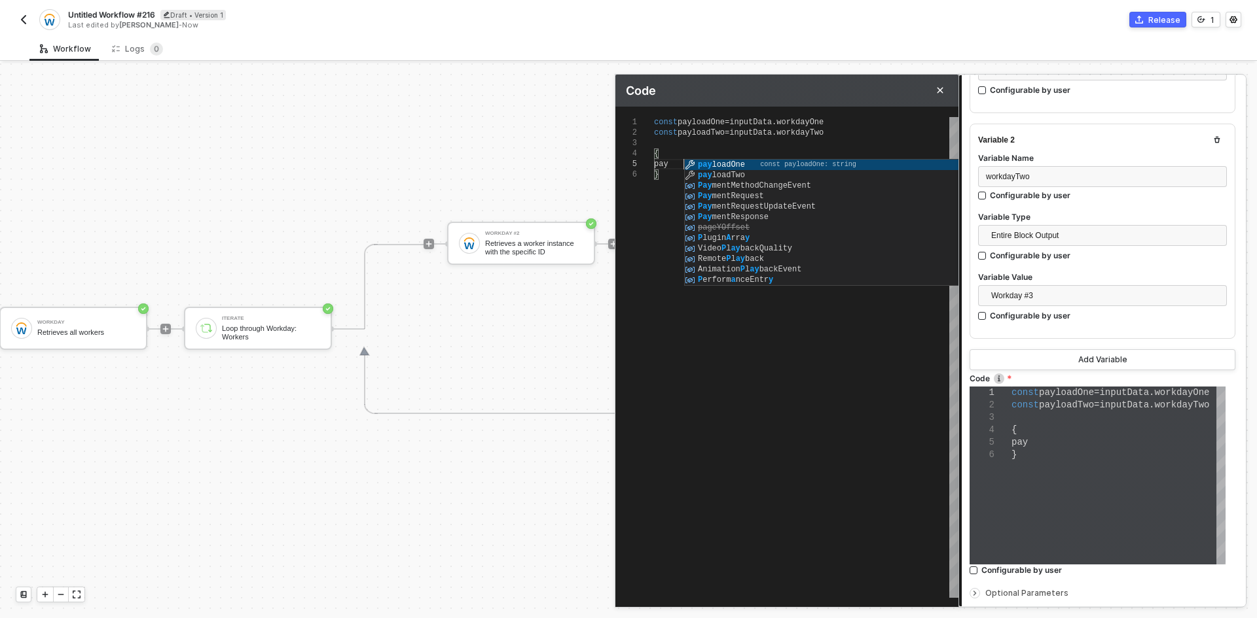
scroll to position [43, 29]
type textarea "const payloadOne = inputData.workdayOne const payloadTwo = inputData.workdayTwo…"
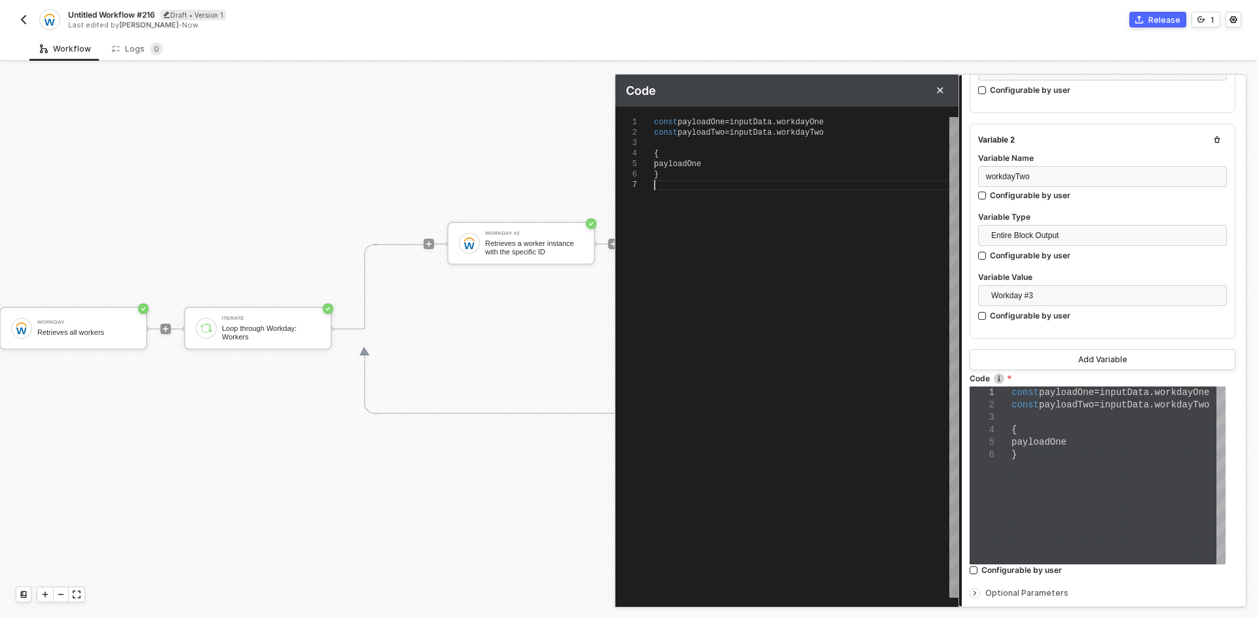
type textarea "const payloadOne = inputData.workdayOne const payloadTwo = inputData.workdayTwo…"
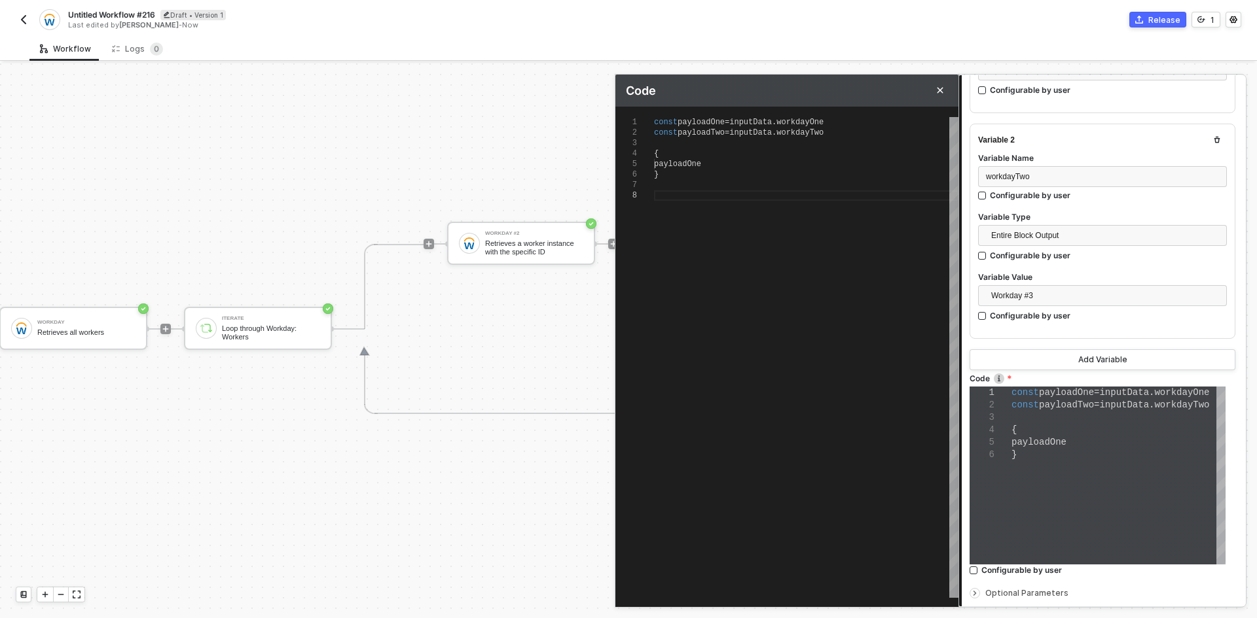
type textarea "const payloadOne = inputData.workdayOne const payloadTwo = inputData.workdayTwo…"
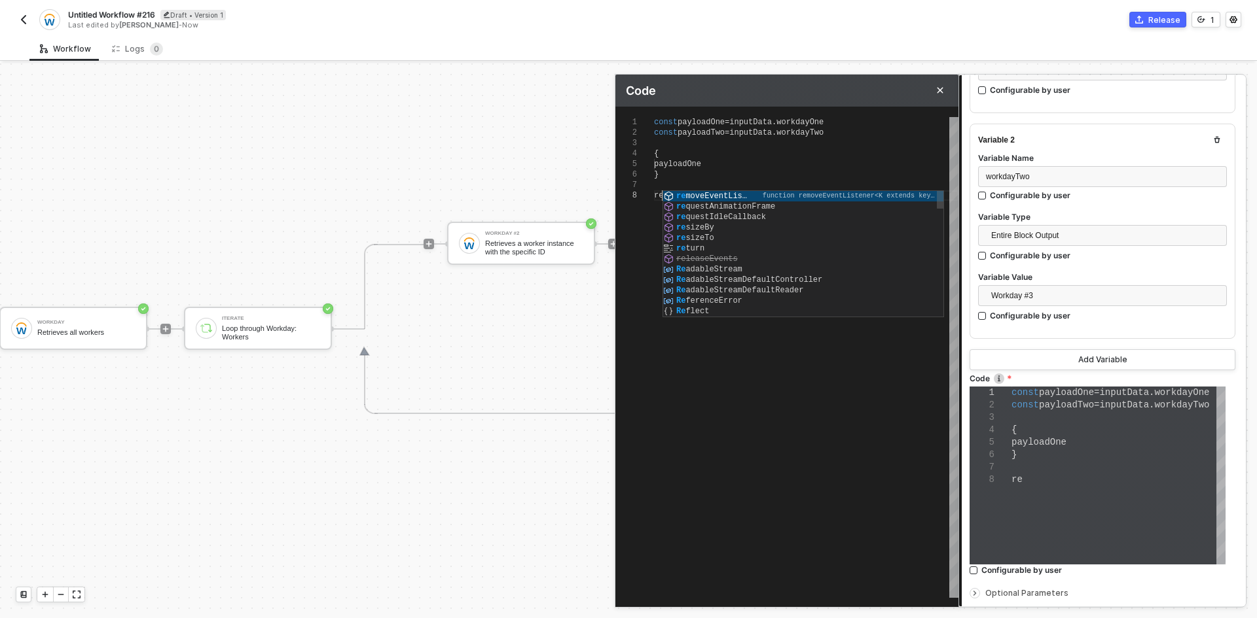
type textarea "const payloadOne = inputData.workdayOne const payloadTwo = inputData.workdayTwo…"
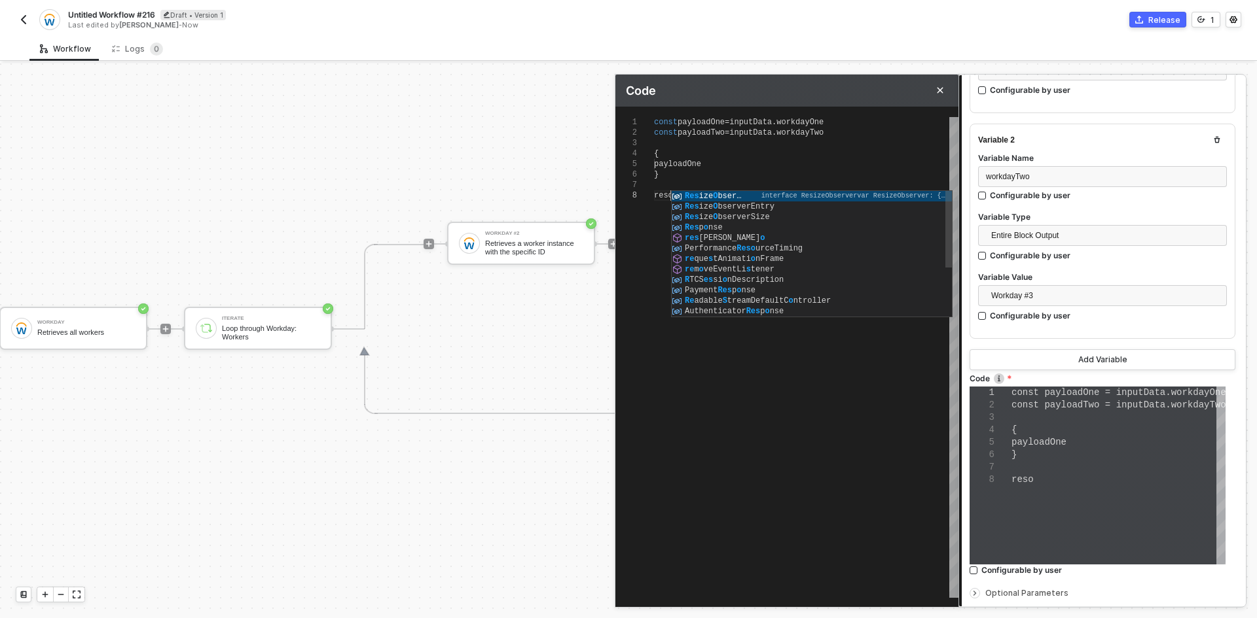
type textarea "const payloadOne = inputData.workdayOne const payloadTwo = inputData.workdayTwo…"
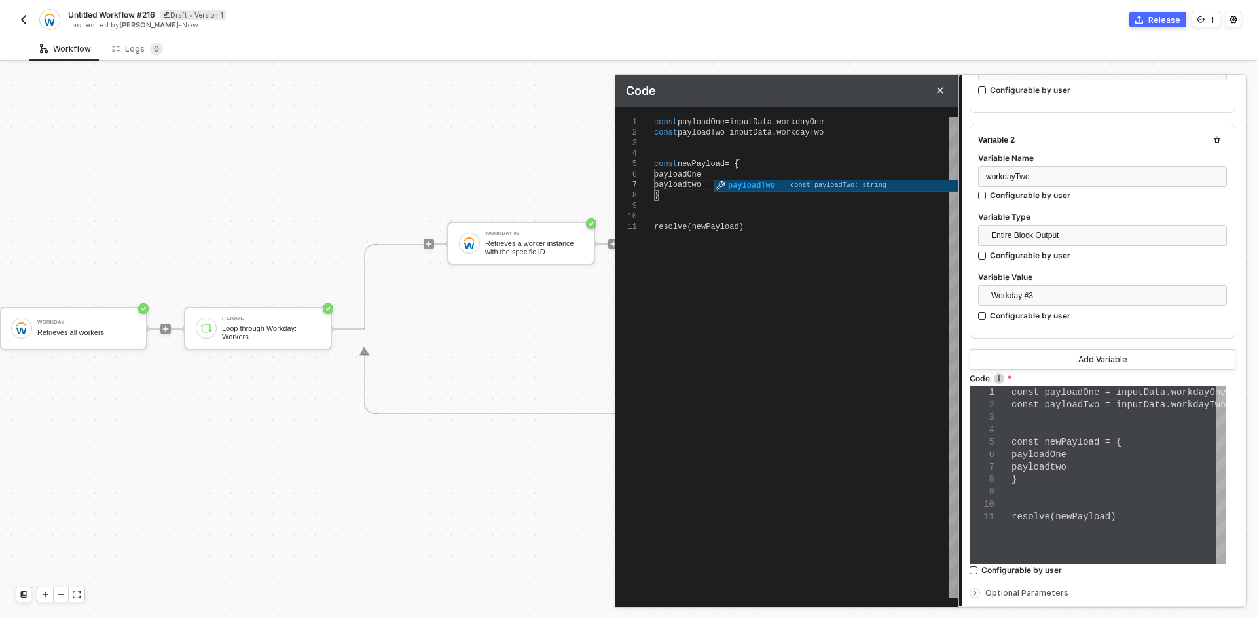
scroll to position [63, 60]
click at [717, 183] on div "payloadTwo" at bounding box center [806, 185] width 304 height 10
click at [719, 180] on div "payloadTwo" at bounding box center [806, 185] width 304 height 10
click at [719, 178] on div "payloadOne" at bounding box center [806, 175] width 304 height 10
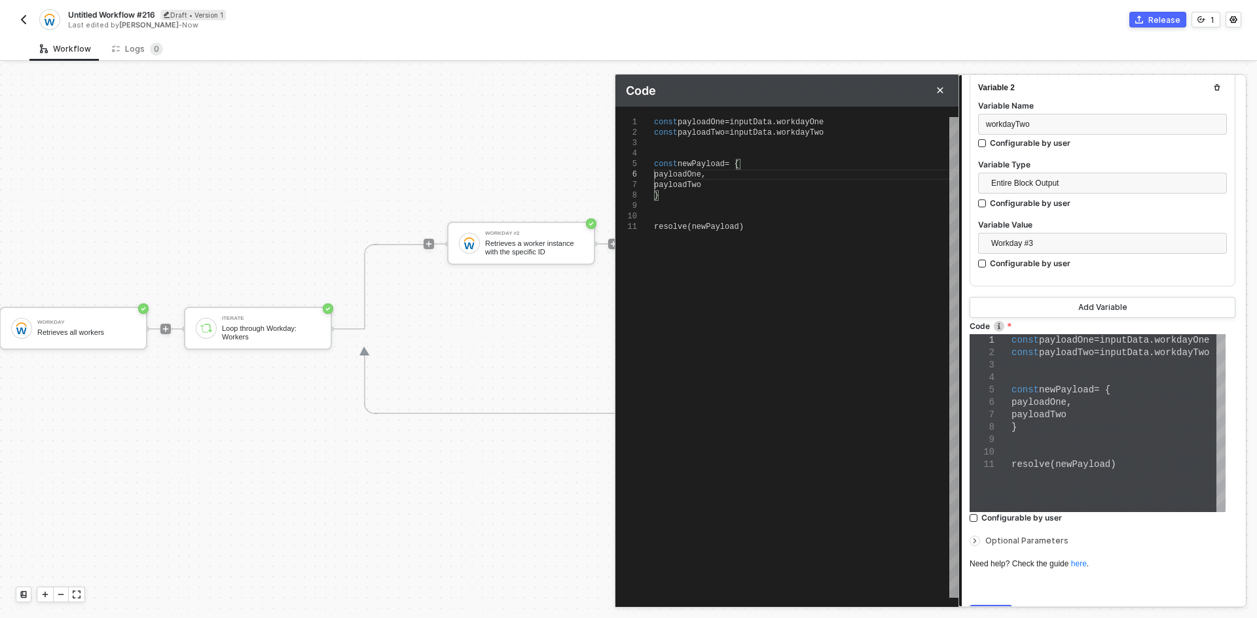
scroll to position [449, 0]
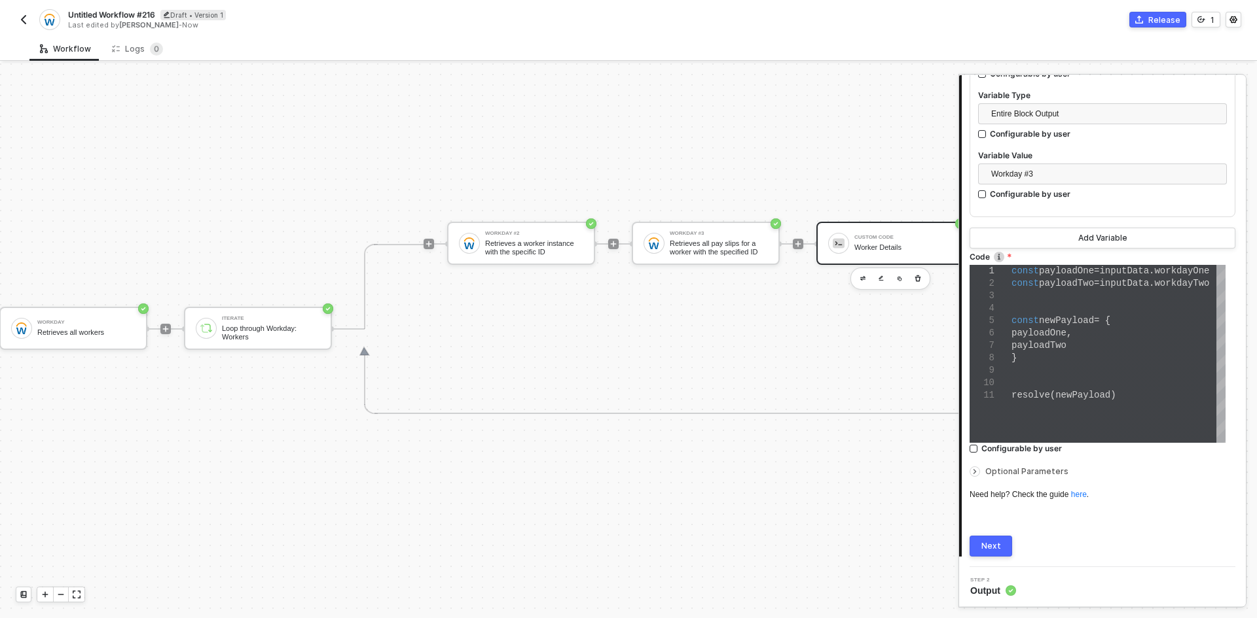
click at [989, 550] on button "Next" at bounding box center [990, 546] width 43 height 21
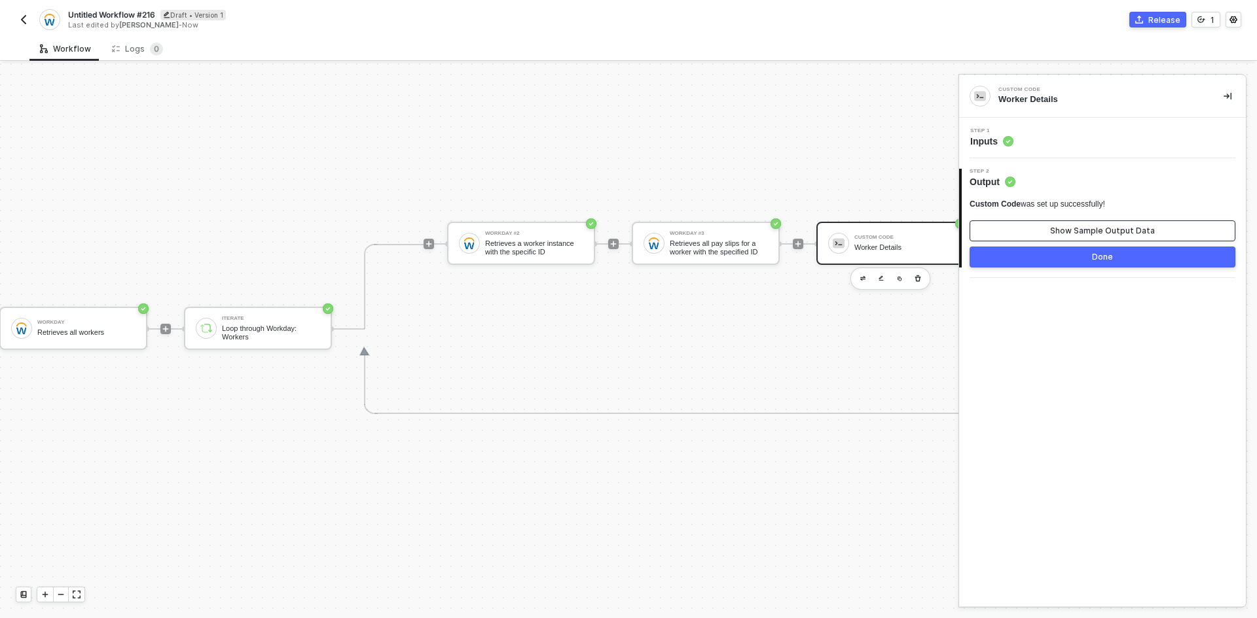
click at [1070, 238] on button "Show Sample Output Data" at bounding box center [1102, 231] width 266 height 21
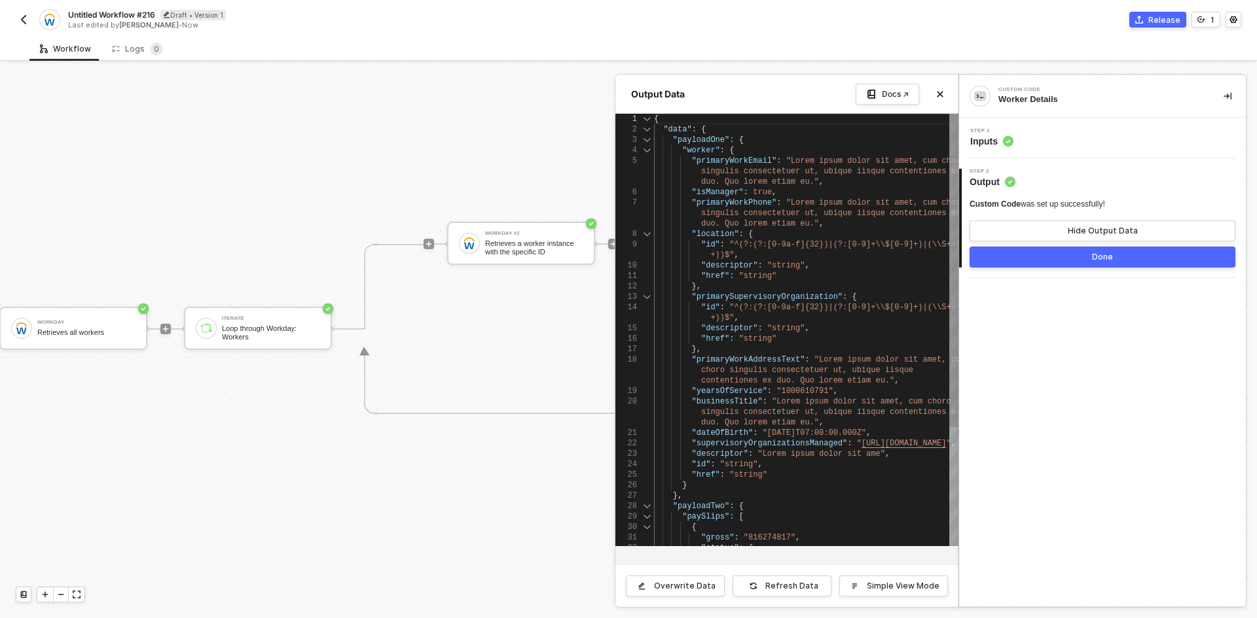
click at [647, 140] on div at bounding box center [646, 140] width 17 height 10
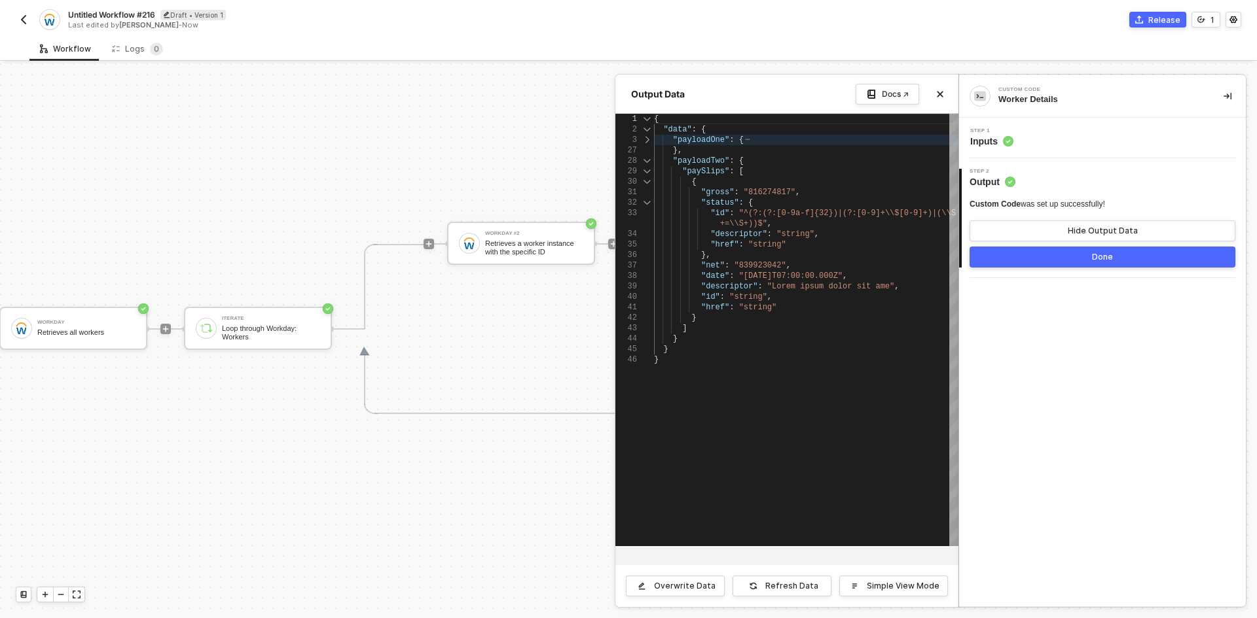
click at [647, 140] on div at bounding box center [646, 140] width 17 height 10
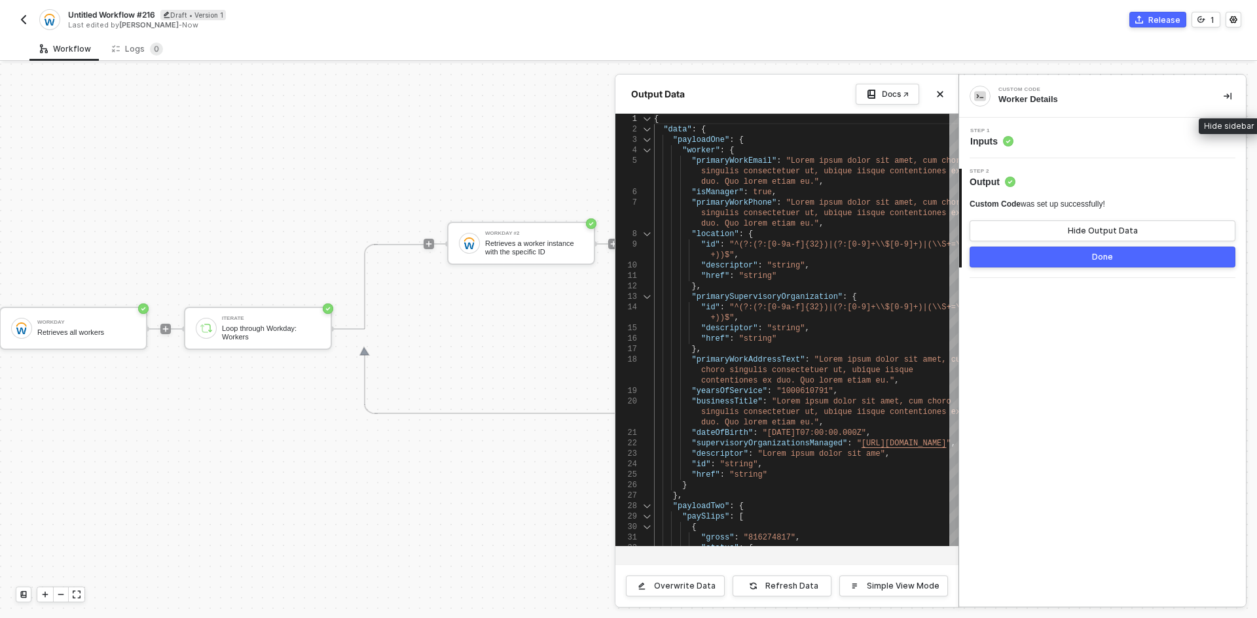
click at [1223, 93] on button "button" at bounding box center [1227, 96] width 16 height 16
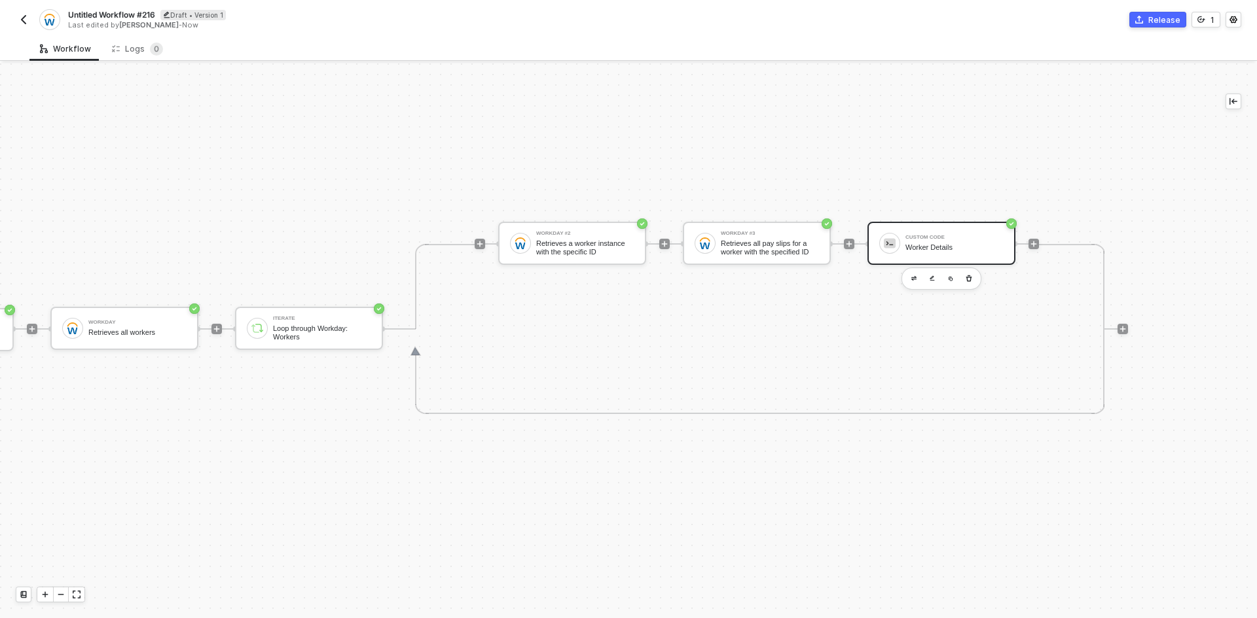
click at [1018, 240] on div "Workday #2 Retrieves a worker instance with the specific ID Workday #3 Retrieve…" at bounding box center [768, 244] width 541 height 170
click at [1029, 242] on icon "icon-play" at bounding box center [1033, 244] width 8 height 8
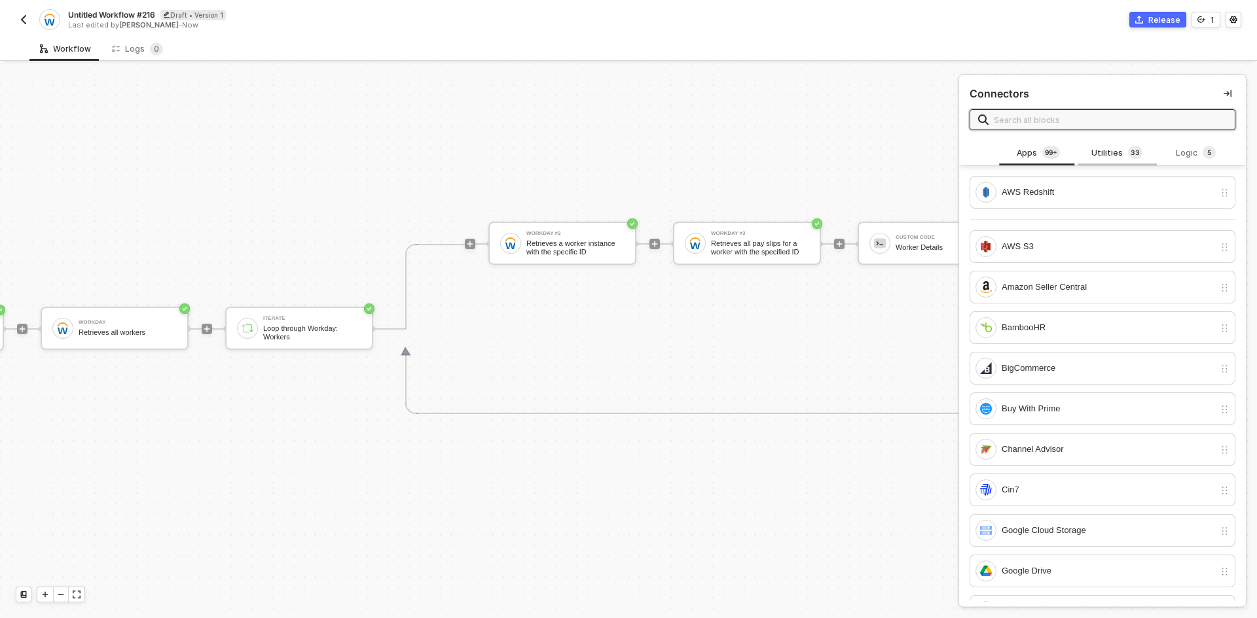
click at [1105, 148] on div "Utilities 3 3" at bounding box center [1117, 153] width 58 height 14
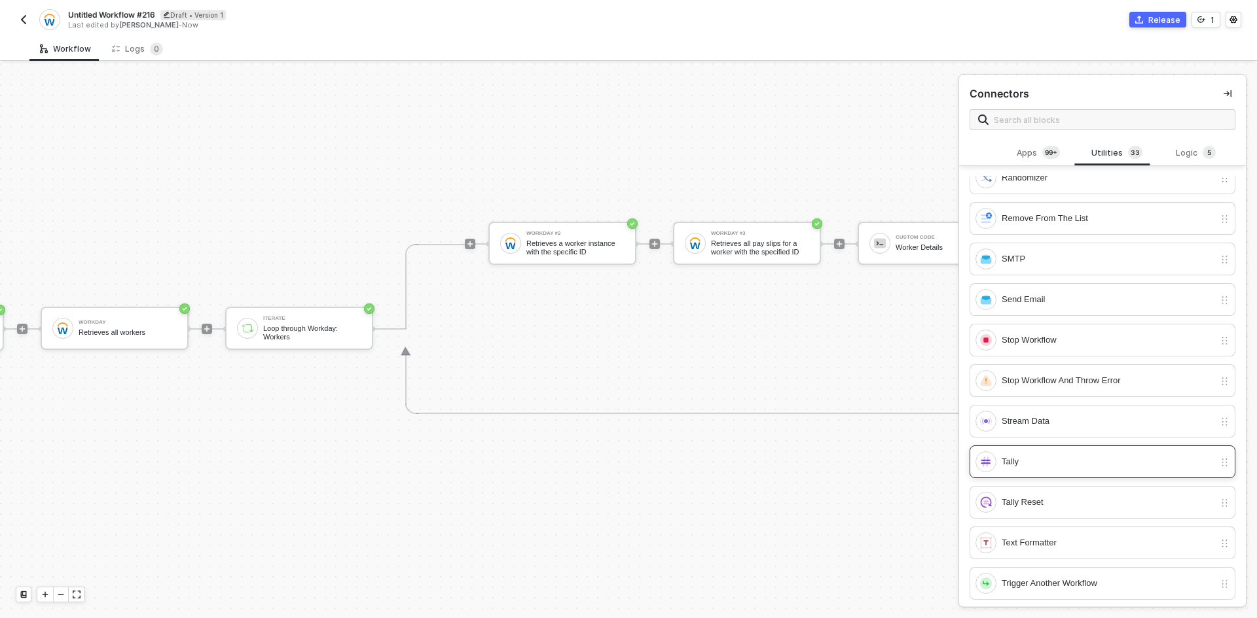
scroll to position [851, 0]
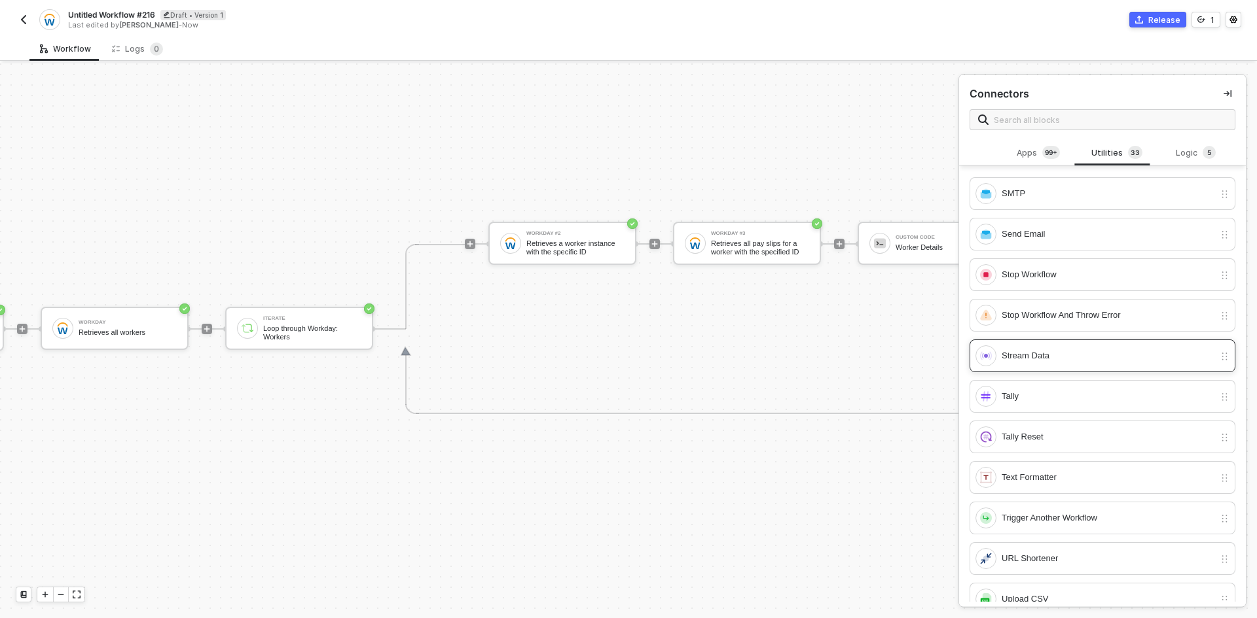
click at [1022, 359] on div "Stream Data" at bounding box center [1107, 356] width 213 height 14
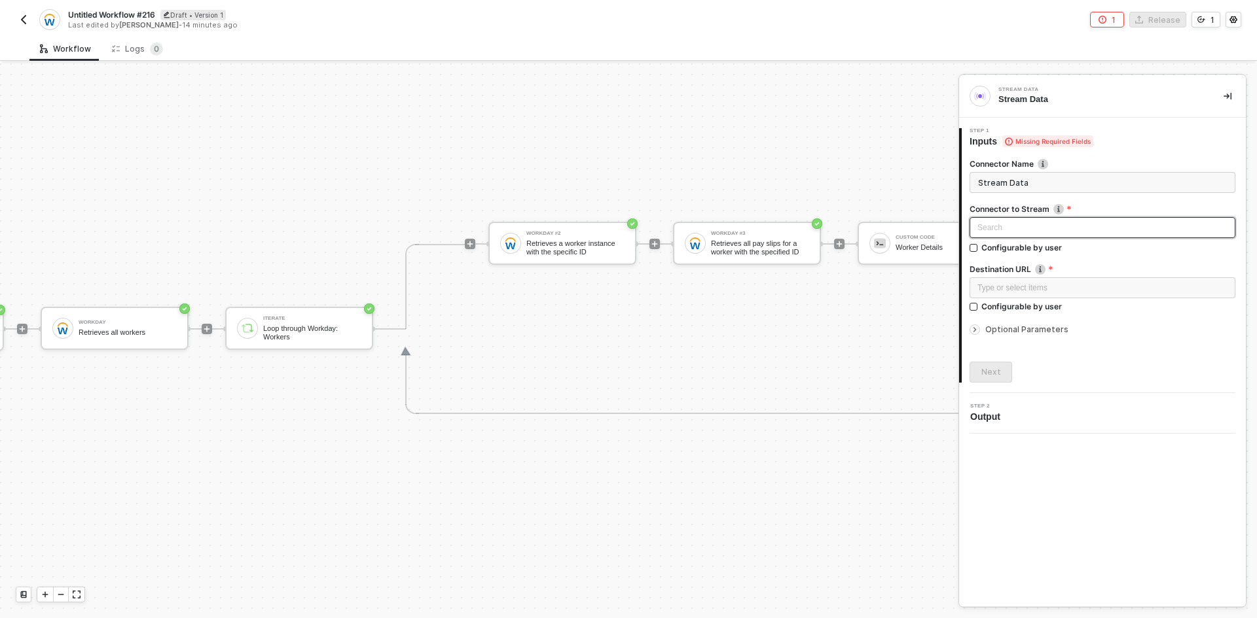
click at [1027, 232] on input "search" at bounding box center [1102, 228] width 250 height 20
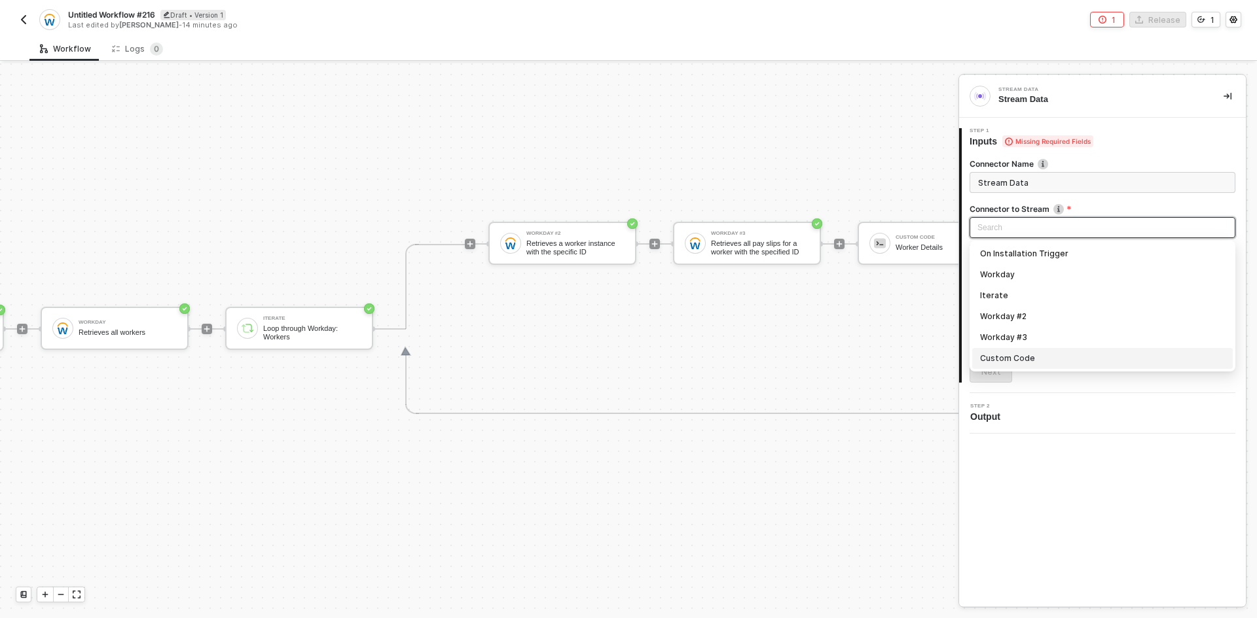
click at [1072, 362] on div "Custom Code" at bounding box center [1102, 358] width 245 height 14
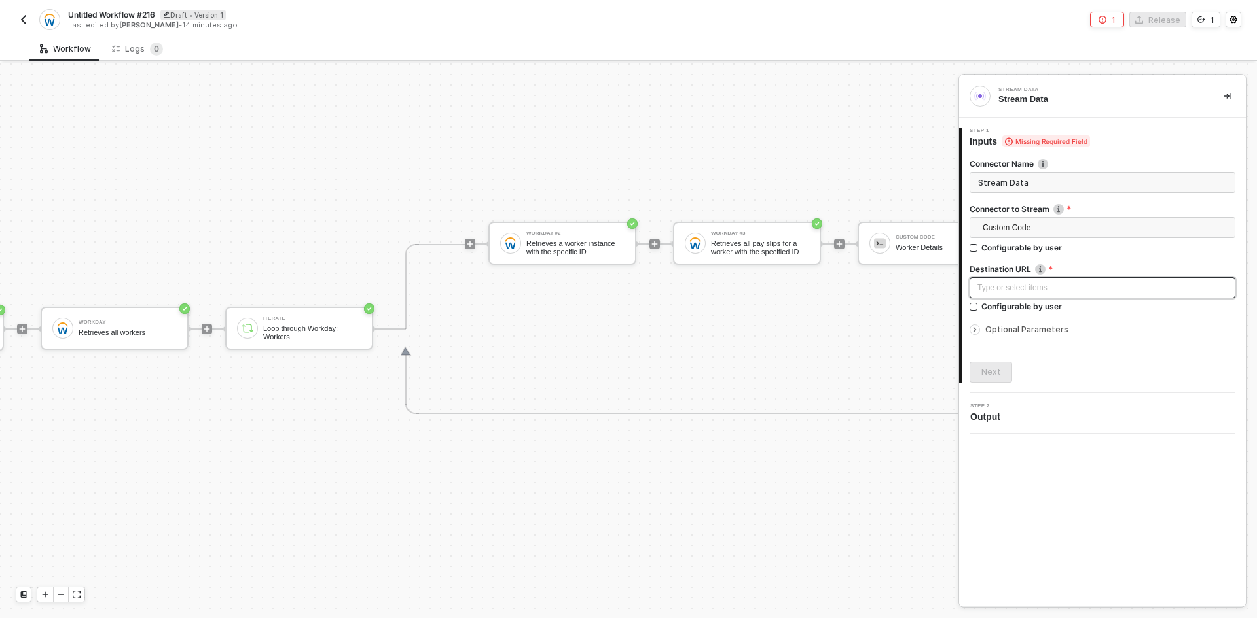
click at [1022, 288] on div "Type or select items ﻿" at bounding box center [1102, 288] width 250 height 12
click at [995, 373] on div "Next" at bounding box center [991, 372] width 20 height 10
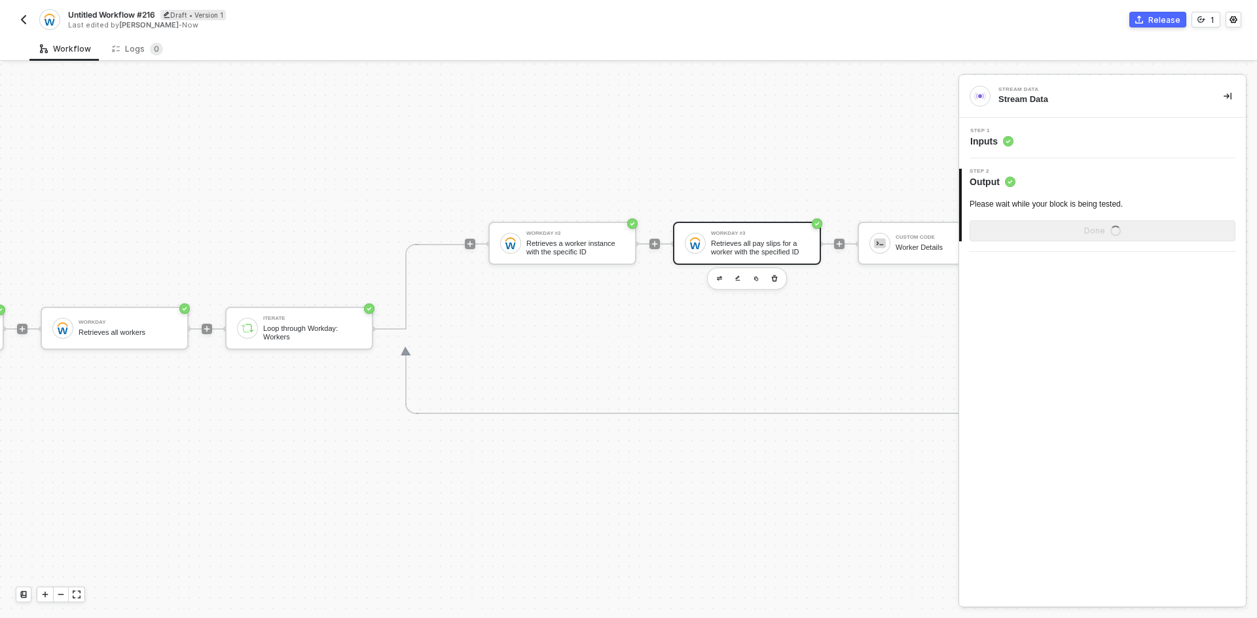
click at [749, 238] on div "Workday #3 Retrieves all pay slips for a worker with the specified ID" at bounding box center [760, 243] width 98 height 25
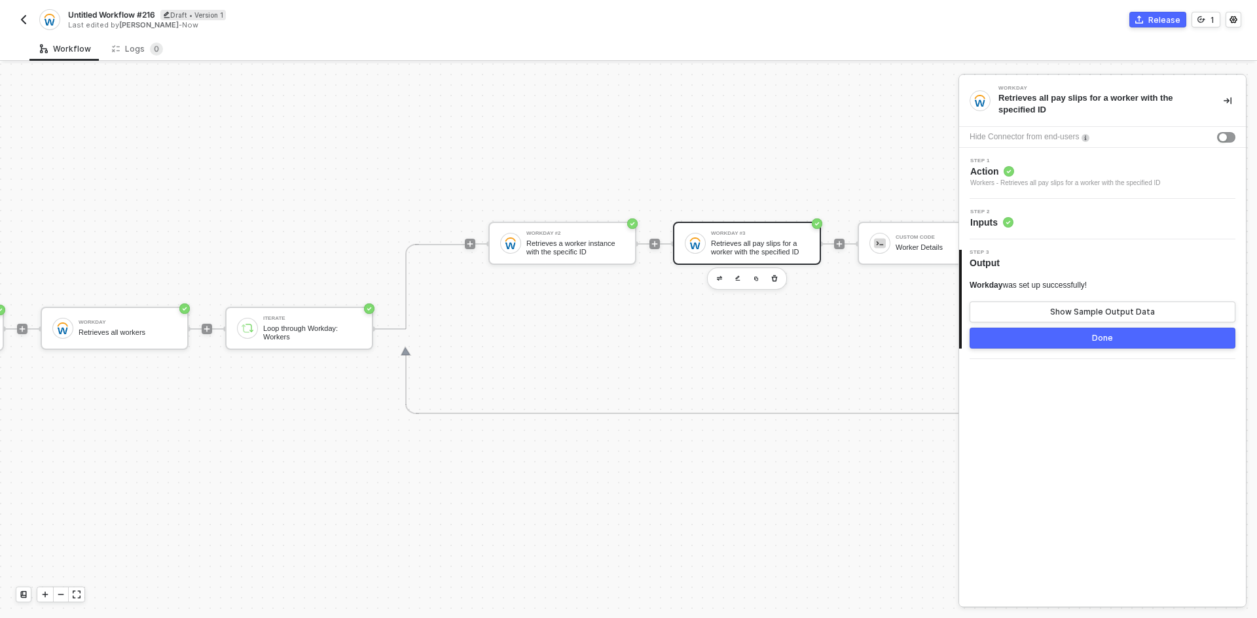
click at [1075, 213] on div "Step 2 Inputs" at bounding box center [1103, 219] width 283 height 20
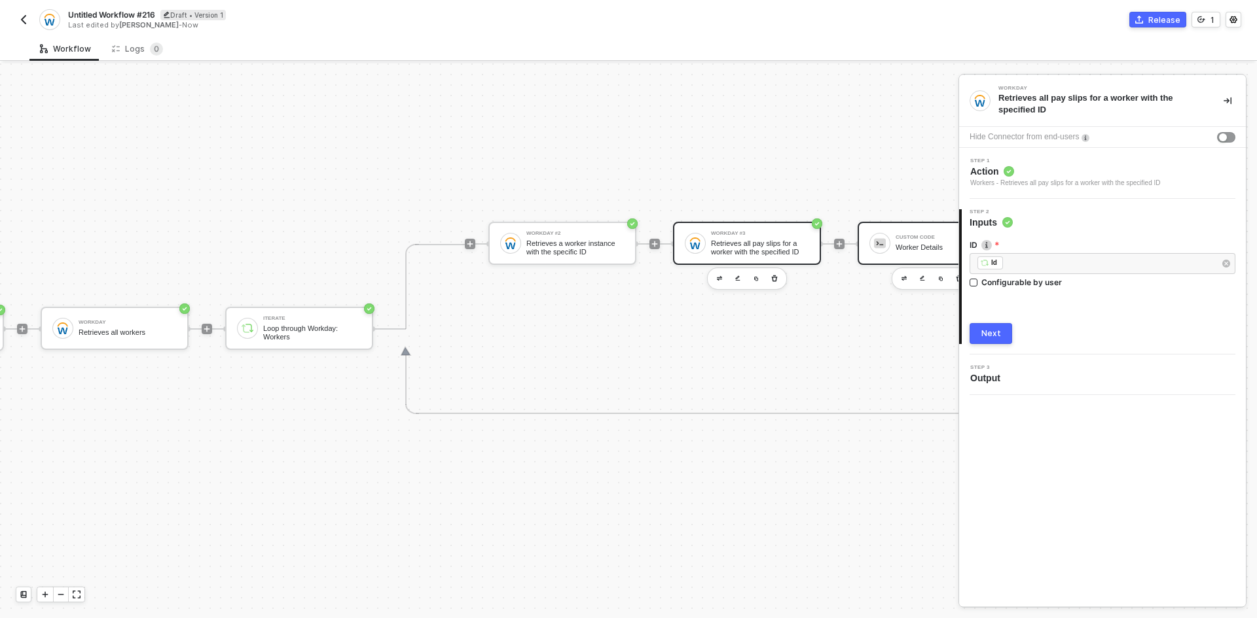
click at [886, 247] on div at bounding box center [879, 243] width 21 height 21
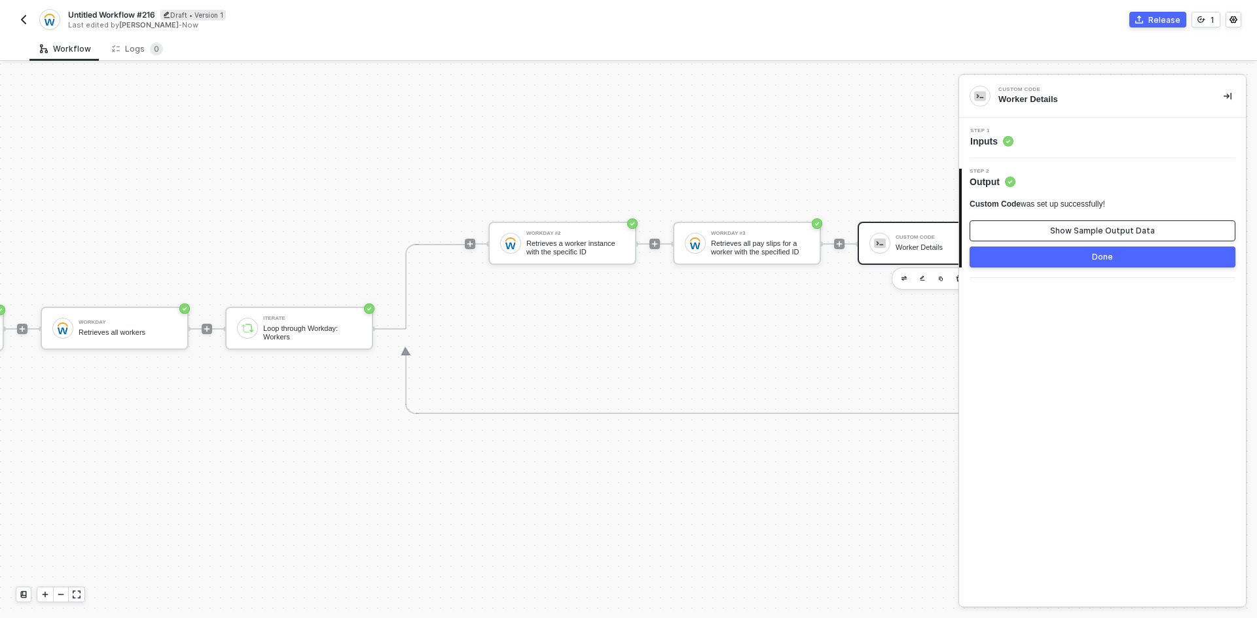
click at [1054, 223] on button "Show Sample Output Data" at bounding box center [1102, 231] width 266 height 21
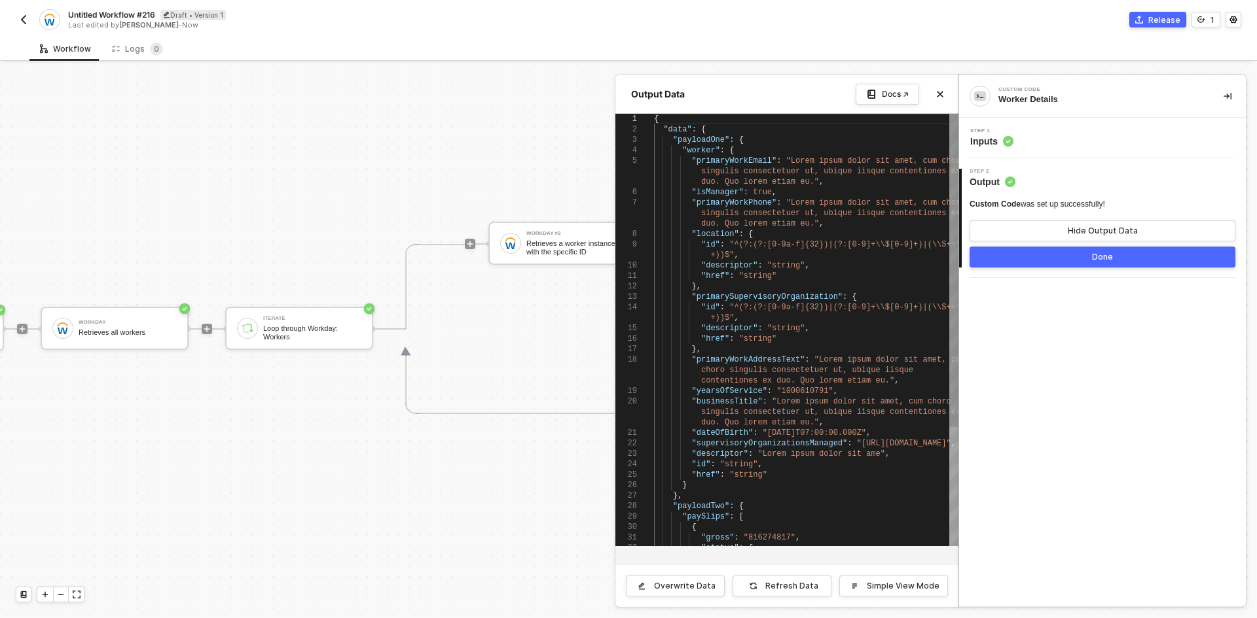
click at [1058, 147] on div "Step 1 Inputs" at bounding box center [1103, 138] width 283 height 20
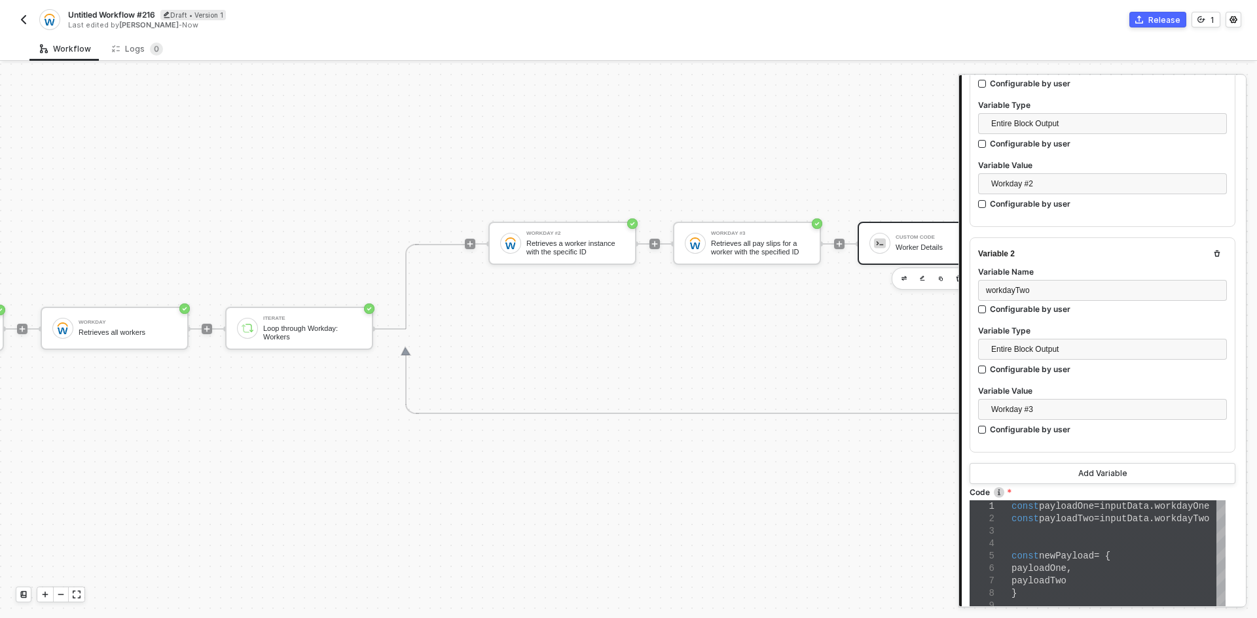
scroll to position [393, 0]
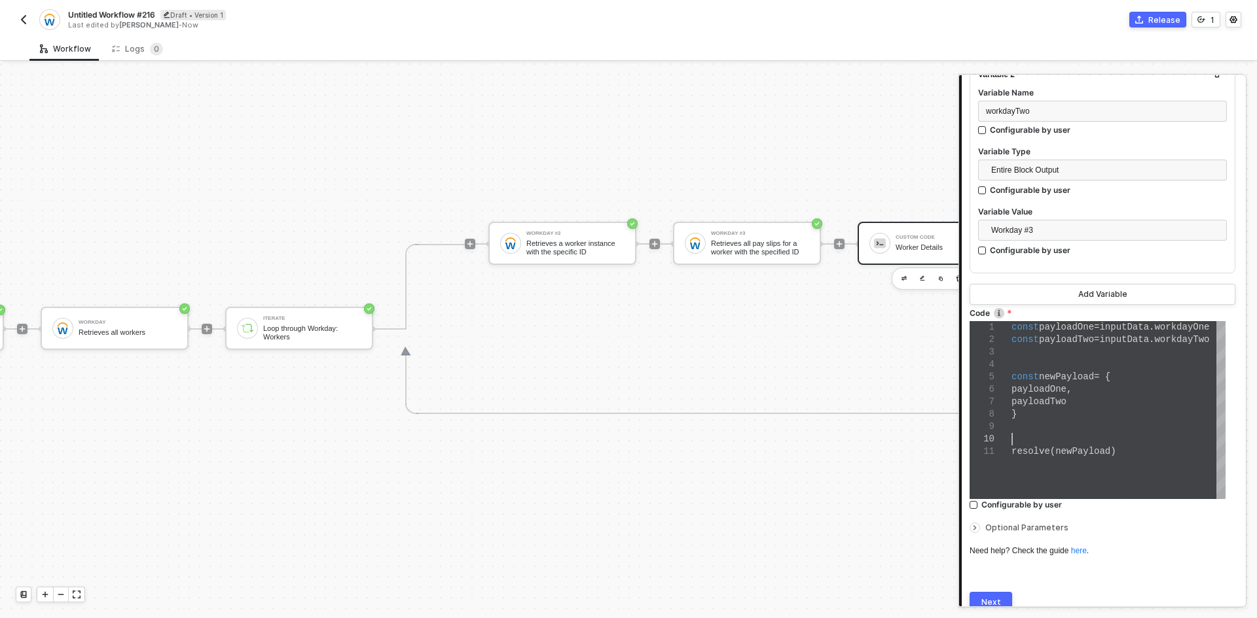
click at [1030, 434] on div at bounding box center [1118, 439] width 214 height 12
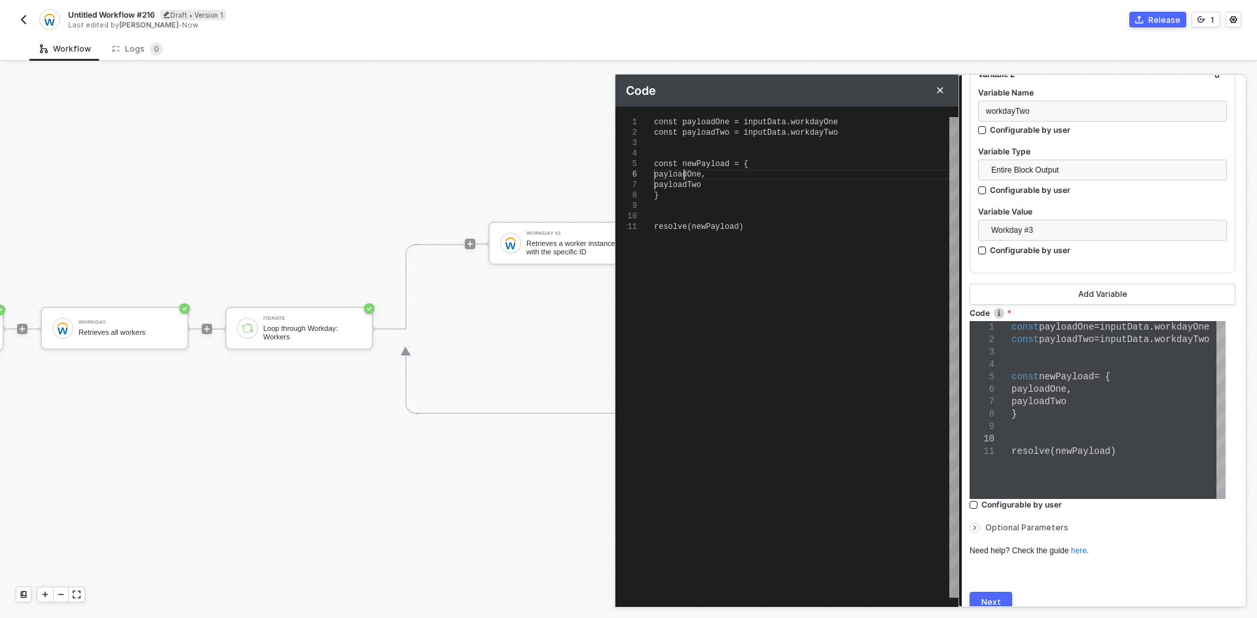
scroll to position [0, 0]
click at [685, 173] on span "payloadOne," at bounding box center [680, 174] width 52 height 9
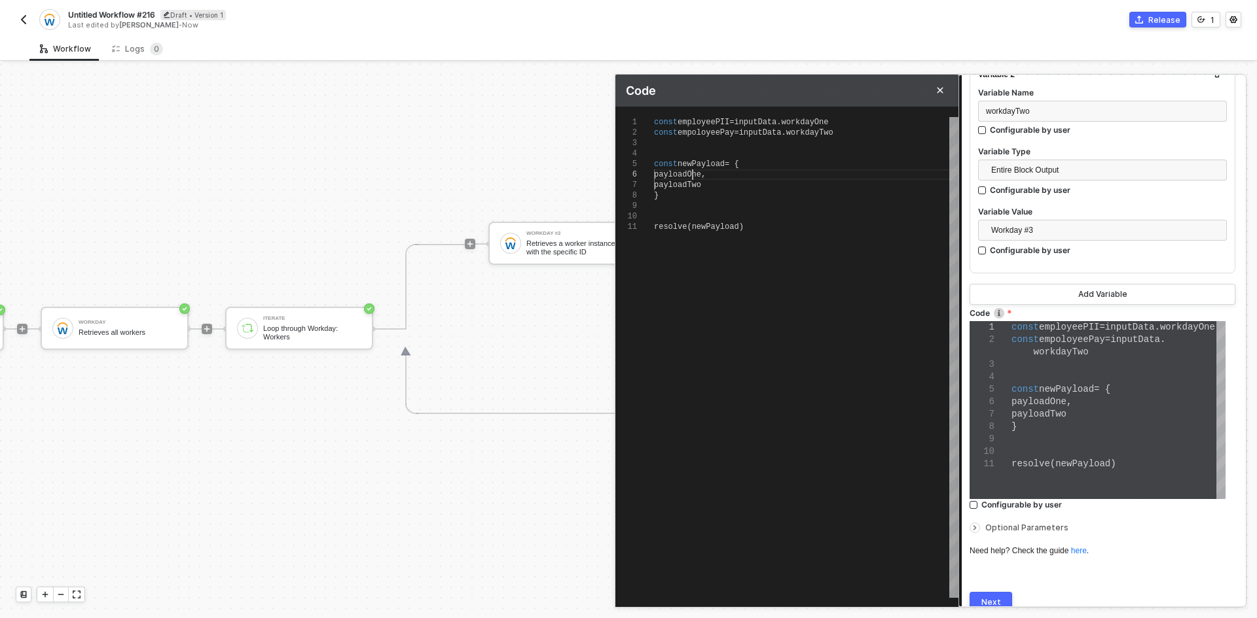
click at [679, 185] on span "payloadTwo" at bounding box center [677, 185] width 47 height 9
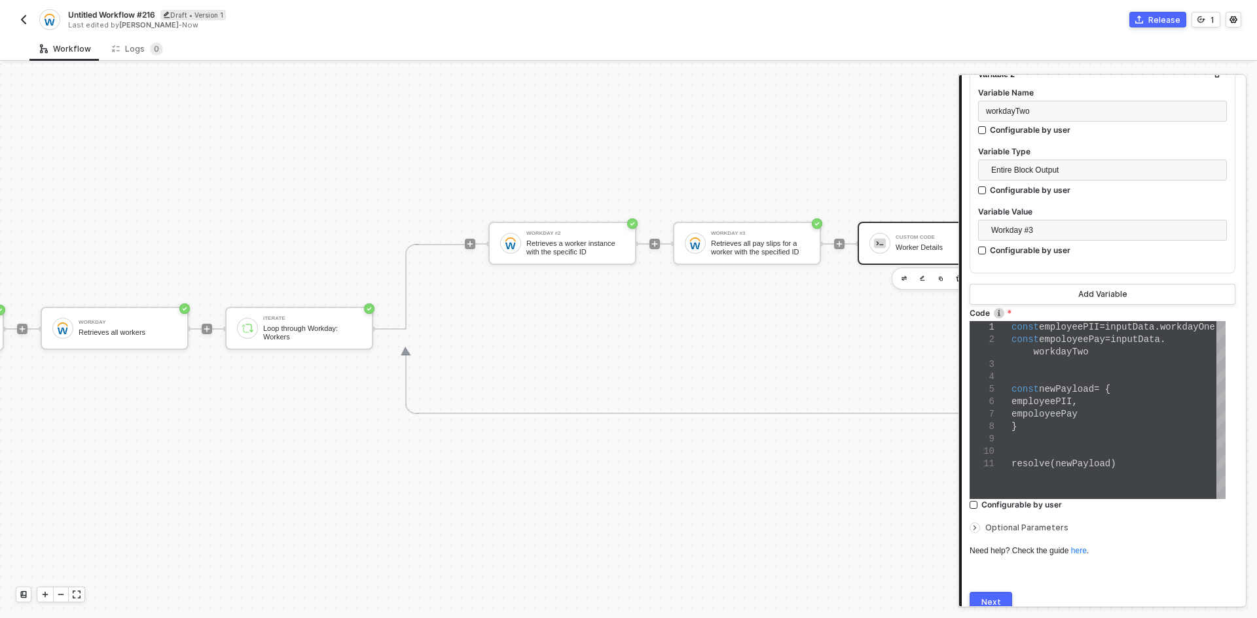
click at [988, 598] on div "Next" at bounding box center [991, 603] width 20 height 10
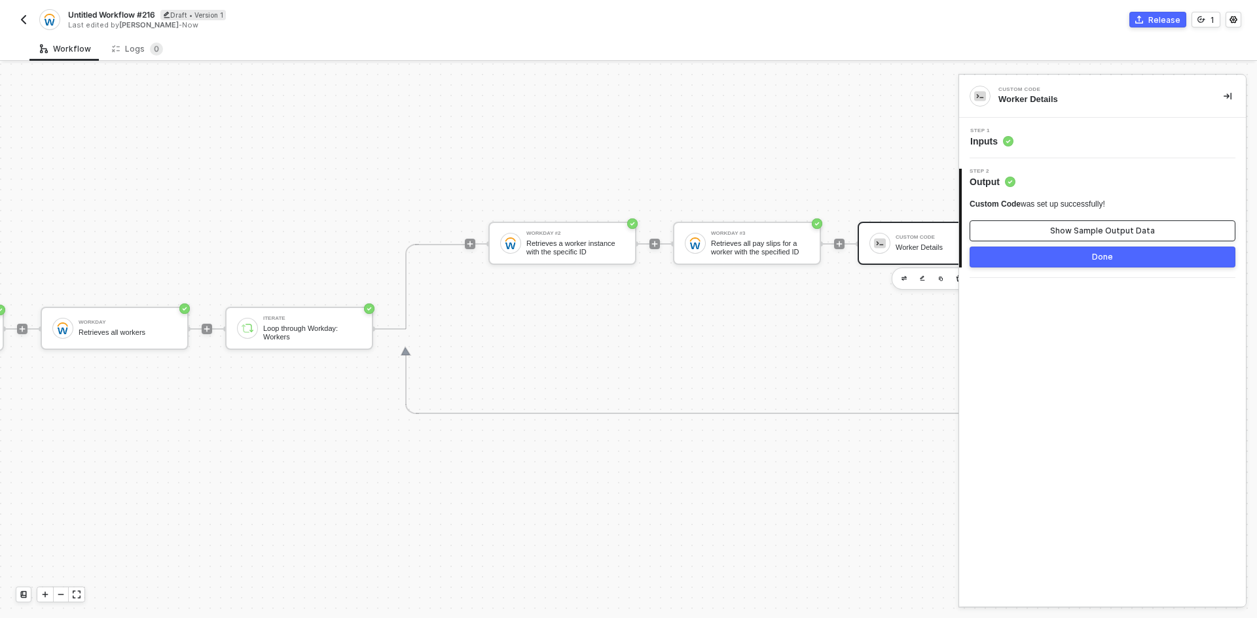
click at [1019, 236] on button "Show Sample Output Data" at bounding box center [1102, 231] width 266 height 21
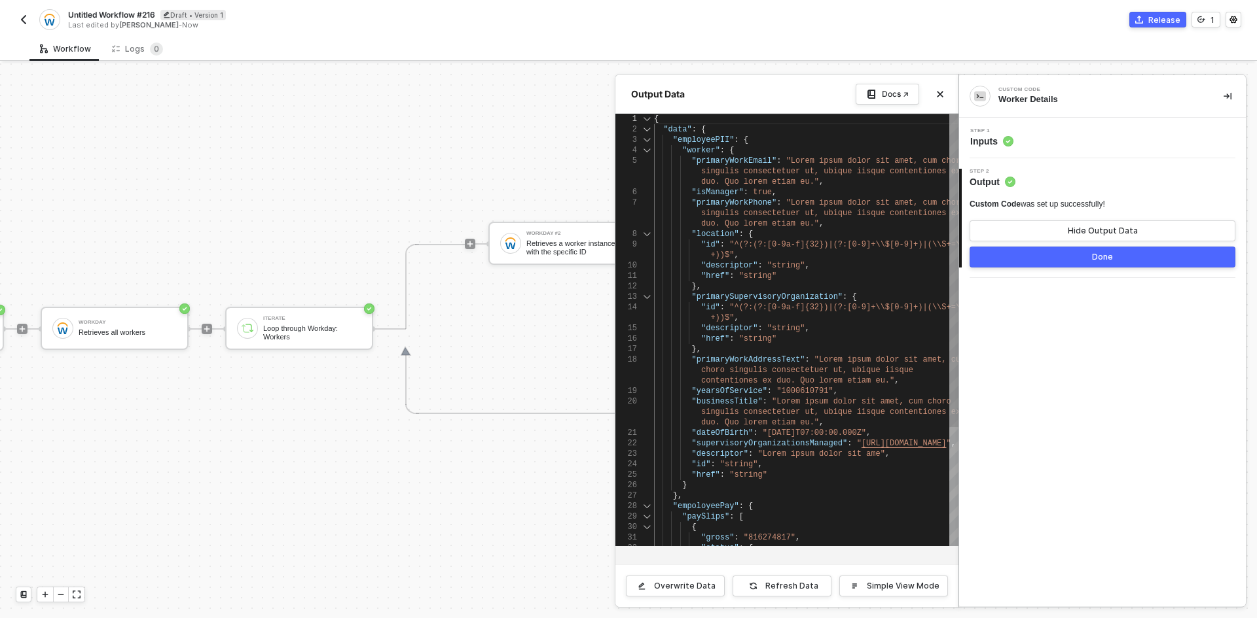
click at [645, 149] on div at bounding box center [646, 150] width 17 height 10
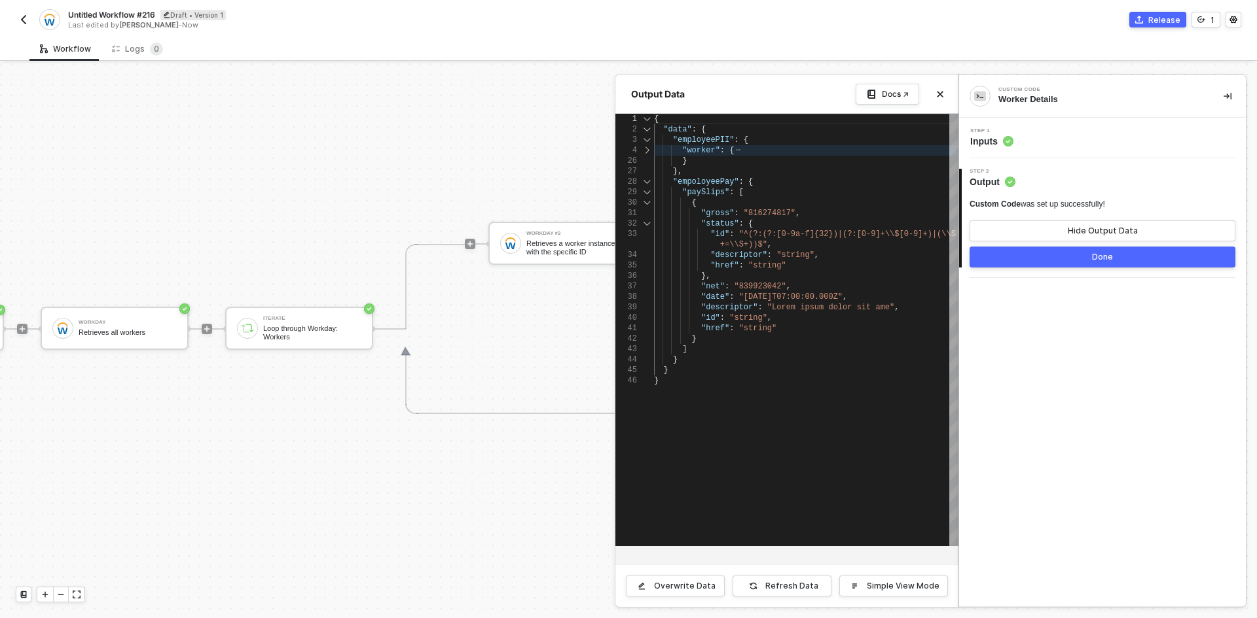
click at [645, 149] on div at bounding box center [646, 150] width 17 height 10
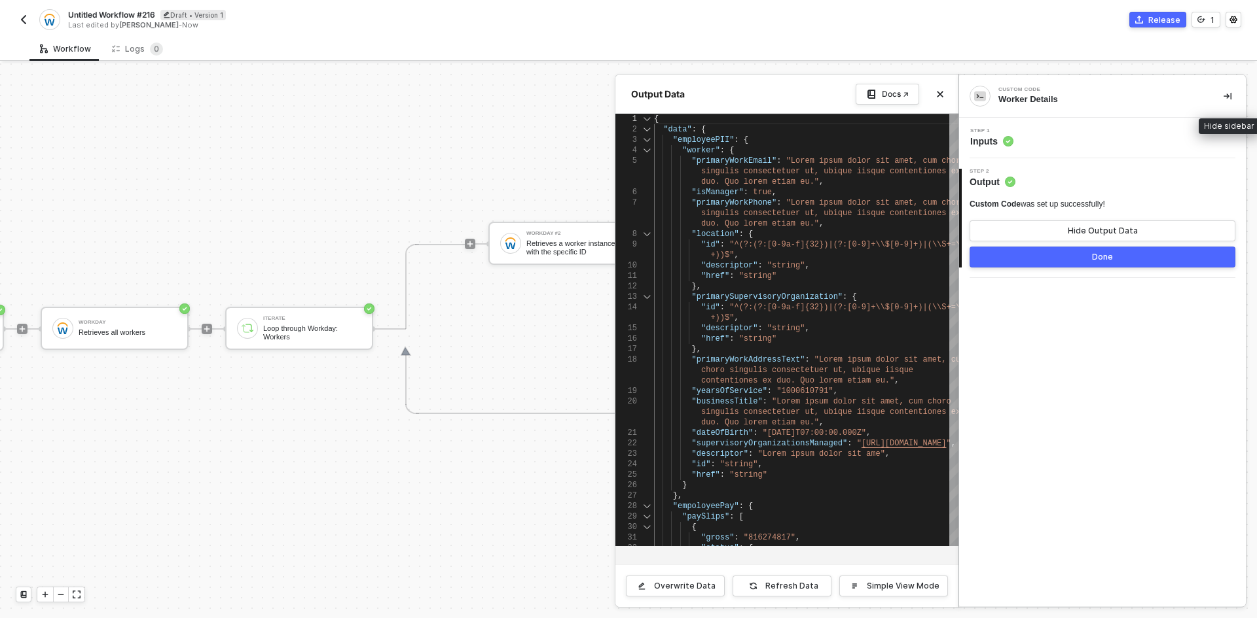
click at [1226, 89] on button "button" at bounding box center [1227, 96] width 16 height 16
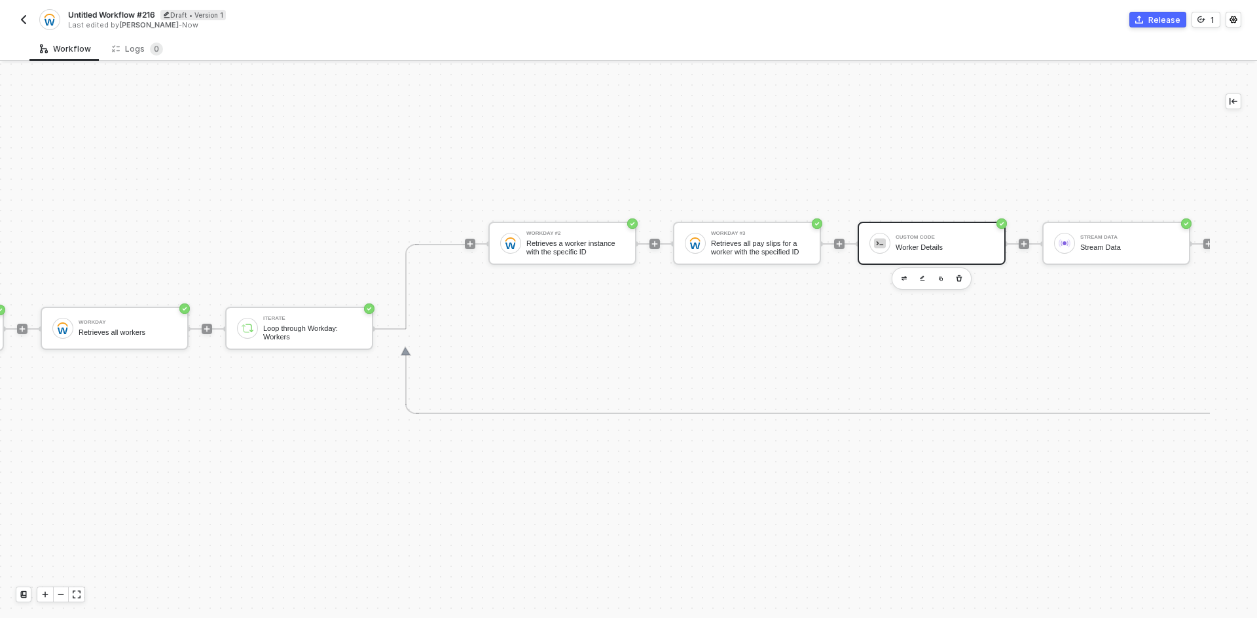
click at [128, 12] on span "Untitled Workflow #216" at bounding box center [111, 14] width 87 height 11
click at [128, 12] on input "Untitled Workflow #216" at bounding box center [179, 15] width 223 height 16
click at [310, 15] on div "Save" at bounding box center [310, 14] width 20 height 11
click at [26, 21] on img "button" at bounding box center [23, 19] width 10 height 10
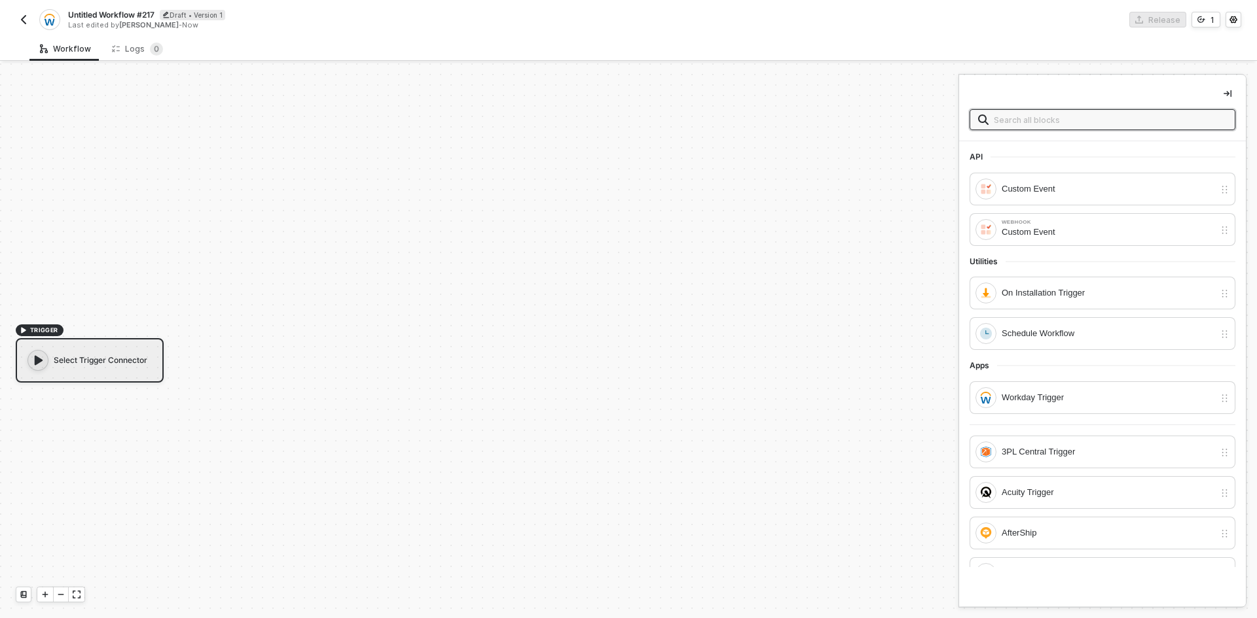
scroll to position [24, 0]
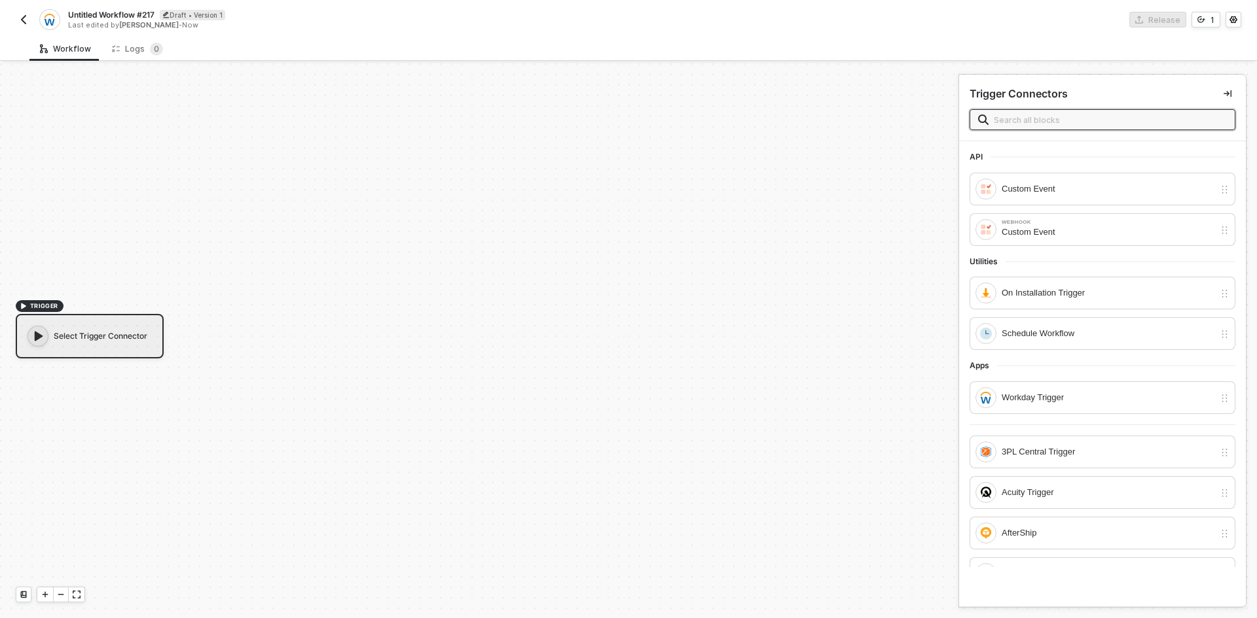
click at [118, 15] on span "Untitled Workflow #217" at bounding box center [111, 14] width 86 height 11
click at [118, 15] on input "Untitled Workflow #217" at bounding box center [179, 15] width 223 height 16
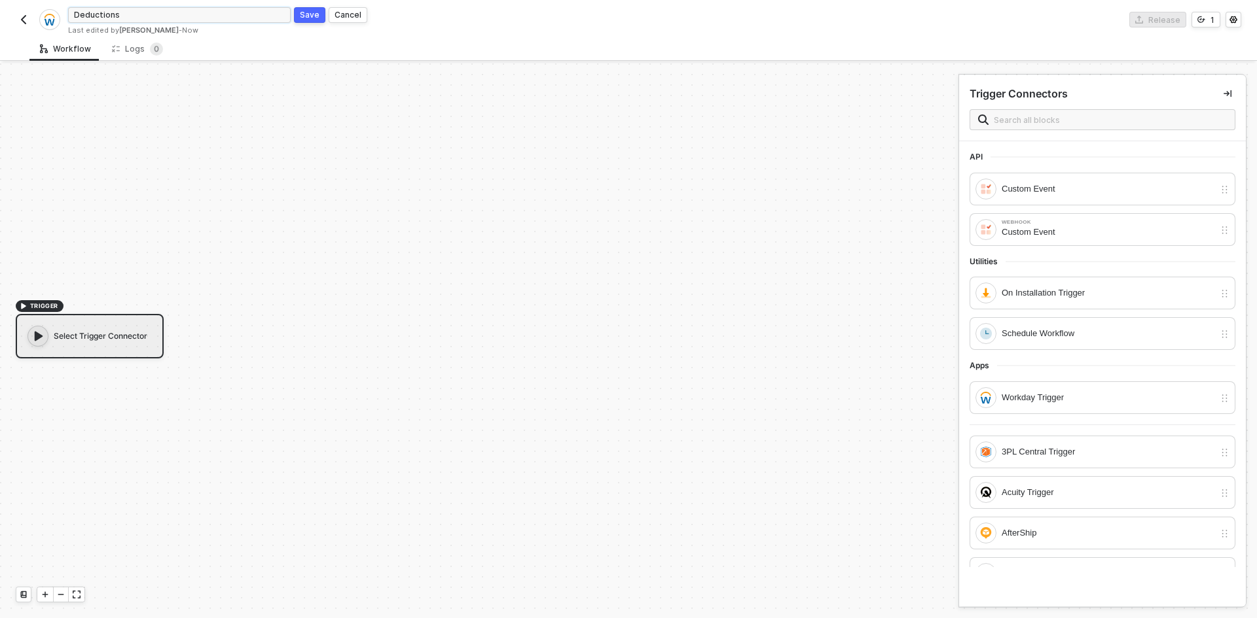
type input "Deductions"
click at [314, 19] on div "Save" at bounding box center [310, 14] width 20 height 11
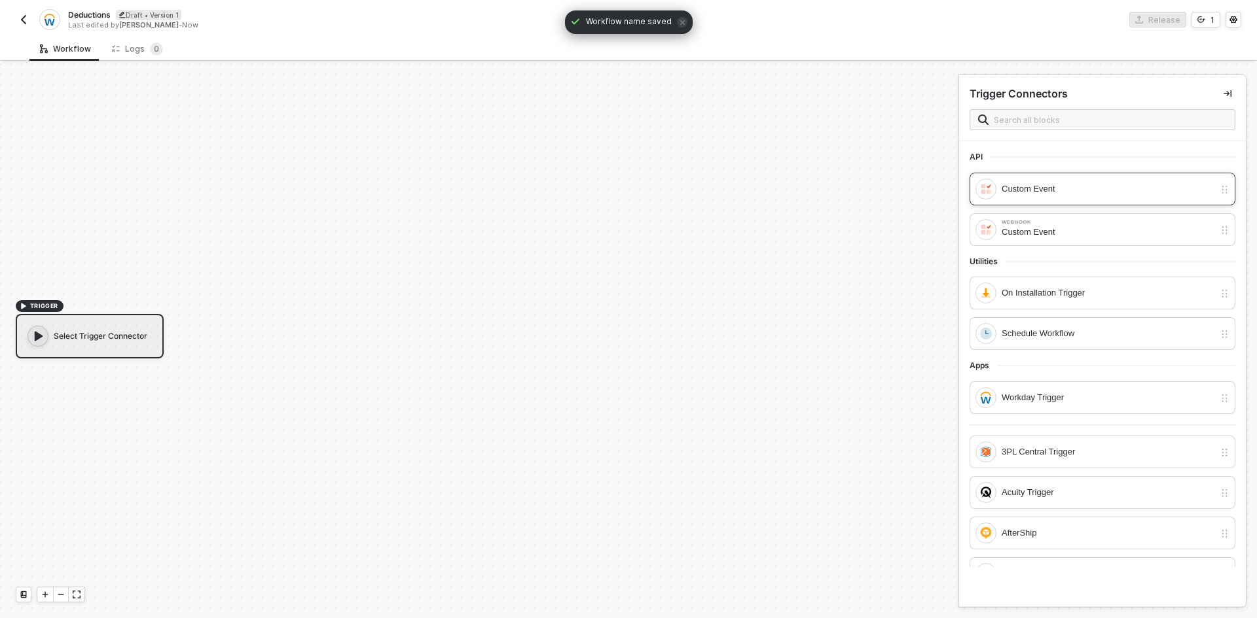
click at [1107, 182] on div "Custom Event" at bounding box center [1107, 189] width 213 height 14
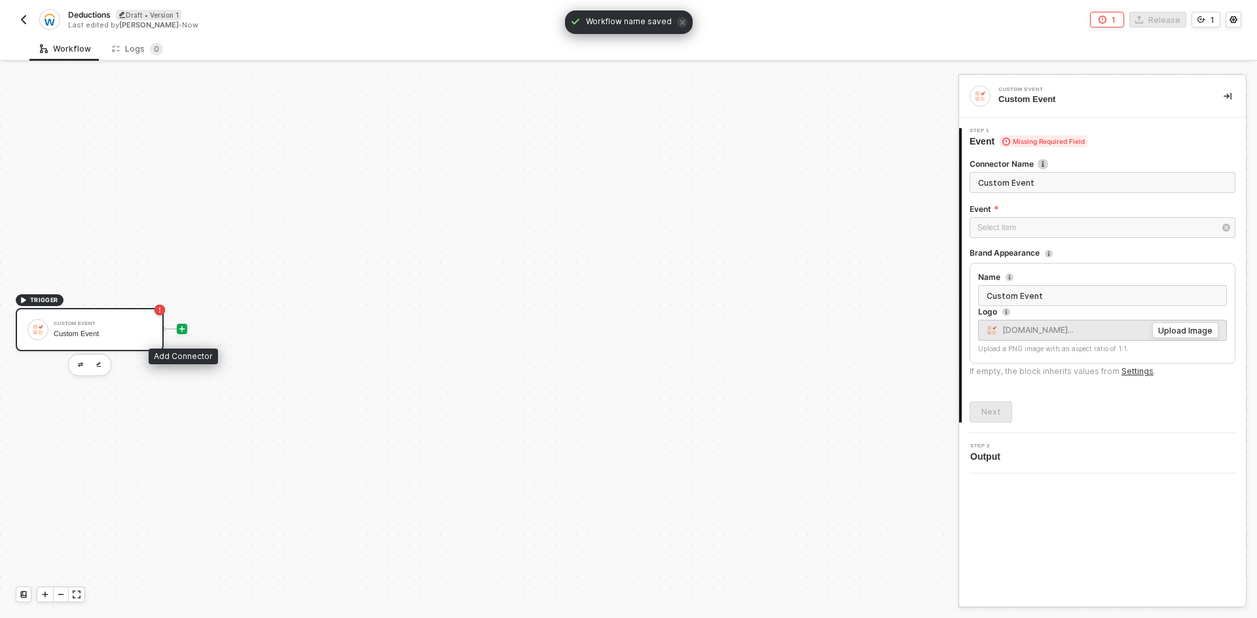
click at [184, 327] on icon "icon-play" at bounding box center [182, 329] width 8 height 8
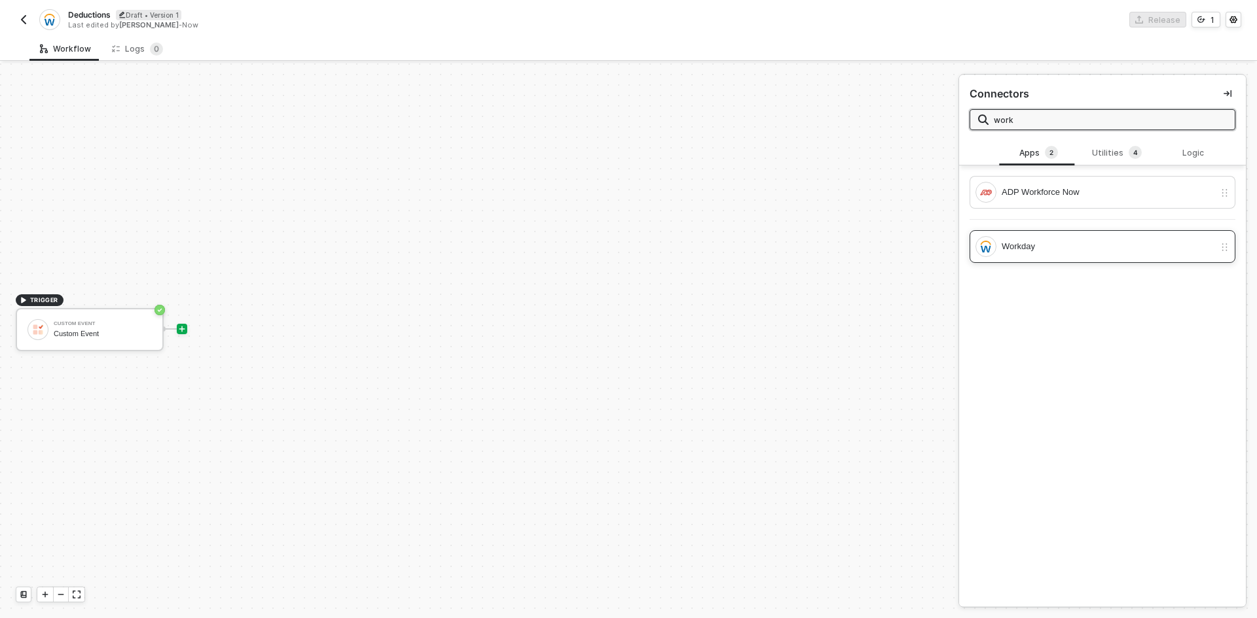
type input "work"
click at [1057, 238] on div "Workday" at bounding box center [1094, 246] width 239 height 21
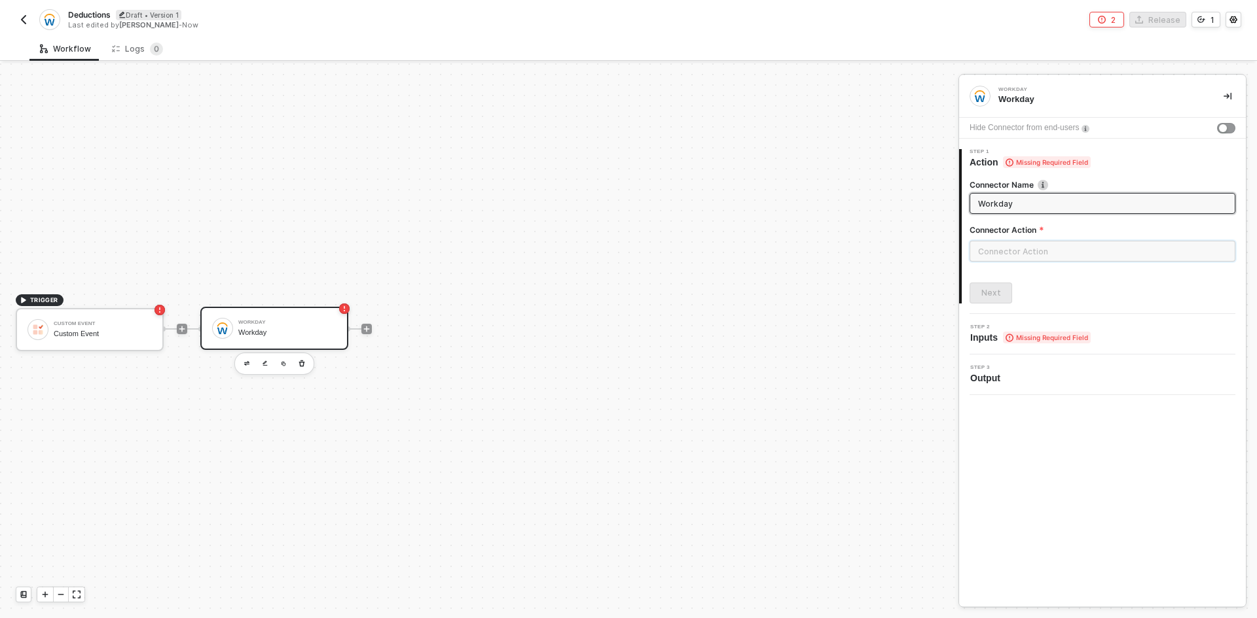
click at [1038, 251] on input "text" at bounding box center [1102, 251] width 266 height 21
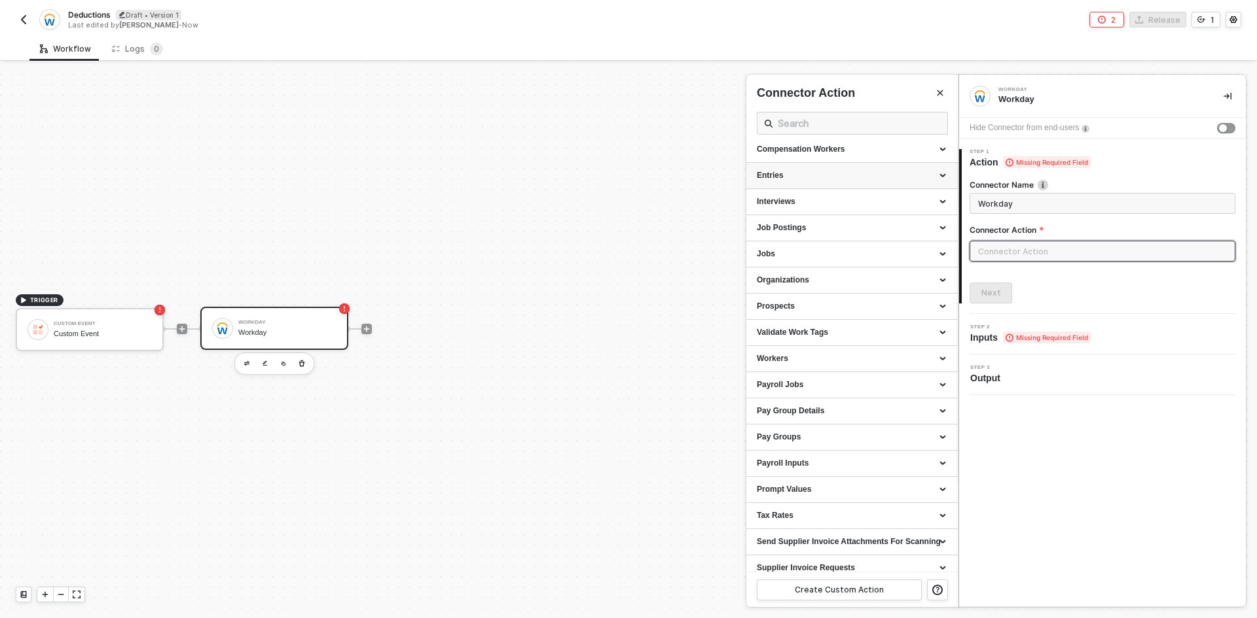
scroll to position [97, 0]
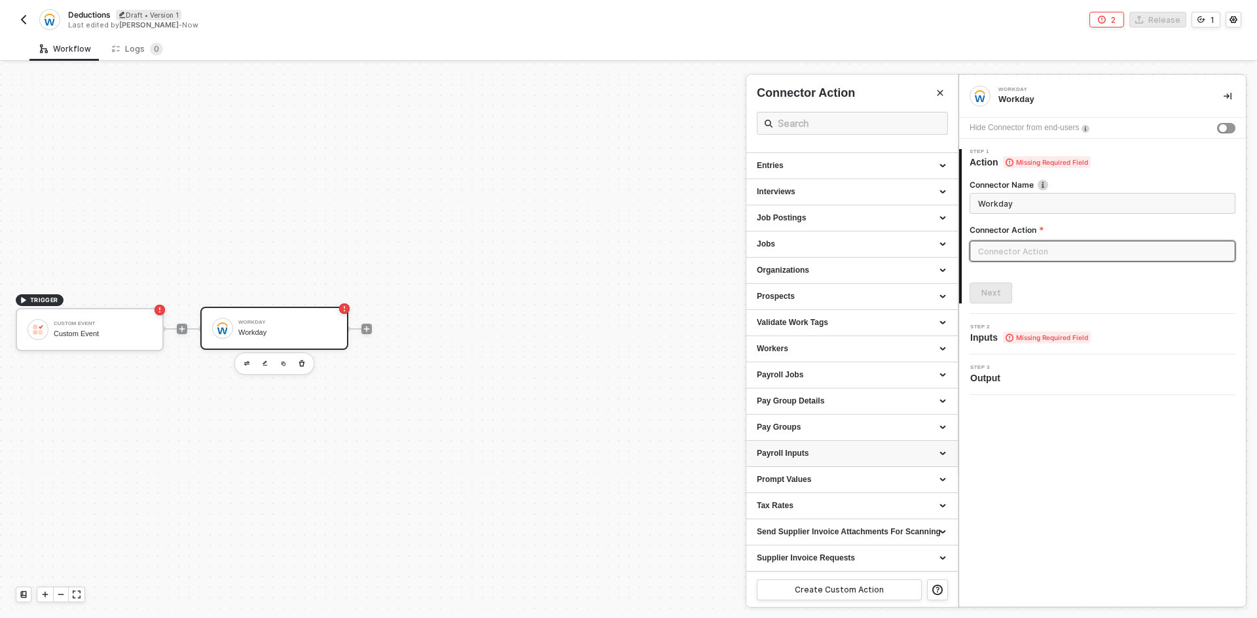
click at [828, 465] on div "Payroll Inputs" at bounding box center [851, 454] width 211 height 26
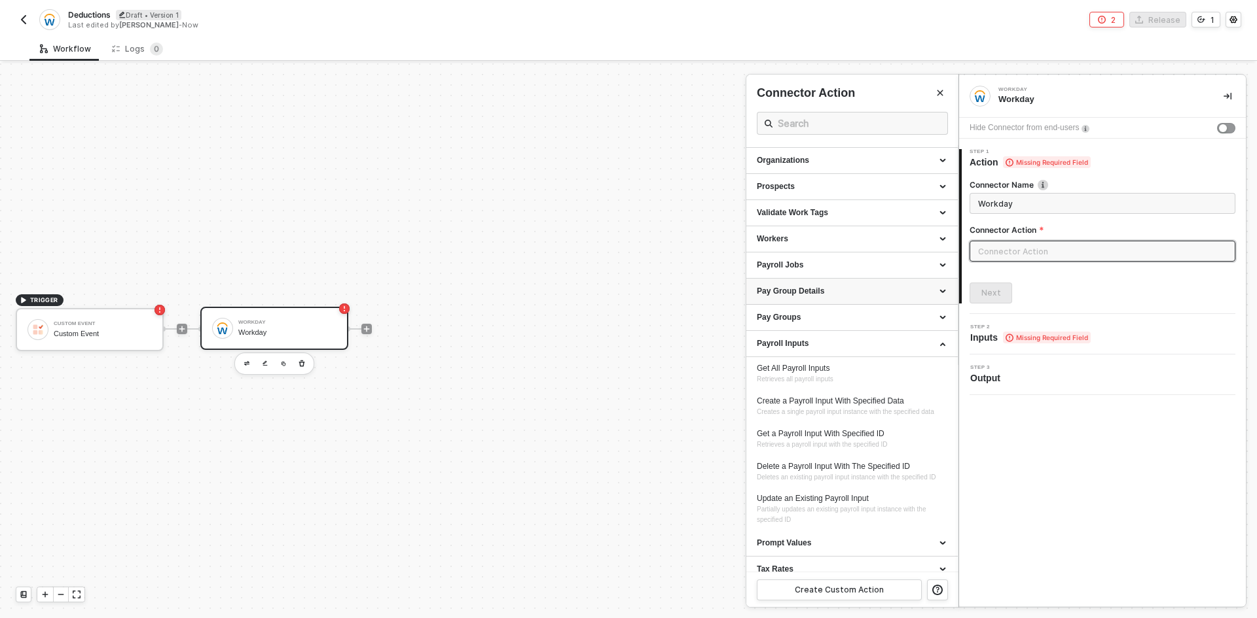
scroll to position [228, 0]
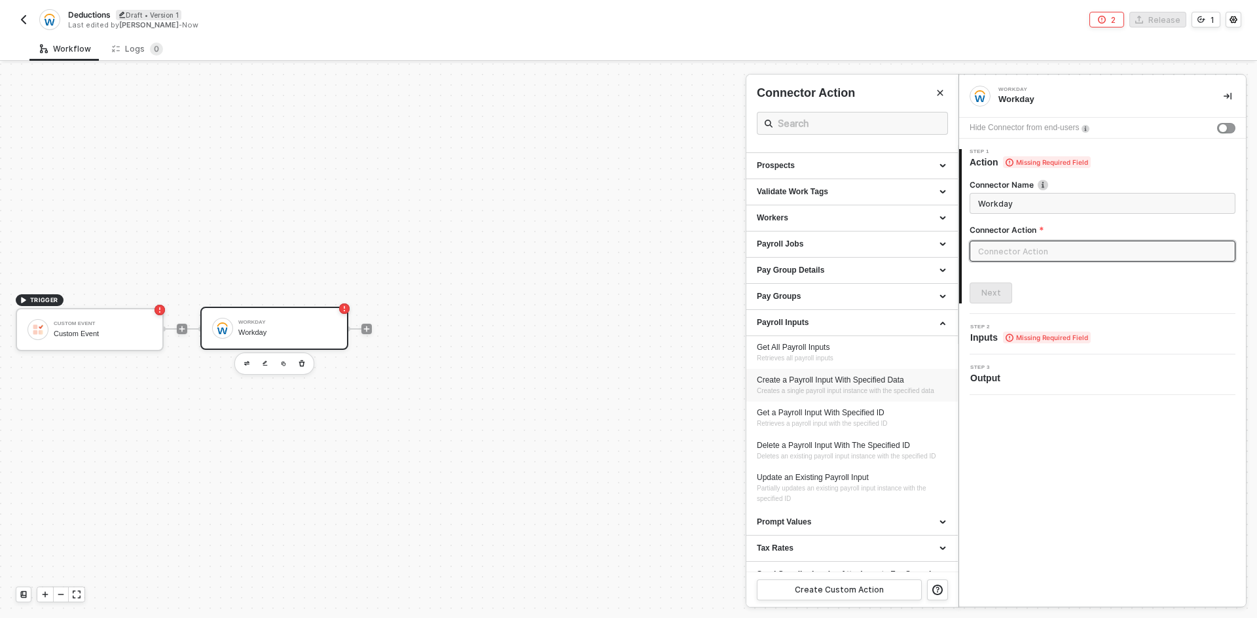
click at [919, 387] on span "Creates a single payroll input instance with the specified data" at bounding box center [845, 390] width 177 height 7
type input "Creates a single payroll input instance with the specified data"
type input "Payroll Inputs - Create a Payroll Input With Specified Data"
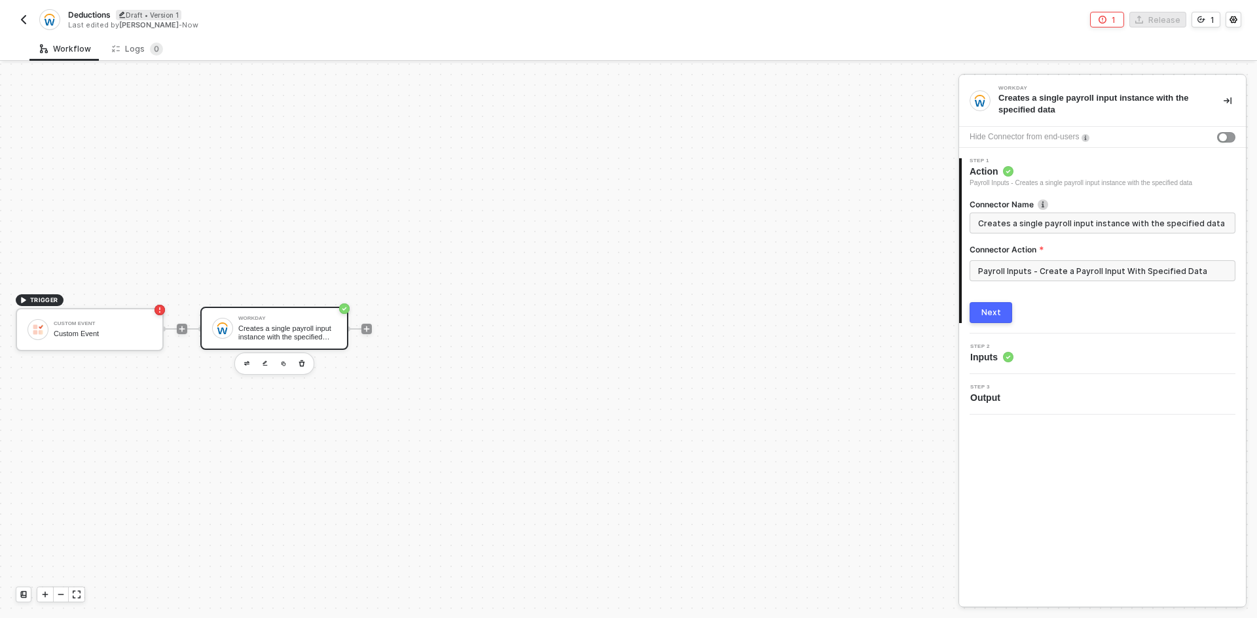
click at [1001, 311] on button "Next" at bounding box center [990, 312] width 43 height 21
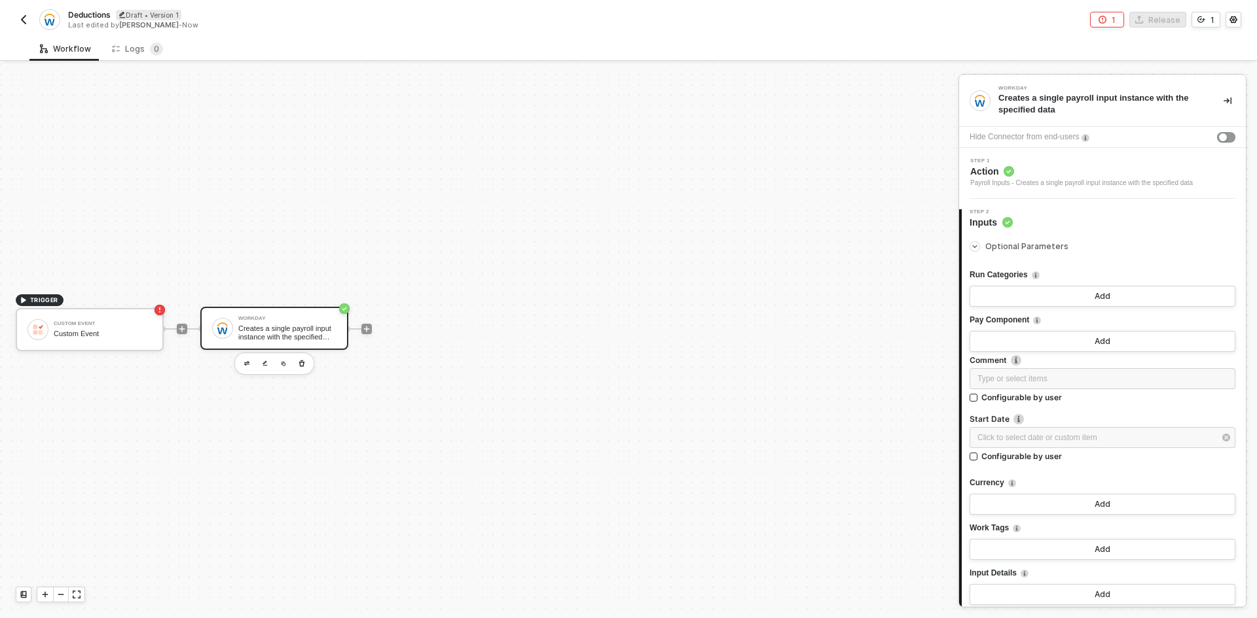
click at [1043, 330] on div "Pay Component" at bounding box center [1102, 321] width 266 height 22
click at [1045, 342] on button "Add" at bounding box center [1102, 341] width 266 height 21
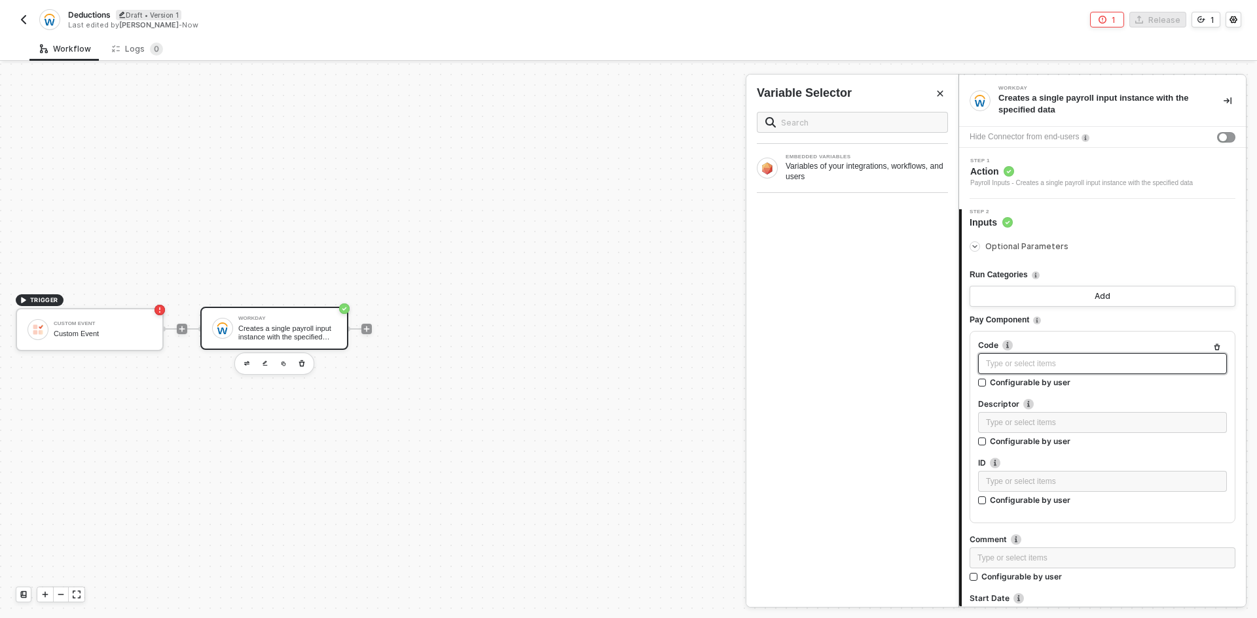
click at [1044, 366] on div "Type or select items ﻿" at bounding box center [1102, 364] width 233 height 12
click at [1048, 433] on div "Type or select items ﻿" at bounding box center [1102, 424] width 249 height 24
click at [1050, 427] on div "Type or select items ﻿" at bounding box center [1102, 423] width 233 height 12
click at [1026, 295] on button "Add" at bounding box center [1102, 296] width 266 height 21
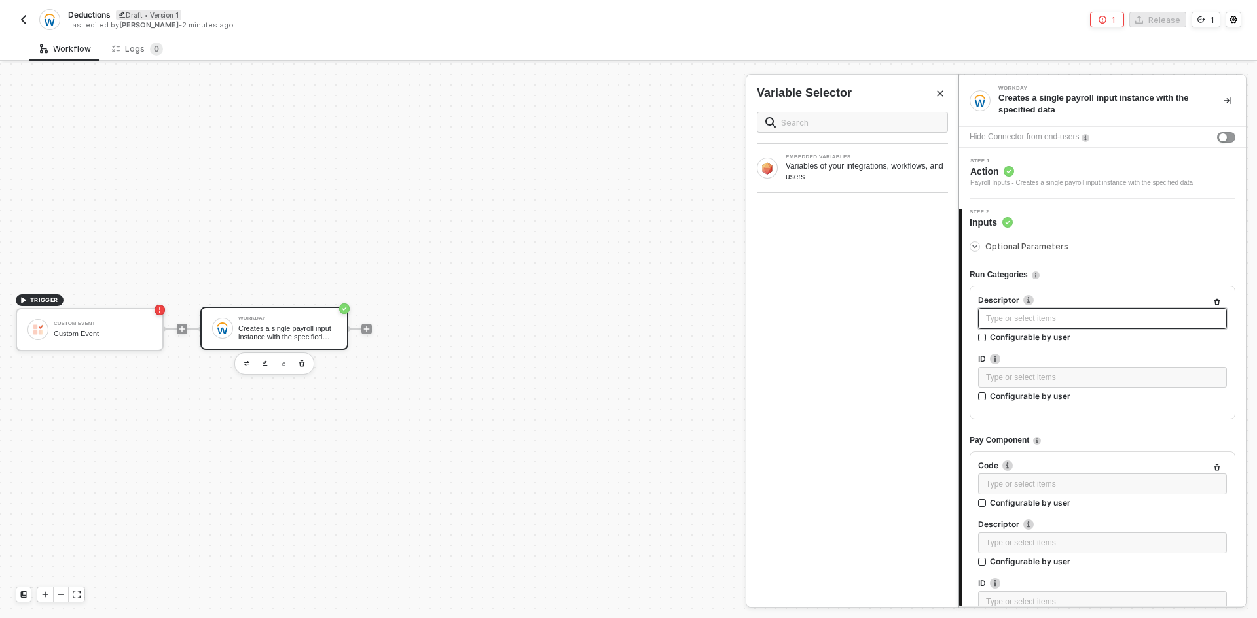
click at [1047, 315] on div "Type or select items ﻿" at bounding box center [1102, 319] width 233 height 12
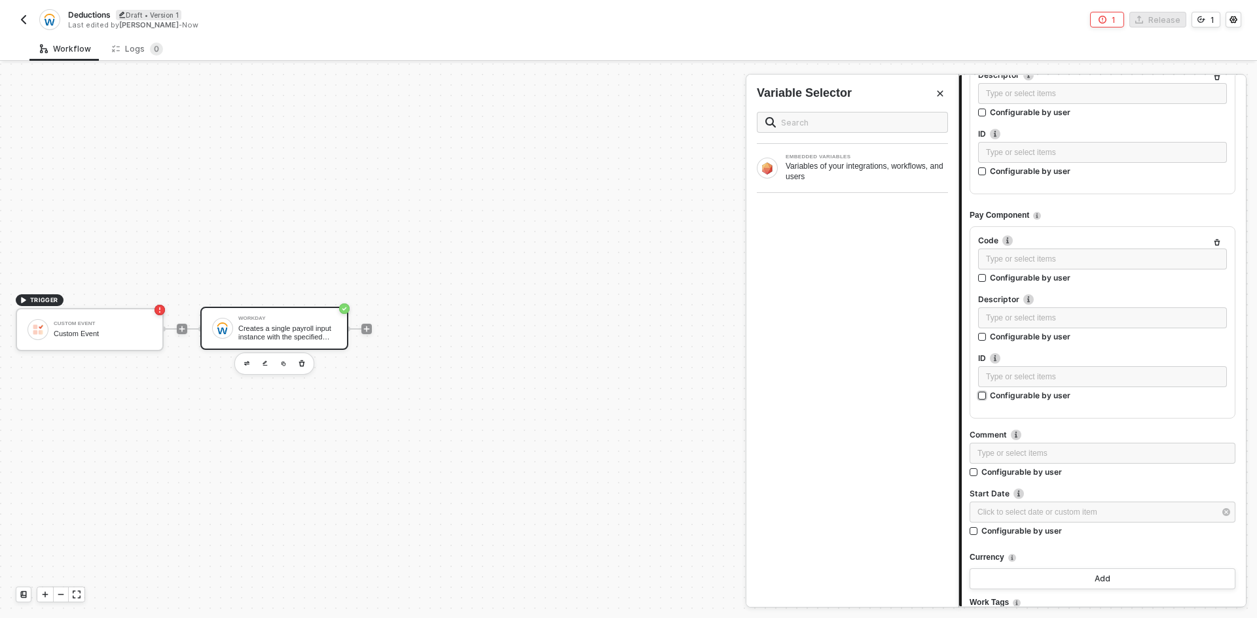
scroll to position [65, 0]
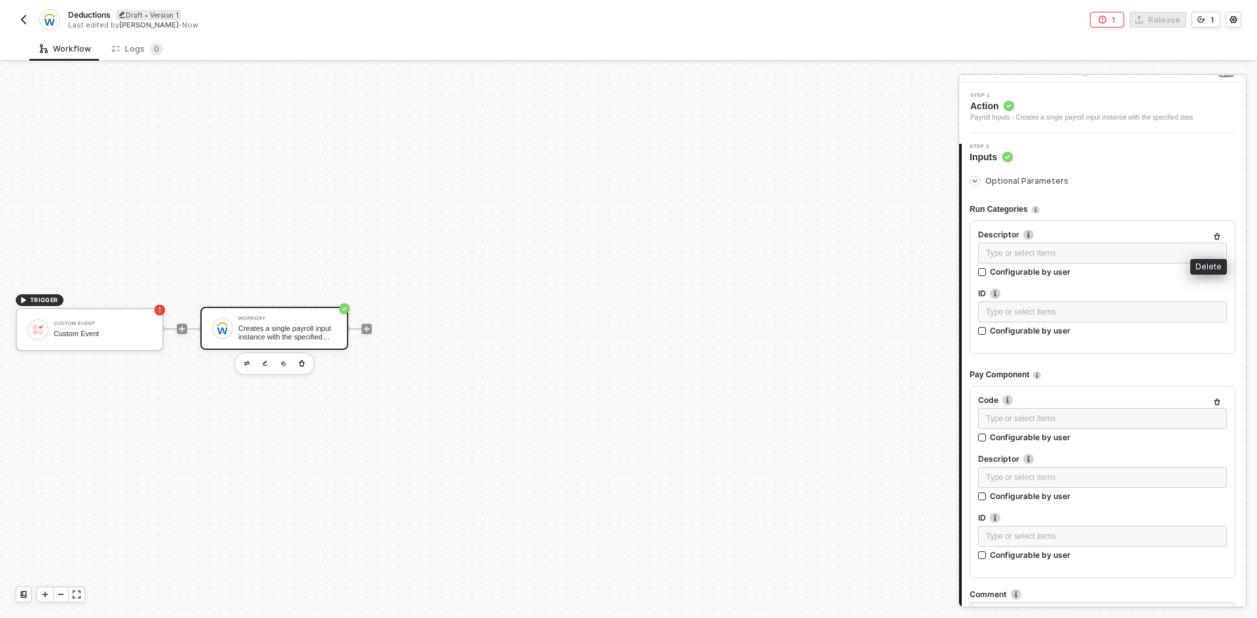
click at [1209, 231] on button "button" at bounding box center [1217, 237] width 16 height 16
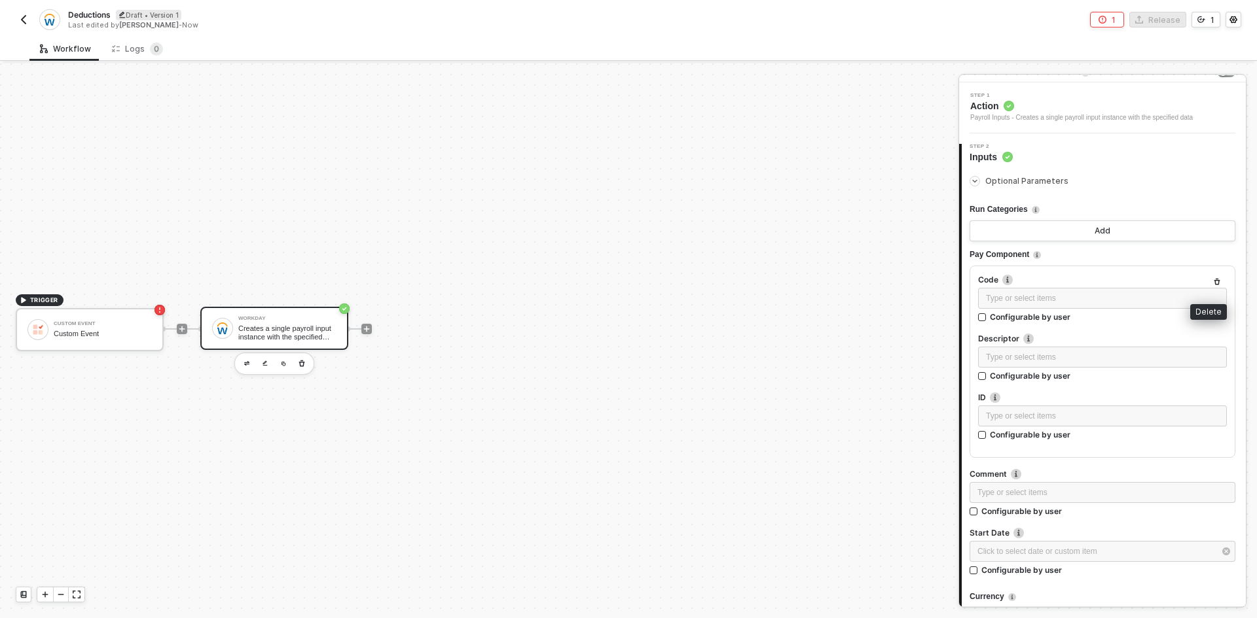
click at [1214, 280] on icon "button" at bounding box center [1217, 282] width 6 height 7
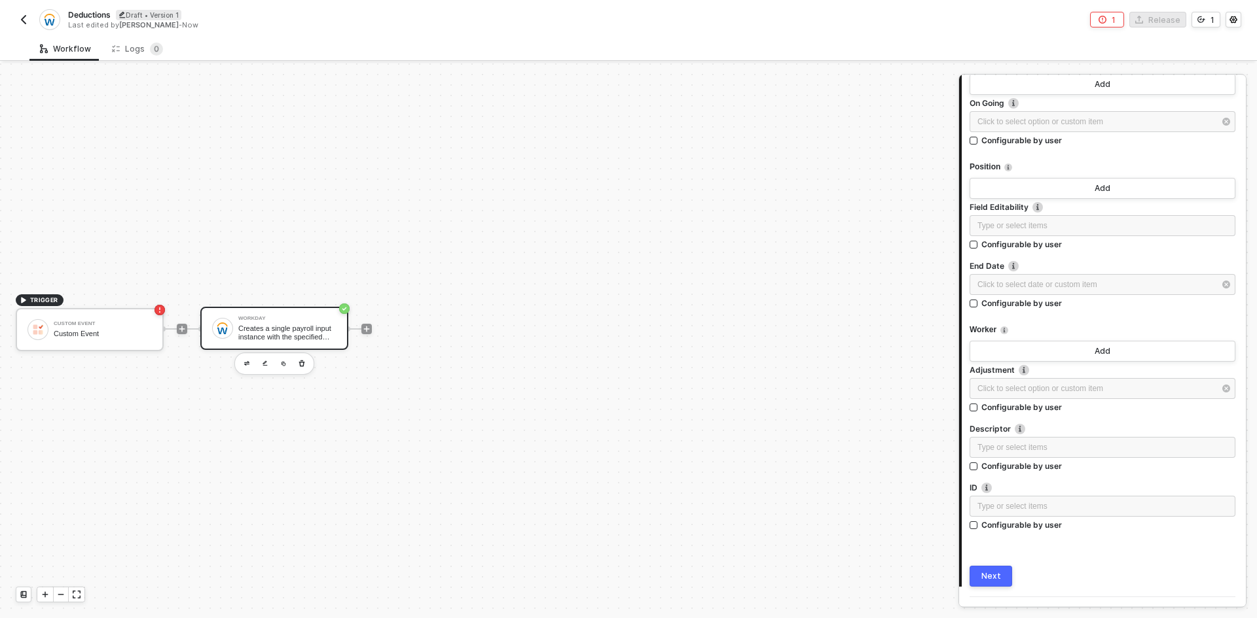
scroll to position [524, 0]
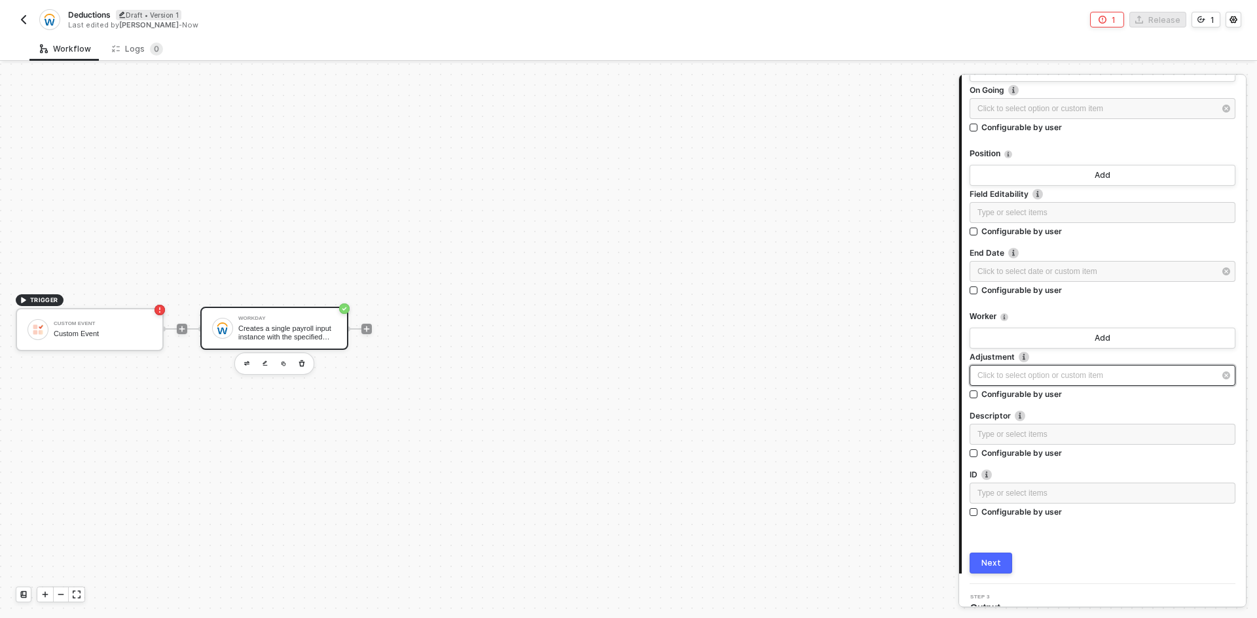
click at [1108, 385] on div "Click to select option or custom item ﻿" at bounding box center [1102, 375] width 266 height 21
click at [1222, 376] on icon "button" at bounding box center [1226, 376] width 8 height 8
click at [1151, 340] on button "Add" at bounding box center [1102, 338] width 266 height 21
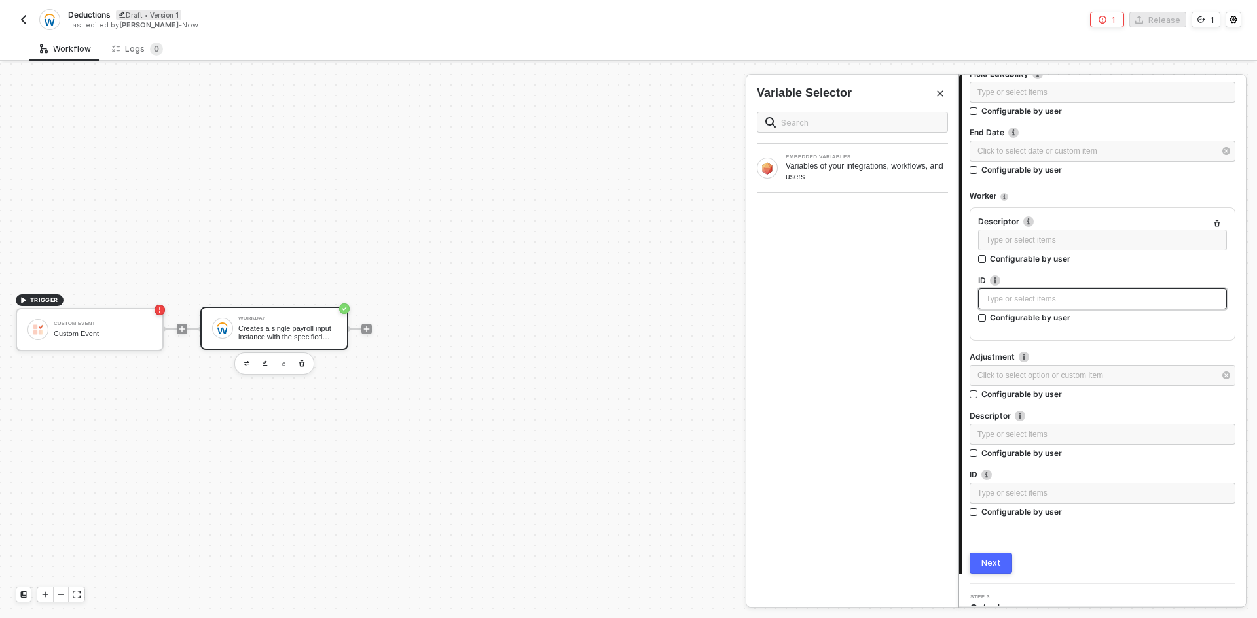
click at [1104, 304] on div "Type or select items ﻿" at bounding box center [1102, 299] width 233 height 12
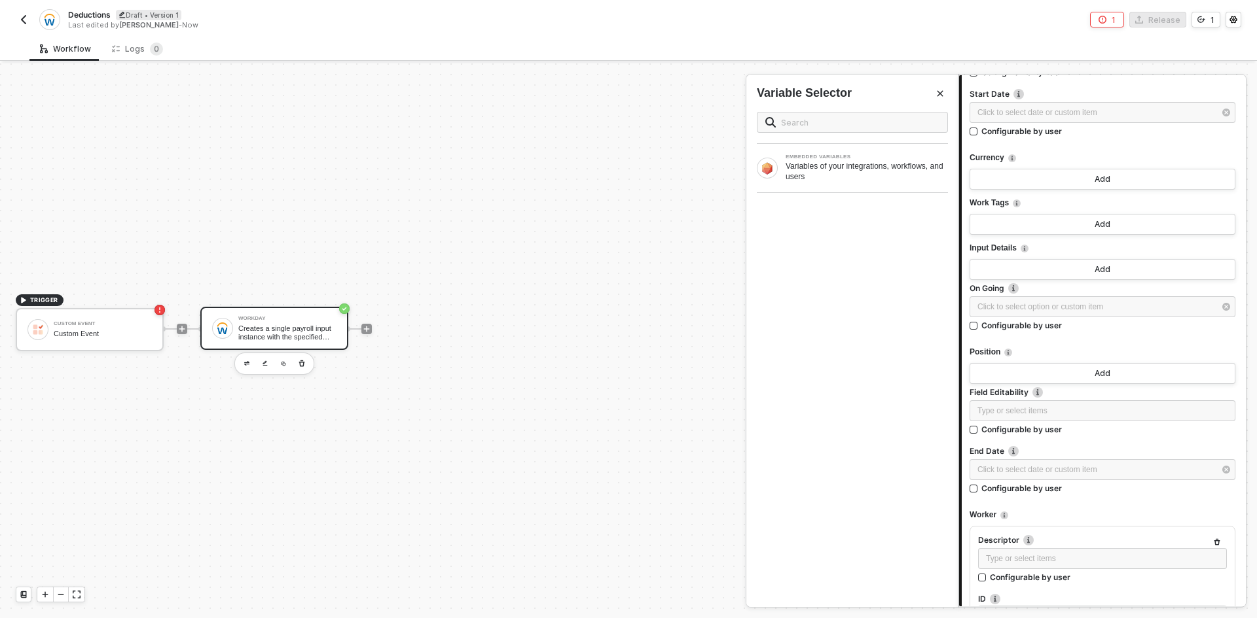
scroll to position [317, 0]
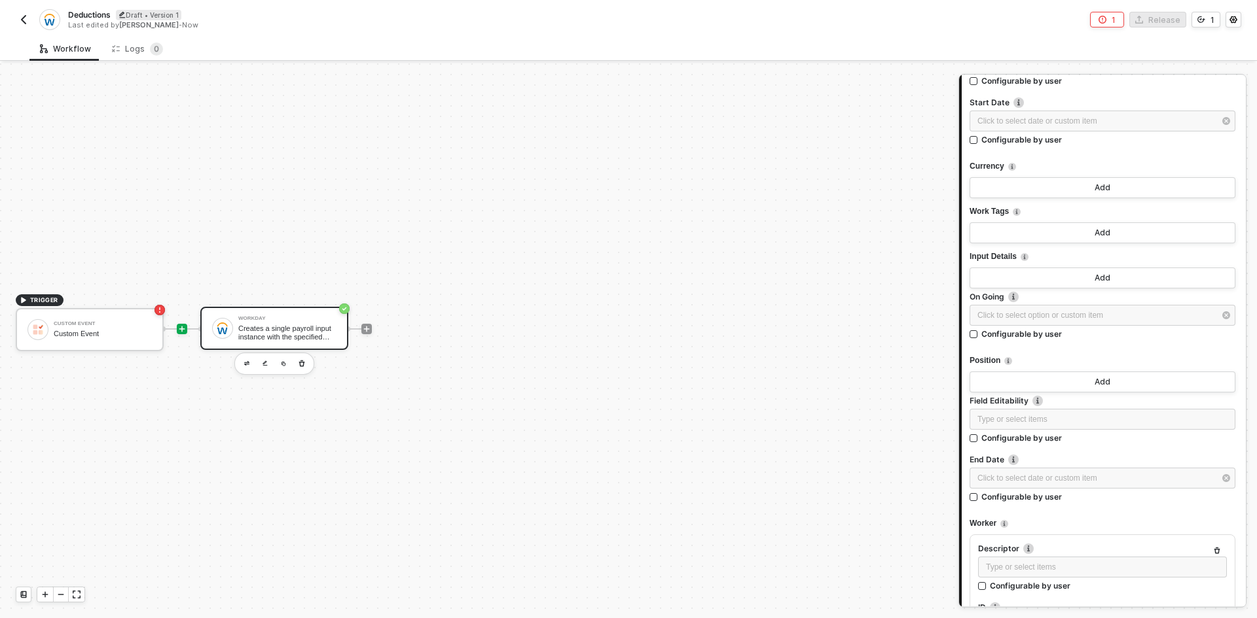
click at [181, 325] on icon "icon-play" at bounding box center [182, 329] width 8 height 8
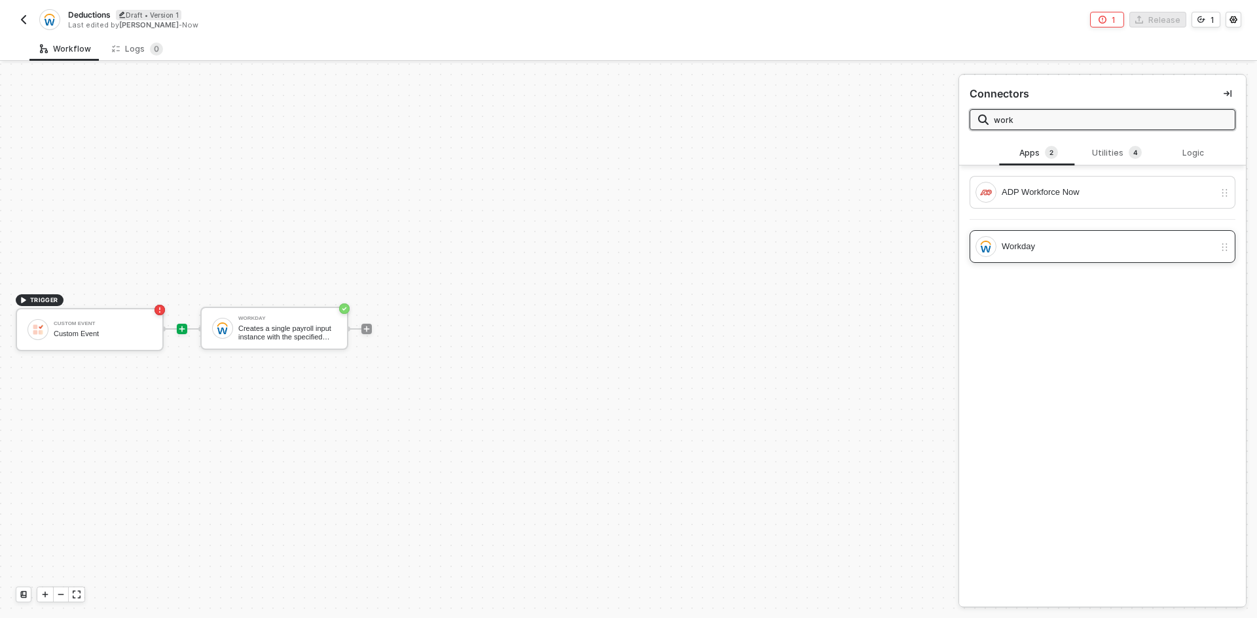
type input "work"
click at [1108, 248] on div "Workday" at bounding box center [1107, 247] width 213 height 14
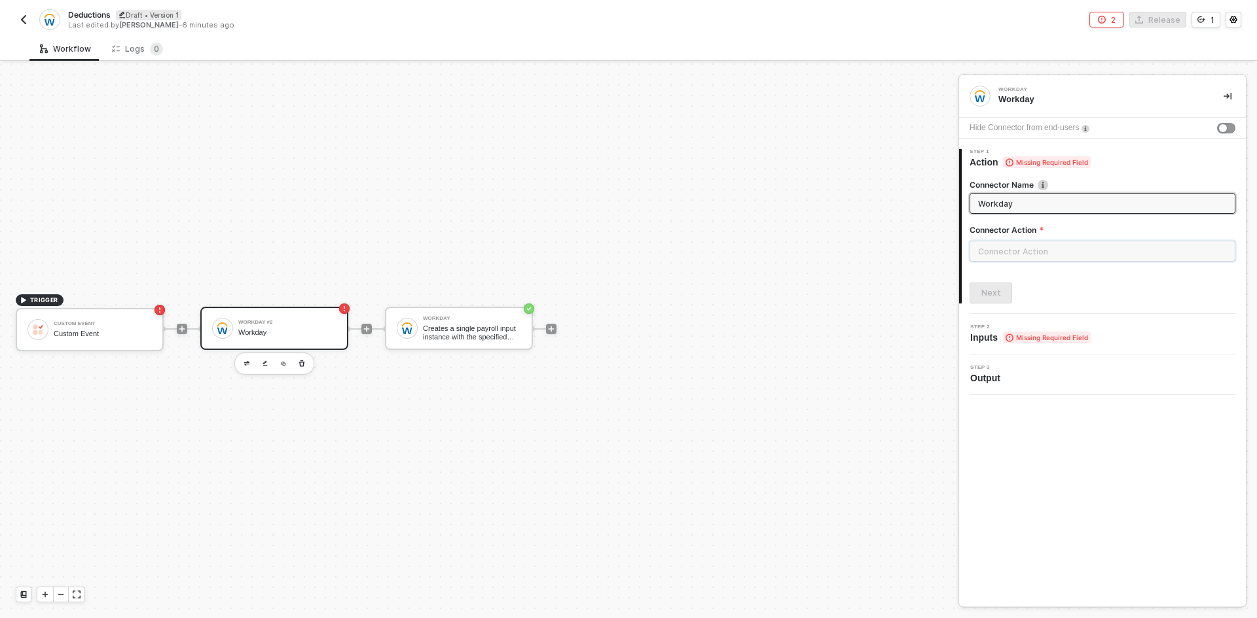
click at [1071, 257] on input "text" at bounding box center [1102, 251] width 266 height 21
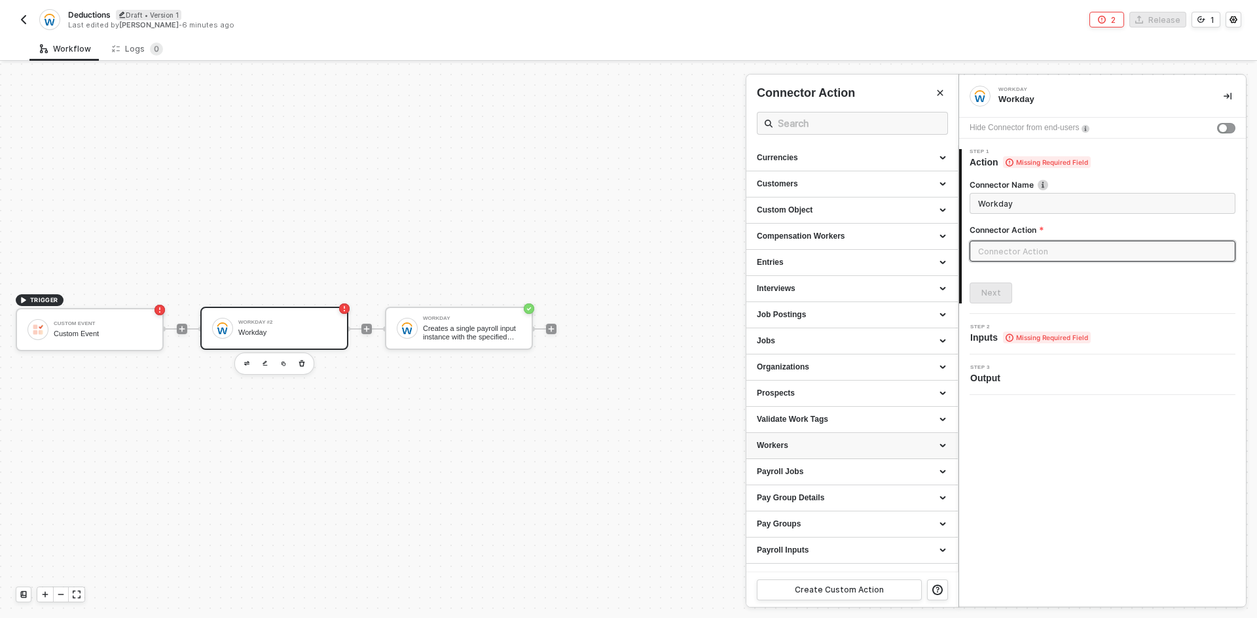
click at [812, 454] on div "Workers" at bounding box center [851, 446] width 211 height 26
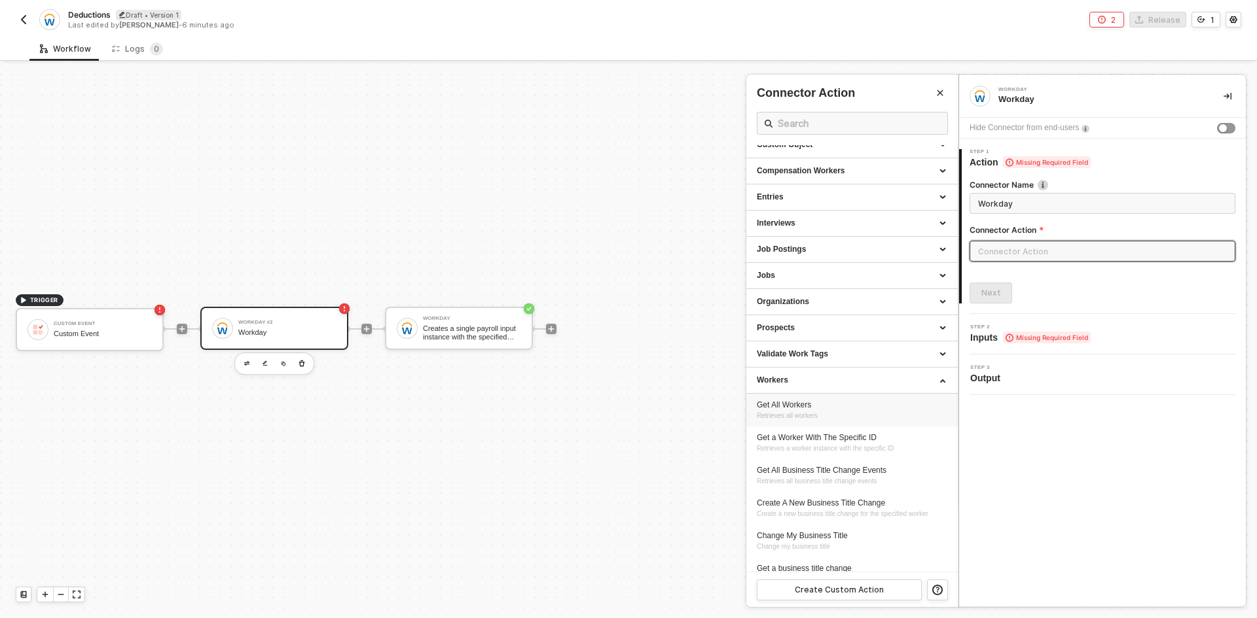
click at [849, 415] on div "Get All Workers Retrieves all workers" at bounding box center [852, 411] width 190 height 22
type input "Retrieves all workers"
type input "Workers - Get All Workers"
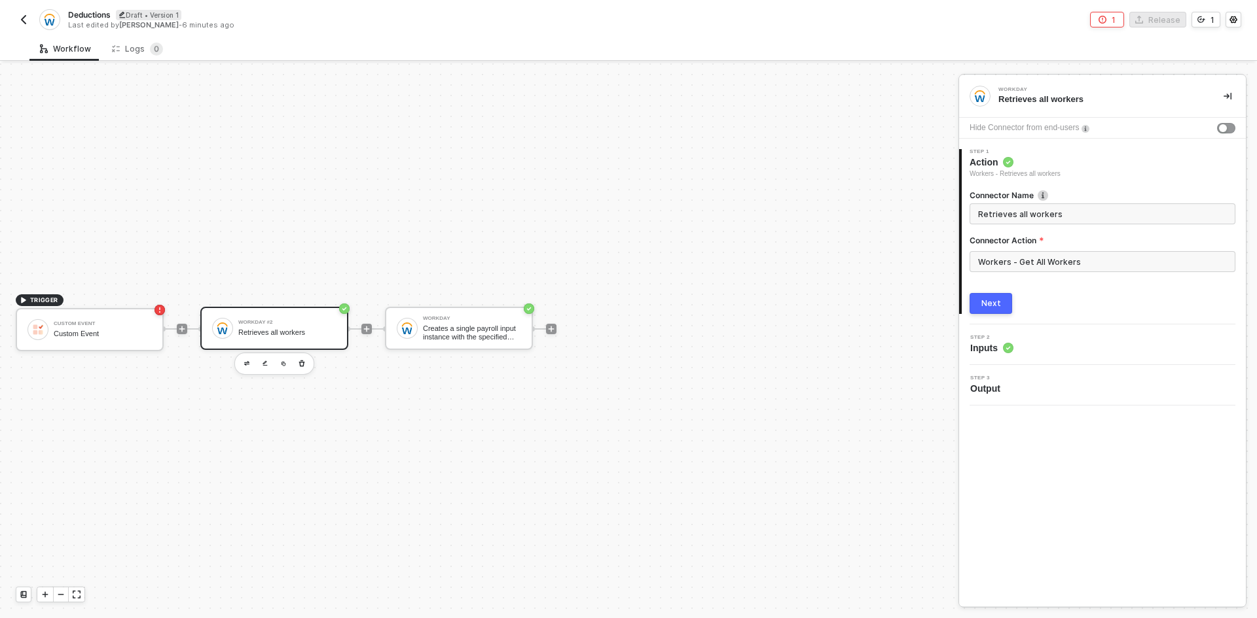
click at [999, 310] on button "Next" at bounding box center [990, 303] width 43 height 21
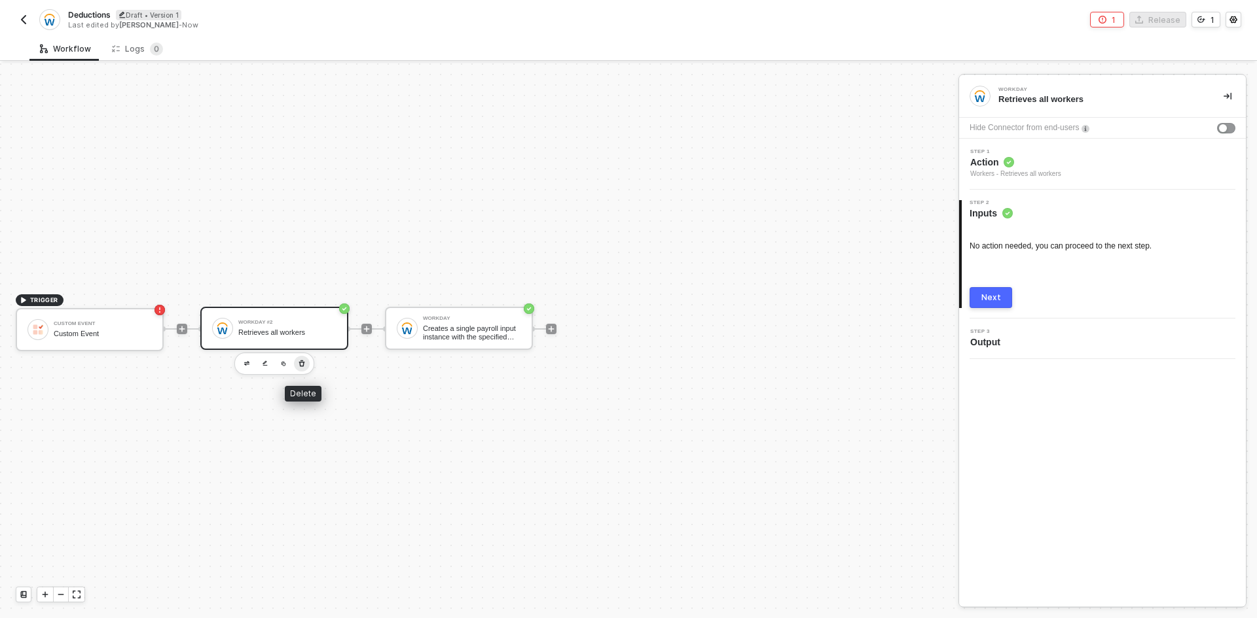
click at [306, 366] on button "button" at bounding box center [302, 364] width 16 height 16
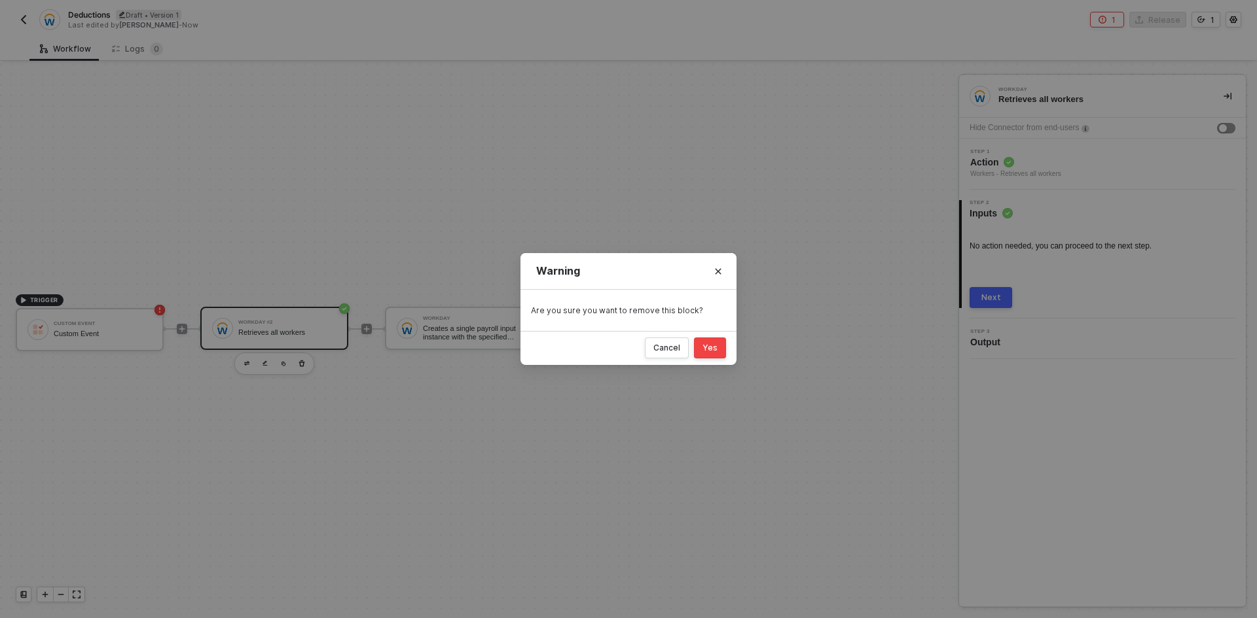
click at [698, 344] on button "Yes" at bounding box center [710, 348] width 32 height 21
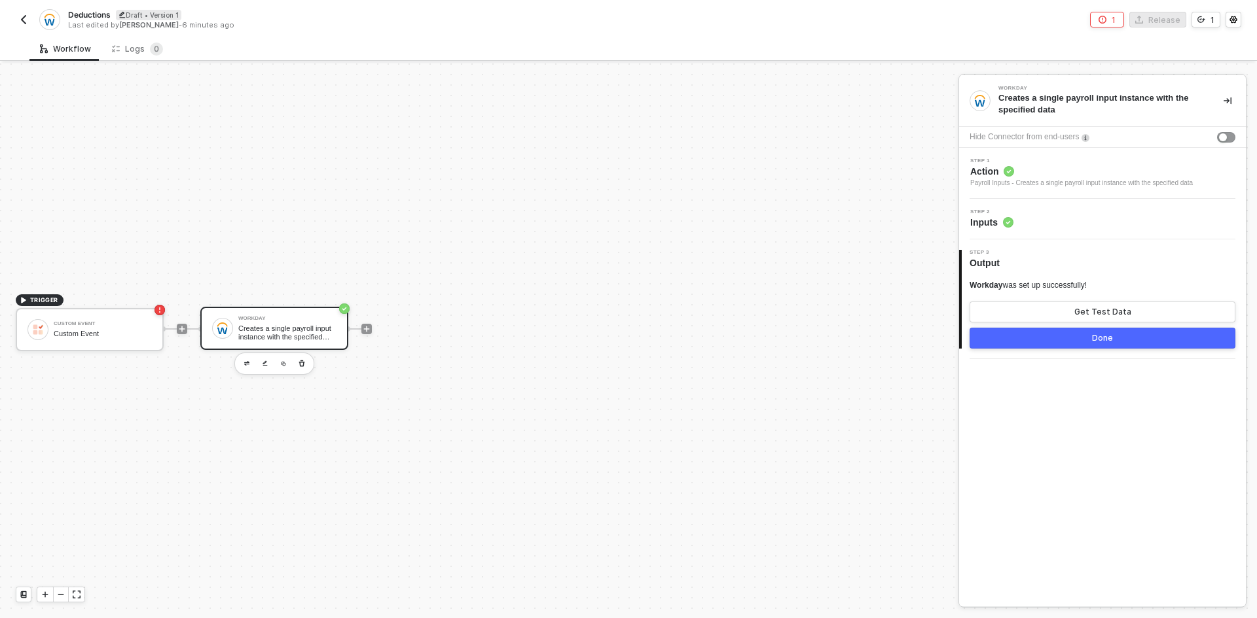
click at [295, 334] on div "Creates a single payroll input instance with the specified data" at bounding box center [287, 333] width 98 height 16
click at [1050, 225] on div "Step 2 Inputs" at bounding box center [1103, 219] width 283 height 20
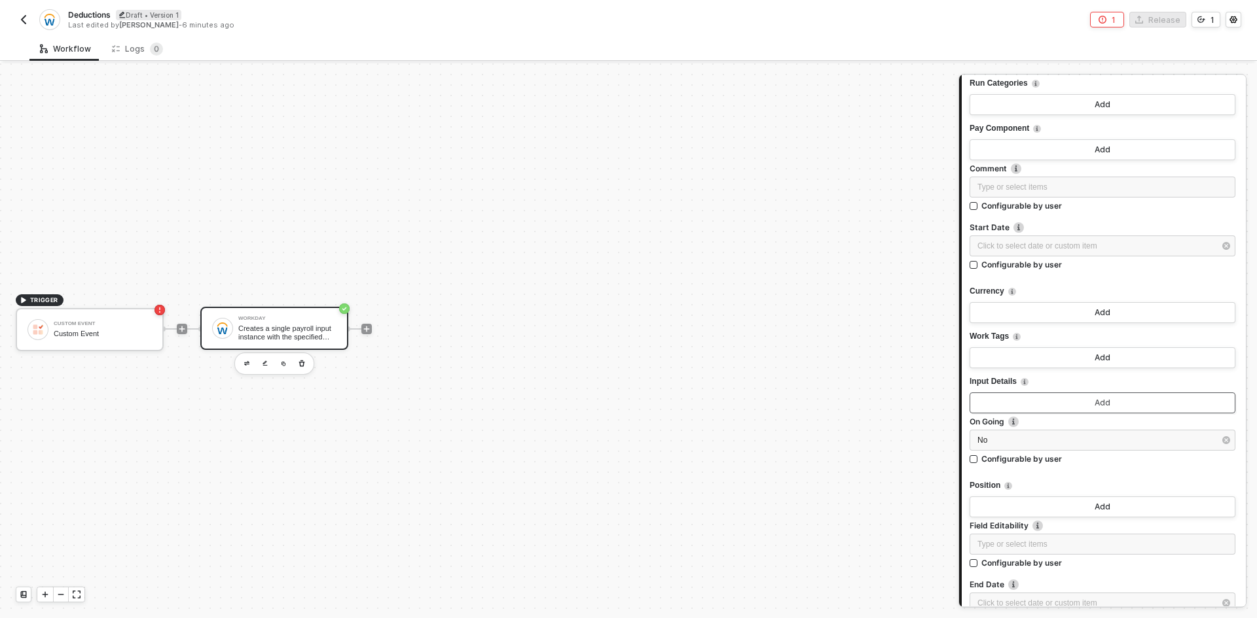
scroll to position [196, 0]
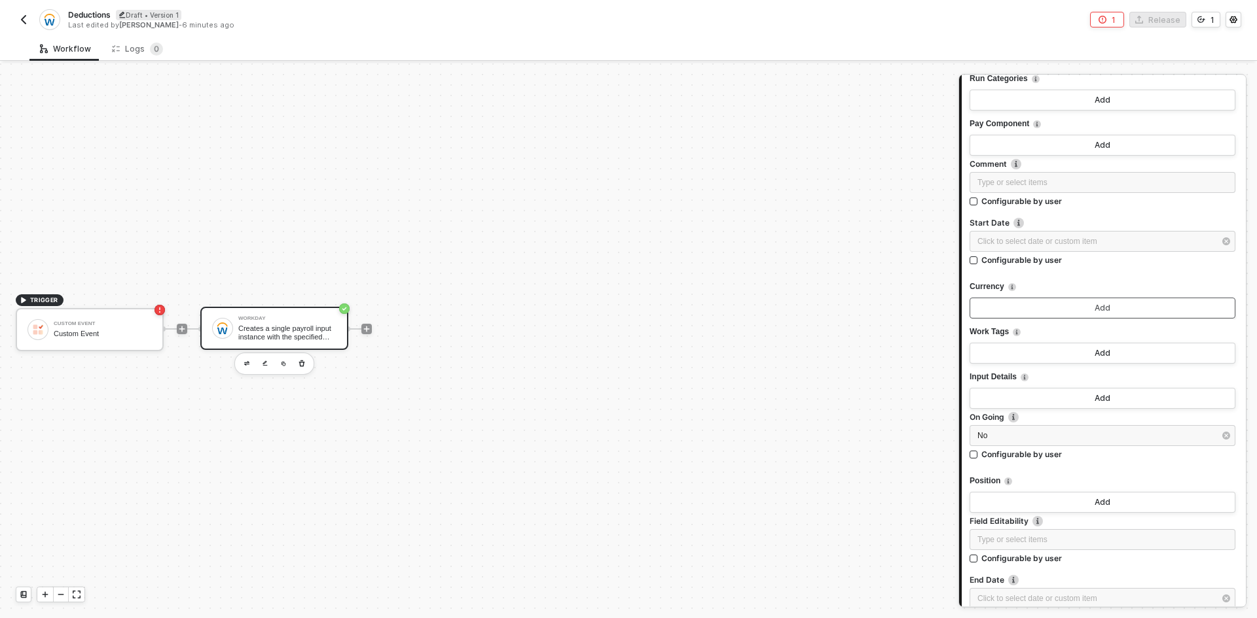
click at [1055, 308] on button "Add" at bounding box center [1102, 308] width 266 height 21
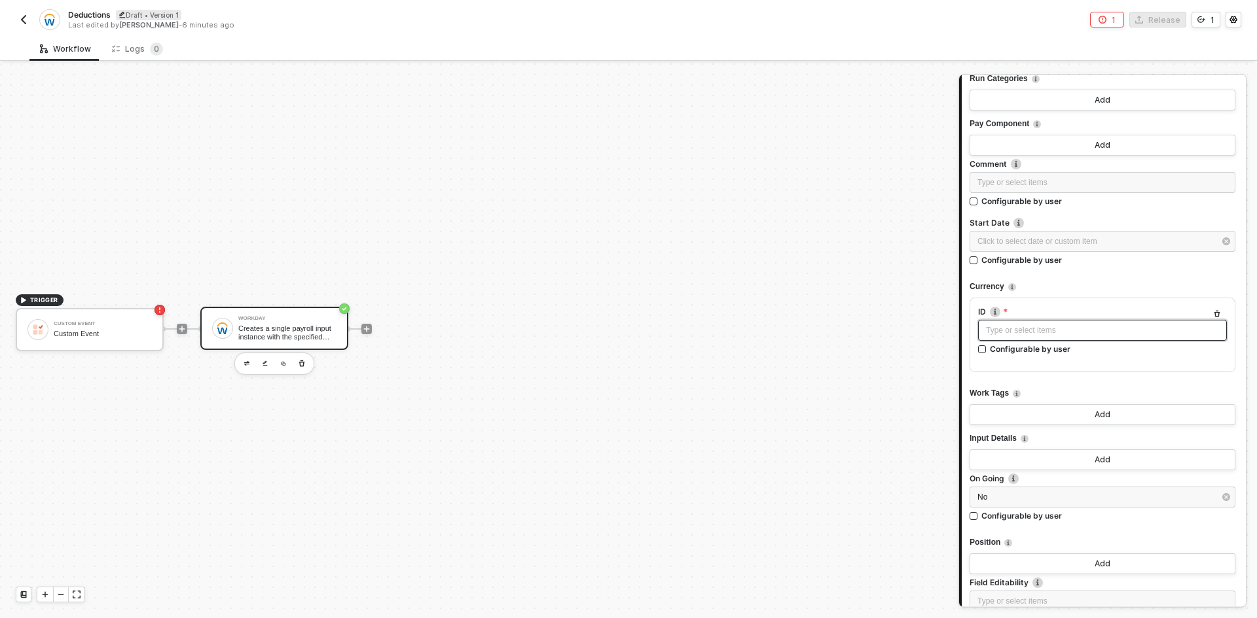
click at [1054, 334] on div "Type or select items ﻿" at bounding box center [1102, 331] width 233 height 12
click at [1079, 455] on button "Add" at bounding box center [1102, 460] width 266 height 21
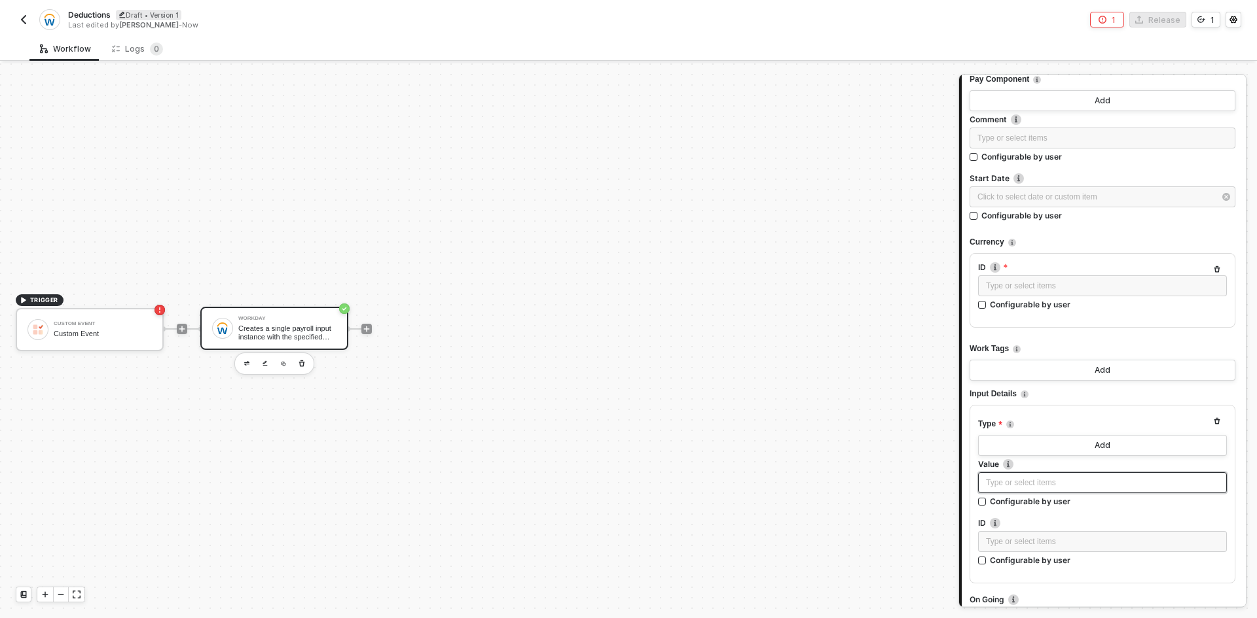
scroll to position [327, 0]
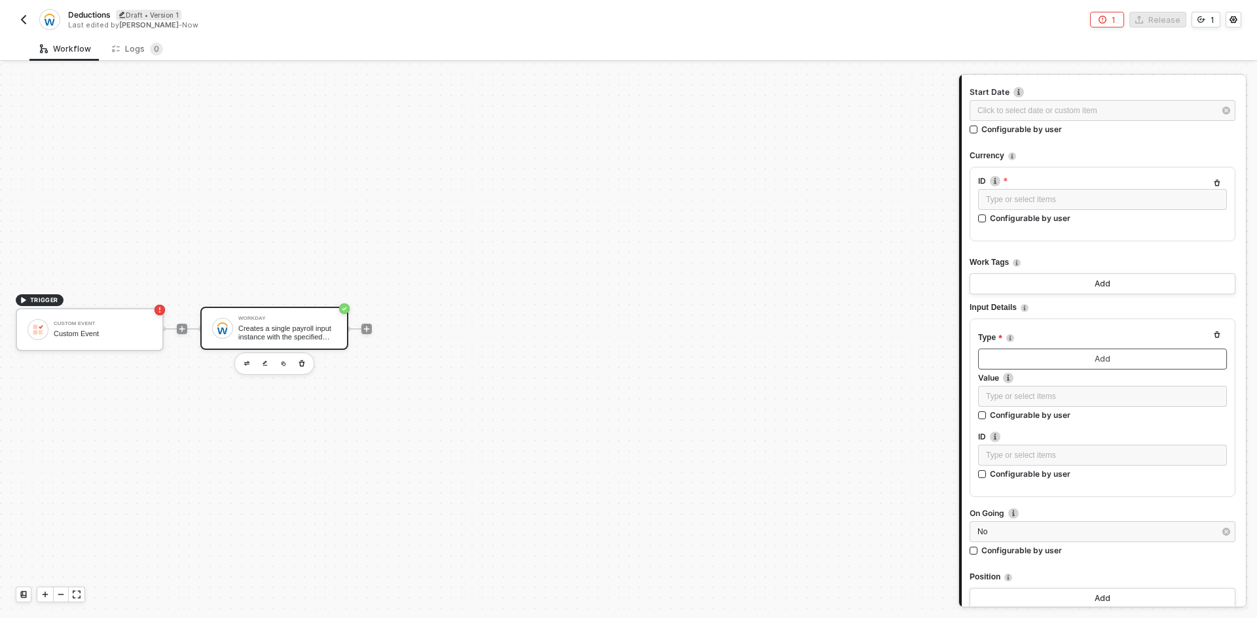
click at [1087, 364] on button "Add" at bounding box center [1102, 359] width 249 height 21
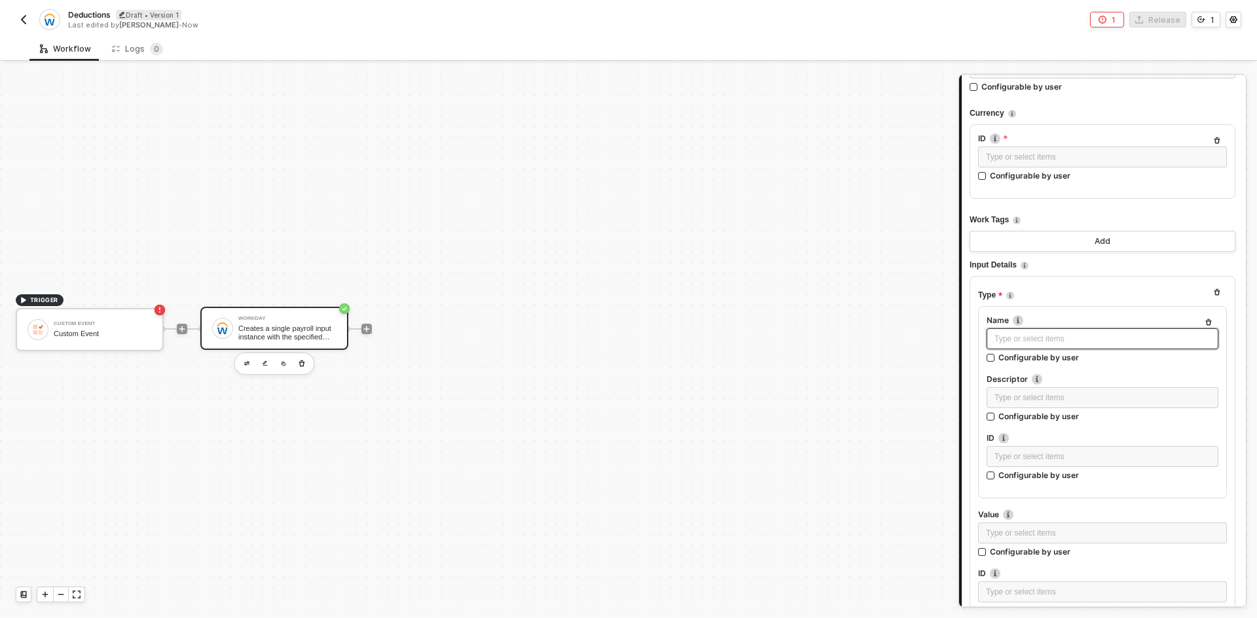
scroll to position [393, 0]
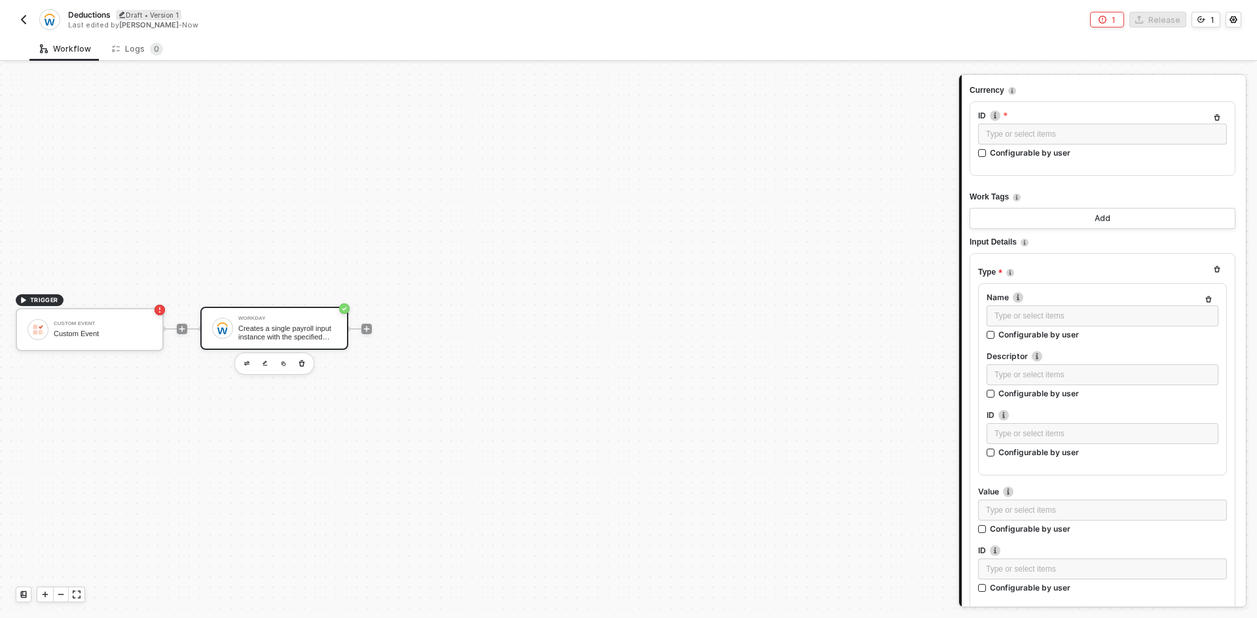
click at [1205, 297] on icon "button" at bounding box center [1208, 299] width 6 height 7
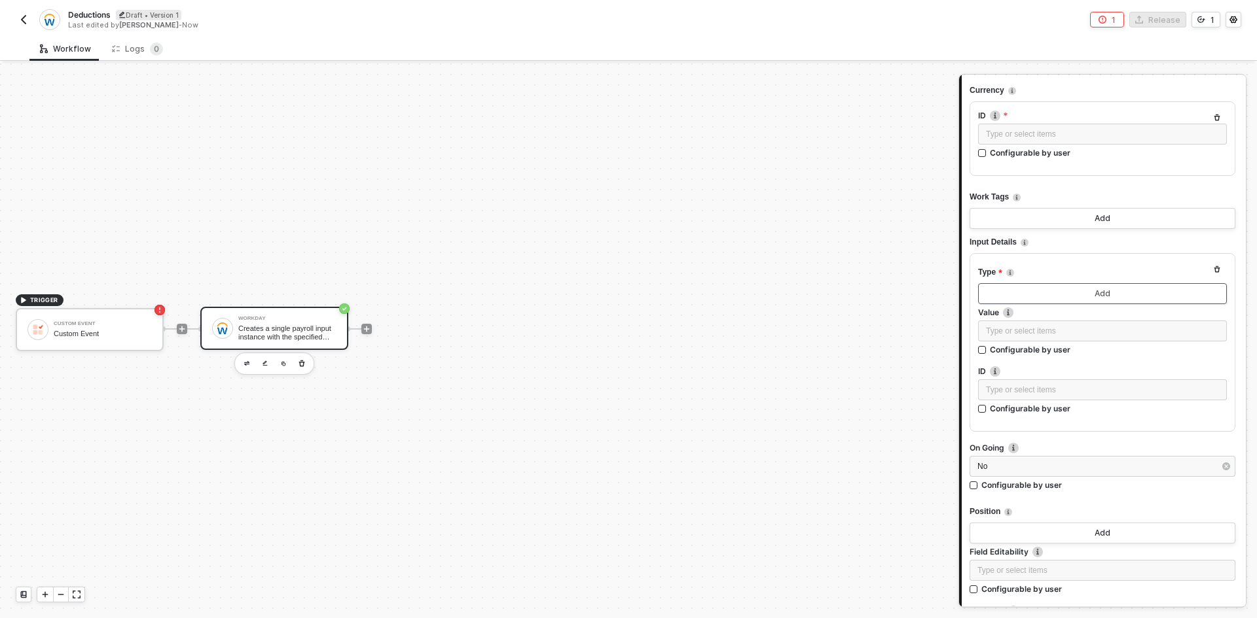
click at [1194, 293] on button "Add" at bounding box center [1102, 293] width 249 height 21
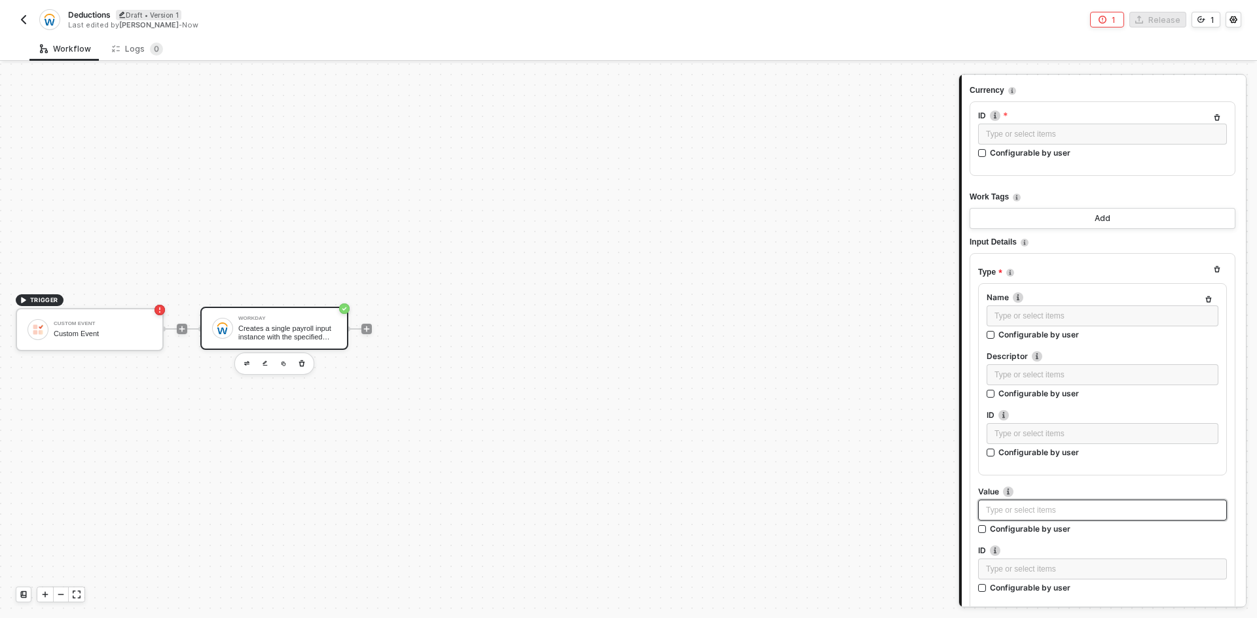
click at [1014, 507] on div "Type or select items ﻿" at bounding box center [1102, 511] width 233 height 12
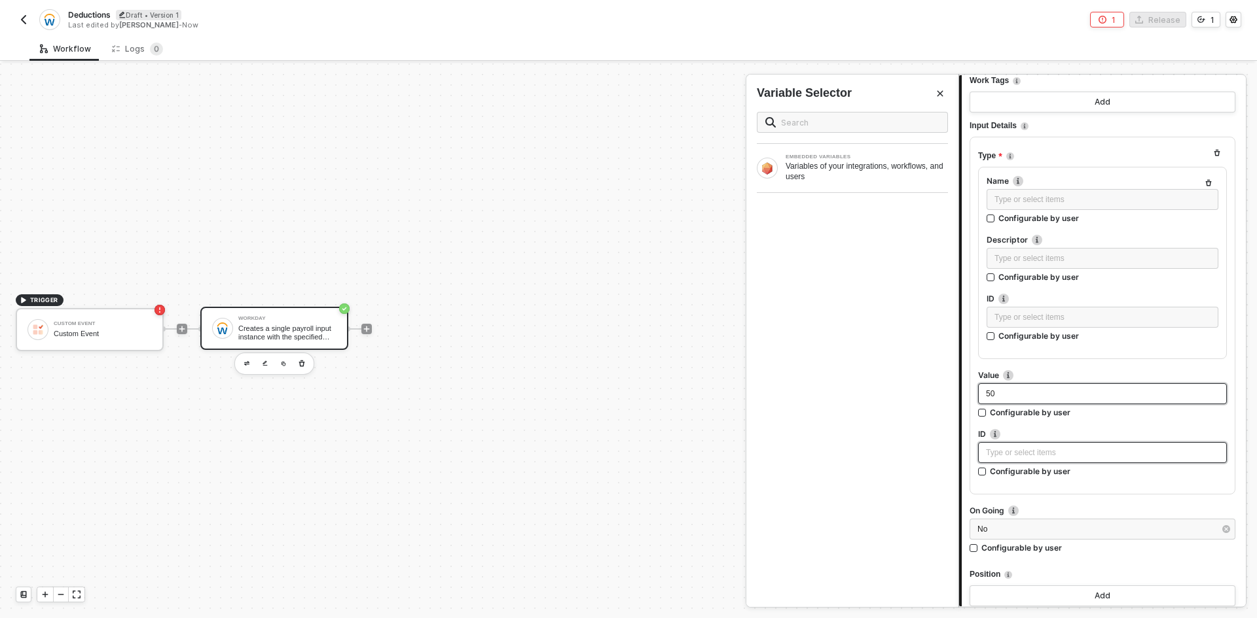
scroll to position [524, 0]
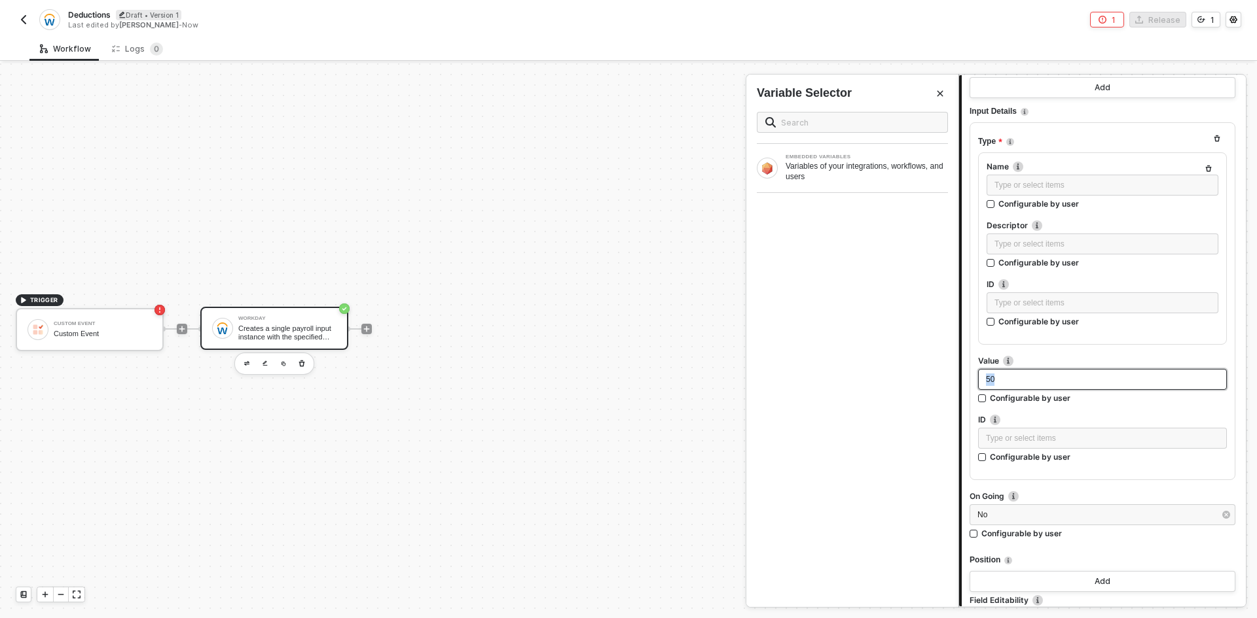
drag, startPoint x: 1034, startPoint y: 376, endPoint x: 910, endPoint y: 390, distance: 125.2
click at [958, 390] on div "Workday Creates a single payroll input instance with the specified data Hide Co…" at bounding box center [1107, 340] width 298 height 555
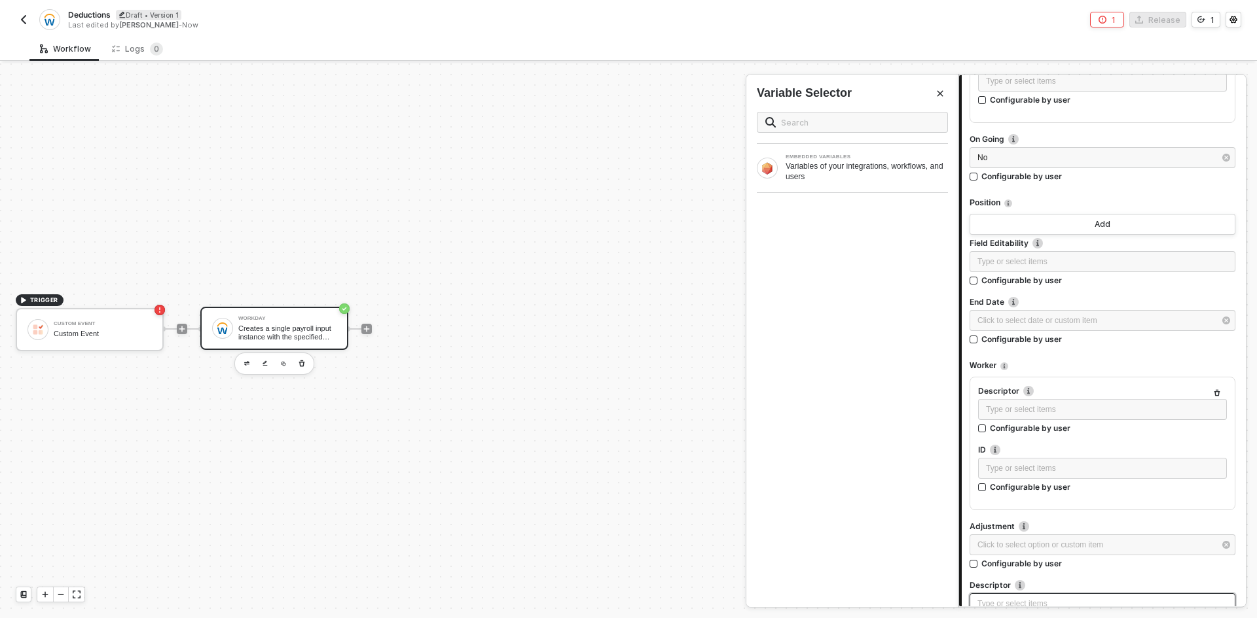
scroll to position [1047, 0]
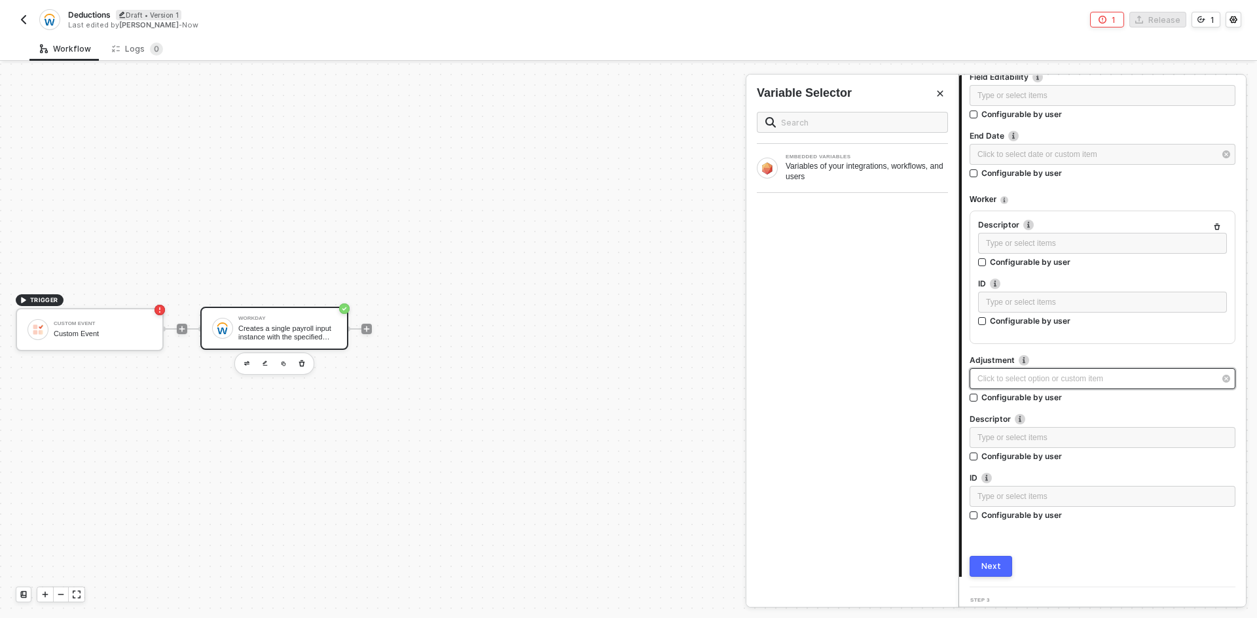
click at [1041, 376] on div "Click to select option or custom item ﻿" at bounding box center [1095, 379] width 237 height 12
click at [770, 154] on span "Yes" at bounding box center [773, 154] width 19 height 10
click at [764, 154] on input "Yes" at bounding box center [761, 154] width 8 height 8
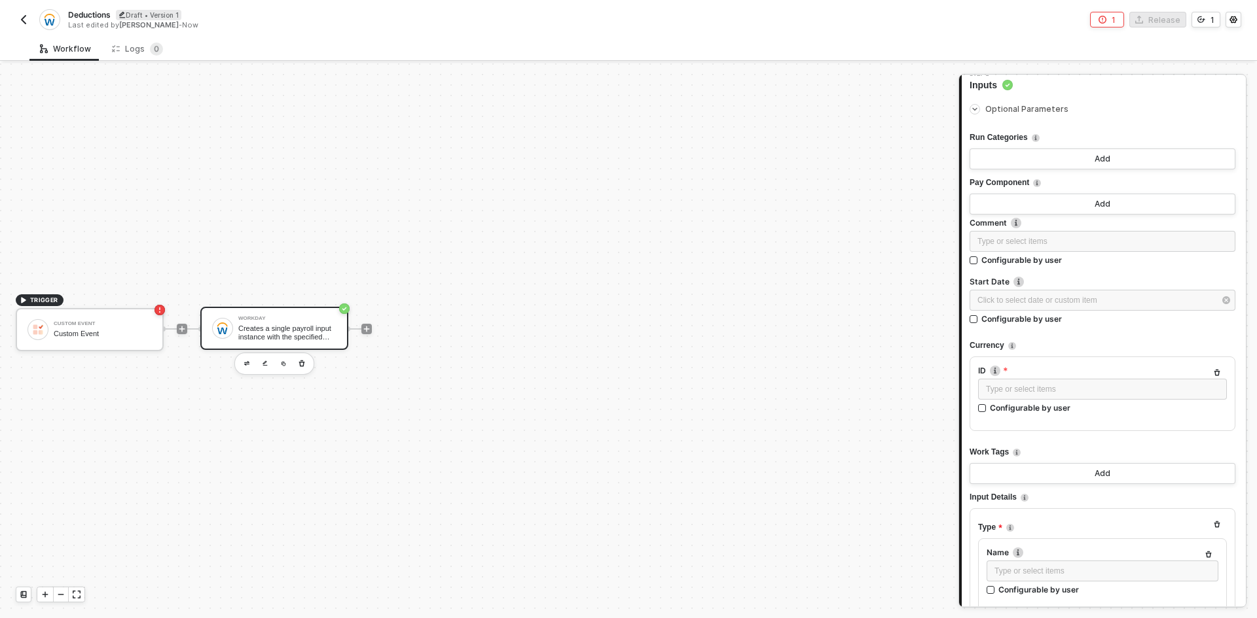
scroll to position [131, 0]
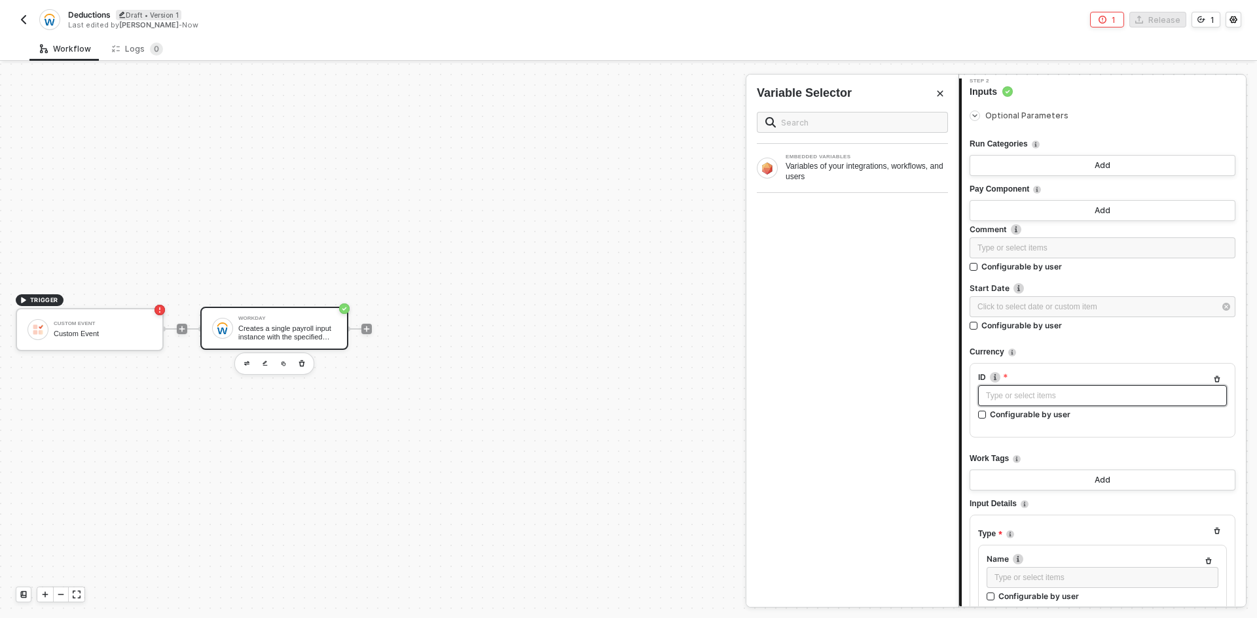
click at [1130, 400] on div "Type or select items ﻿" at bounding box center [1102, 396] width 233 height 12
click at [1031, 400] on div "Type or select items ﻿" at bounding box center [1102, 396] width 233 height 12
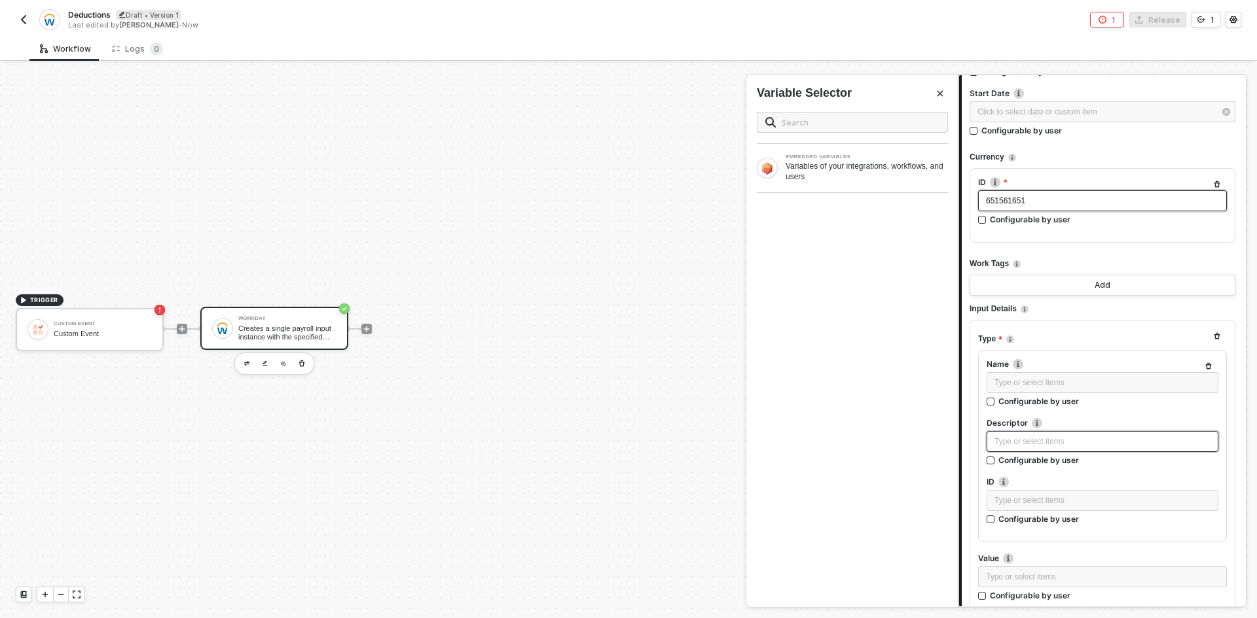
scroll to position [327, 0]
click at [1061, 382] on div "Type or select items ﻿" at bounding box center [1102, 382] width 216 height 12
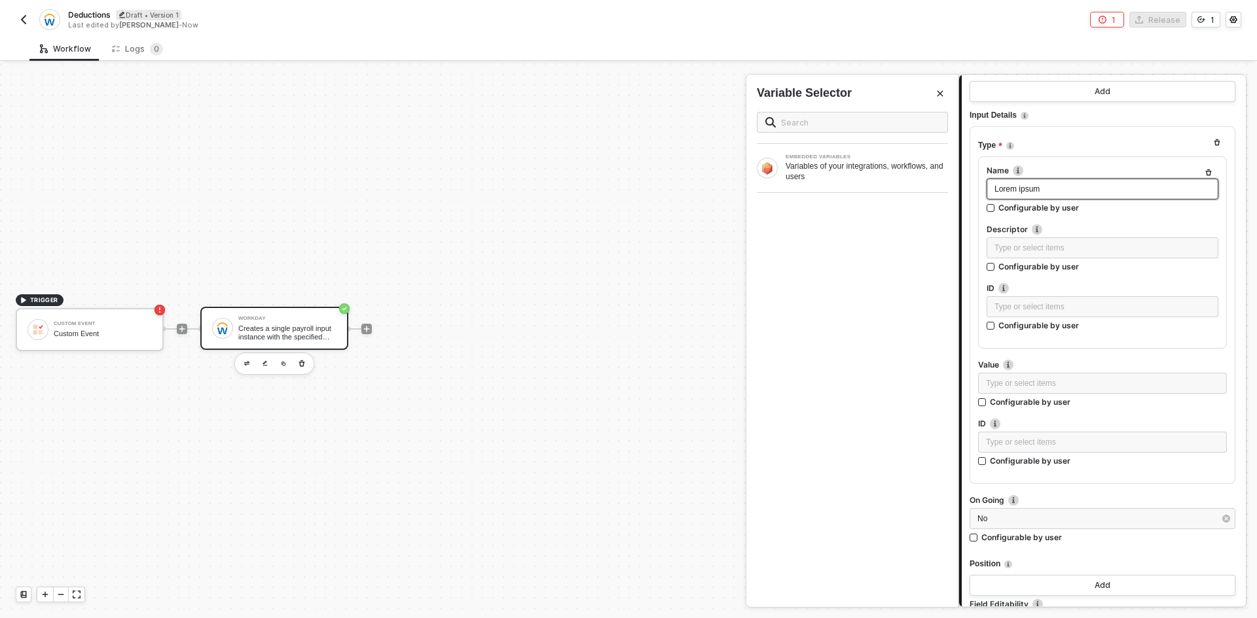
scroll to position [524, 0]
click at [1048, 303] on div "Type or select items ﻿" at bounding box center [1102, 303] width 216 height 12
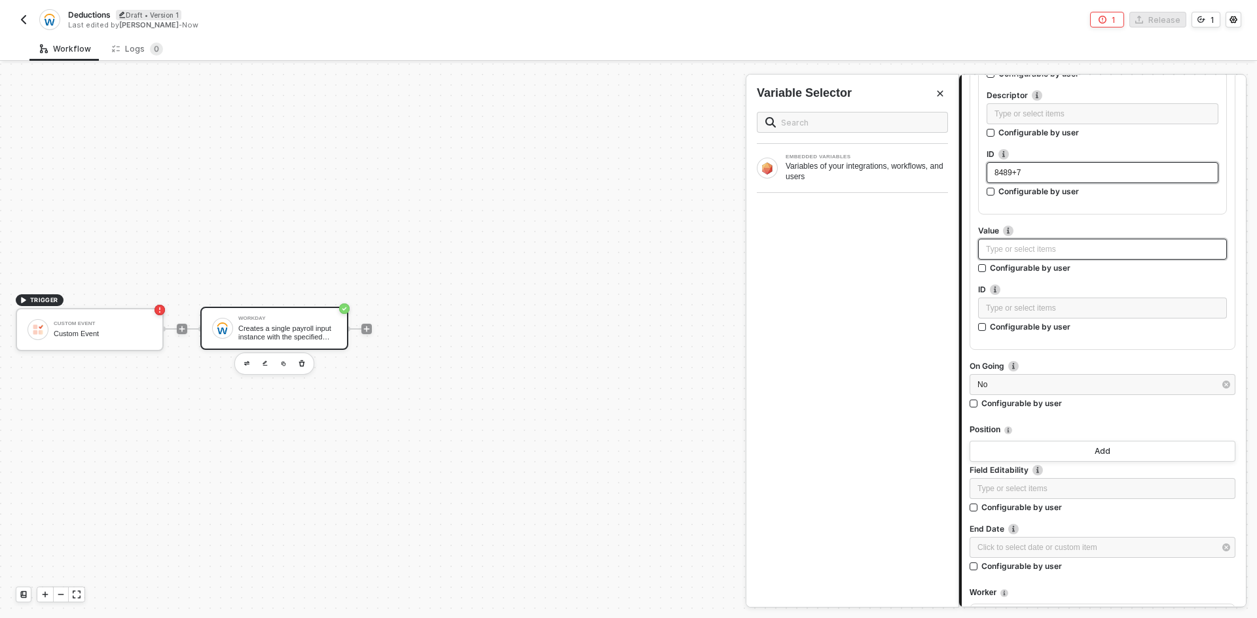
scroll to position [654, 0]
click at [1075, 253] on div "Type or select items ﻿" at bounding box center [1102, 249] width 233 height 12
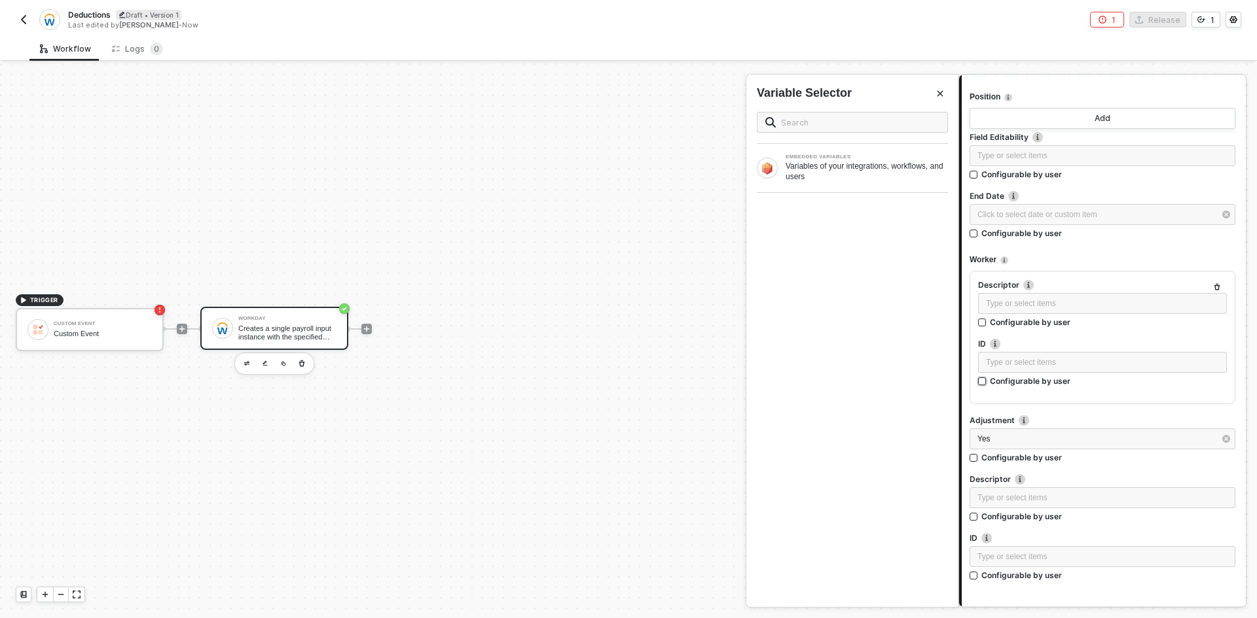
scroll to position [1069, 0]
